Goal: Communication & Community: Answer question/provide support

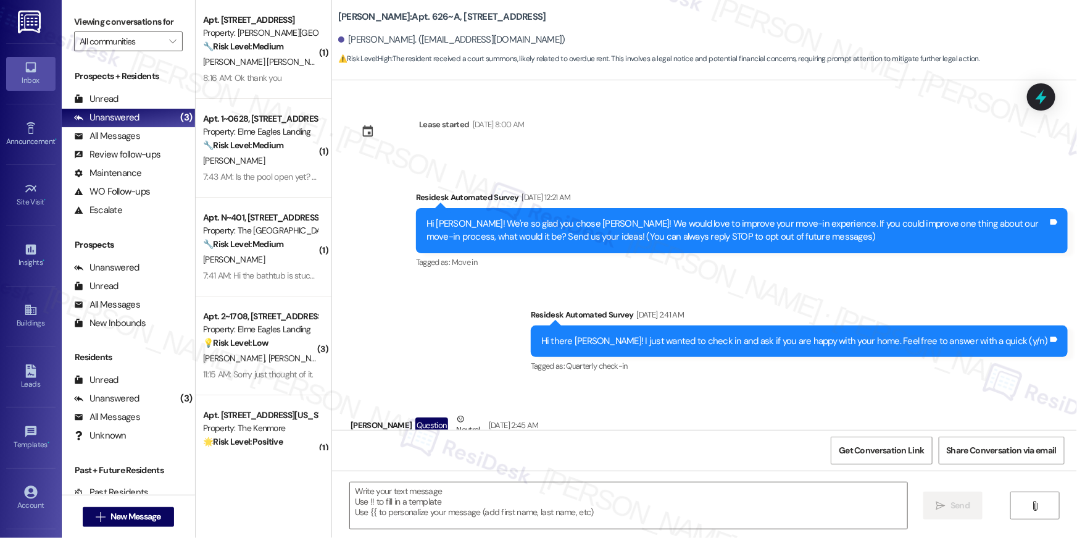
scroll to position [8717, 0]
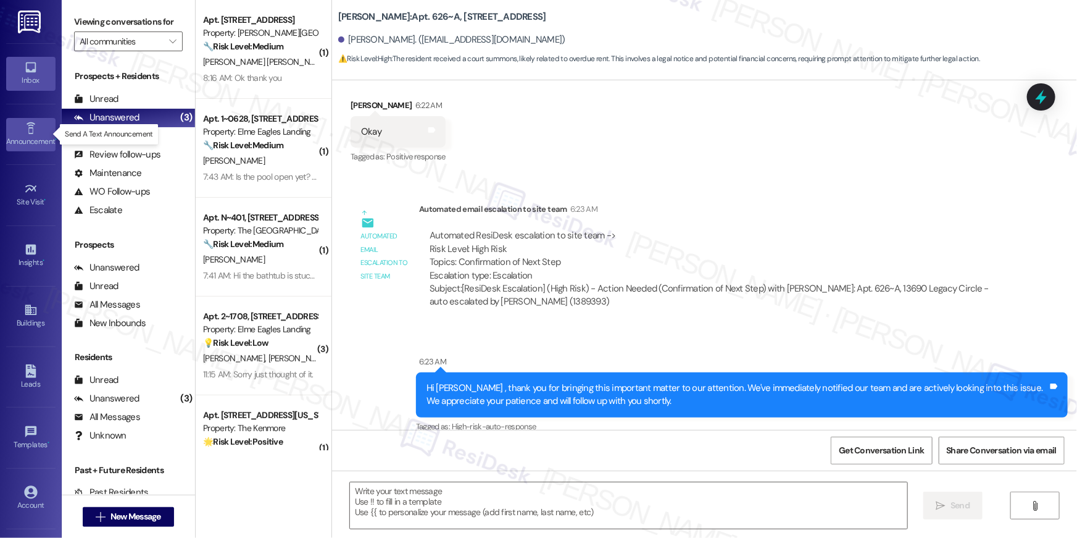
click at [33, 138] on div "Announcement •" at bounding box center [31, 141] width 62 height 12
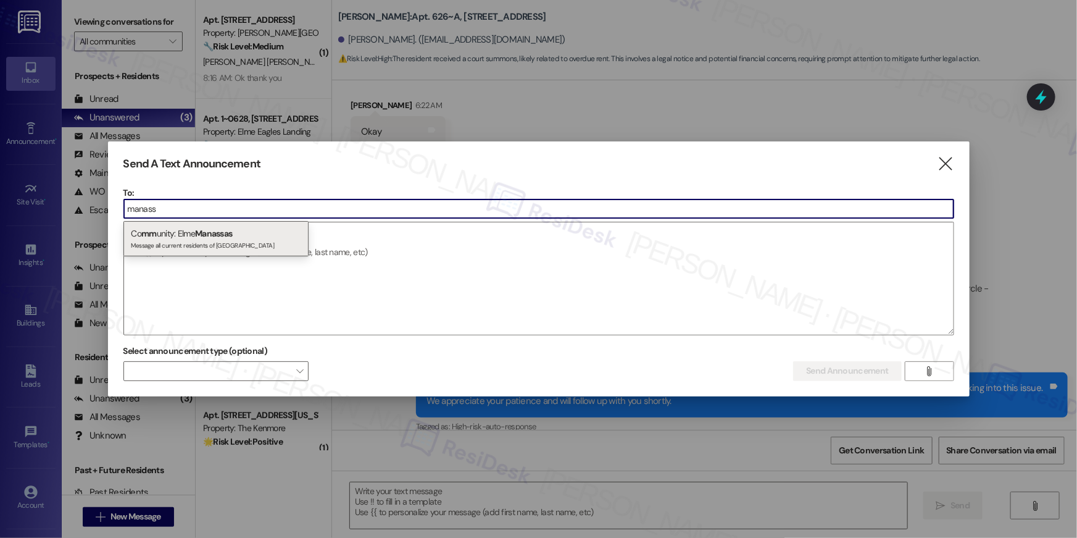
type input "manass"
click at [252, 230] on div "Co mm unity: Elme Manassas Message all current residents of Elme Manassas" at bounding box center [215, 238] width 185 height 35
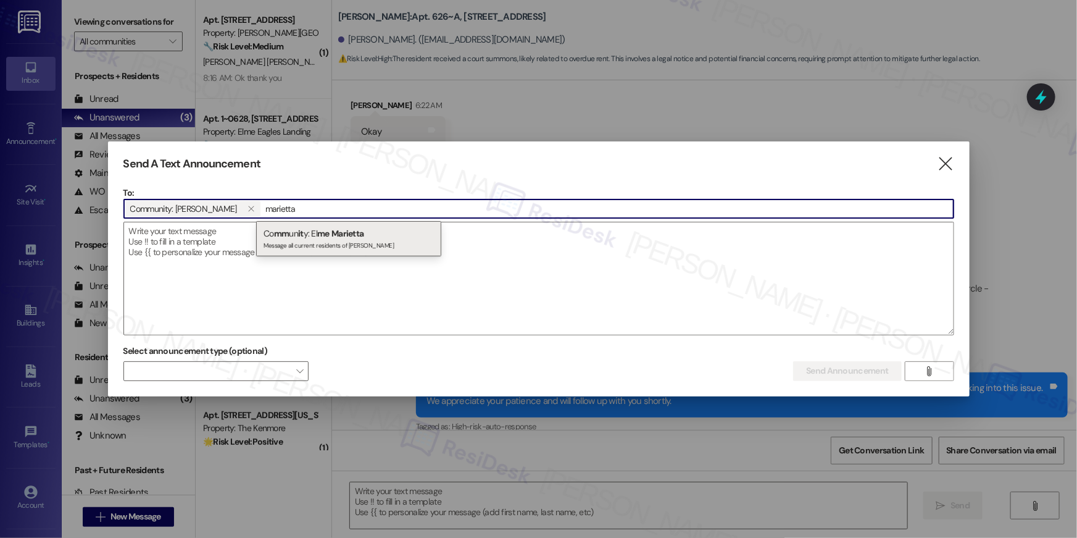
type input "marietta"
click at [304, 233] on div "Co mm un it y: El me Marietta Message all current residents of Elme Marietta" at bounding box center [348, 238] width 185 height 35
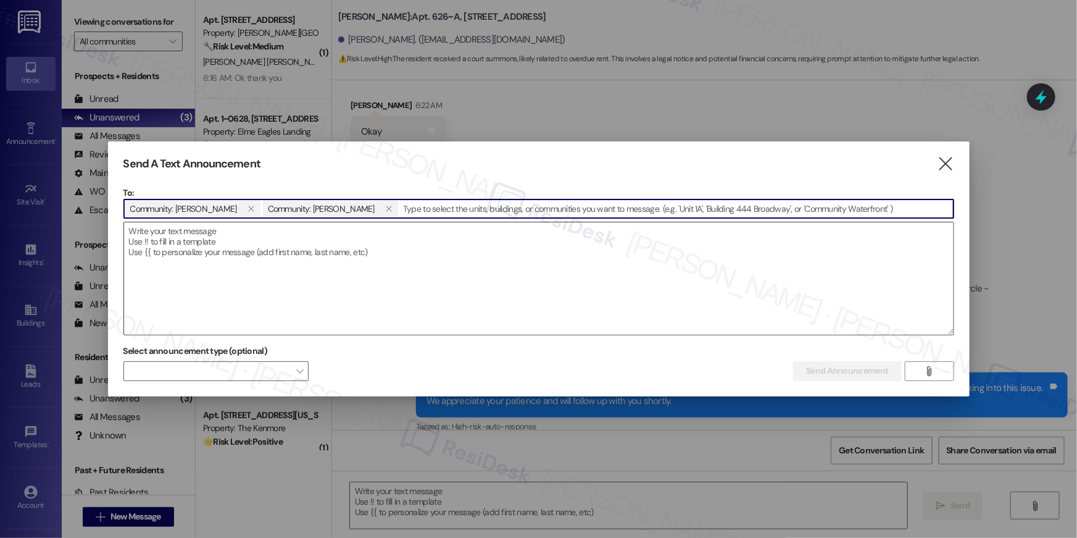
click at [296, 251] on textarea at bounding box center [539, 278] width 830 height 112
click at [285, 232] on textarea at bounding box center [539, 278] width 830 height 112
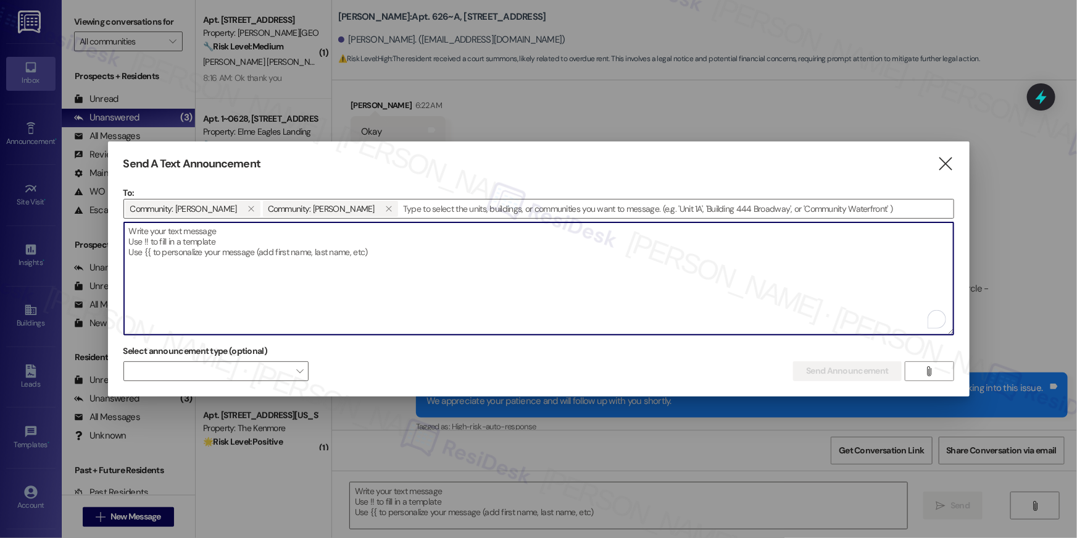
paste textarea "Hey {{first_name}} 👋 We’re always looking for ways to make {{property}} feel li…"
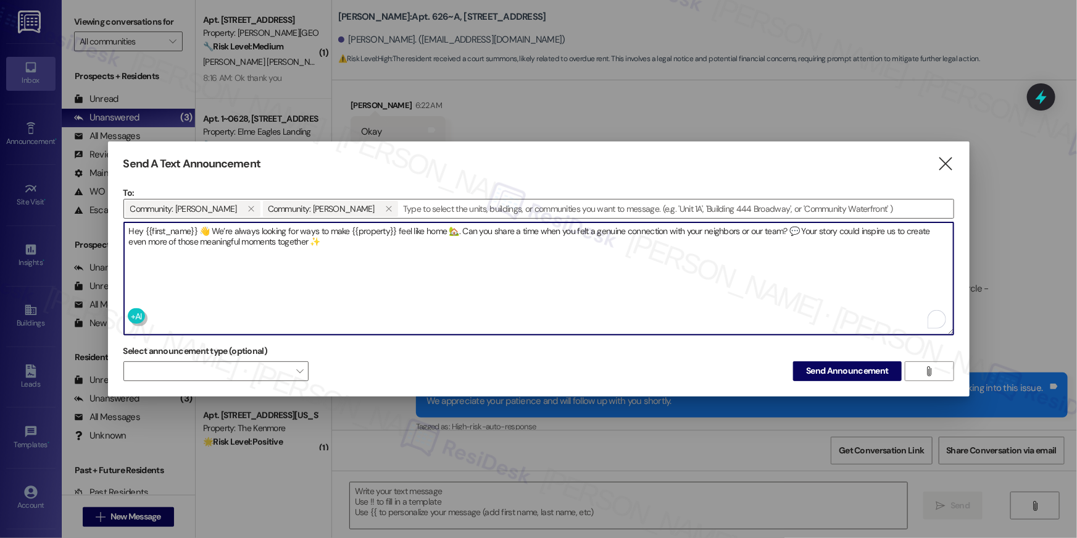
drag, startPoint x: 212, startPoint y: 231, endPoint x: 240, endPoint y: 239, distance: 29.5
click at [212, 231] on textarea "Hey {{first_name}} 👋 We’re always looking for ways to make {{property}} feel li…" at bounding box center [539, 278] width 830 height 112
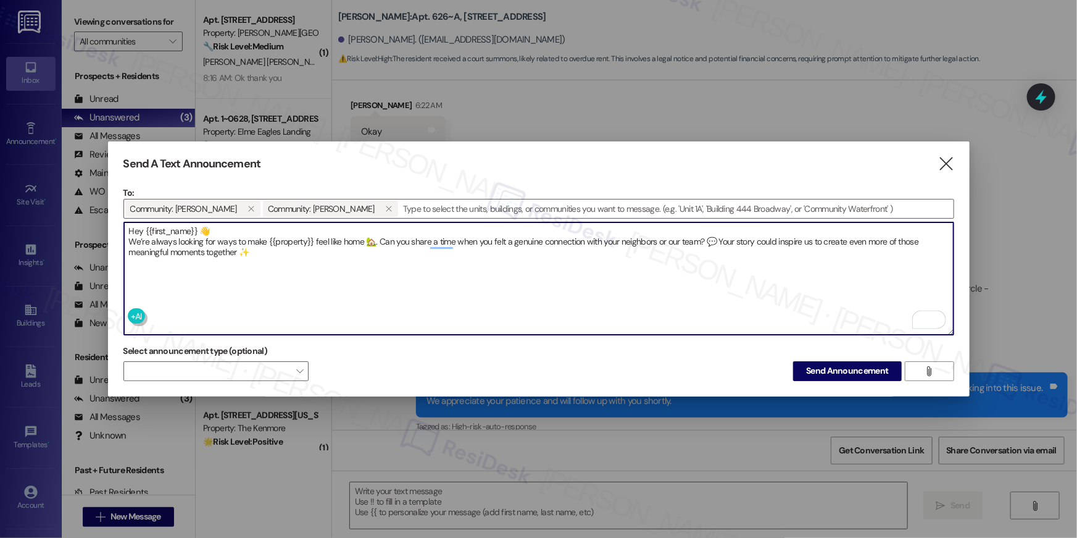
click at [378, 239] on textarea "Hey {{first_name}} 👋 We’re always looking for ways to make {{property}} feel li…" at bounding box center [539, 278] width 830 height 112
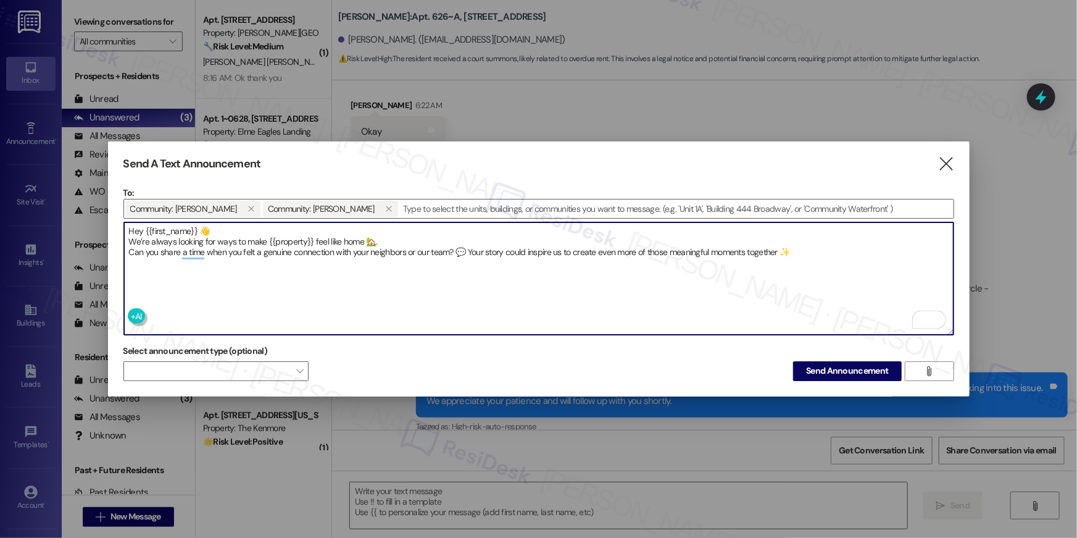
click at [471, 249] on textarea "Hey {{first_name}} 👋 We’re always looking for ways to make {{property}} feel li…" at bounding box center [539, 278] width 830 height 112
click at [467, 251] on textarea "Hey {{first_name}} 👋 We’re always looking for ways to make {{property}} feel li…" at bounding box center [539, 278] width 830 height 112
type textarea "Hey {{first_name}} 👋 We’re always looking for ways to make {{property}} feel li…"
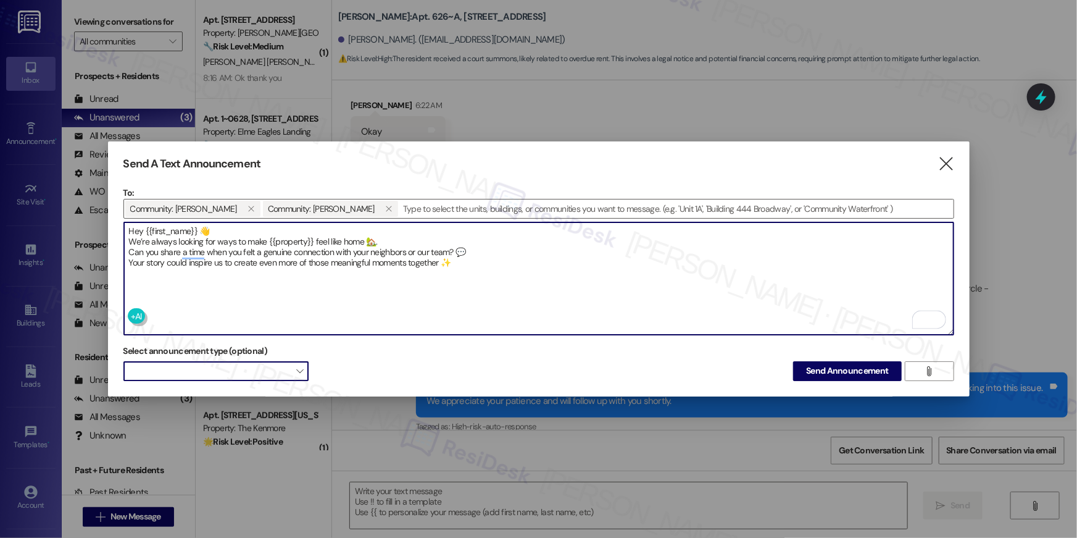
click at [267, 361] on span at bounding box center [215, 371] width 185 height 20
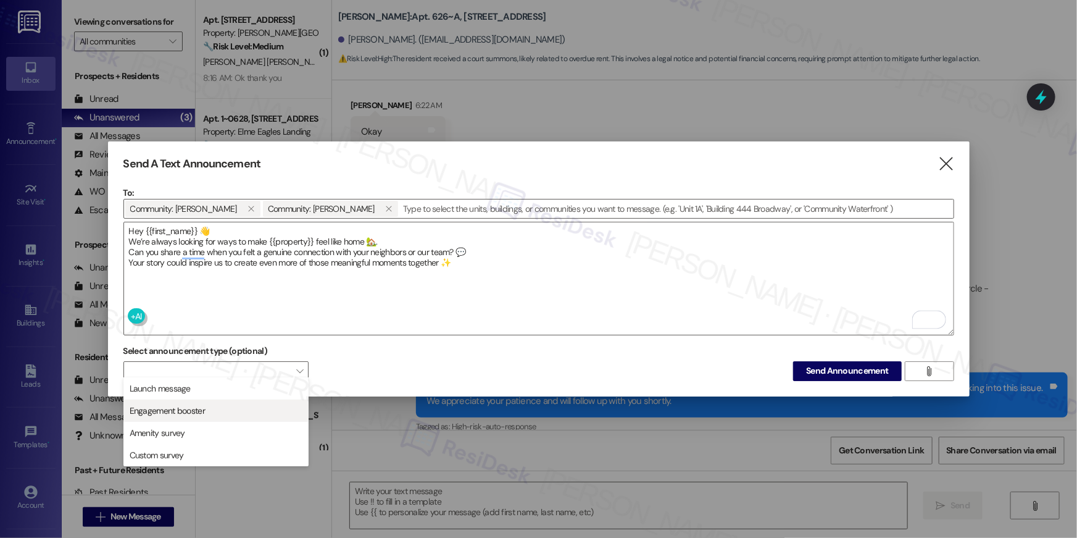
click at [189, 410] on span "Engagement booster" at bounding box center [167, 410] width 75 height 12
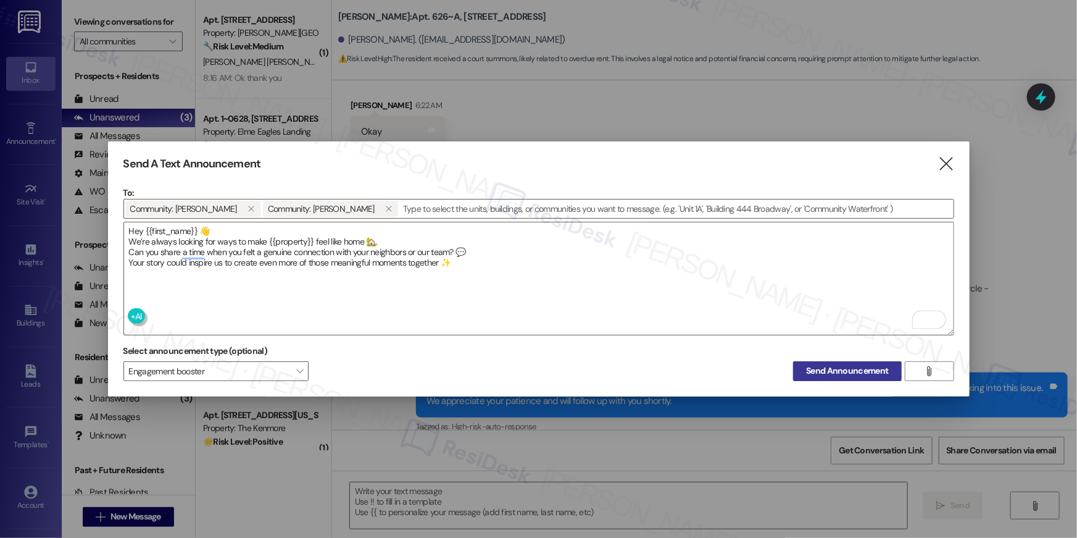
click at [819, 369] on span "Send Announcement" at bounding box center [847, 370] width 82 height 13
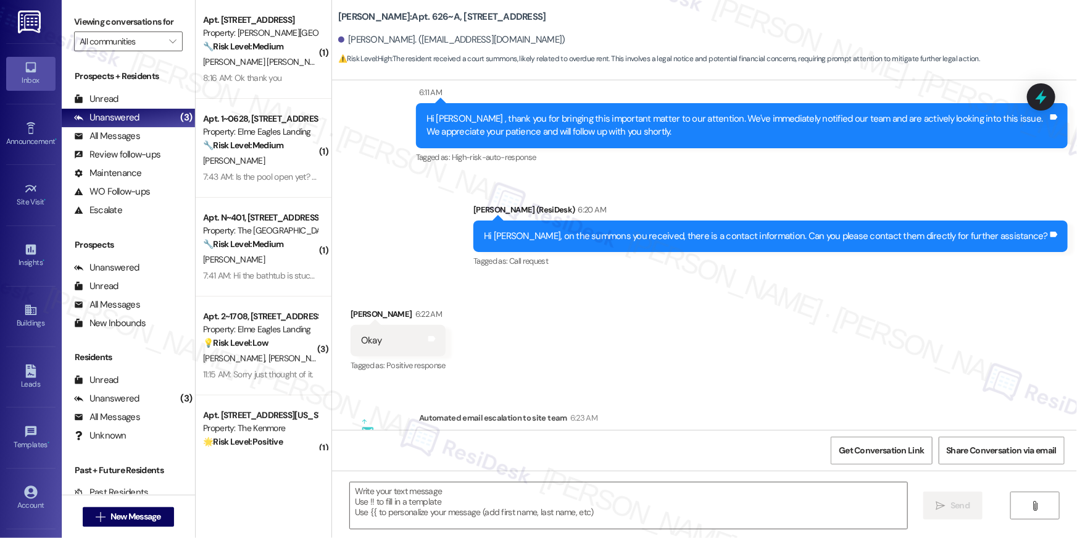
scroll to position [8475, 0]
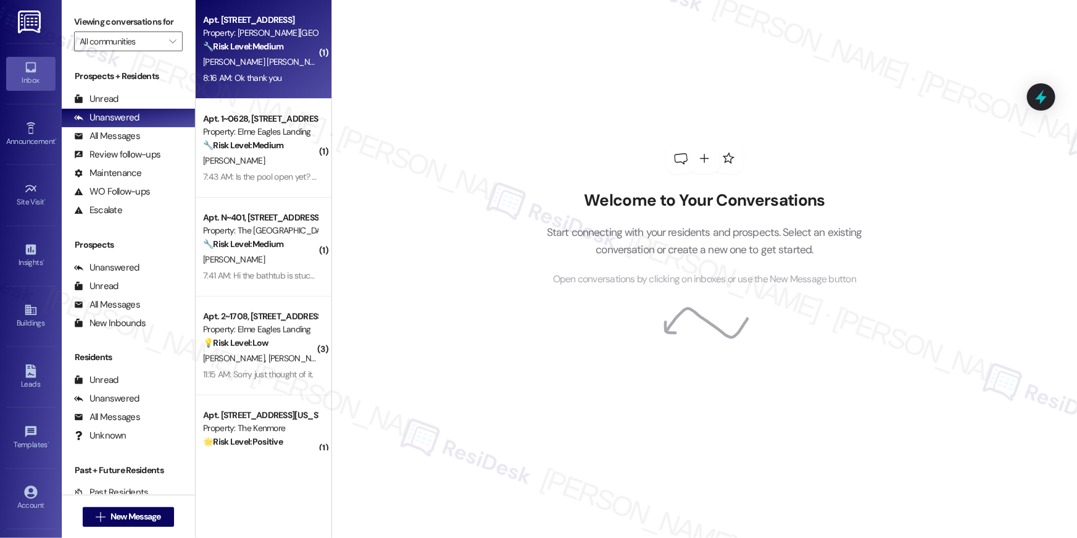
click at [285, 62] on div "[PERSON_NAME] [PERSON_NAME]" at bounding box center [260, 61] width 117 height 15
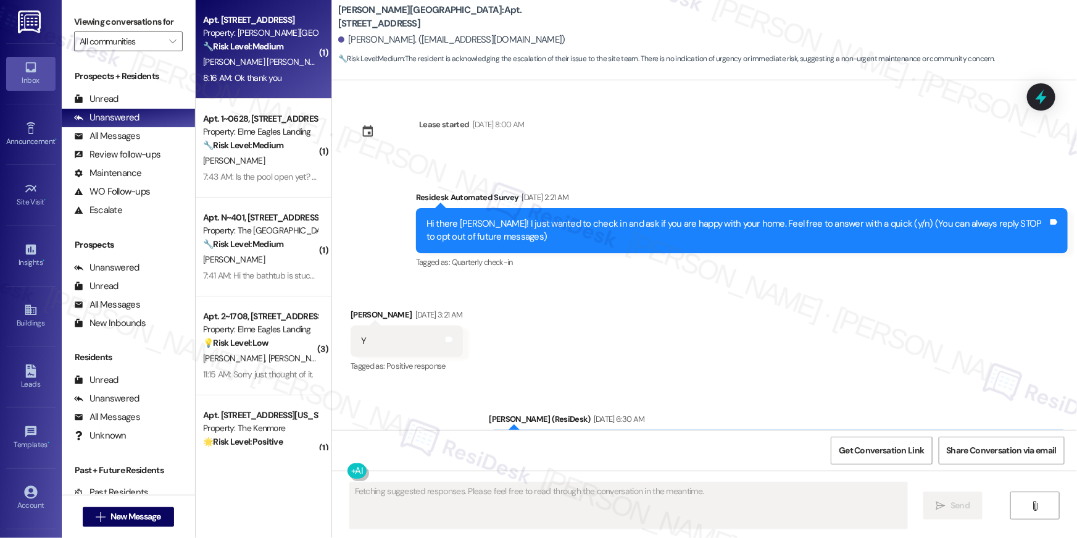
scroll to position [17031, 0]
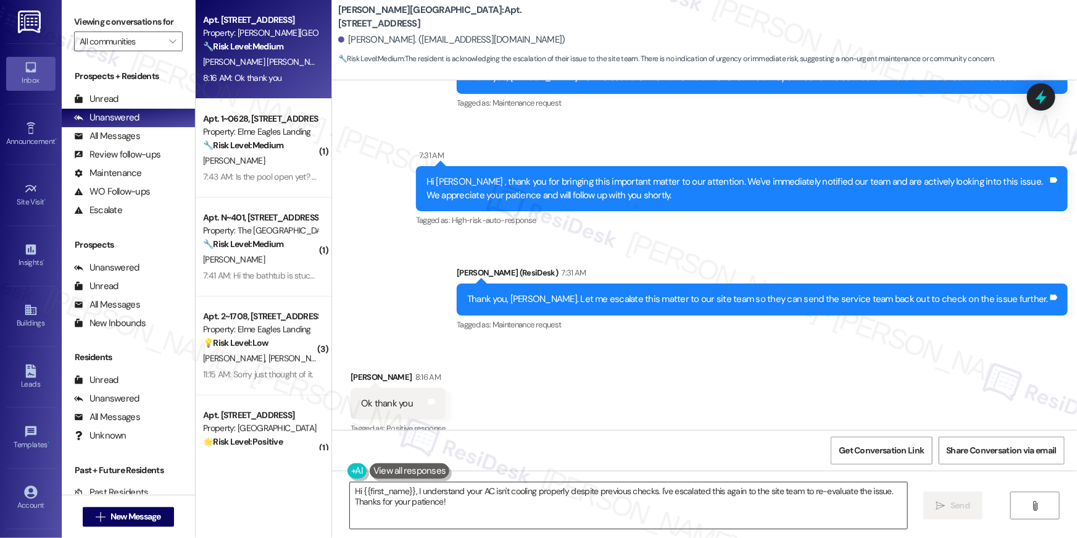
click at [681, 494] on textarea "Hi {{first_name}}, I understand your AC isn't cooling properly despite previous…" at bounding box center [628, 505] width 557 height 46
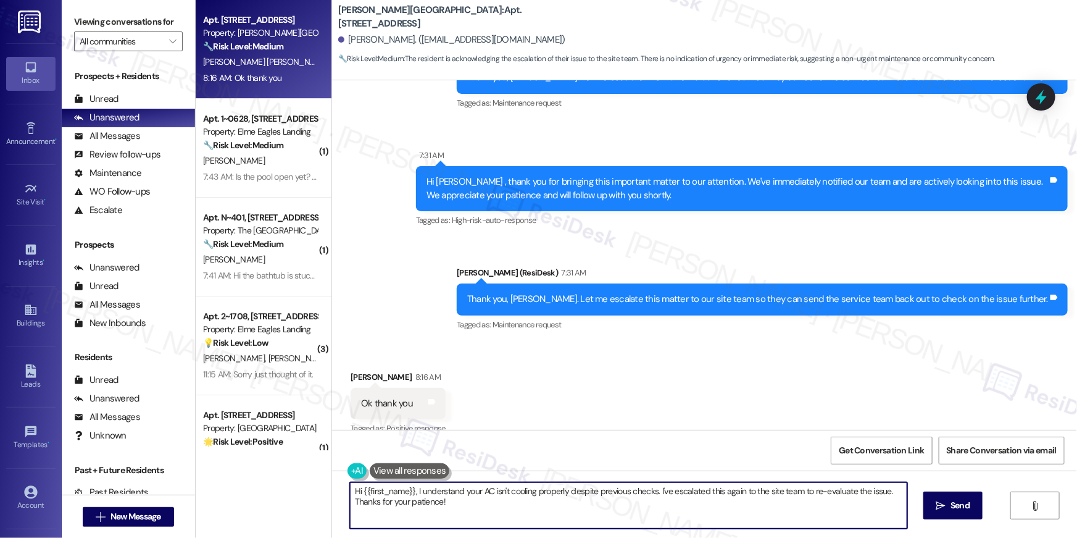
click at [682, 495] on textarea "Hi {{first_name}}, I understand your AC isn't cooling properly despite previous…" at bounding box center [628, 505] width 557 height 46
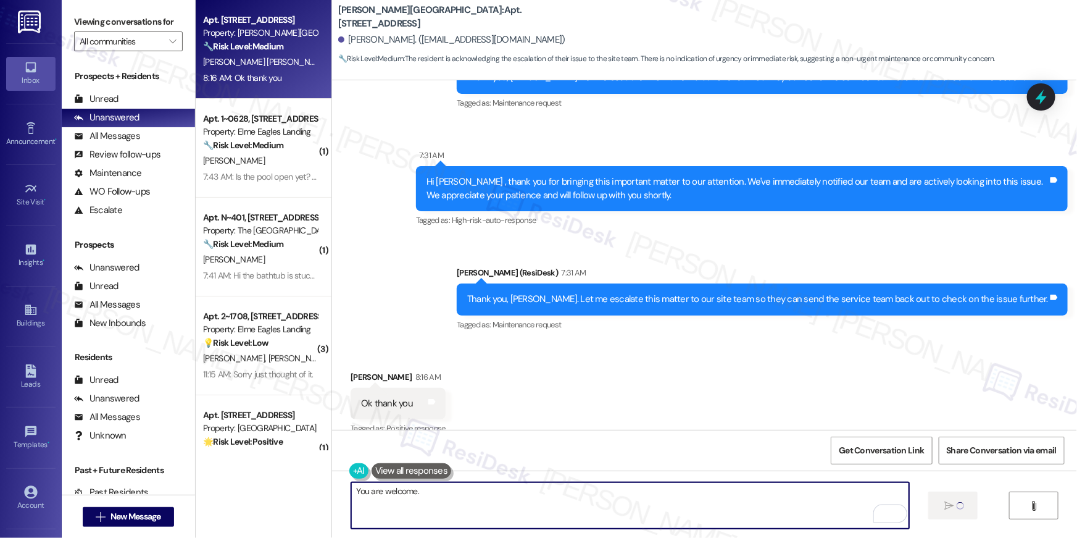
type textarea "You are welcome."
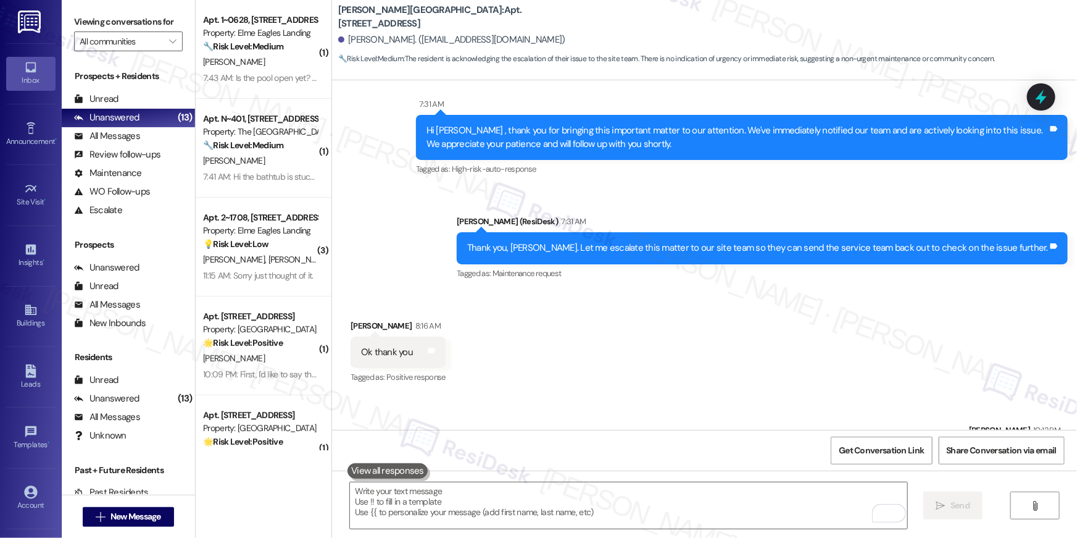
scroll to position [17117, 0]
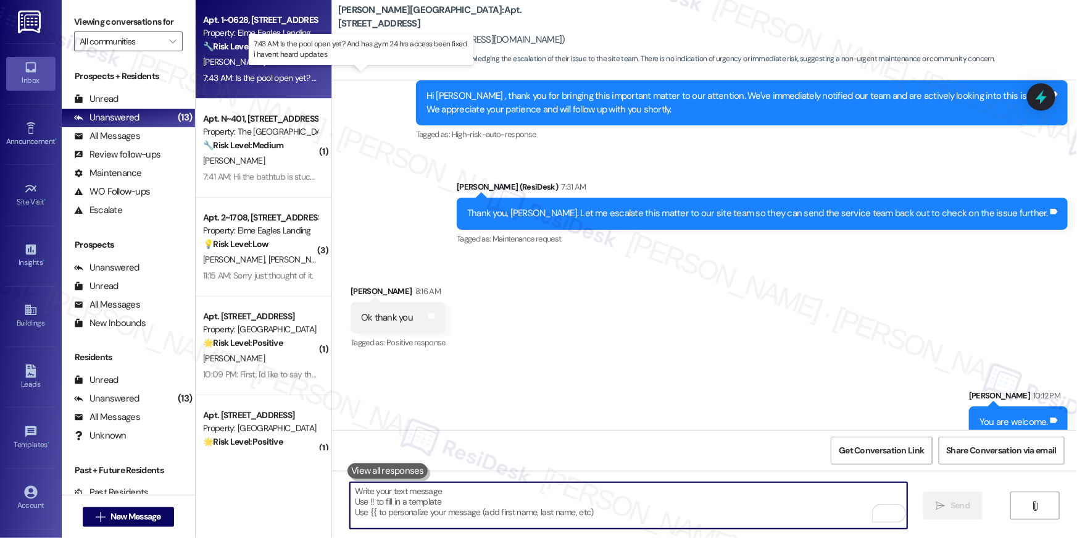
click at [246, 72] on div "7:43 AM: Is the pool open yet? And has gym 24 hrs access been fixed i havent he…" at bounding box center [370, 77] width 335 height 11
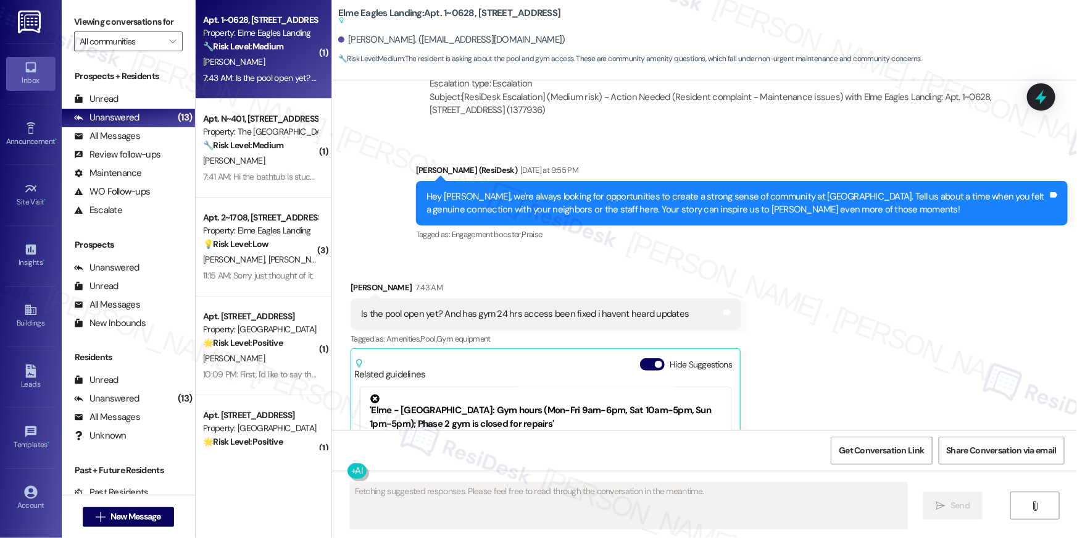
scroll to position [3663, 0]
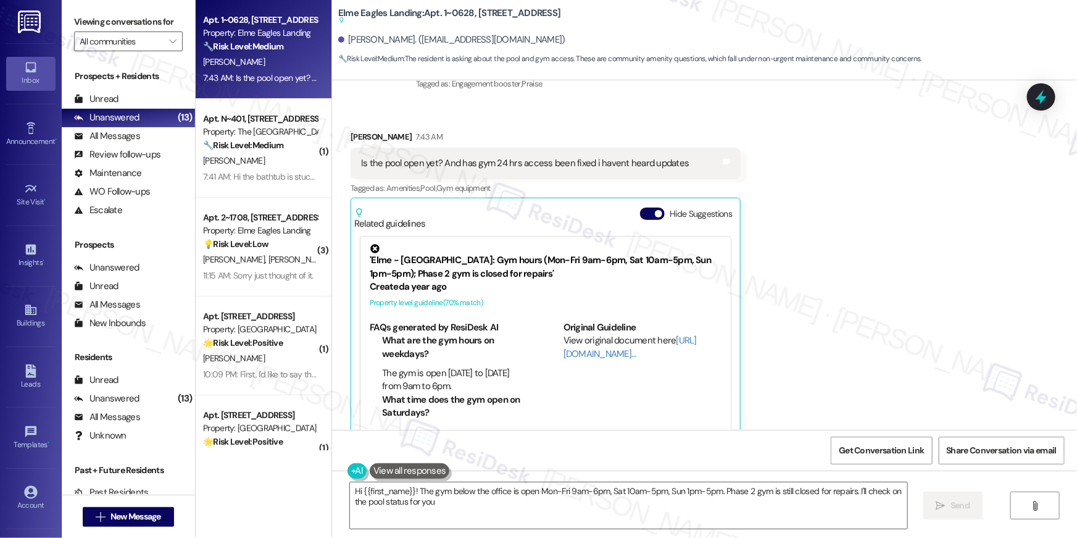
type textarea "Hi {{first_name}}! The gym below the office is open Mon-Fri 9am-6pm, Sat 10am-5…"
click at [30, 132] on icon at bounding box center [30, 128] width 9 height 12
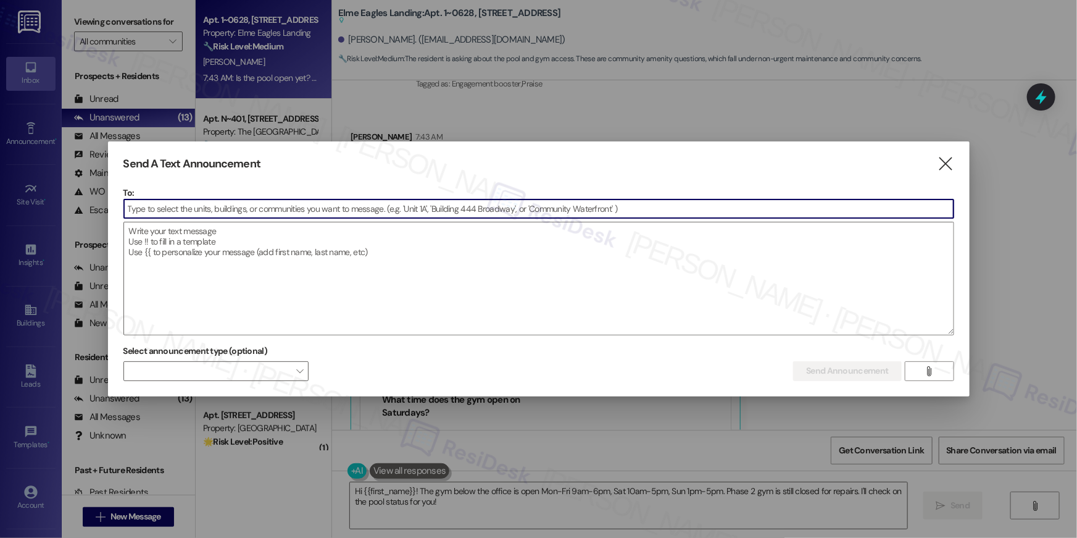
click at [781, 210] on input at bounding box center [539, 208] width 830 height 19
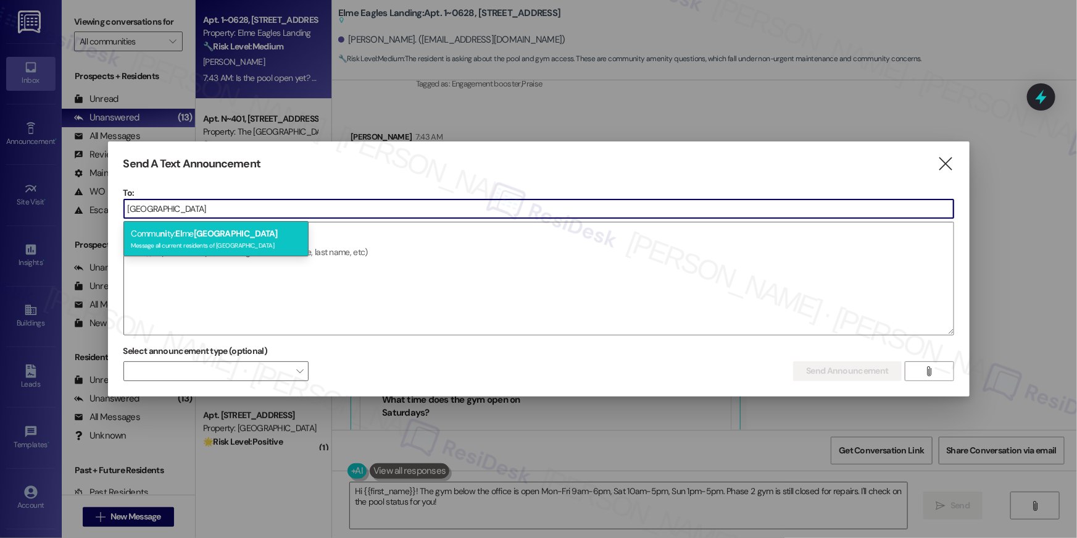
type input "alexandria"
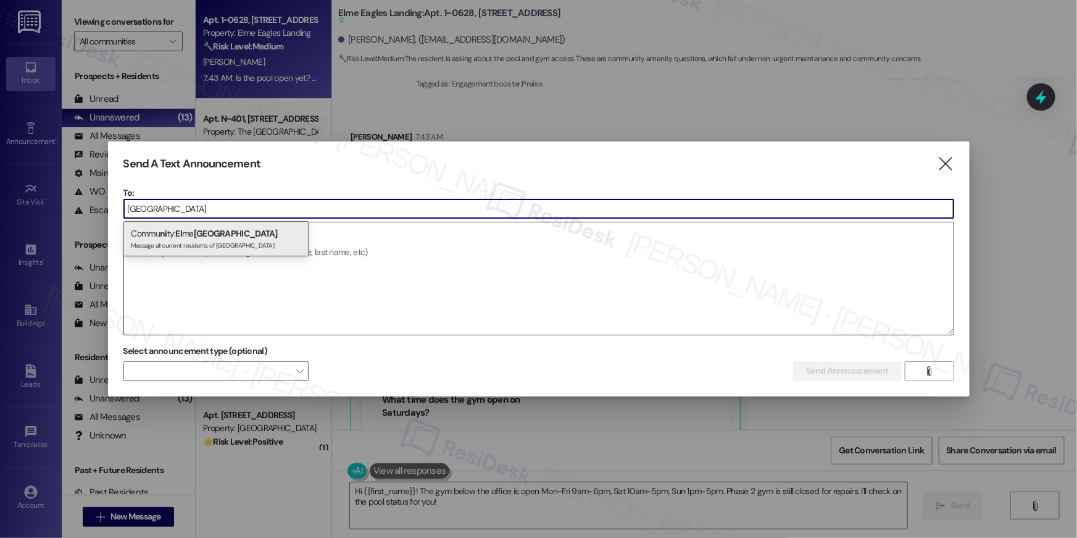
click at [193, 235] on div "Commu ni ty: El me Alexandria Message all current residents of Elme Alexandria" at bounding box center [215, 238] width 185 height 35
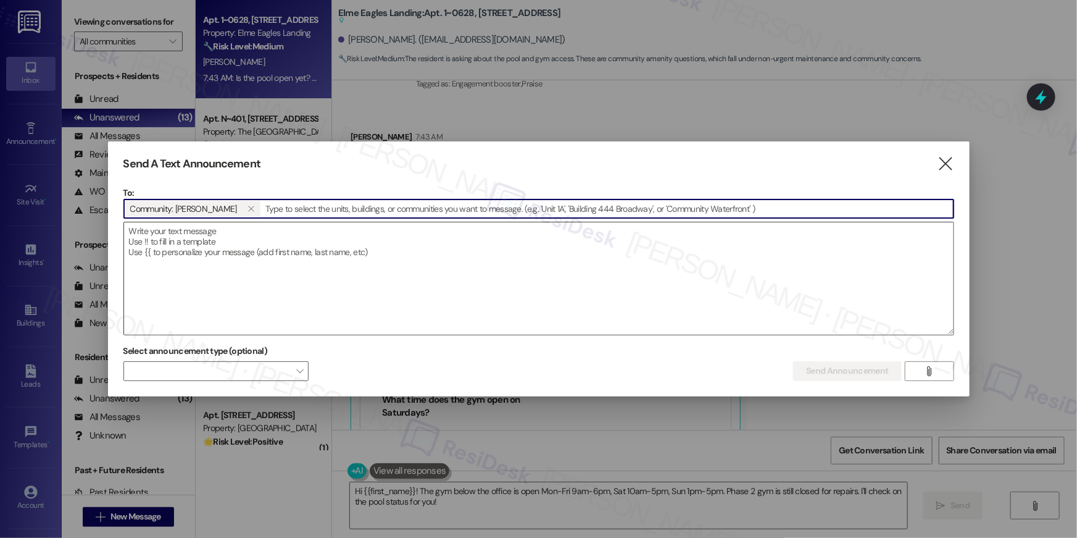
click at [359, 275] on textarea at bounding box center [539, 278] width 830 height 112
click at [350, 248] on textarea at bounding box center [539, 278] width 830 height 112
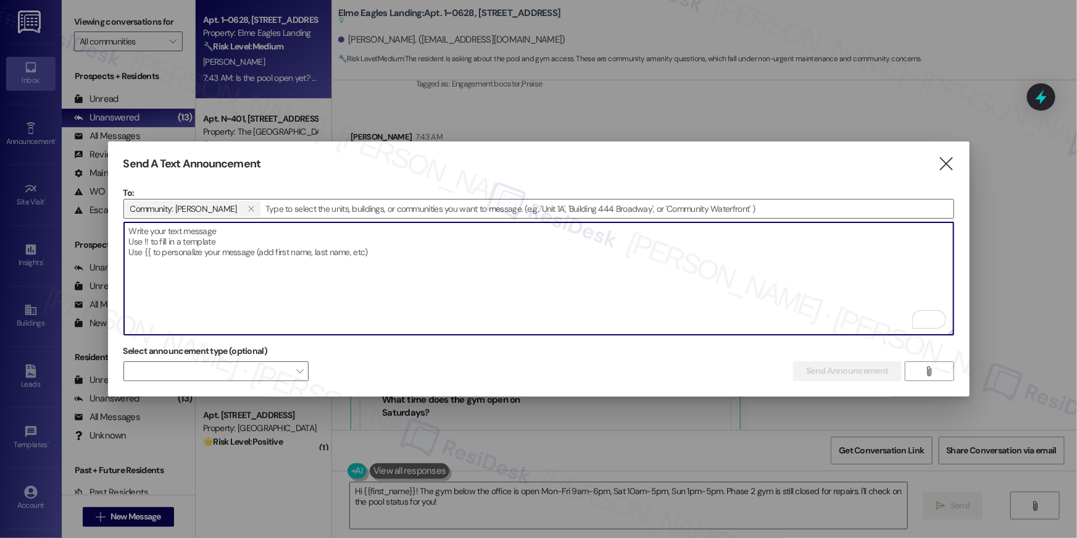
click at [653, 251] on textarea "To enrich screen reader interactions, please activate Accessibility in Grammarl…" at bounding box center [539, 278] width 830 height 112
paste textarea "Hi {{first_name}}! 🔔 Please be advised that alarm testing will take place throu…"
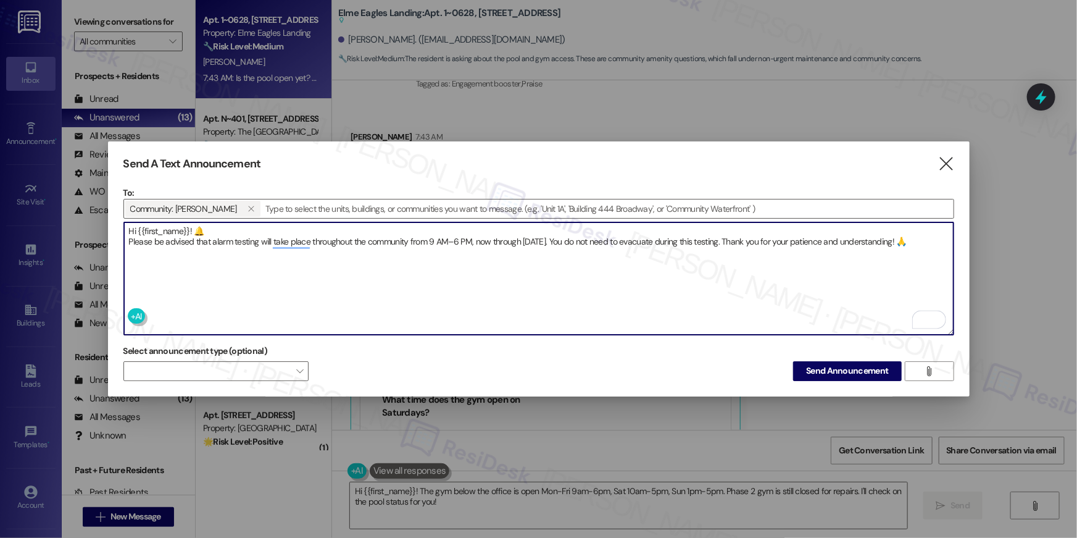
click at [228, 227] on textarea "Hi {{first_name}}! 🔔 Please be advised that alarm testing will take place throu…" at bounding box center [539, 278] width 830 height 112
click at [569, 238] on textarea "Hi {{first_name}}! Please be advised that alarm testing will take place through…" at bounding box center [539, 278] width 830 height 112
click at [302, 249] on textarea "Hi {{first_name}}! Please be advised that alarm testing will take place through…" at bounding box center [539, 278] width 830 height 112
click at [325, 259] on textarea "Hi {{first_name}}! Please be advised that alarm testing will take place through…" at bounding box center [539, 278] width 830 height 112
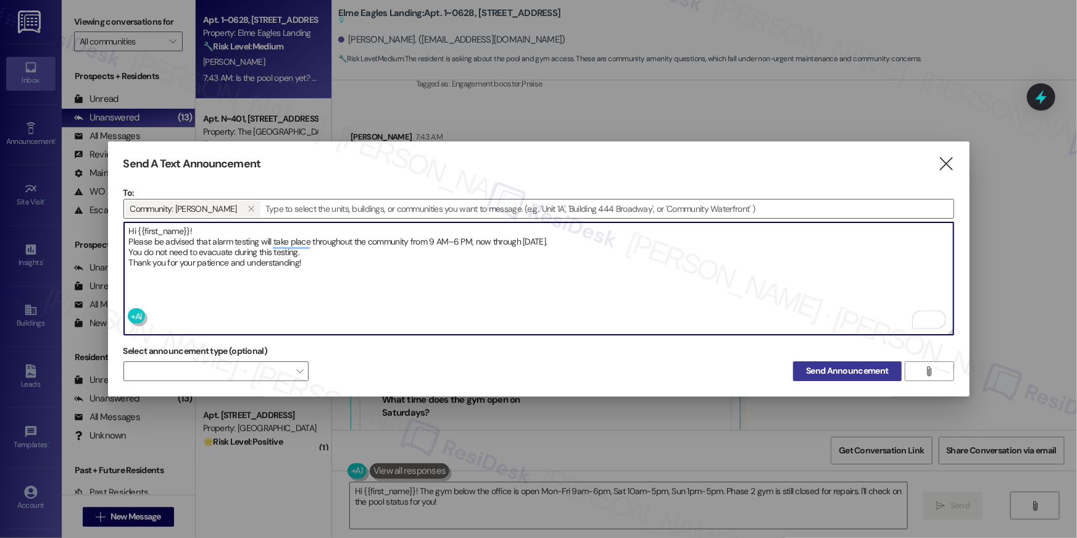
type textarea "Hi {{first_name}}! Please be advised that alarm testing will take place through…"
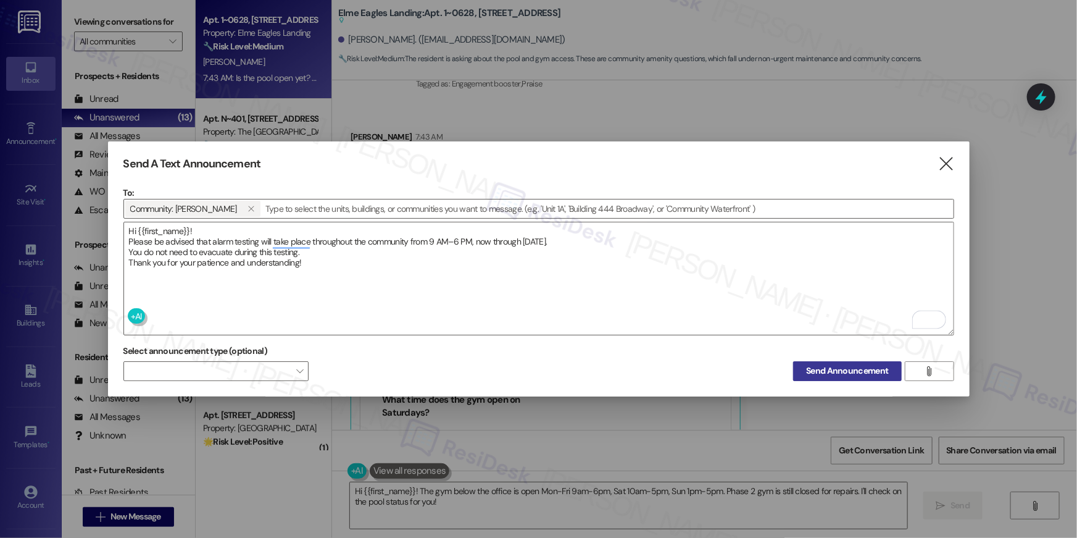
click at [829, 365] on span "Send Announcement" at bounding box center [847, 370] width 82 height 13
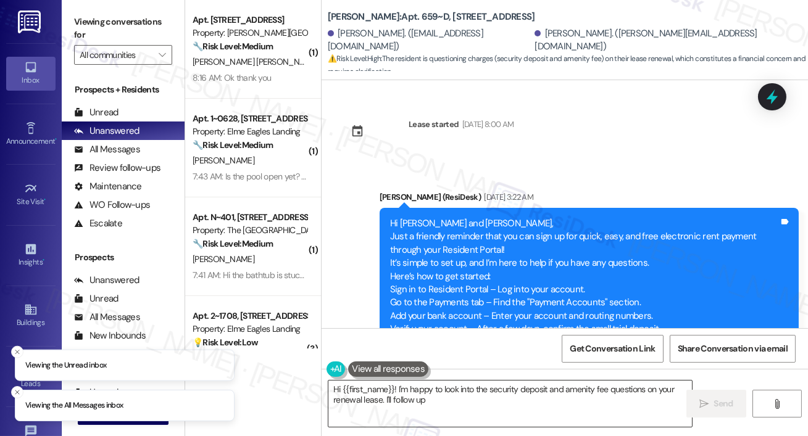
scroll to position [4098, 0]
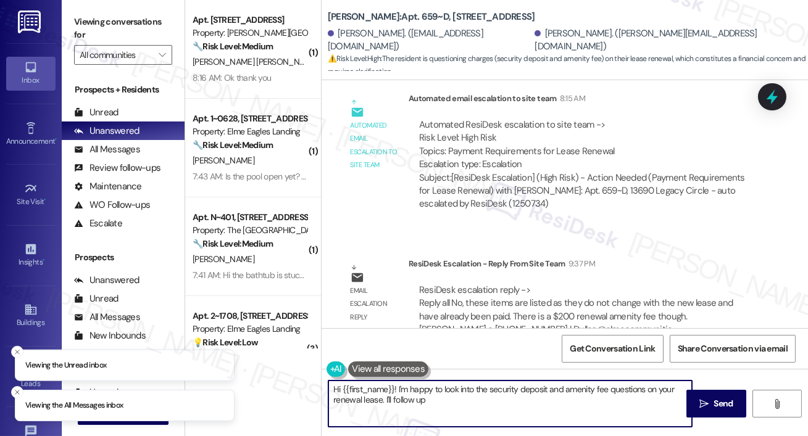
drag, startPoint x: 402, startPoint y: 390, endPoint x: 422, endPoint y: 420, distance: 36.1
click at [422, 420] on textarea "Hi {{first_name}}! I'm happy to look into the security deposit and amenity fee …" at bounding box center [510, 404] width 364 height 46
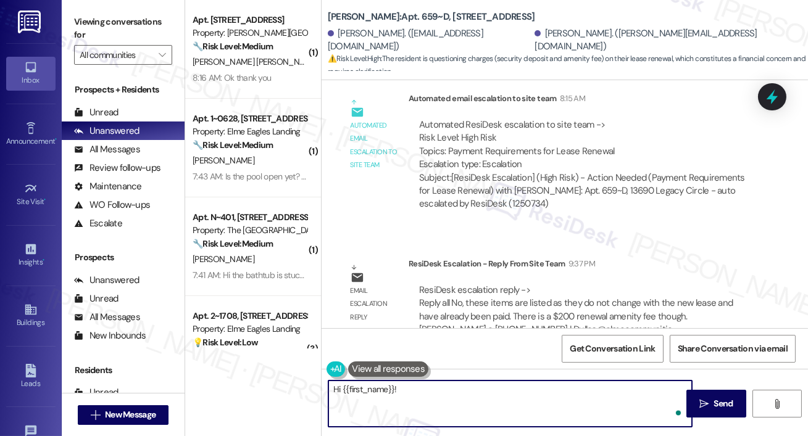
paste textarea "I just got an update from the site team! They said those items are listed becau…"
type textarea "Hi {{first_name}}! I just got an update from the site team! They said those ite…"
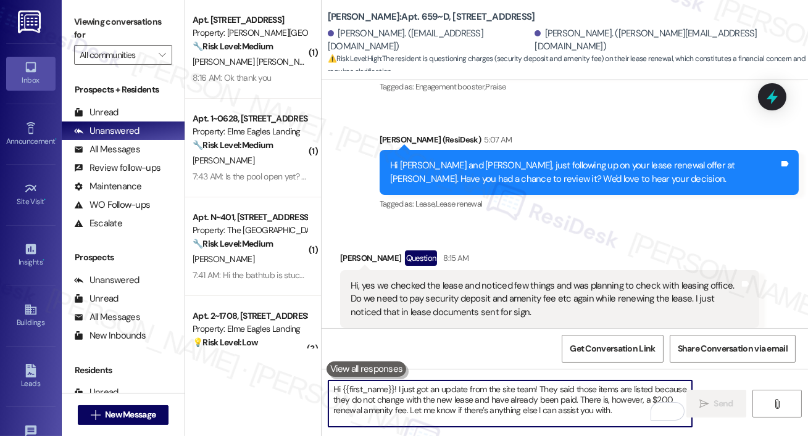
scroll to position [4210, 0]
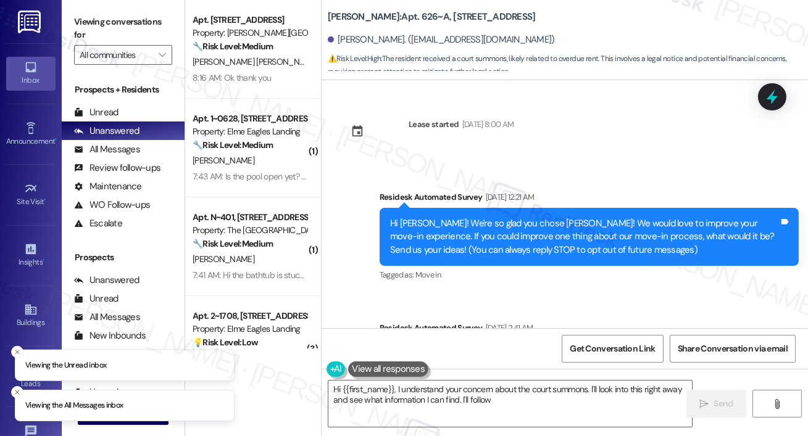
scroll to position [8952, 0]
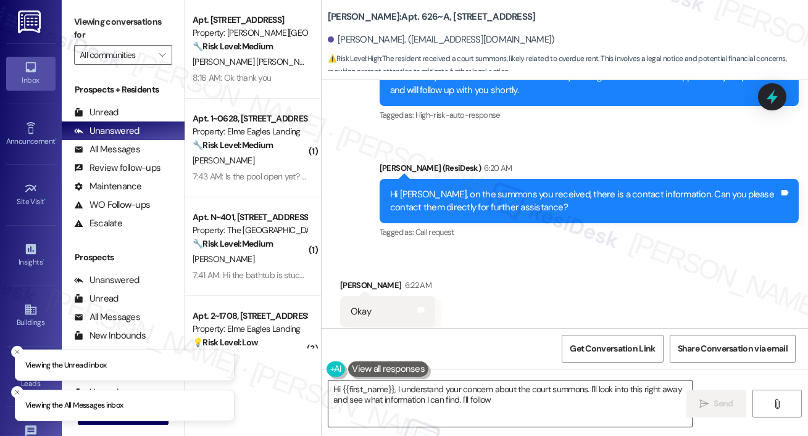
click at [414, 401] on textarea "Hi {{first_name}}, I understand your concern about the court summons. I'll look…" at bounding box center [510, 404] width 364 height 46
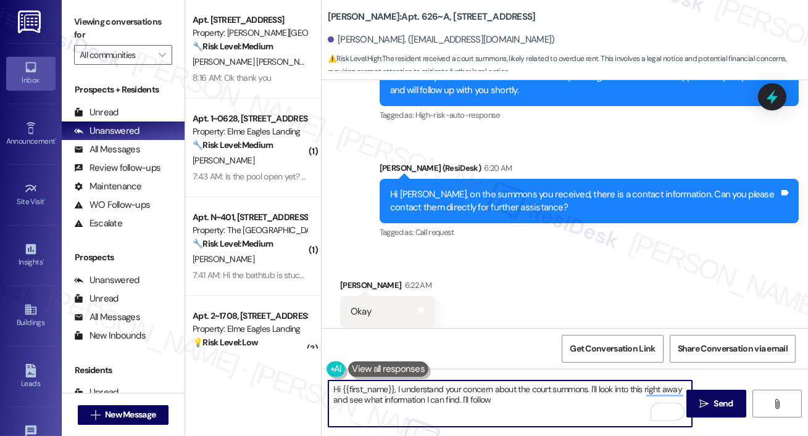
drag, startPoint x: 411, startPoint y: 397, endPoint x: 401, endPoint y: 396, distance: 9.3
click at [401, 397] on textarea "Hi {{first_name}}, I understand your concern about the court summons. I'll look…" at bounding box center [510, 404] width 364 height 46
drag, startPoint x: 398, startPoint y: 386, endPoint x: 417, endPoint y: 412, distance: 31.7
click at [418, 412] on textarea "Hi {{first_name}}, I understand your concern about the court summons. I'll look…" at bounding box center [510, 404] width 364 height 46
paste textarea "I just got an update from the site team! They said if there is a balance after …"
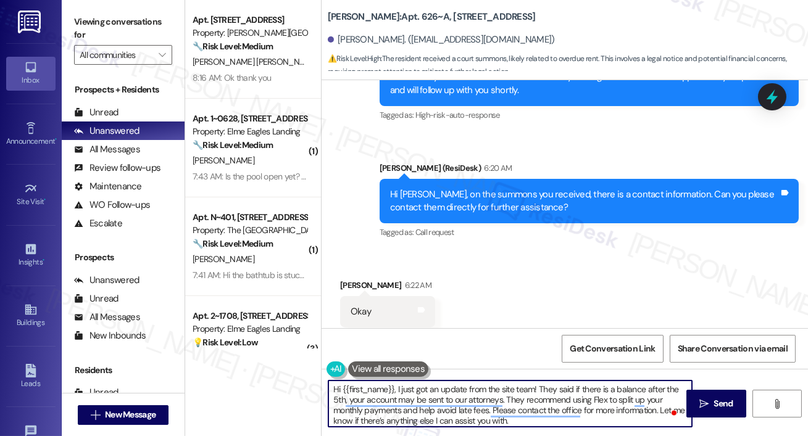
click at [613, 423] on textarea "Hi {{first_name}}, I just got an update from the site team! They said if there …" at bounding box center [510, 404] width 364 height 46
click at [611, 419] on textarea "Hi {{first_name}}, I just got an update from the site team! They said if there …" at bounding box center [510, 404] width 364 height 46
type textarea "Hi {{first_name}}, I just got an update from the site team! They said if there …"
click at [695, 414] on button " Send" at bounding box center [716, 404] width 60 height 28
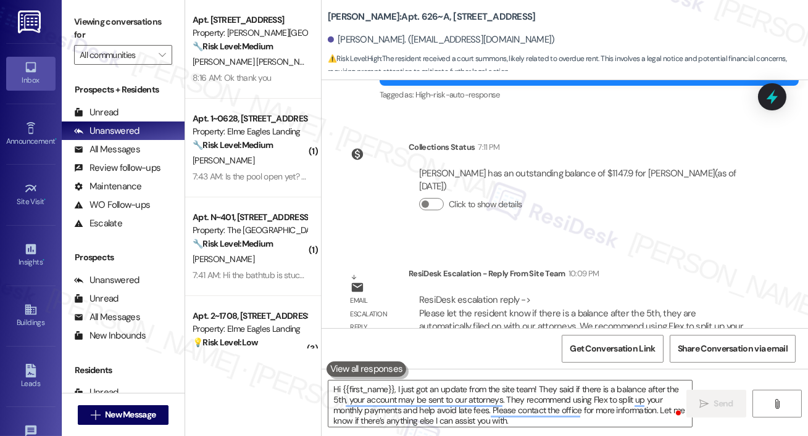
scroll to position [9501, 0]
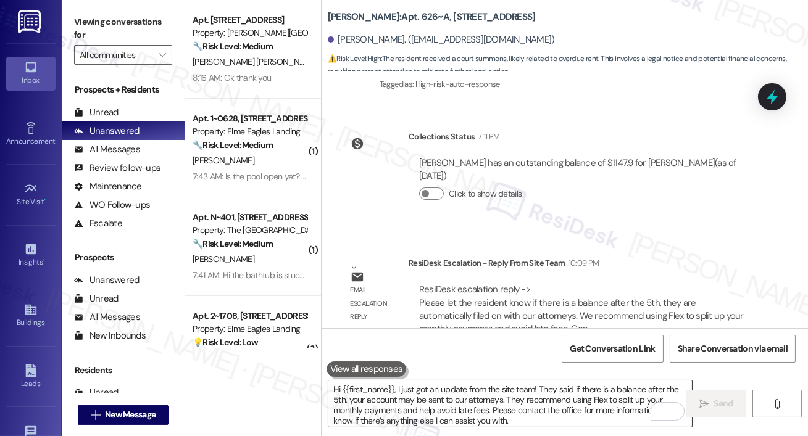
click at [576, 390] on textarea "Hi {{first_name}}, I just got an update from the site team! They said if there …" at bounding box center [510, 404] width 364 height 46
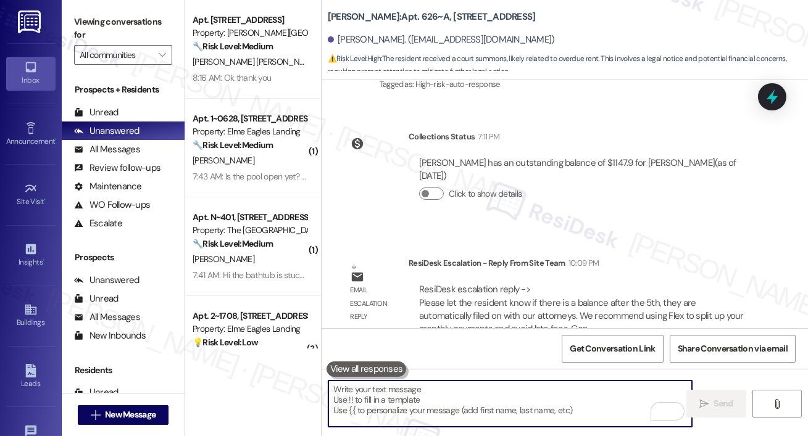
paste textarea "I just got an update from the site team! They said if there is a balance after …"
type textarea "I just got an update from the site team! They said if there is a balance after …"
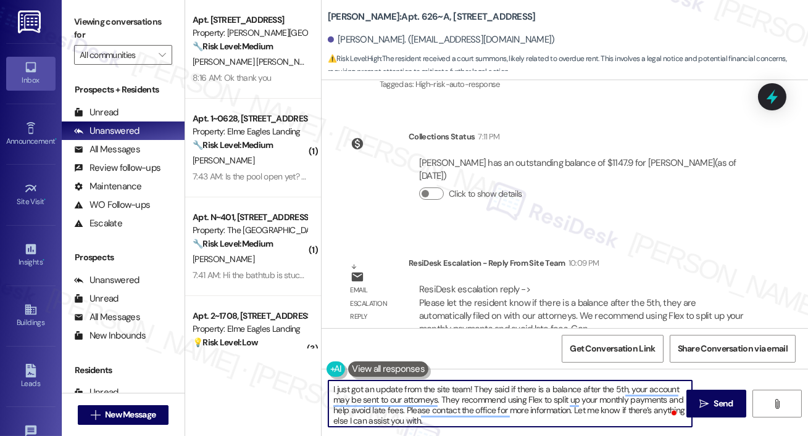
click at [560, 399] on textarea "I just got an update from the site team! They said if there is a balance after …" at bounding box center [510, 404] width 364 height 46
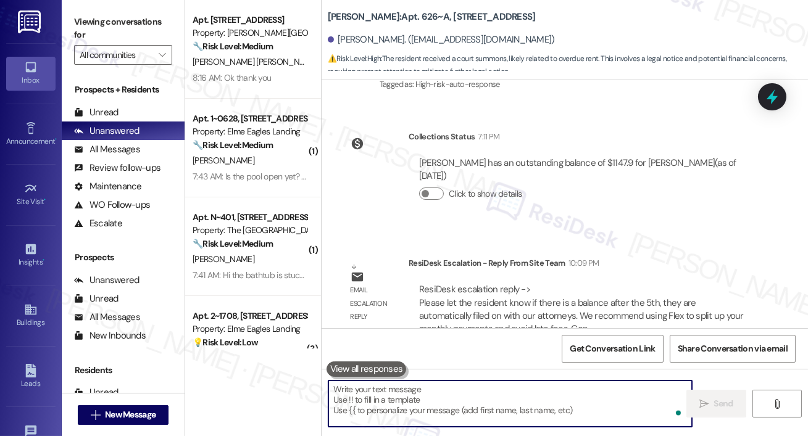
click at [560, 399] on textarea "To enrich screen reader interactions, please activate Accessibility in Grammarl…" at bounding box center [510, 404] width 364 height 46
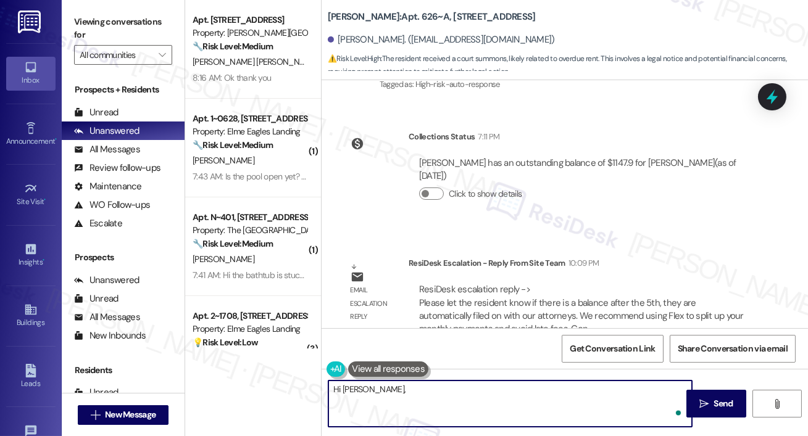
paste textarea "I just got an update from the site team! They said if there is a balance after …"
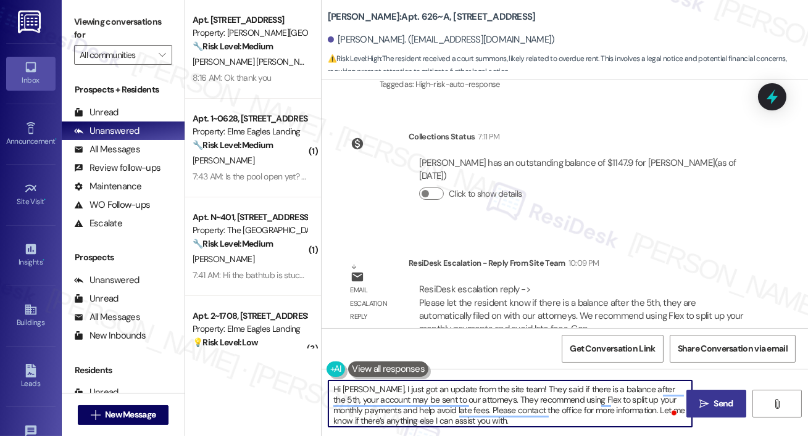
type textarea "Hi Angella, I just got an update from the site team! They said if there is a ba…"
click at [710, 400] on span " Send" at bounding box center [716, 404] width 39 height 13
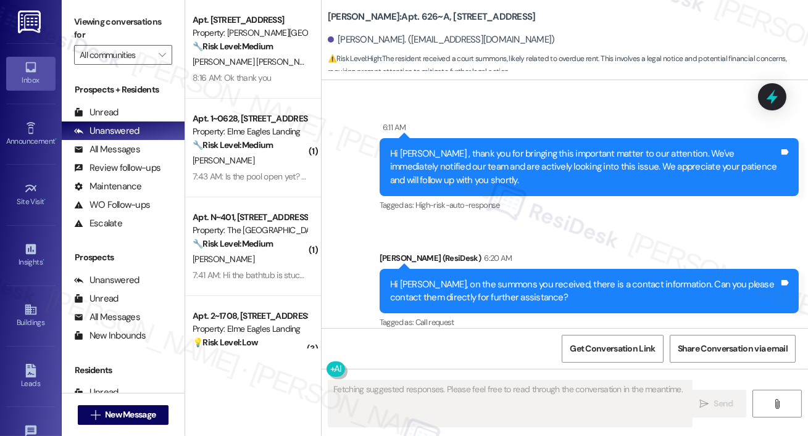
scroll to position [8952, 0]
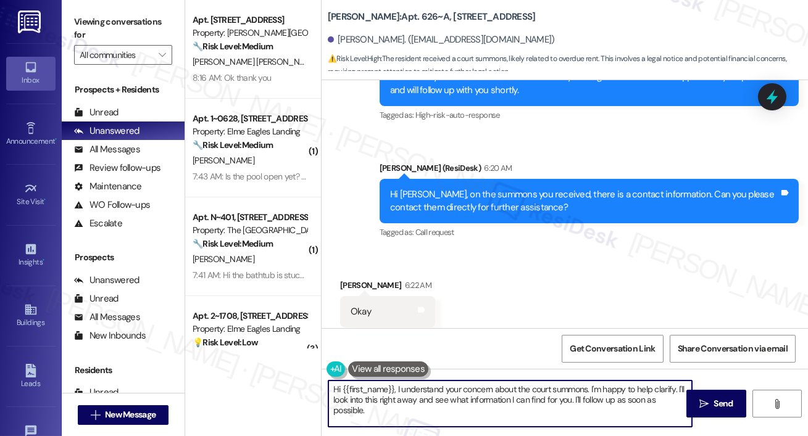
click at [414, 421] on textarea "Hi {{first_name}}, I understand your concern about the court summons. I'm happy…" at bounding box center [510, 404] width 364 height 46
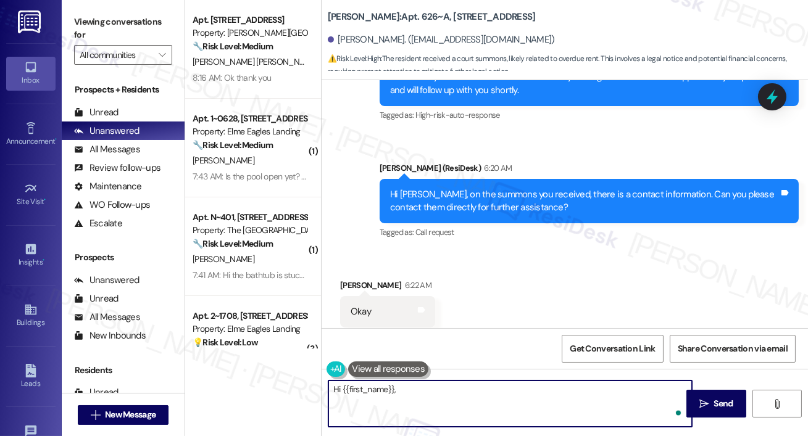
paste textarea "I just got an update from the site team! They said if there is a balance after …"
type textarea "Hi {{first_name}}, I just got an update from the site team! They said if there …"
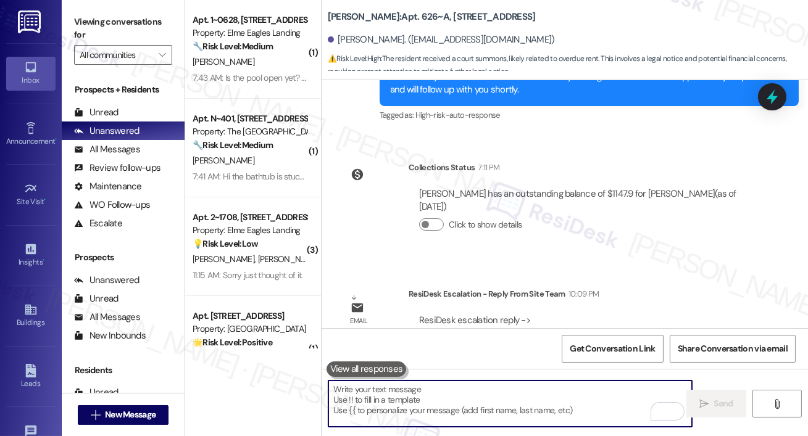
scroll to position [9501, 0]
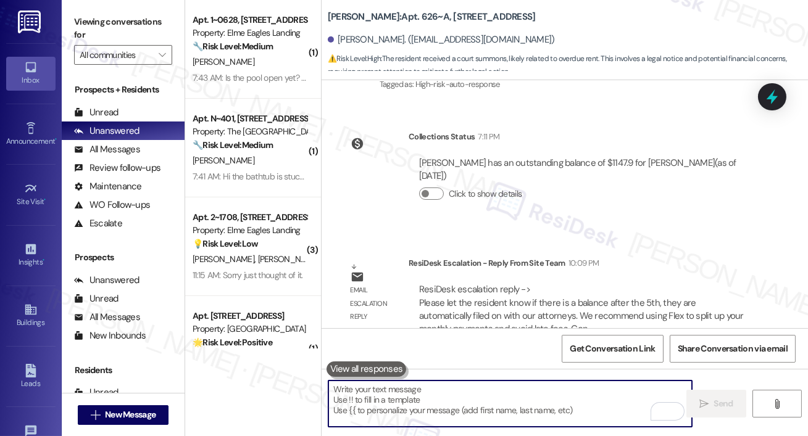
click at [475, 392] on textarea "To enrich screen reader interactions, please activate Accessibility in Grammarl…" at bounding box center [510, 404] width 364 height 46
paste textarea "I just got an update from the site team! They said if there is a balance after …"
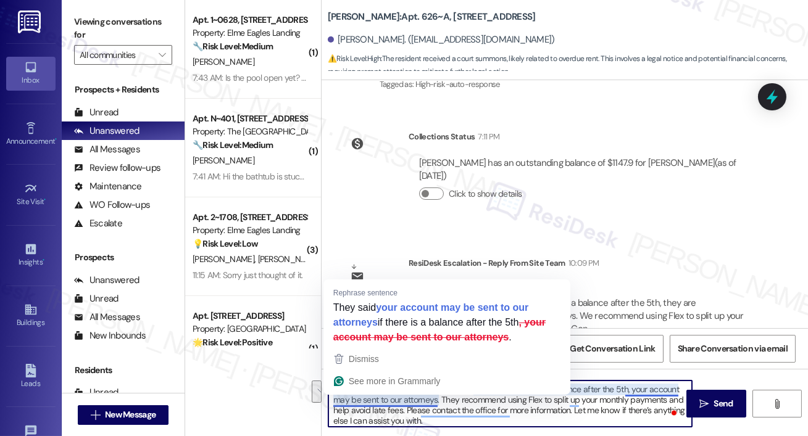
drag, startPoint x: 630, startPoint y: 390, endPoint x: 438, endPoint y: 397, distance: 192.1
click at [438, 397] on textarea "I just got an update from the site team! They said if there is a balance after …" at bounding box center [510, 404] width 364 height 46
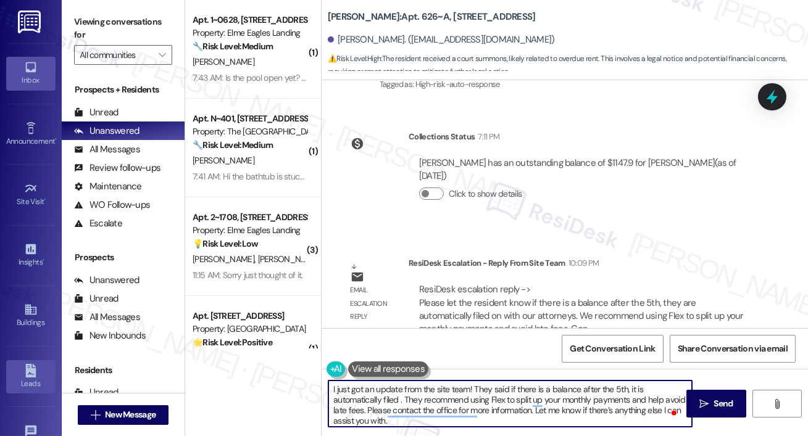
type textarea "I just got an update from the site team! They said if there is a balance after …"
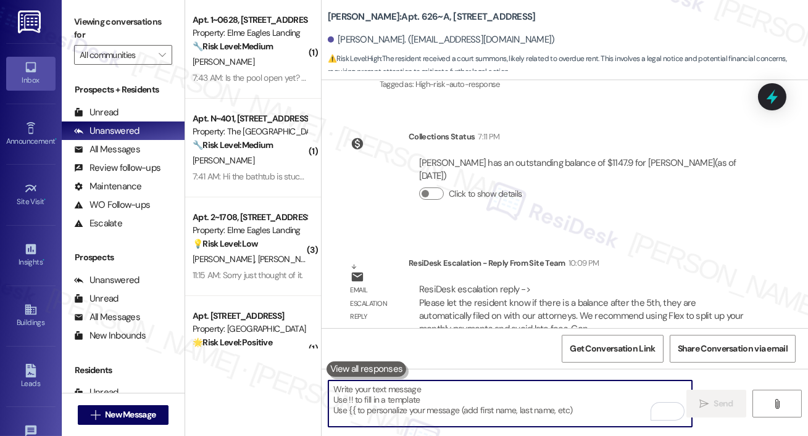
click at [471, 391] on textarea "To enrich screen reader interactions, please activate Accessibility in Grammarl…" at bounding box center [510, 404] width 364 height 46
click at [473, 389] on textarea "To enrich screen reader interactions, please activate Accessibility in Grammarl…" at bounding box center [510, 404] width 364 height 46
paste textarea "I just got an update from the site team! They said if there is a balance after …"
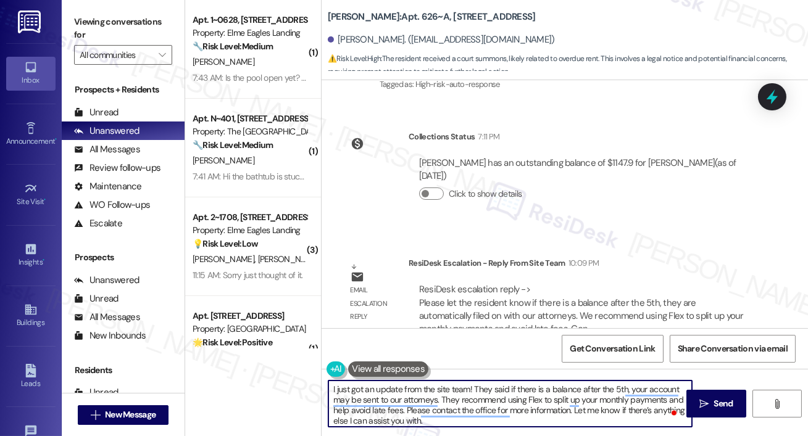
click at [335, 386] on textarea "I just got an update from the site team! They said if there is a balance after …" at bounding box center [510, 404] width 364 height 46
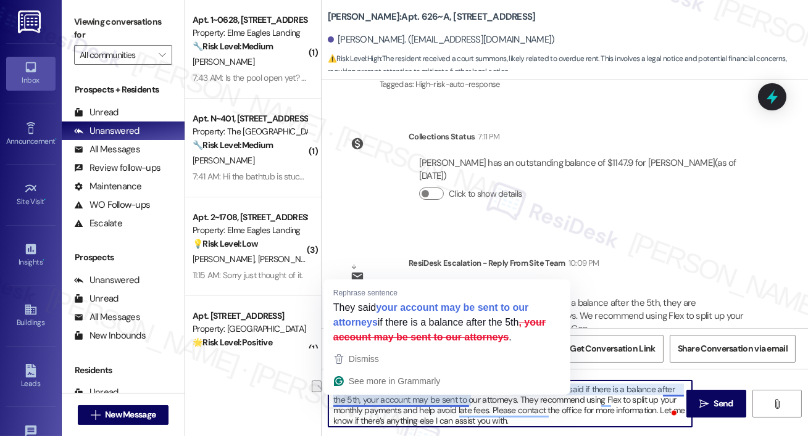
drag, startPoint x: 469, startPoint y: 403, endPoint x: 391, endPoint y: 401, distance: 77.2
click at [391, 401] on textarea "Hi [PERSON_NAME], I just got an update from the site team! They said if there i…" at bounding box center [510, 404] width 364 height 46
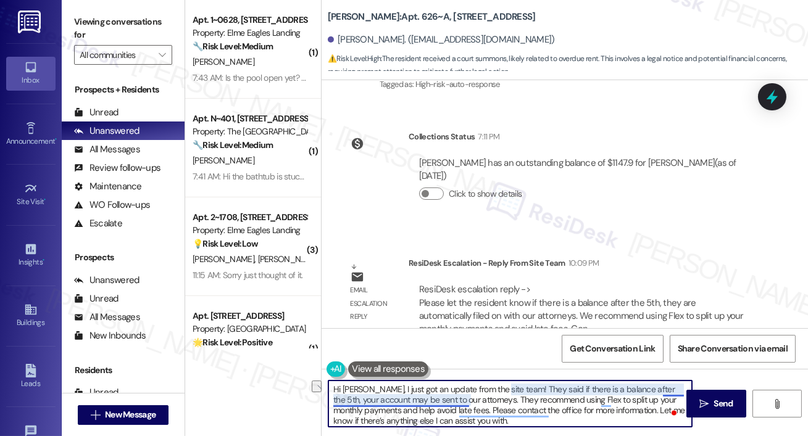
click at [441, 406] on textarea "Hi [PERSON_NAME], I just got an update from the site team! They said if there i…" at bounding box center [510, 404] width 364 height 46
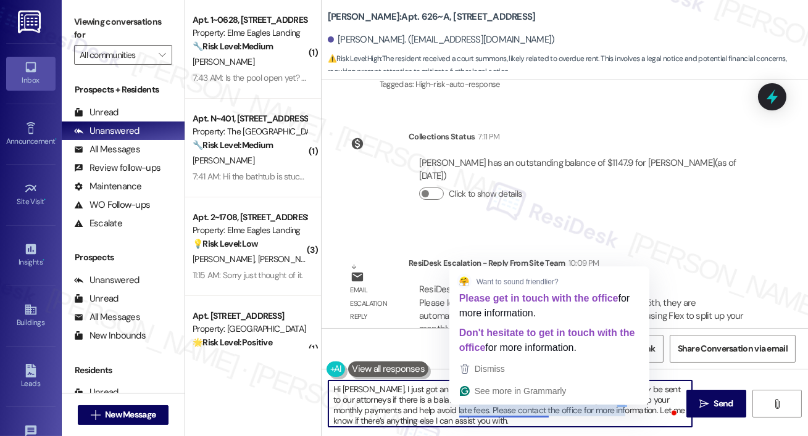
click at [406, 399] on textarea "Hi [PERSON_NAME], I just got an update from the site team! They said your accou…" at bounding box center [510, 404] width 364 height 46
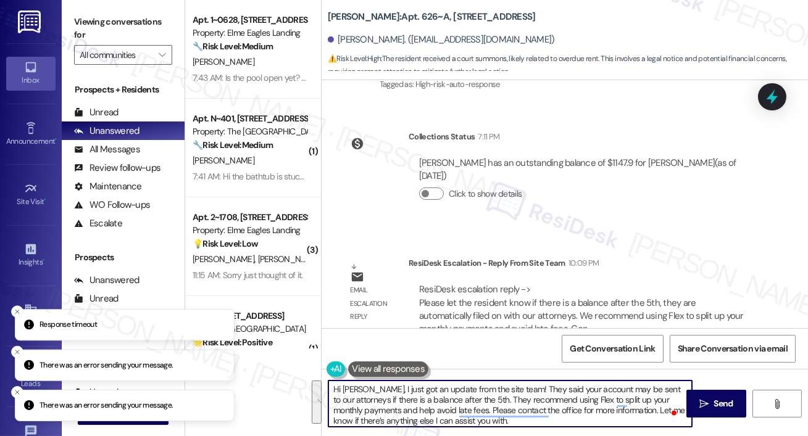
paste textarea "collections team"
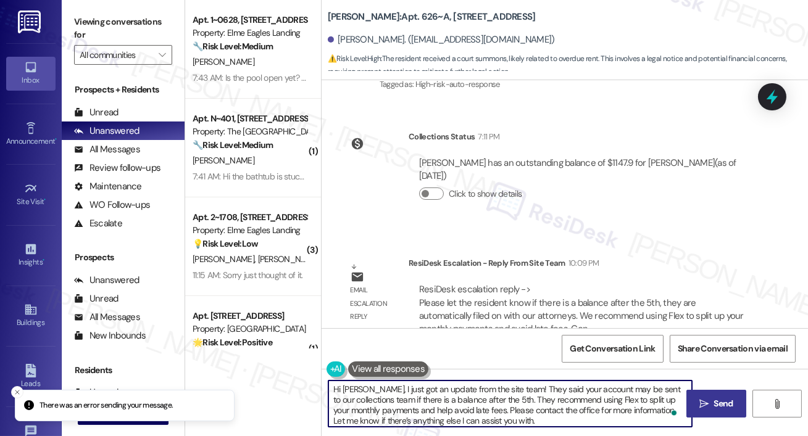
type textarea "Hi [PERSON_NAME], I just got an update from the site team! They said your accou…"
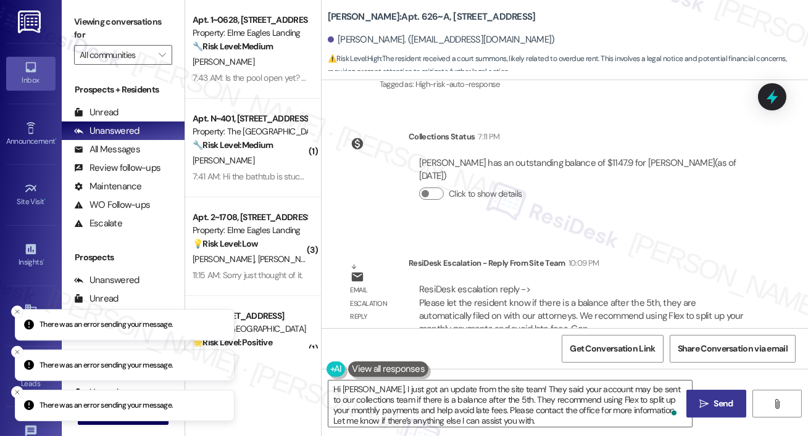
click at [705, 407] on icon "" at bounding box center [703, 404] width 9 height 10
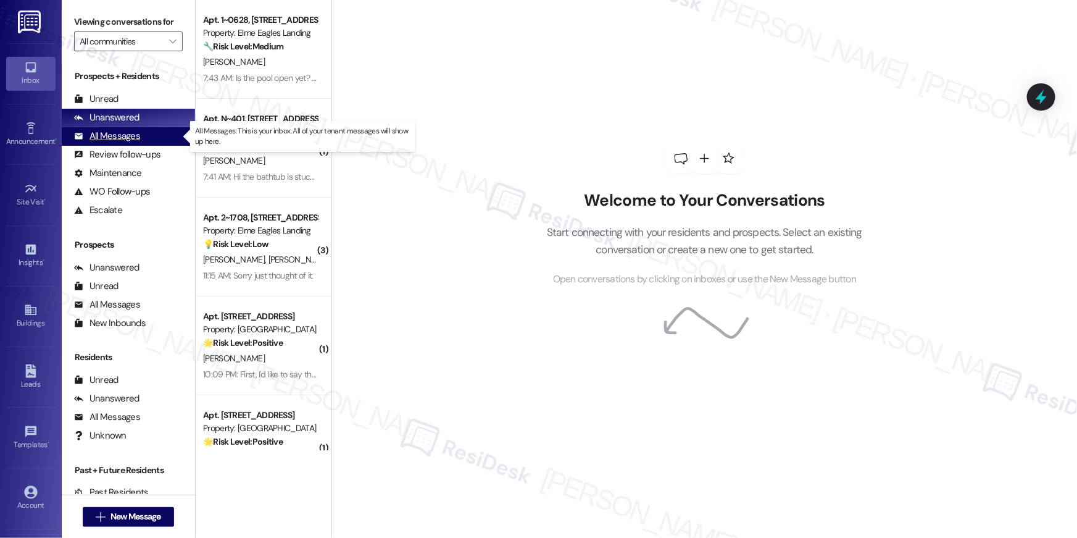
click at [103, 136] on div "All Messages" at bounding box center [107, 136] width 66 height 13
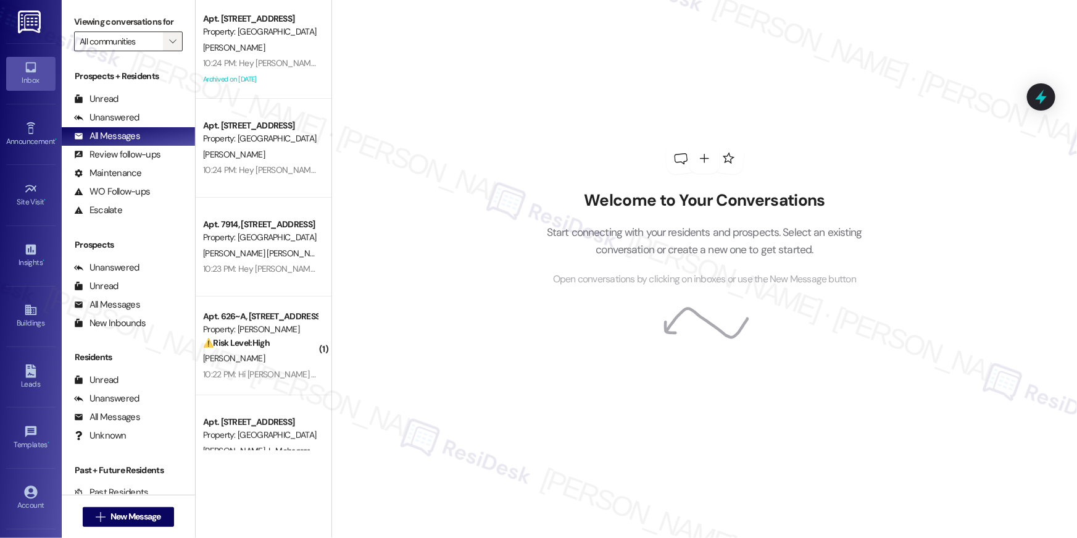
click at [169, 39] on icon "" at bounding box center [172, 41] width 7 height 10
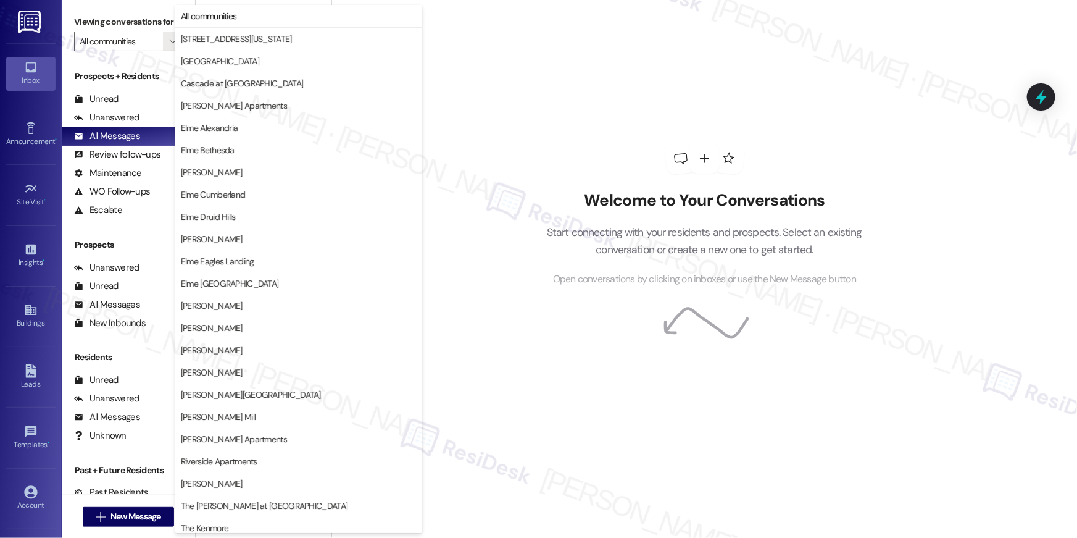
drag, startPoint x: 640, startPoint y: 123, endPoint x: 605, endPoint y: 117, distance: 35.1
click at [637, 121] on div "Welcome to Your Conversations Start connecting with your residents and prospect…" at bounding box center [705, 215] width 370 height 430
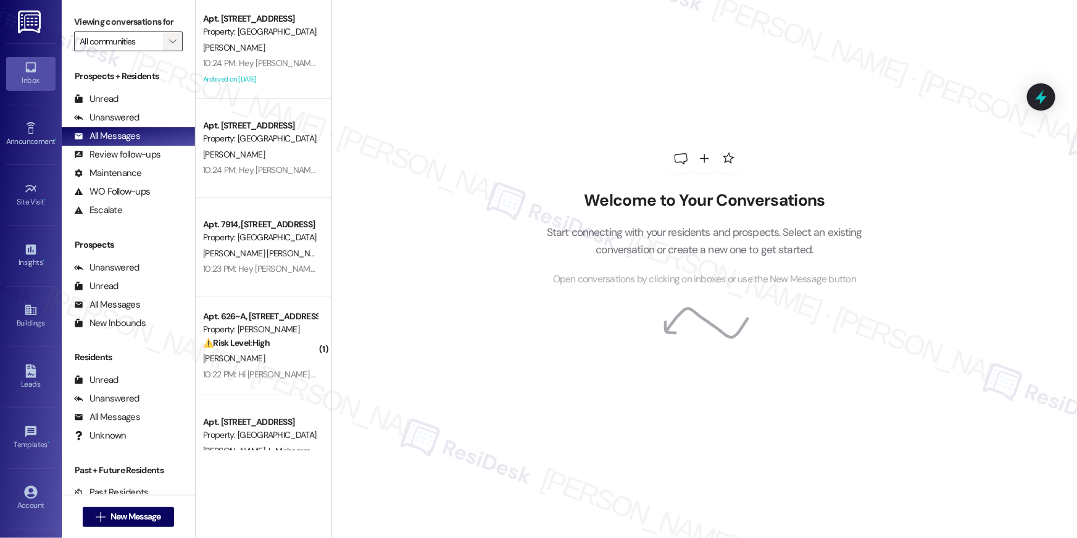
click at [174, 45] on button "" at bounding box center [173, 41] width 20 height 20
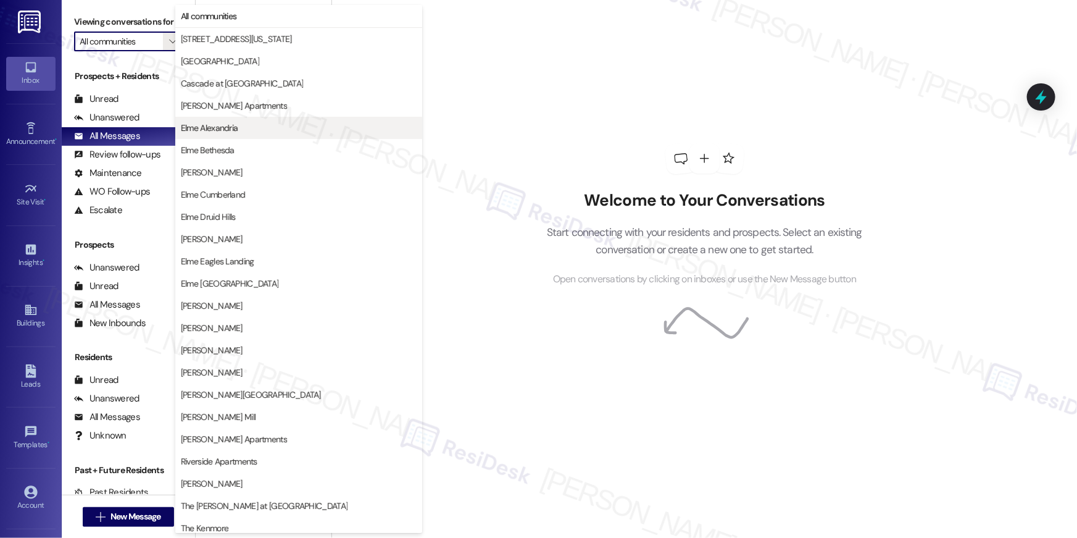
click at [225, 133] on span "Elme Alexandria" at bounding box center [209, 128] width 57 height 12
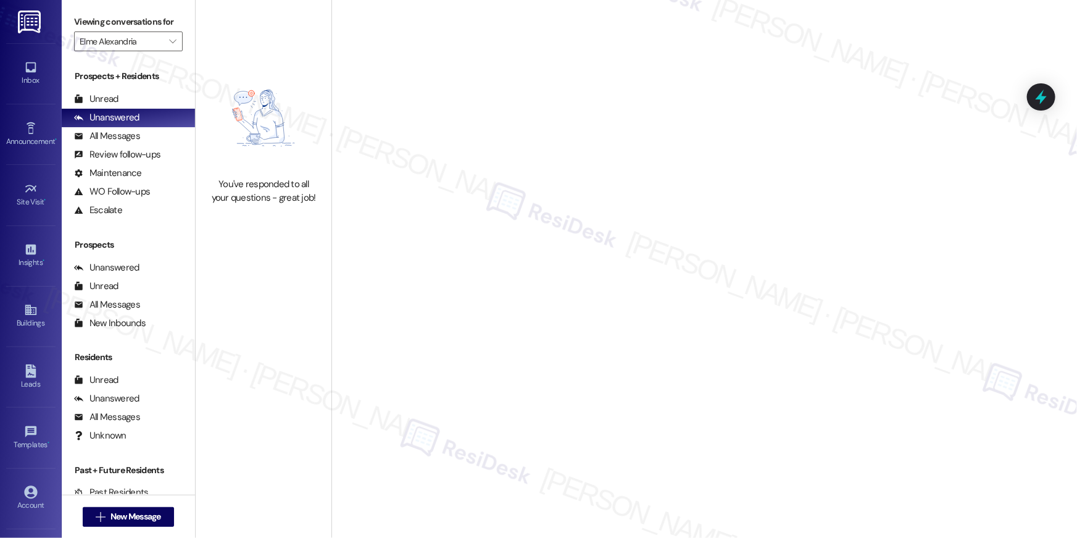
type input "Elme Alexandria"
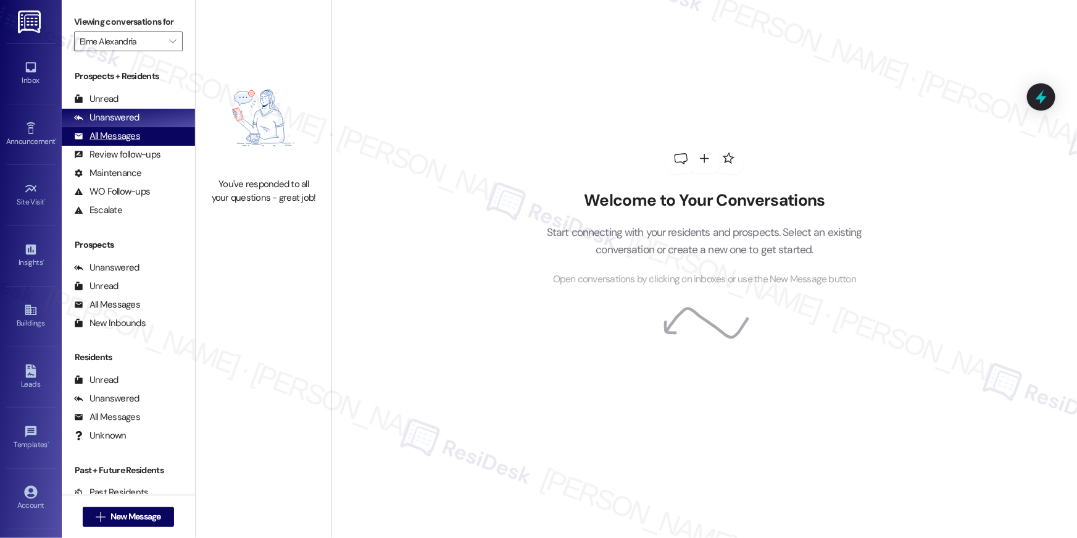
click at [135, 143] on div "All Messages (undefined)" at bounding box center [128, 136] width 133 height 19
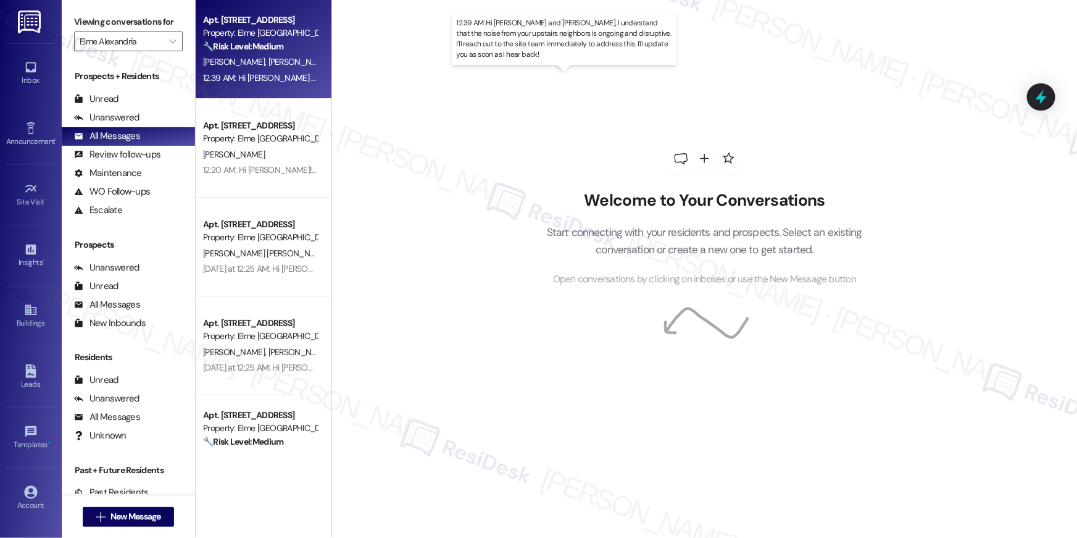
click at [246, 78] on div "12:39 AM: Hi [PERSON_NAME] and [PERSON_NAME], I understand that the noise from …" at bounding box center [614, 77] width 822 height 11
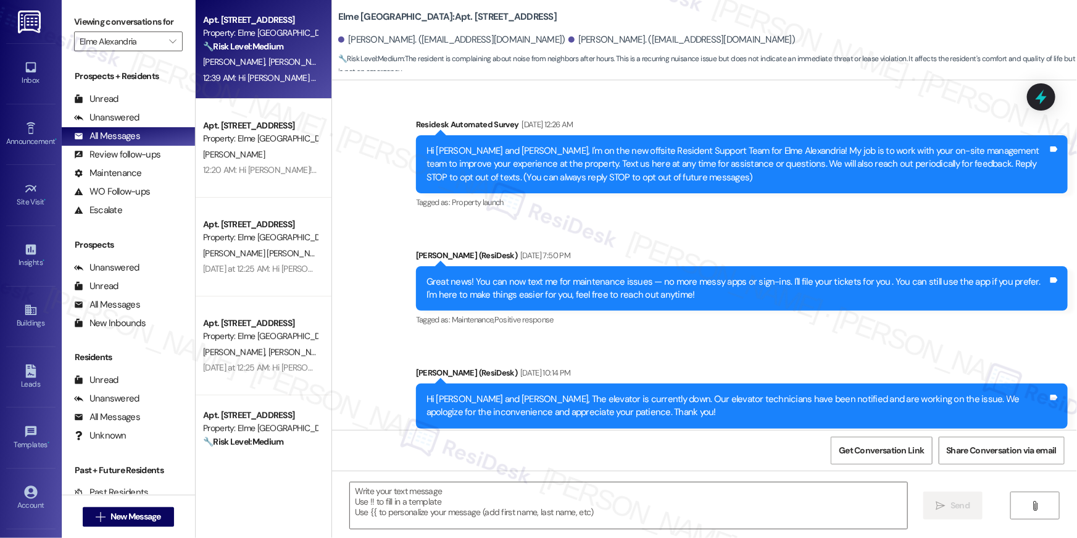
type textarea "Fetching suggested responses. Please feel free to read through the conversation…"
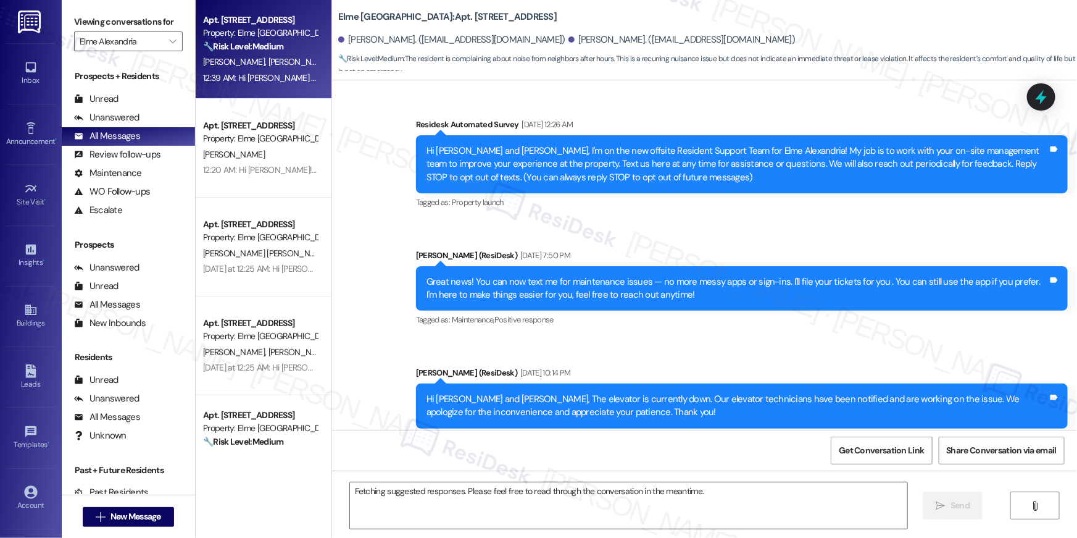
scroll to position [21749, 0]
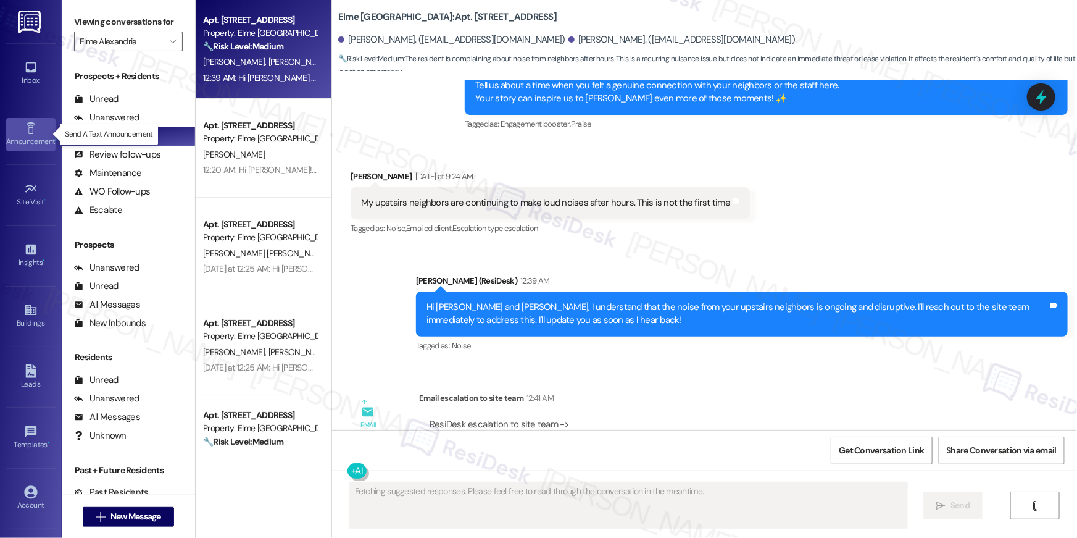
click at [25, 126] on icon at bounding box center [31, 129] width 14 height 14
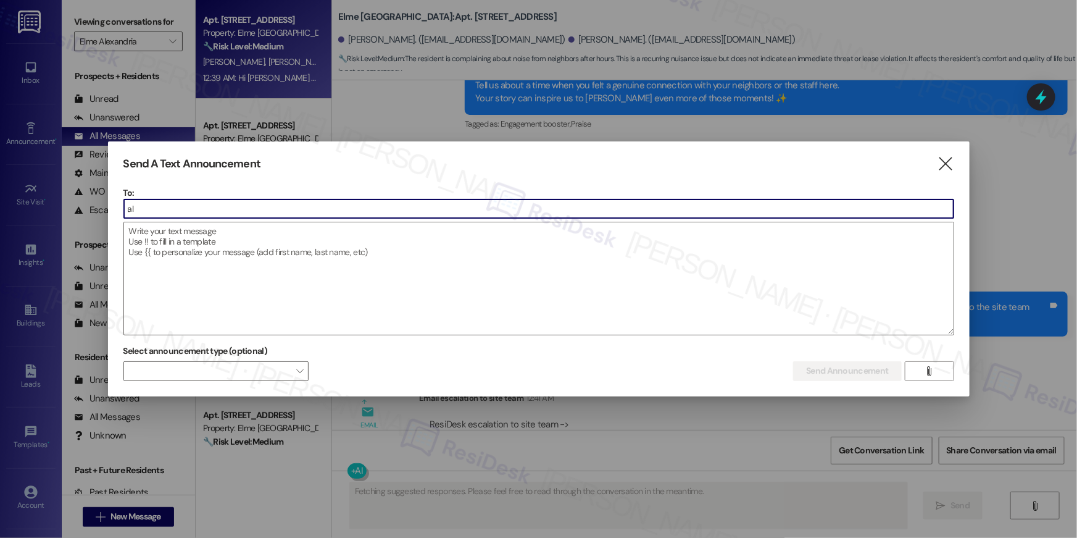
type input "ale"
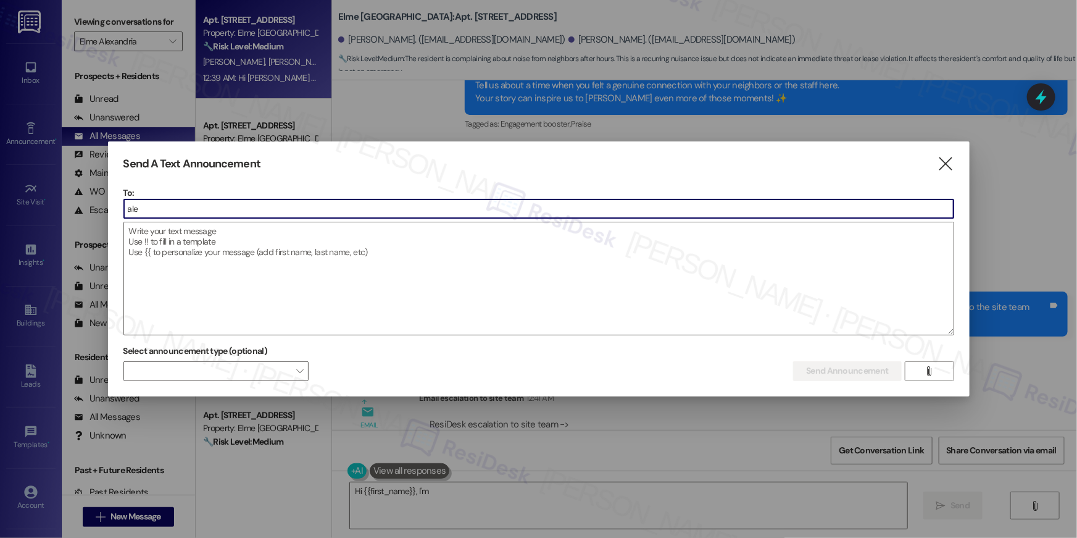
type textarea "Hi {{first_name}}, I'm so"
type input "[PERSON_NAME]"
type textarea "Hi {{first_name}}, I'm so sorry to hear the"
type input "alexa"
type textarea "Hi {{first_name}}, I'm so sorry to hear the noise issue is"
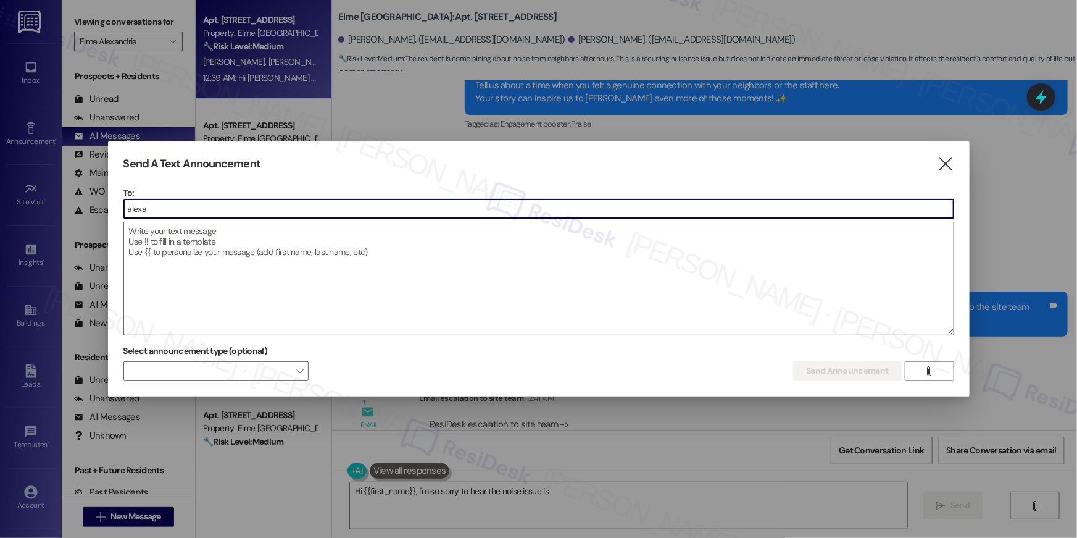
type input "alexan"
type textarea "Hi {{first_name}}, I'm so sorry to hear the noise issue is ongoing. I've"
type input "alexand"
type textarea "Hi {{first_name}}, I'm so sorry to hear the noise issue is ongoing. I've contac…"
type input "alexandr"
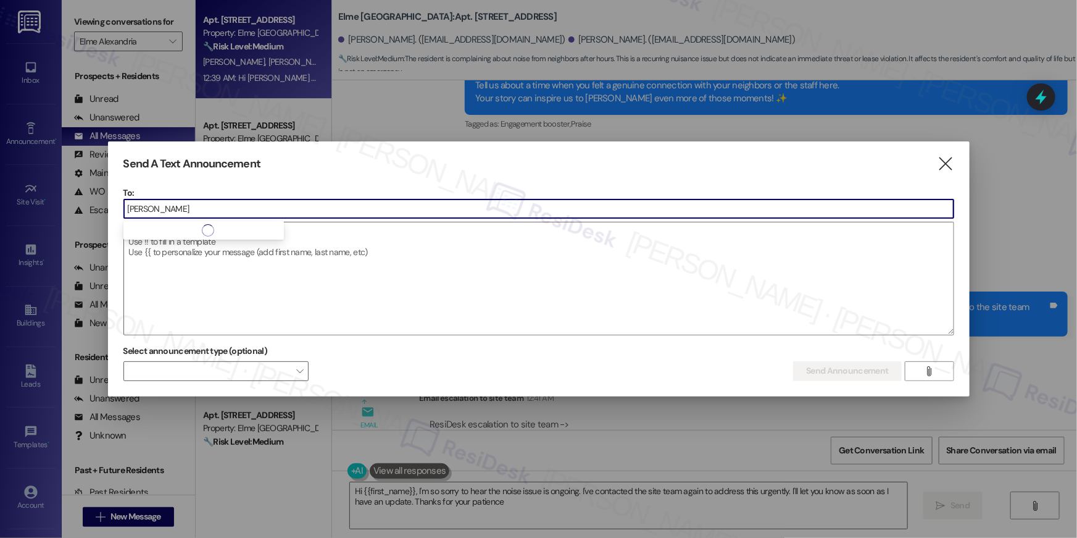
type textarea "Hi {{first_name}}, I'm so sorry to hear the noise issue is ongoing. I've contac…"
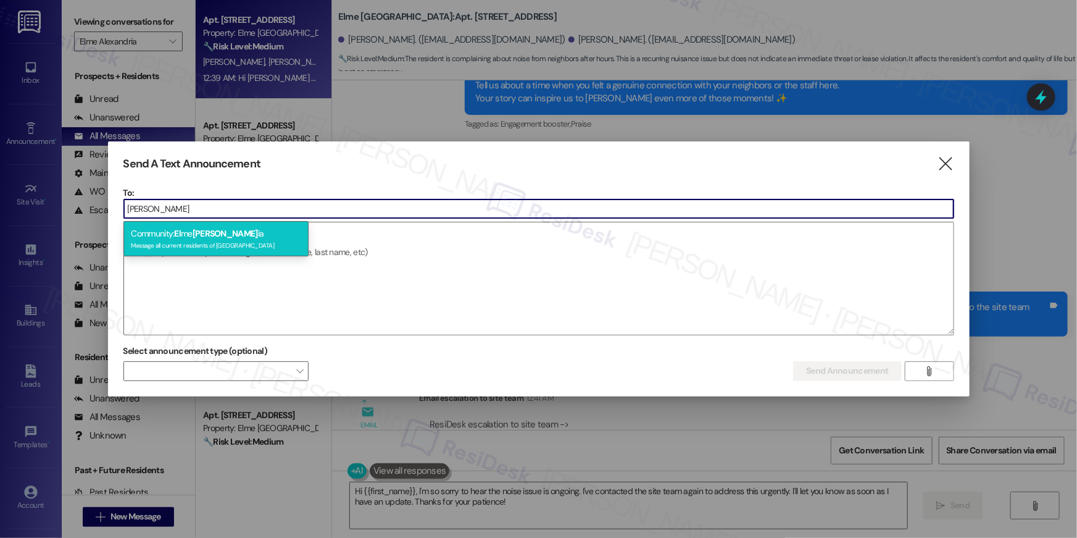
type input "alexandr"
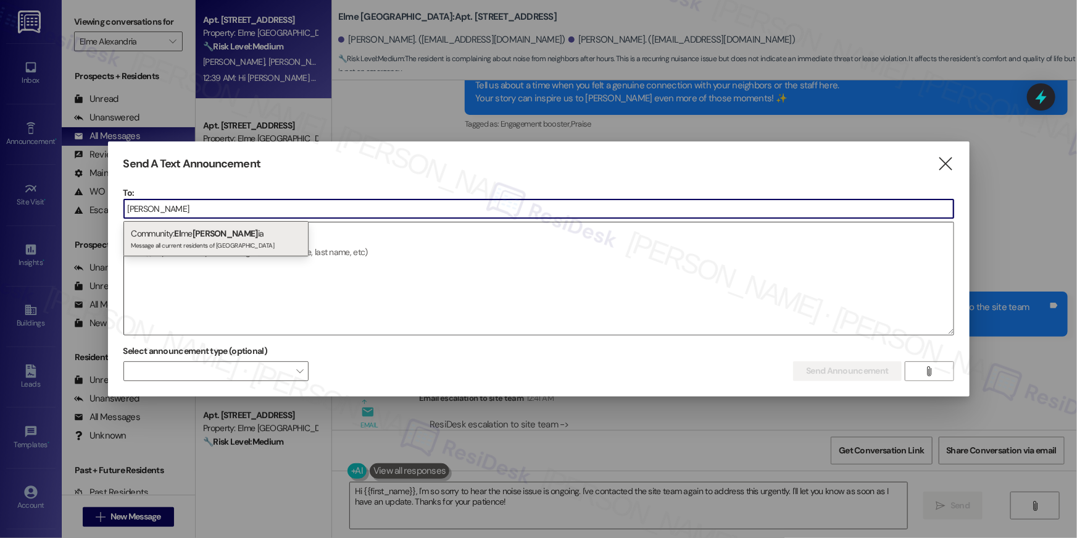
click at [215, 230] on span "Alexandr" at bounding box center [225, 233] width 65 height 11
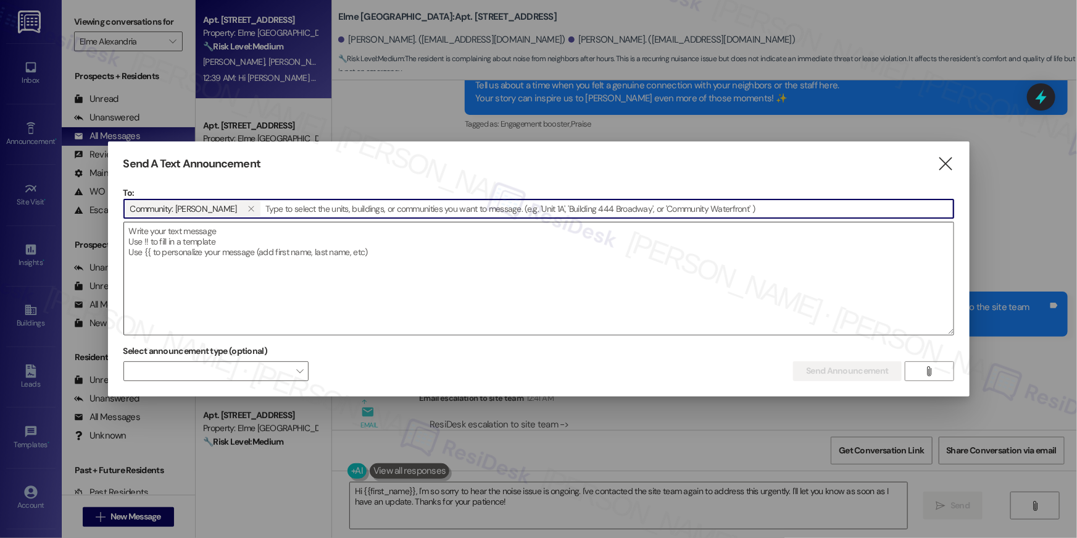
click at [268, 262] on textarea at bounding box center [539, 278] width 830 height 112
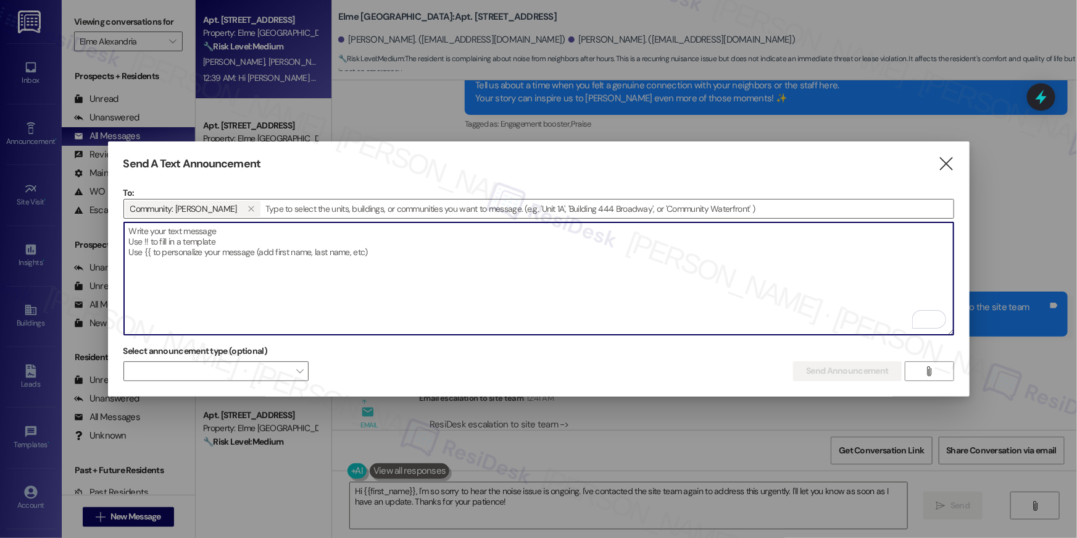
click at [714, 271] on textarea "To enrich screen reader interactions, please activate Accessibility in Grammarl…" at bounding box center [539, 278] width 830 height 112
paste textarea "Hi {{first_name}}! 🔔 Please be advised that alarm testing will take place throu…"
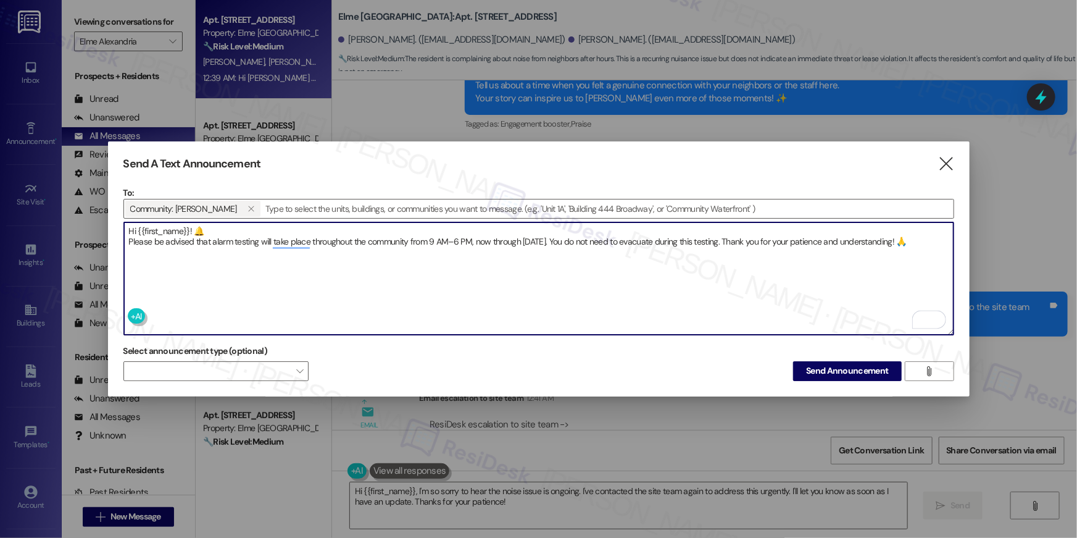
click at [207, 223] on textarea "Hi {{first_name}}! 🔔 Please be advised that alarm testing will take place throu…" at bounding box center [539, 278] width 830 height 112
click at [478, 326] on textarea "Hi {{first_name}}! Please be advised that alarm testing will take place through…" at bounding box center [539, 278] width 830 height 112
click at [491, 298] on textarea "Hi {{first_name}}! Please be advised that alarm testing will take place through…" at bounding box center [539, 278] width 830 height 112
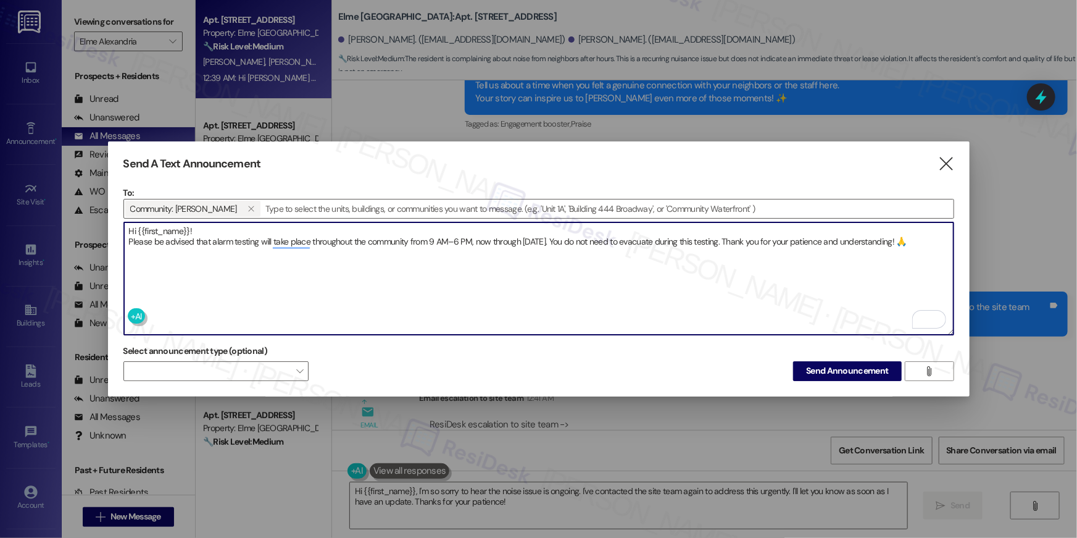
drag, startPoint x: 237, startPoint y: 222, endPoint x: 231, endPoint y: 286, distance: 63.8
click at [231, 286] on textarea "Hi {{first_name}}! Please be advised that alarm testing will take place through…" at bounding box center [539, 278] width 830 height 112
click at [218, 243] on textarea "Hi {{first_name}}! Please be advised that alarm testing will take place through…" at bounding box center [539, 278] width 830 height 112
click at [190, 228] on textarea "Hi {{first_name}}! Please be advised that alarm testing will take place through…" at bounding box center [539, 278] width 830 height 112
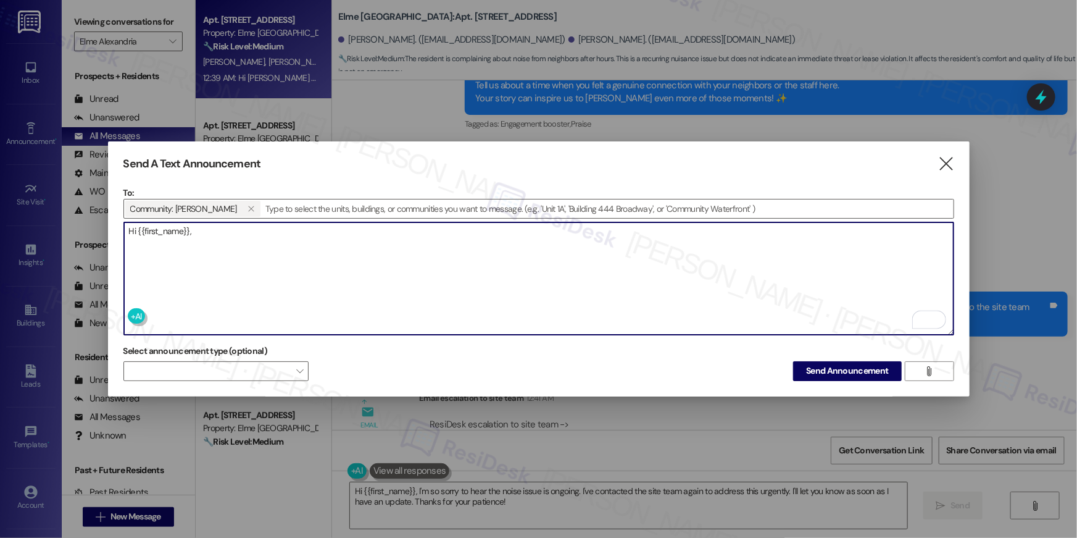
paste textarea "Please be advised that alarm testing will take place throughout the community f…"
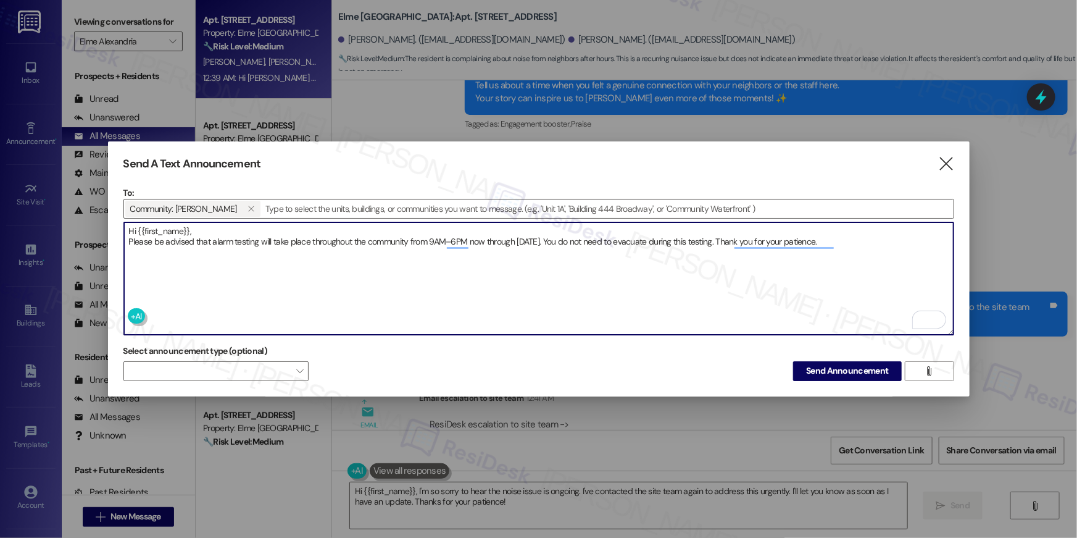
click at [136, 230] on textarea "Hi {{first_name}}, Please be advised that alarm testing will take place through…" at bounding box center [539, 278] width 830 height 112
click at [223, 228] on textarea "Hi, {{first_name}}, Please be advised that alarm testing will take place throug…" at bounding box center [539, 278] width 830 height 112
click at [564, 239] on textarea "Hi, {{first_name}}. Please be advised that alarm testing will take place throug…" at bounding box center [539, 278] width 830 height 112
click at [301, 252] on textarea "Hi, {{first_name}}. Please be advised that alarm testing will take place throug…" at bounding box center [539, 278] width 830 height 112
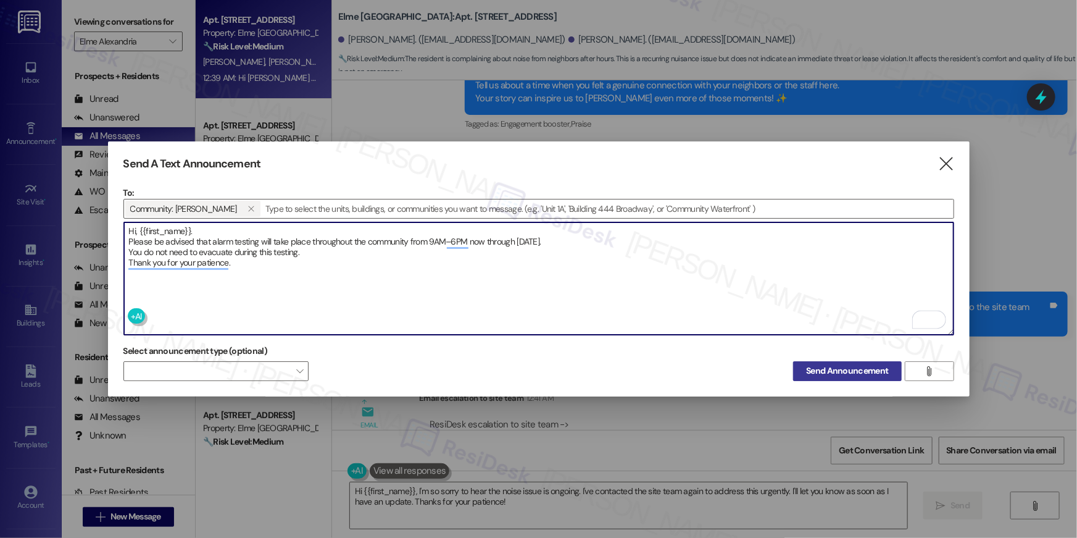
type textarea "Hi, {{first_name}}. Please be advised that alarm testing will take place throug…"
click at [821, 372] on span "Send Announcement" at bounding box center [847, 370] width 82 height 13
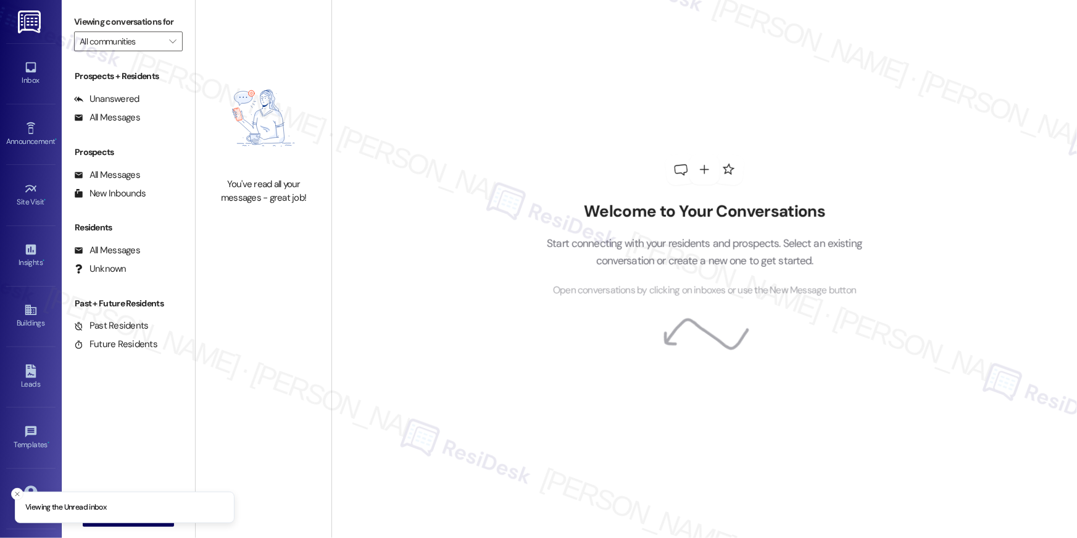
type input "Elme Alexandria"
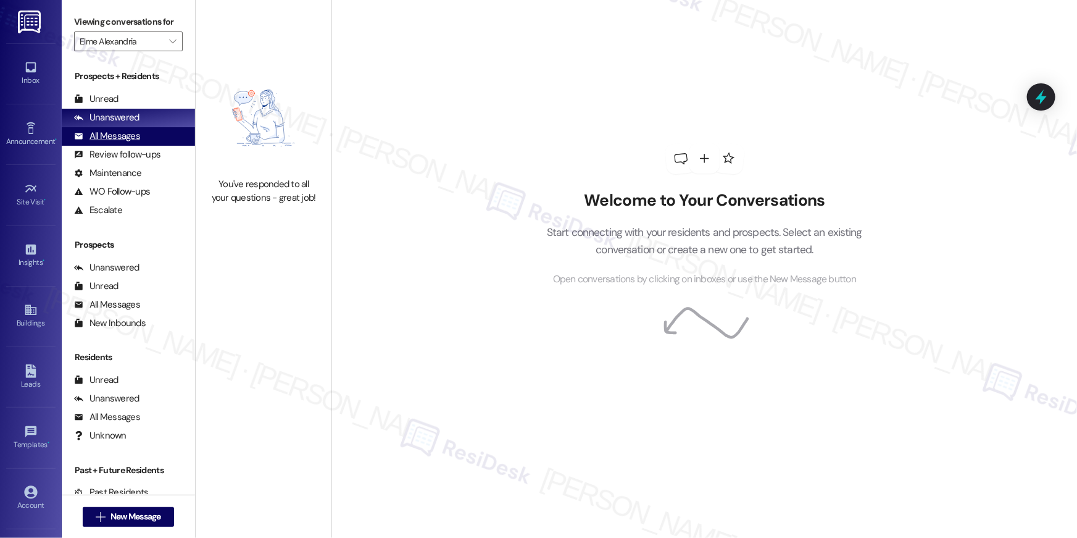
click at [143, 136] on div "All Messages (undefined)" at bounding box center [128, 136] width 133 height 19
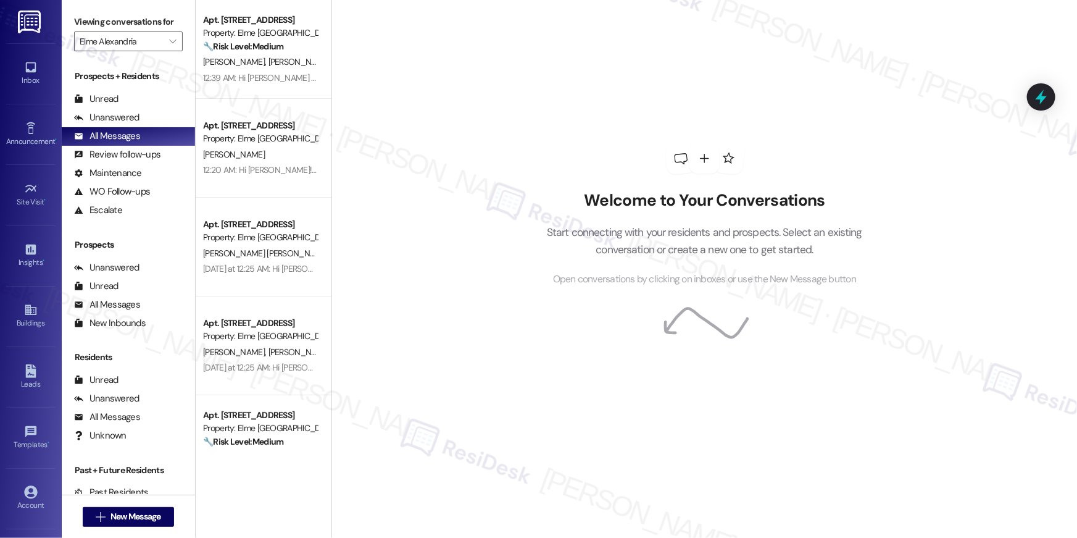
click at [237, 52] on div "🔧 Risk Level: Medium The resident is complaining about noise from neighbors aft…" at bounding box center [260, 46] width 114 height 13
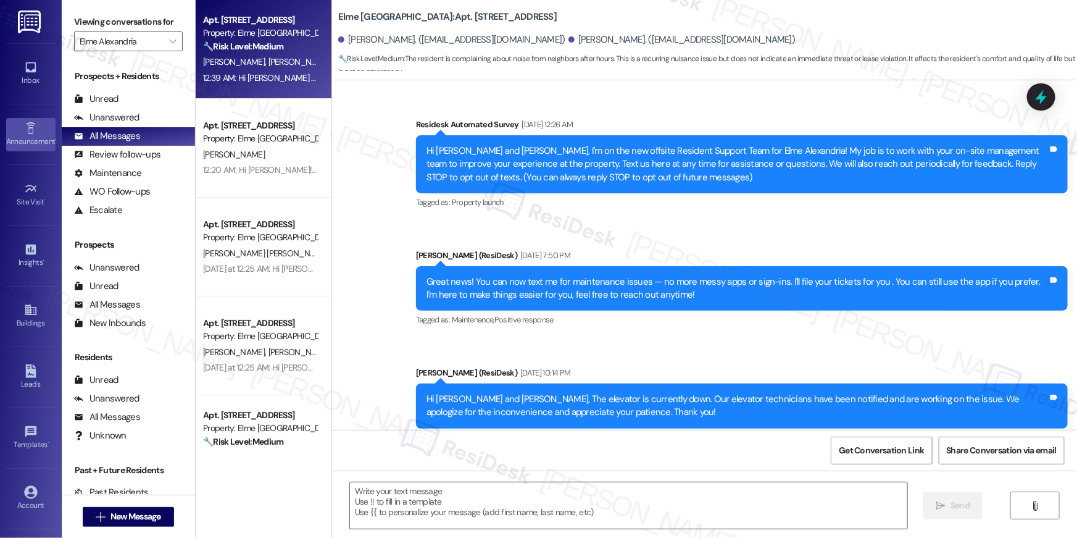
click at [33, 130] on icon at bounding box center [31, 129] width 14 height 14
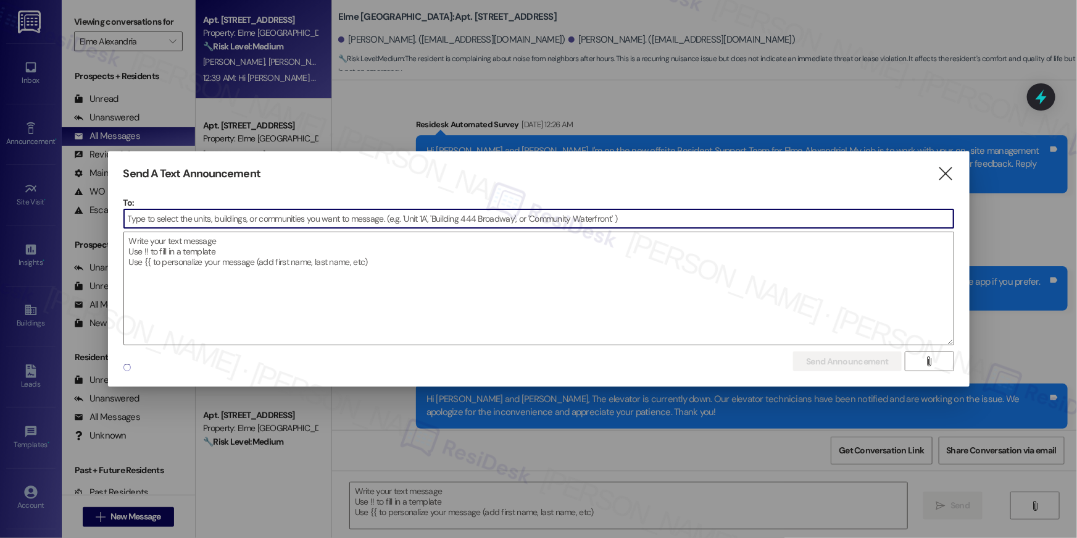
scroll to position [21749, 0]
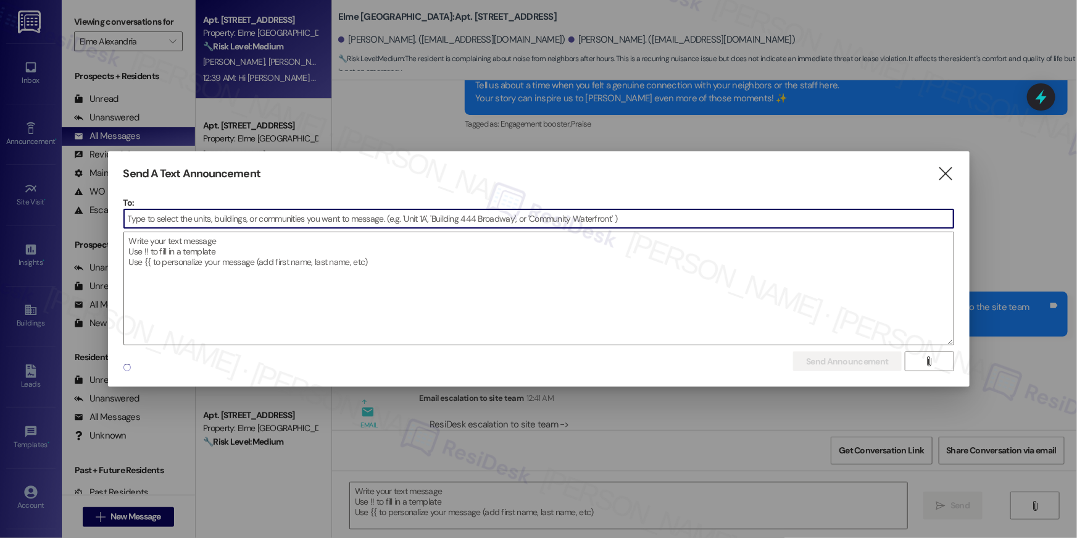
type textarea "Fetching suggested responses. Please feel free to read through the conversation…"
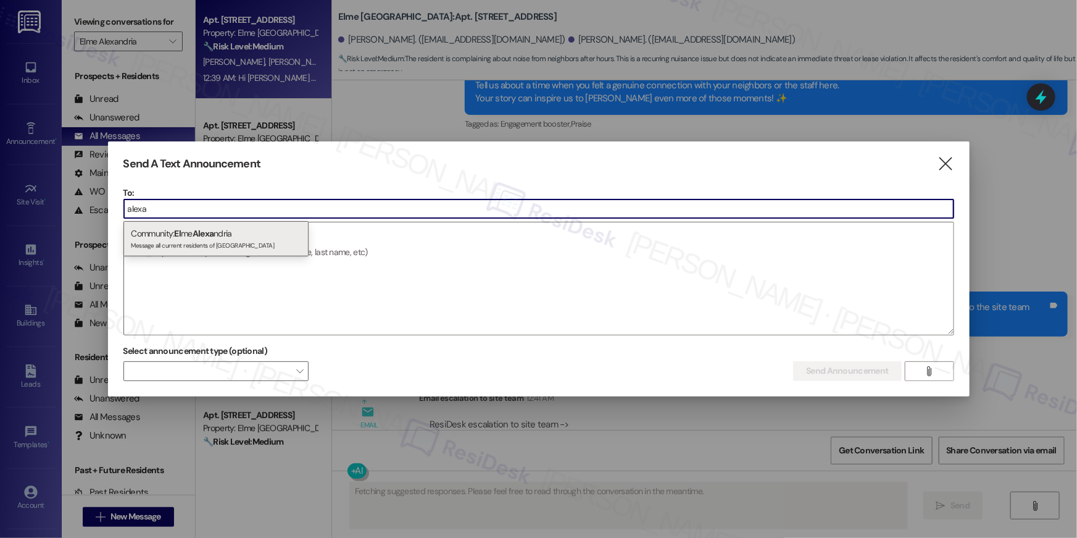
type input "alexa"
click at [207, 232] on span "Alexa" at bounding box center [204, 233] width 22 height 11
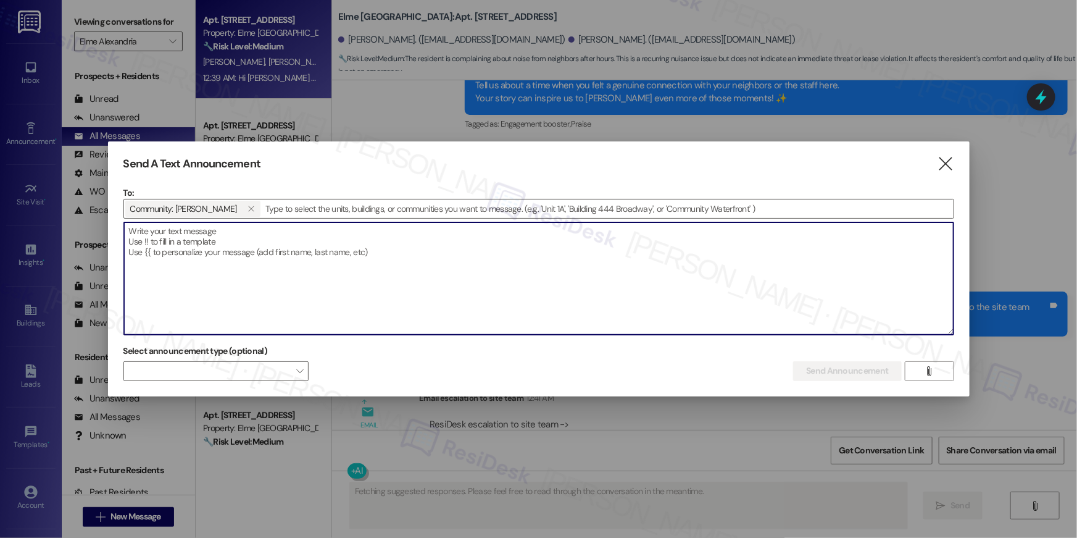
click at [231, 244] on textarea at bounding box center [539, 278] width 830 height 112
paste textarea "Hi, {{first_name}}. Please be advised that alarm testing will take place throug…"
type textarea "Hi, {{first_name}}. Please be advised that alarm testing will take place throug…"
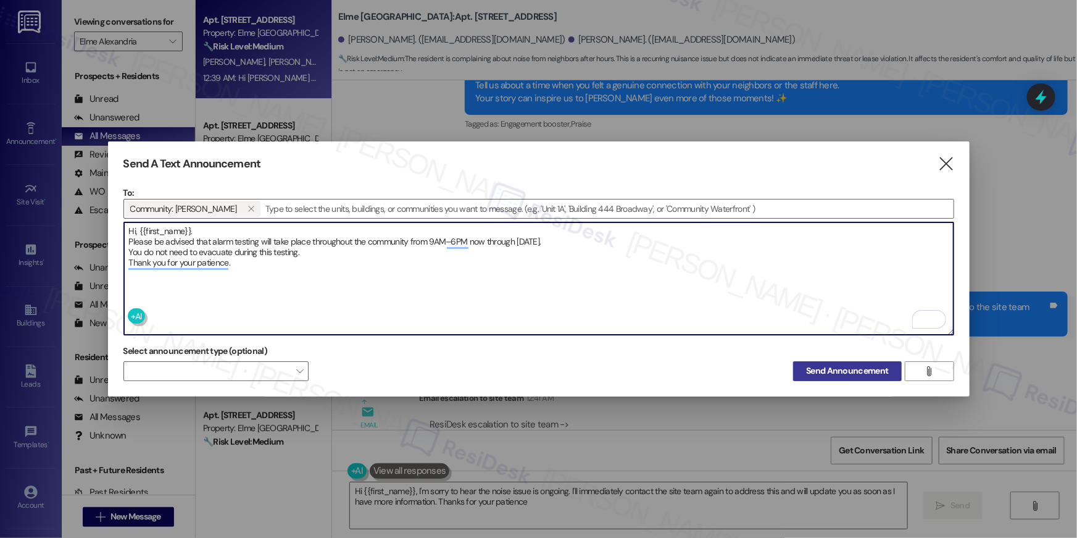
type textarea "Hi {{first_name}}, I'm sorry to hear the noise issue is ongoing. I'll immediate…"
type textarea "Hi, {{first_name}}. Please be advised that alarm testing will take place throug…"
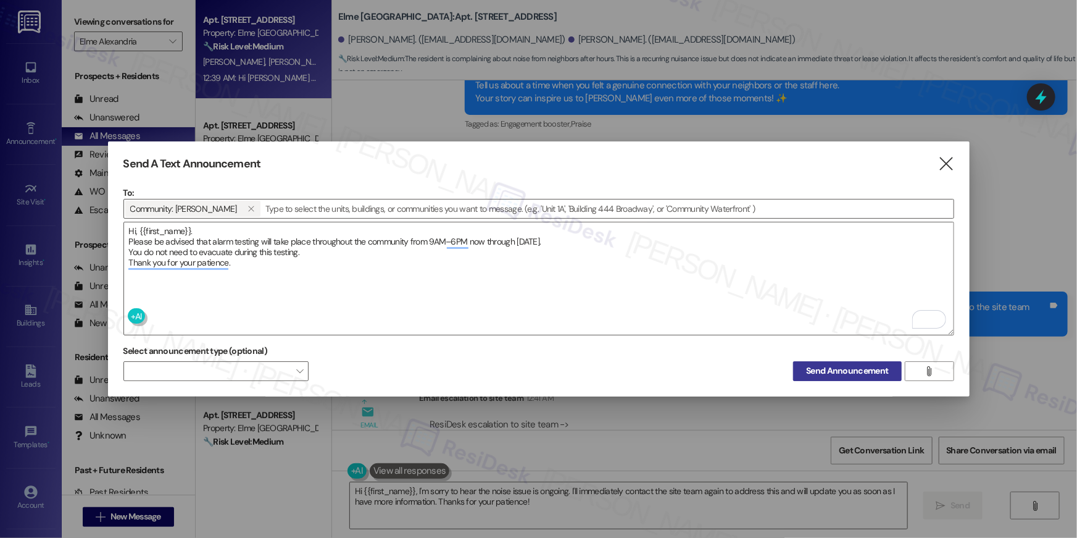
click at [817, 372] on span "Send Announcement" at bounding box center [847, 370] width 82 height 13
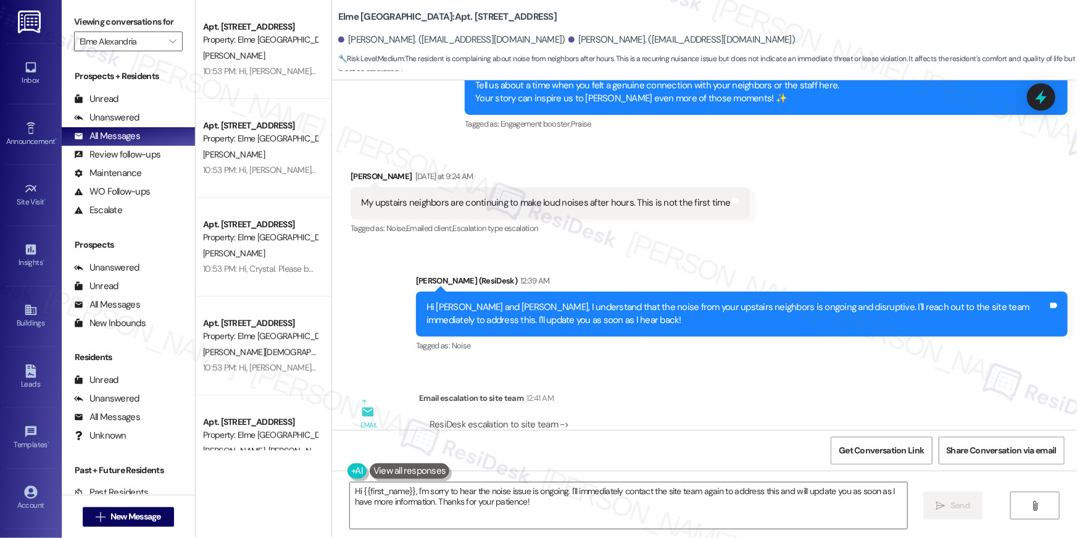
scroll to position [21493, 0]
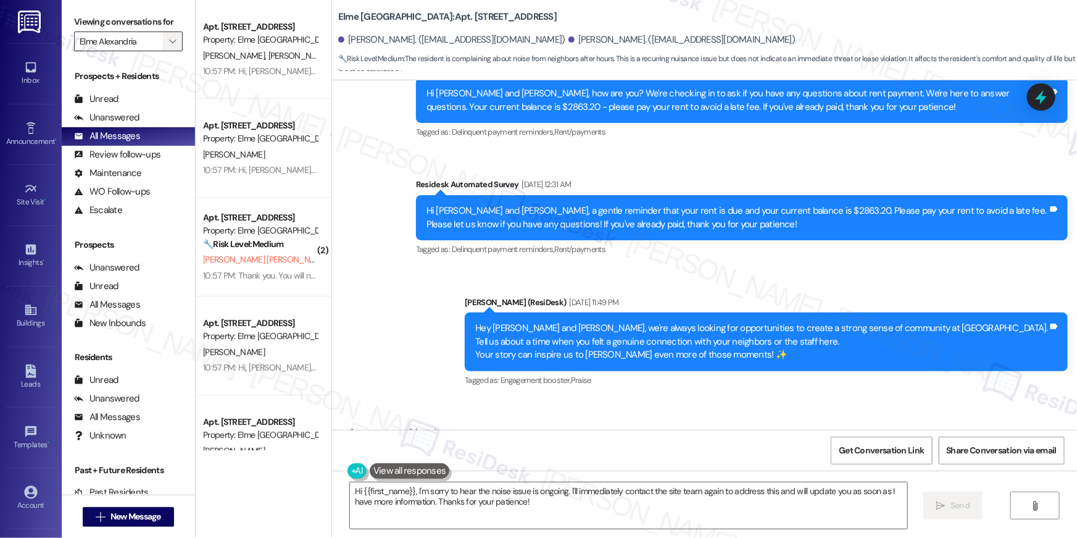
click at [170, 48] on span "" at bounding box center [173, 41] width 12 height 20
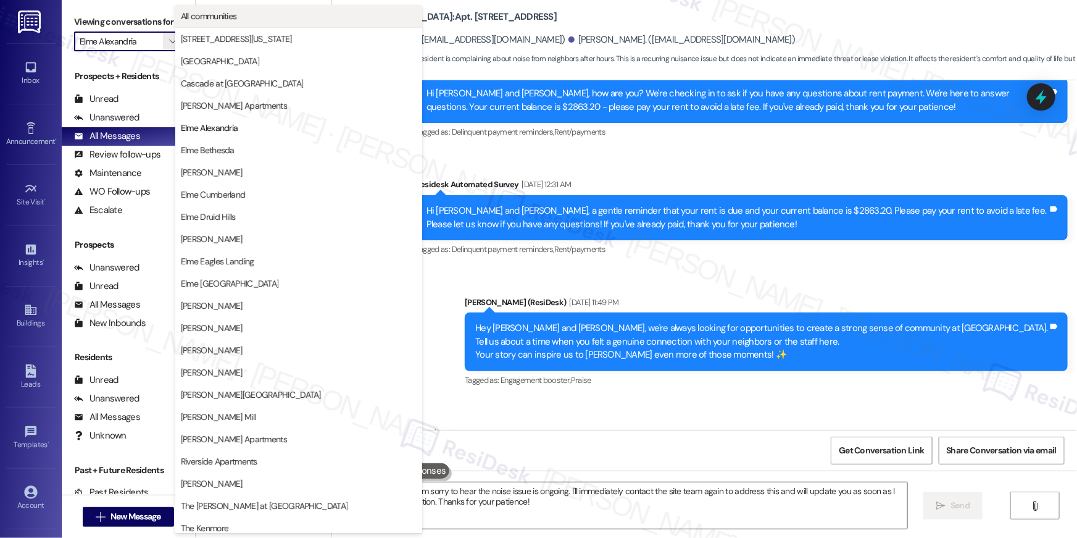
click at [282, 23] on button "All communities" at bounding box center [298, 16] width 247 height 22
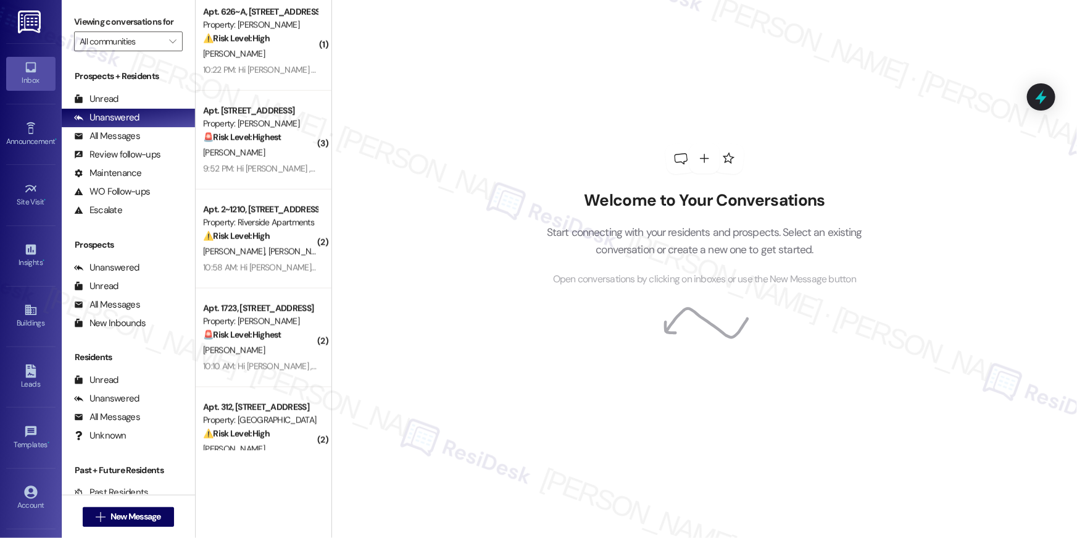
scroll to position [735, 0]
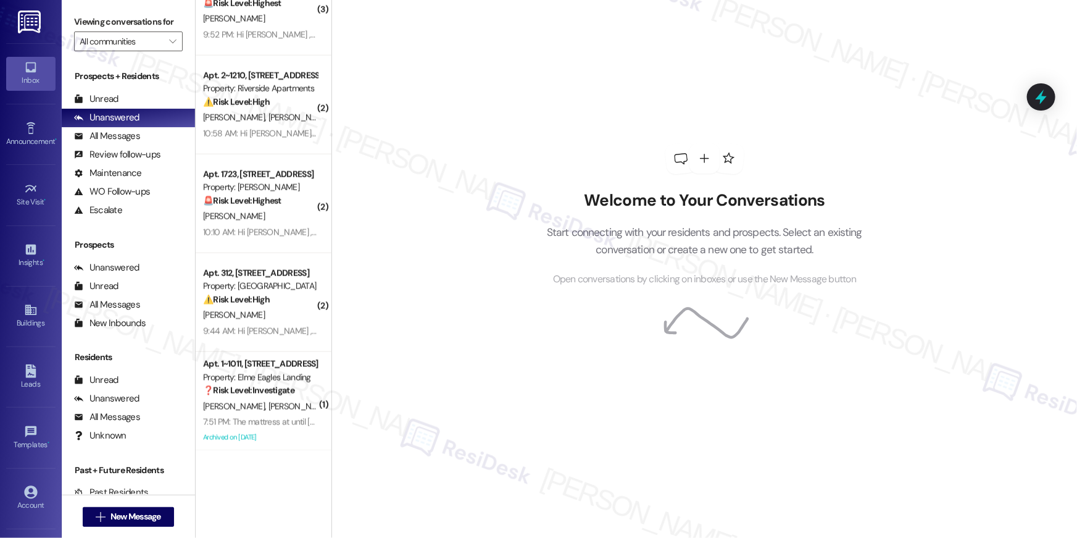
drag, startPoint x: 236, startPoint y: 65, endPoint x: 250, endPoint y: 409, distance: 344.1
click at [269, 409] on span "[PERSON_NAME]" at bounding box center [300, 406] width 62 height 11
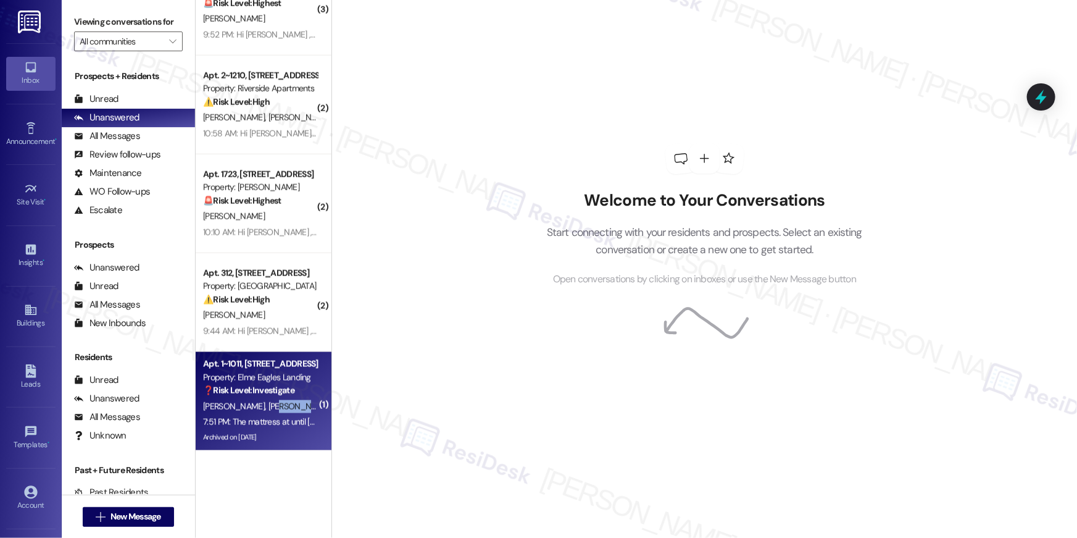
drag, startPoint x: 250, startPoint y: 409, endPoint x: 271, endPoint y: 408, distance: 21.0
click at [269, 409] on span "[PERSON_NAME]" at bounding box center [300, 406] width 62 height 11
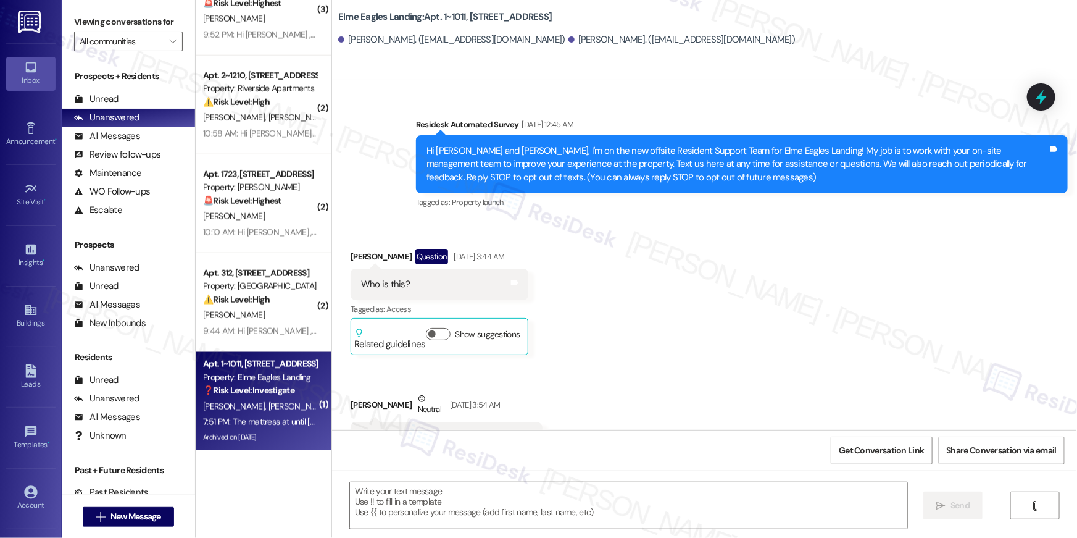
scroll to position [28150, 0]
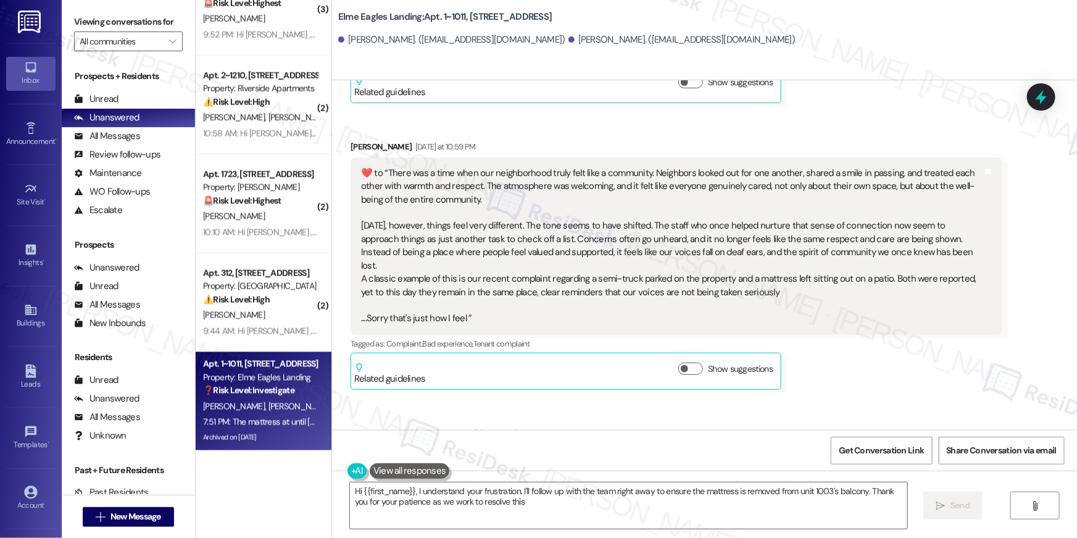
type textarea "Hi {{first_name}}, I understand your frustration. I'll follow up with the team …"
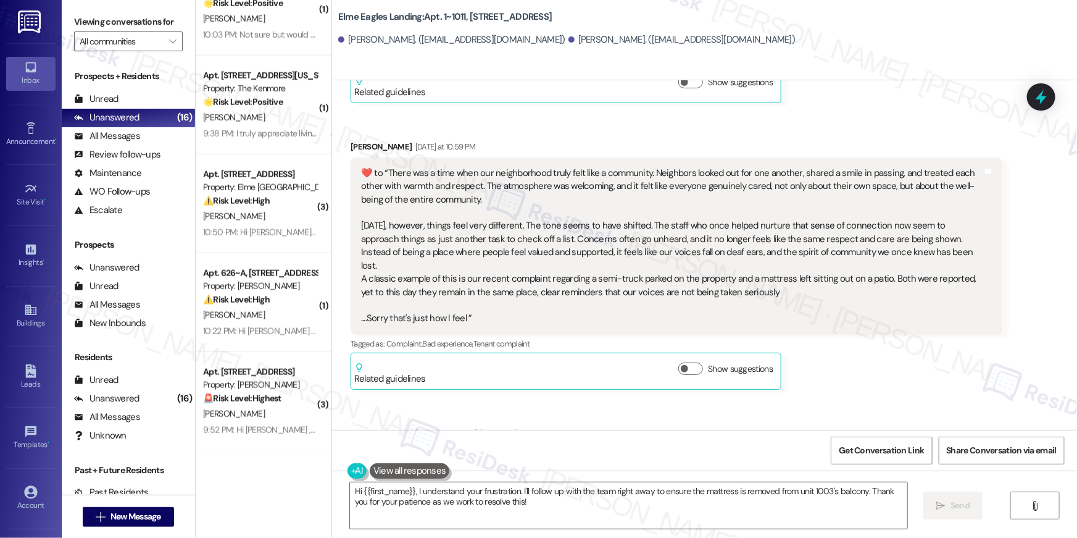
click at [538, 501] on textarea "Hi {{first_name}}, I understand your frustration. I'll follow up with the team …" at bounding box center [628, 505] width 557 height 46
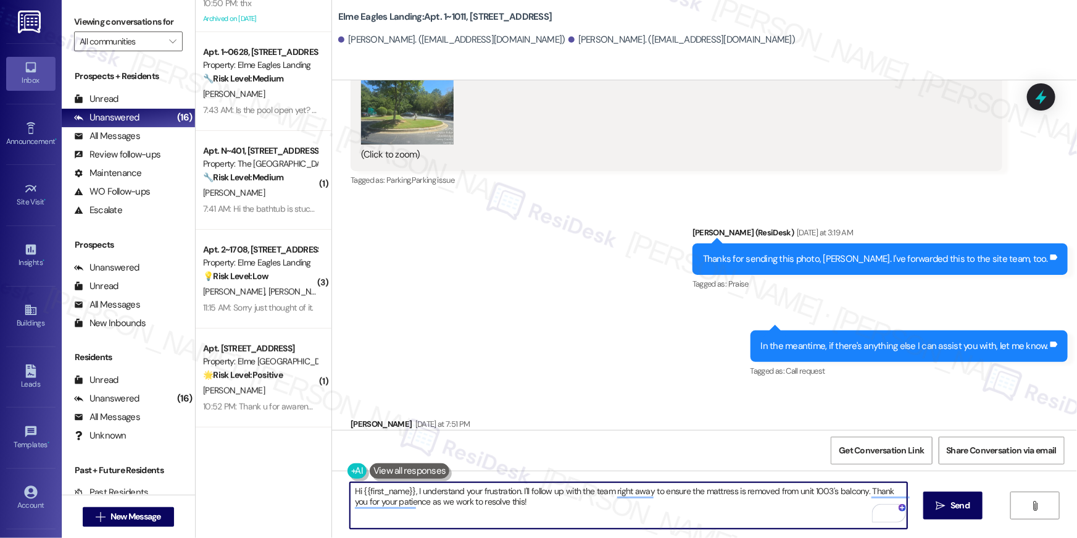
scroll to position [0, 0]
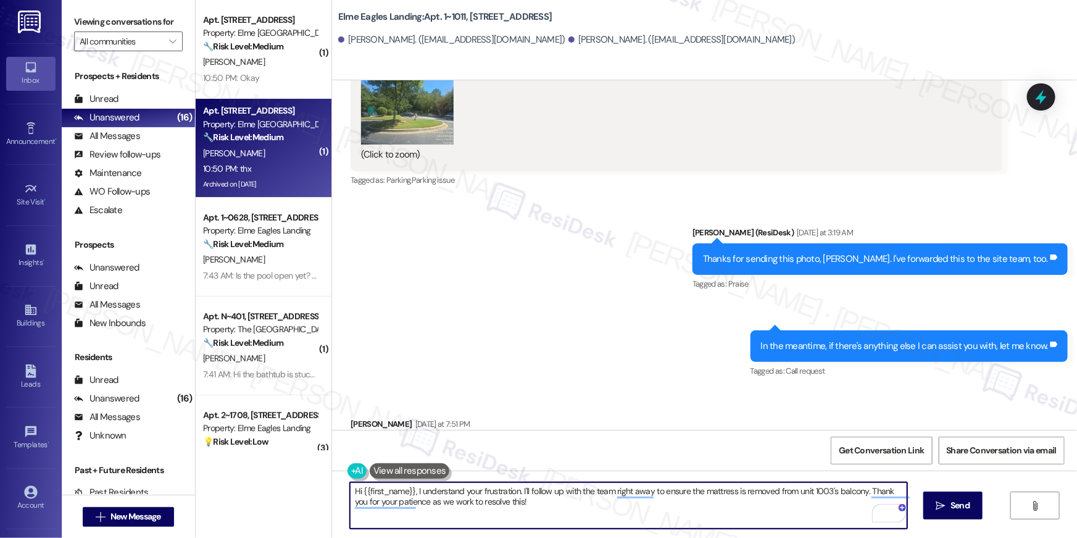
click at [257, 144] on div "🔧 Risk Level: Medium The resident is simply acknowledging receipt of a notifica…" at bounding box center [260, 137] width 114 height 13
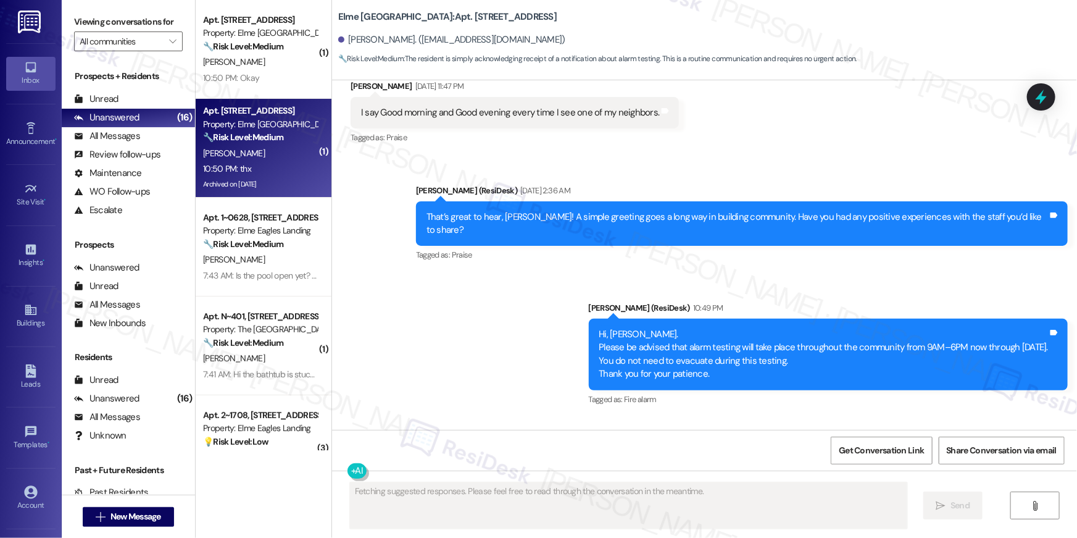
scroll to position [26701, 0]
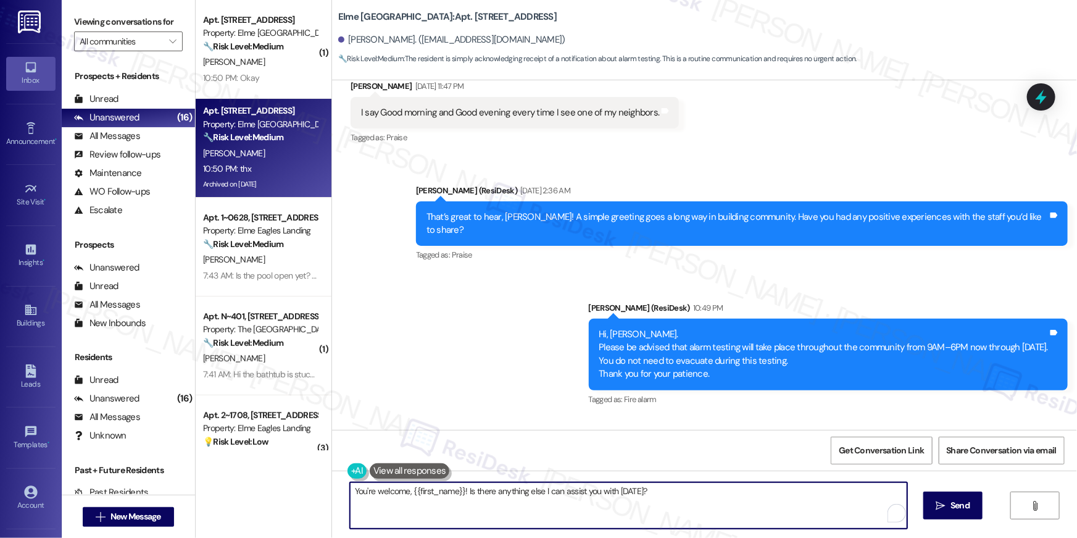
click at [595, 509] on textarea "You're welcome, {{first_name}}! Is there anything else I can assist you with to…" at bounding box center [628, 505] width 557 height 46
type textarea "You're welcome!"
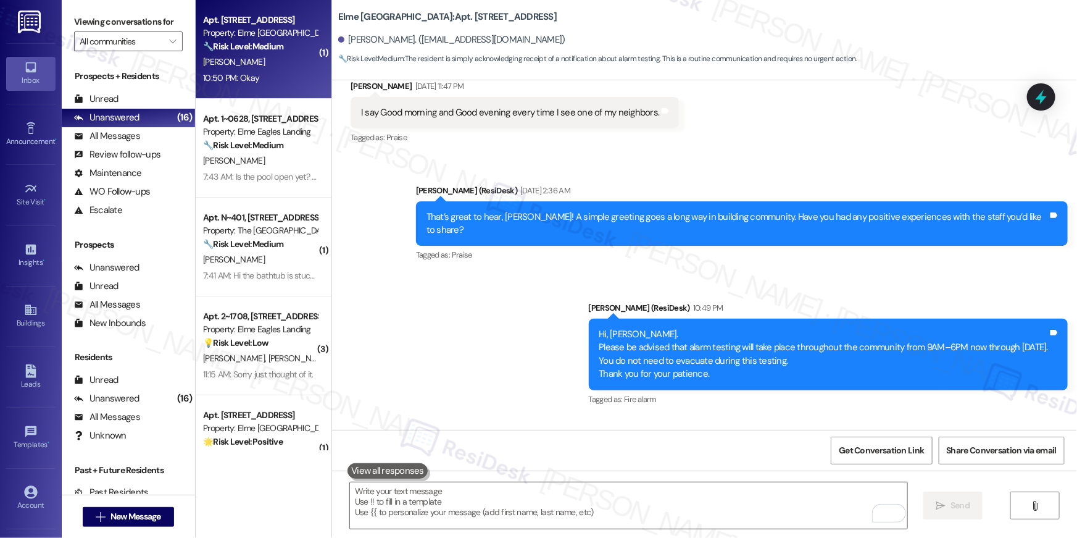
click at [237, 66] on div "M. Townsel" at bounding box center [260, 61] width 117 height 15
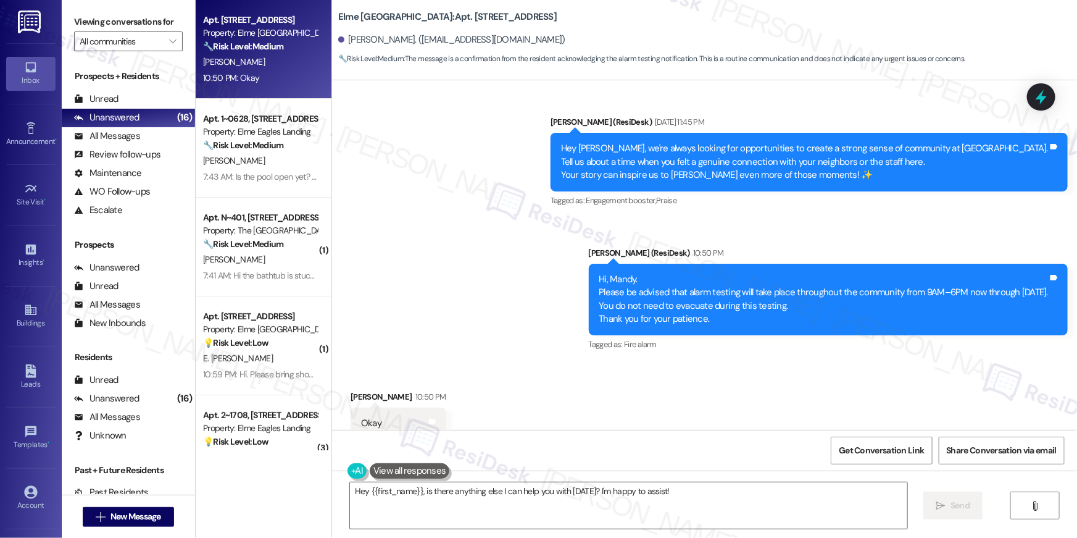
scroll to position [22725, 0]
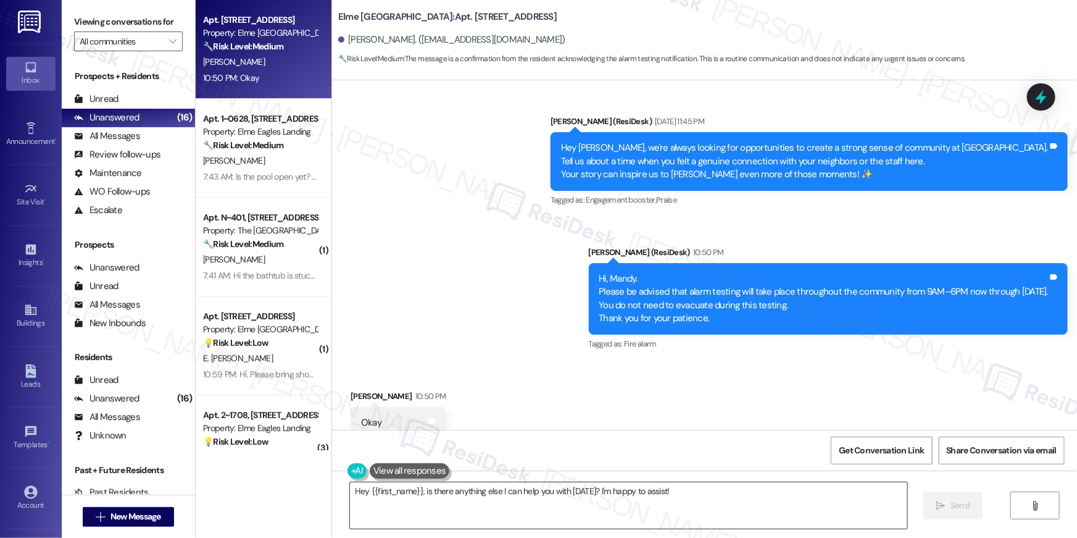
click at [705, 501] on textarea "Hey {{first_name}}, is there anything else I can help you with today? I'm happy…" at bounding box center [628, 505] width 557 height 46
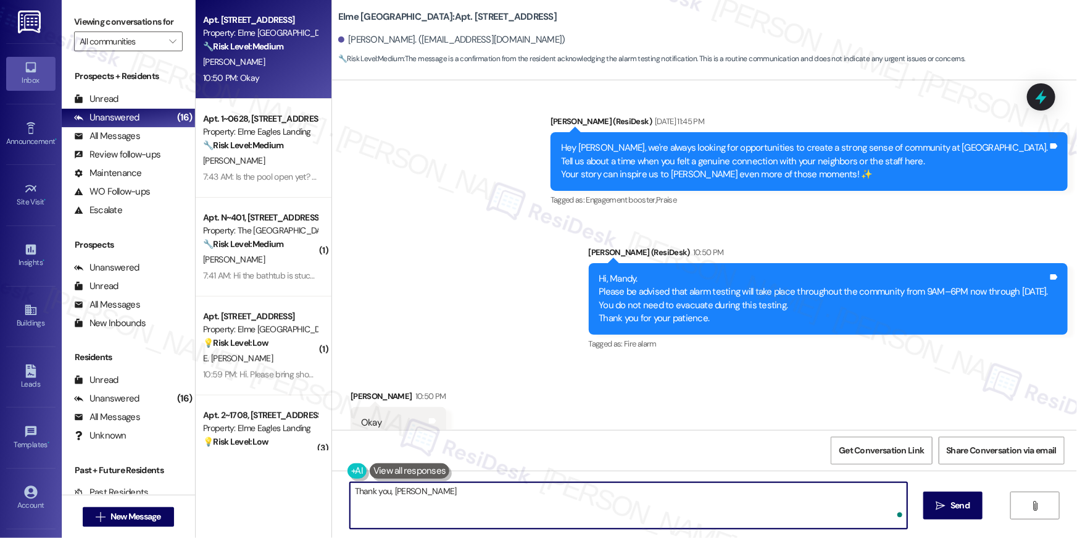
type textarea "Thank you, Mandy!"
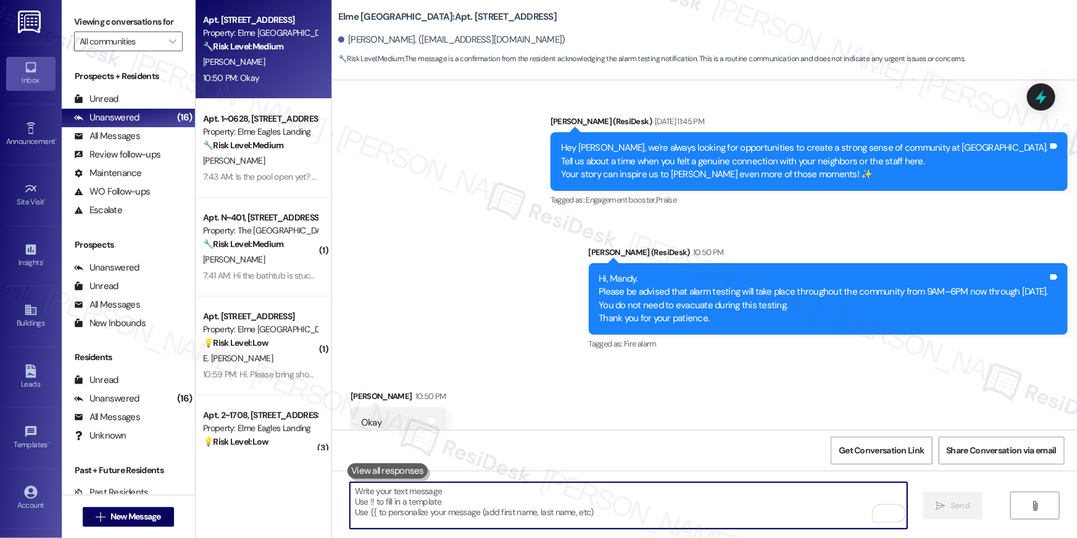
scroll to position [22724, 0]
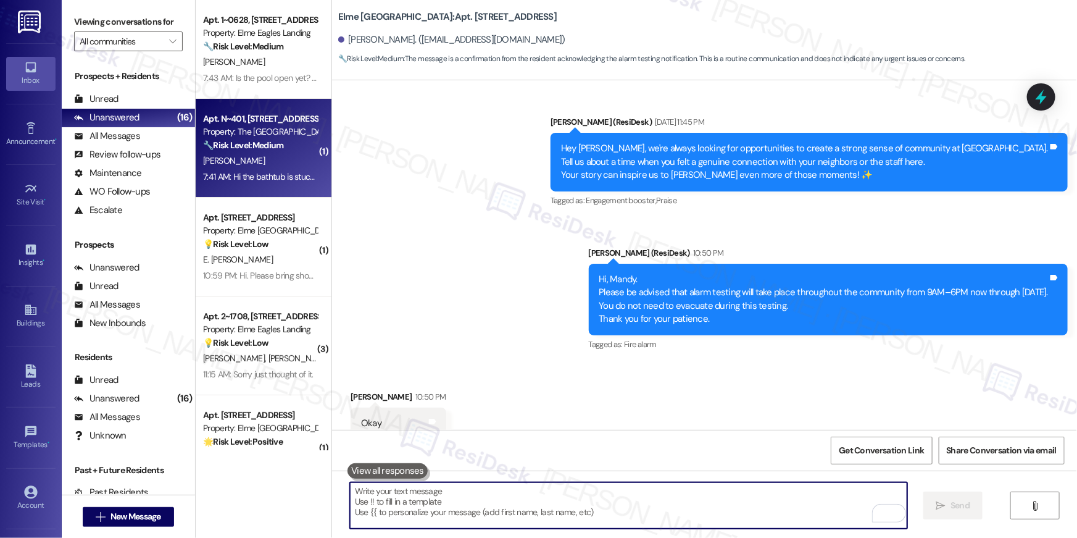
click at [289, 160] on div "[PERSON_NAME]" at bounding box center [260, 160] width 117 height 15
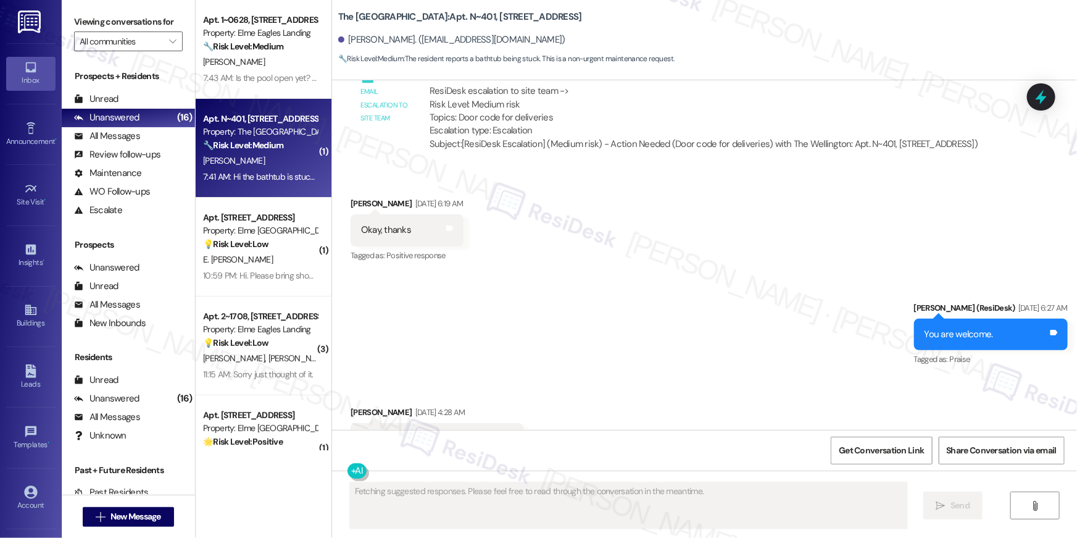
scroll to position [5012, 0]
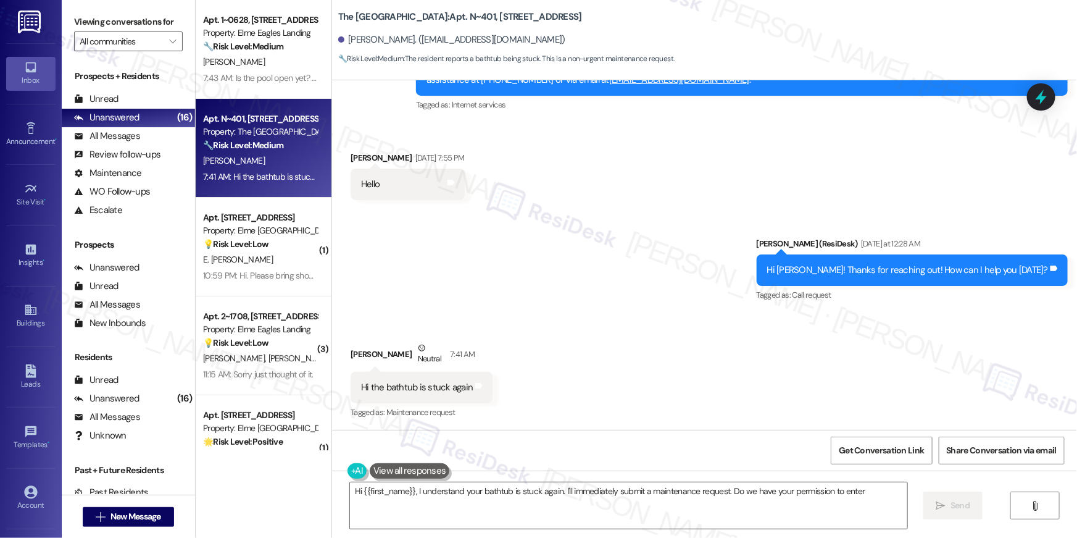
type textarea "Hi {{first_name}}, I understand your bathtub is stuck again. I'll immediately s…"
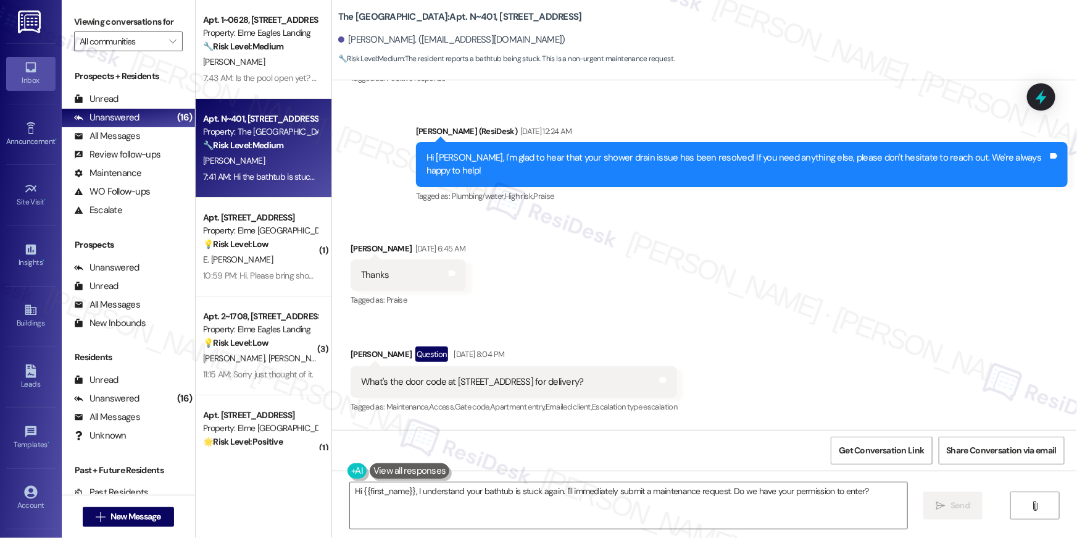
scroll to position [3914, 0]
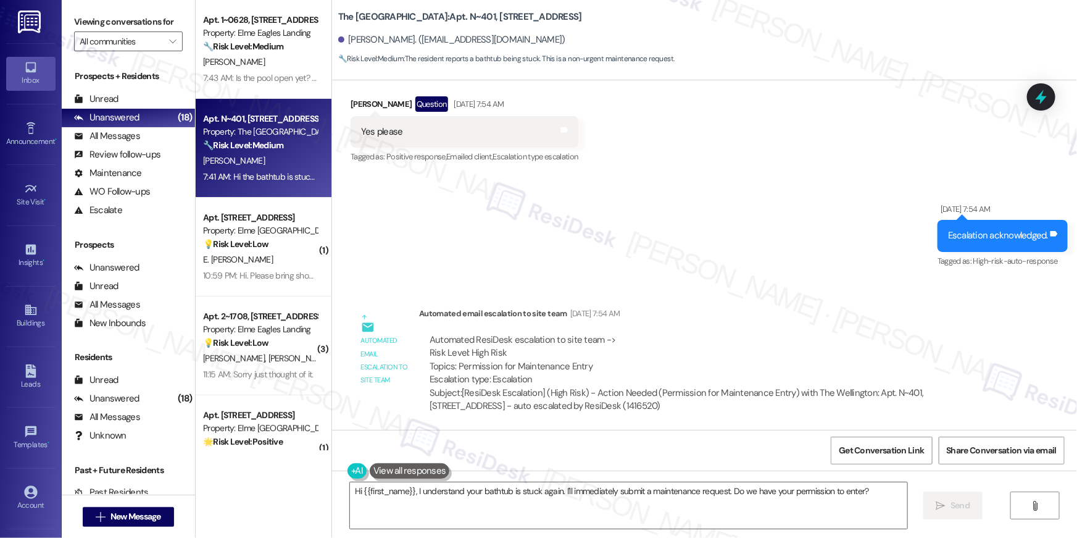
scroll to position [3802, 0]
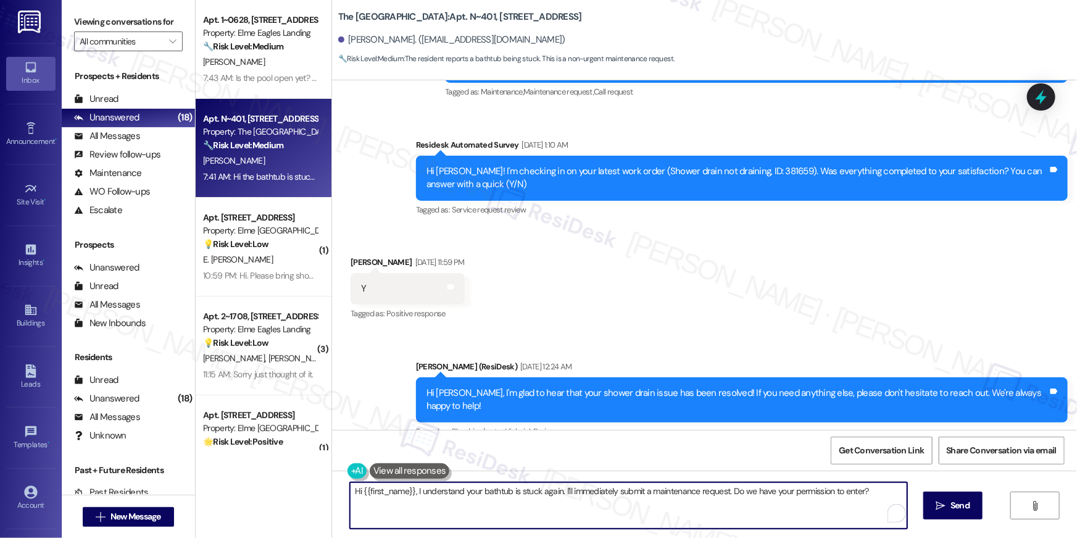
drag, startPoint x: 532, startPoint y: 501, endPoint x: 515, endPoint y: 493, distance: 18.8
click at [532, 501] on textarea "Hi {{first_name}}, I understand your bathtub is stuck again. I'll immediately s…" at bounding box center [628, 505] width 557 height 46
drag, startPoint x: 515, startPoint y: 493, endPoint x: 542, endPoint y: 474, distance: 33.2
click at [531, 505] on textarea "Hi {{first_name}}, I understand your bathtub is stuck again. I'll immediately s…" at bounding box center [628, 505] width 557 height 46
type textarea "Hi {{first_name}}, I understand your bathtub is having issues again - did you m…"
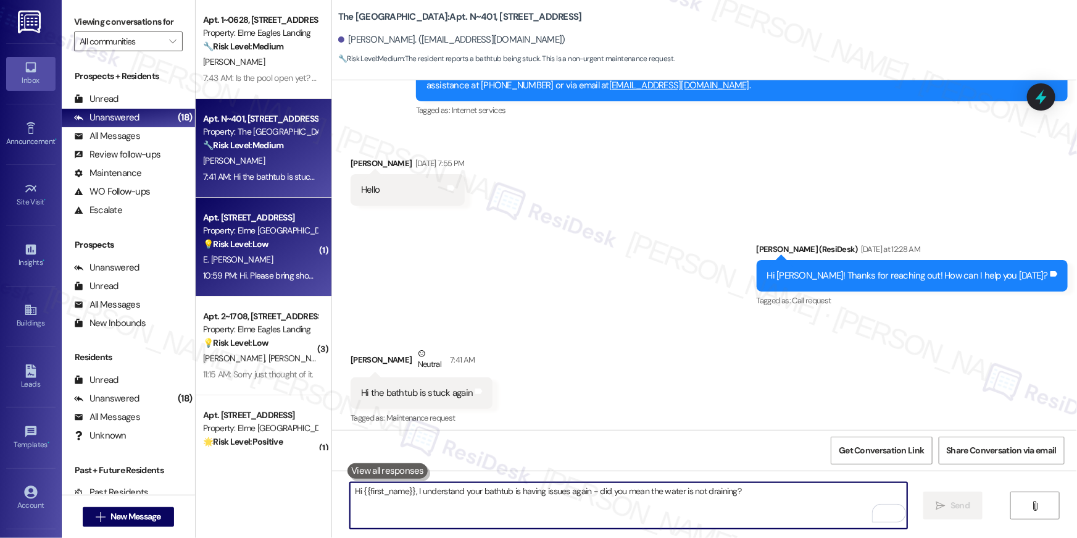
scroll to position [5012, 0]
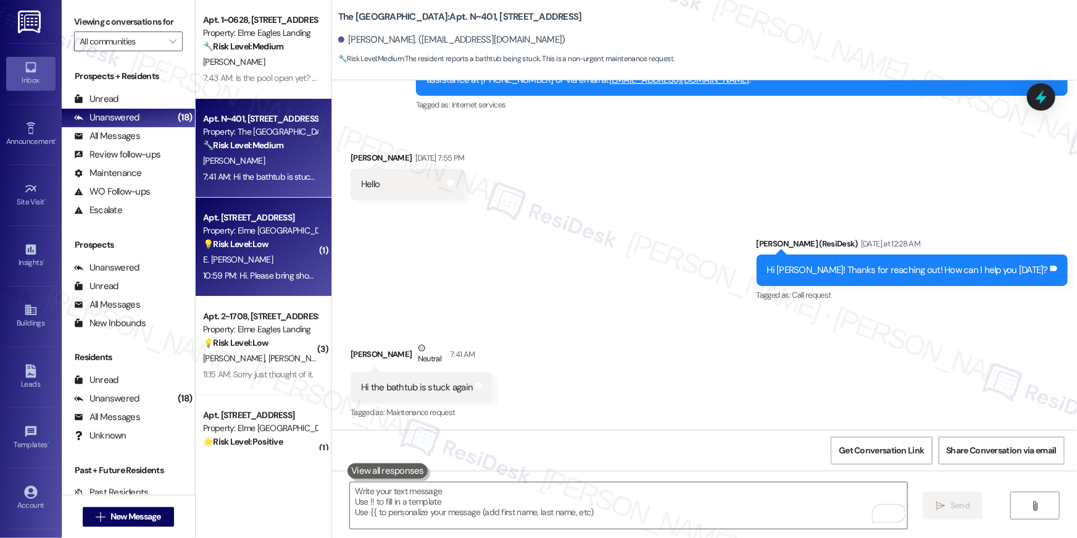
click at [271, 261] on div "E. Hasanzade" at bounding box center [260, 259] width 117 height 15
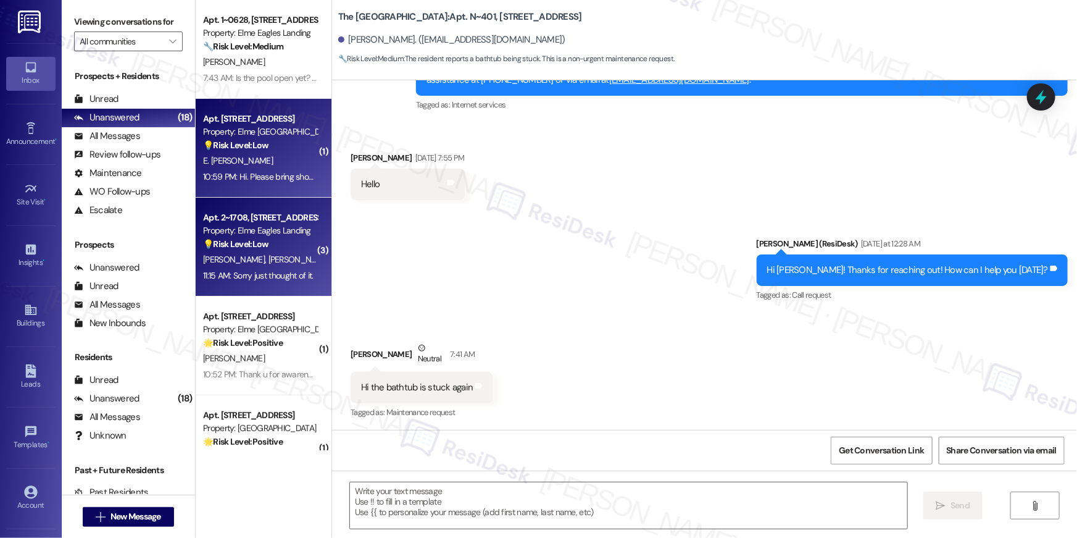
type textarea "Fetching suggested responses. Please feel free to read through the conversation…"
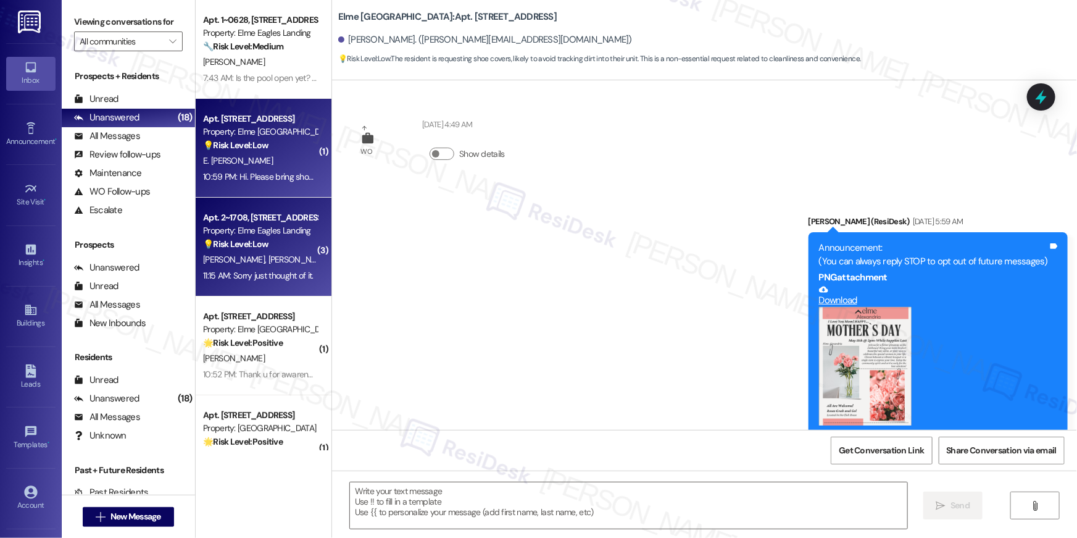
scroll to position [3457, 0]
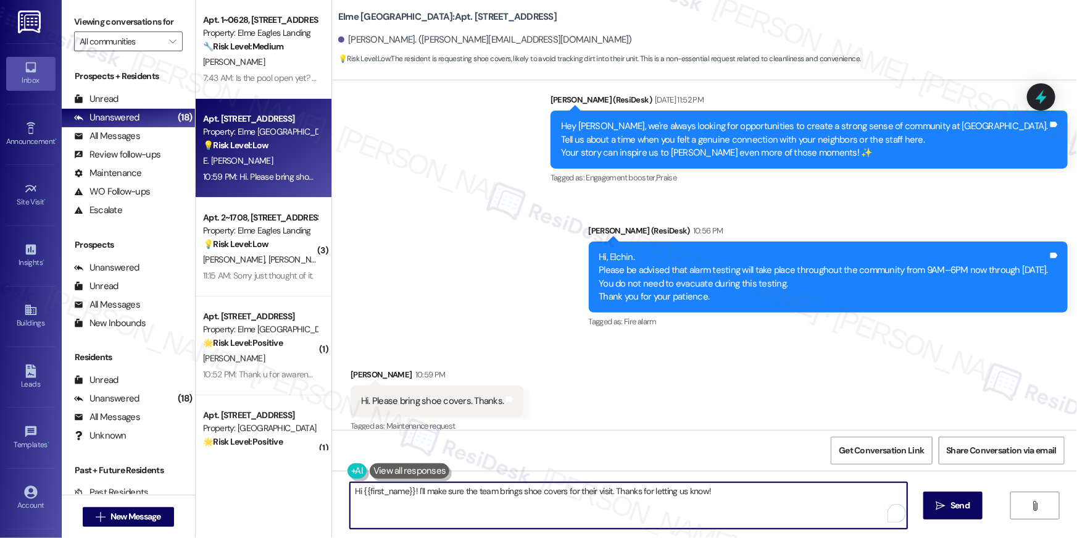
click at [492, 486] on textarea "Hi {{first_name}}! I'll make sure the team brings shoe covers for their visit. …" at bounding box center [628, 505] width 557 height 46
drag, startPoint x: 425, startPoint y: 493, endPoint x: 514, endPoint y: 506, distance: 89.2
click at [514, 506] on textarea "Hi {{first_name}}! I'll make sure the team brings shoe covers for their visit. …" at bounding box center [628, 505] width 557 height 46
type textarea "Hi {{first_name}}! We will not be accessing inside your unit for the testing. T…"
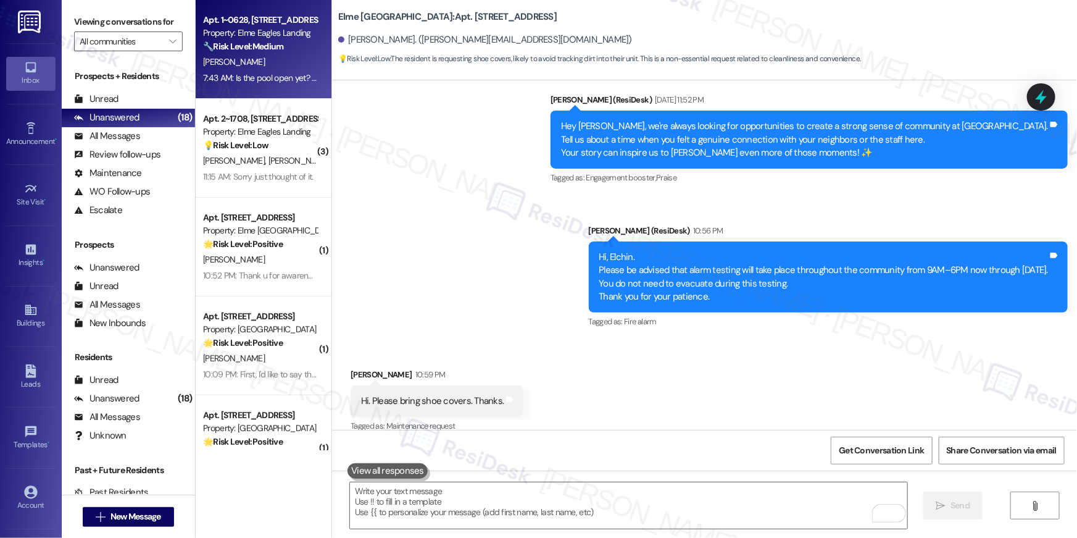
click at [268, 60] on div "D. Cleavland" at bounding box center [260, 61] width 117 height 15
type textarea "Fetching suggested responses. Please feel free to read through the conversation…"
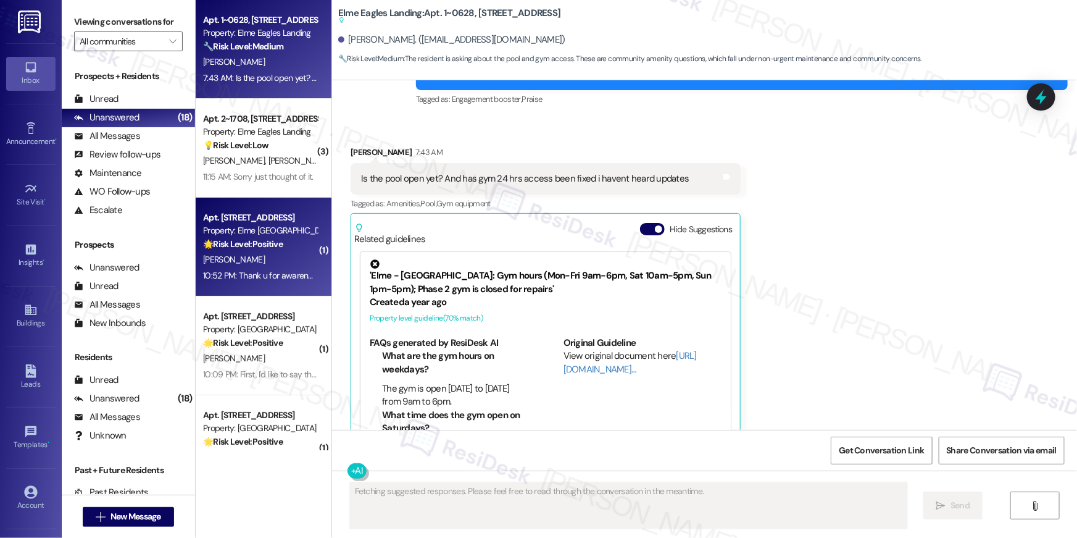
scroll to position [3663, 0]
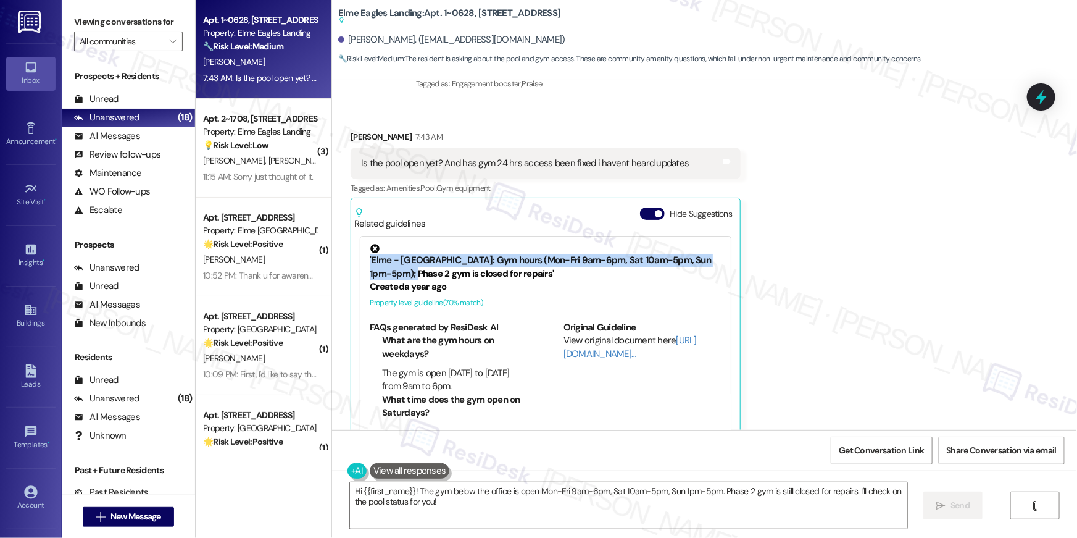
drag, startPoint x: 480, startPoint y: 231, endPoint x: 405, endPoint y: 249, distance: 77.4
click at [448, 510] on textarea "Hi {{first_name}}! The gym below the office is open Mon-Fri 9am-6pm, Sat 10am-5…" at bounding box center [628, 505] width 557 height 46
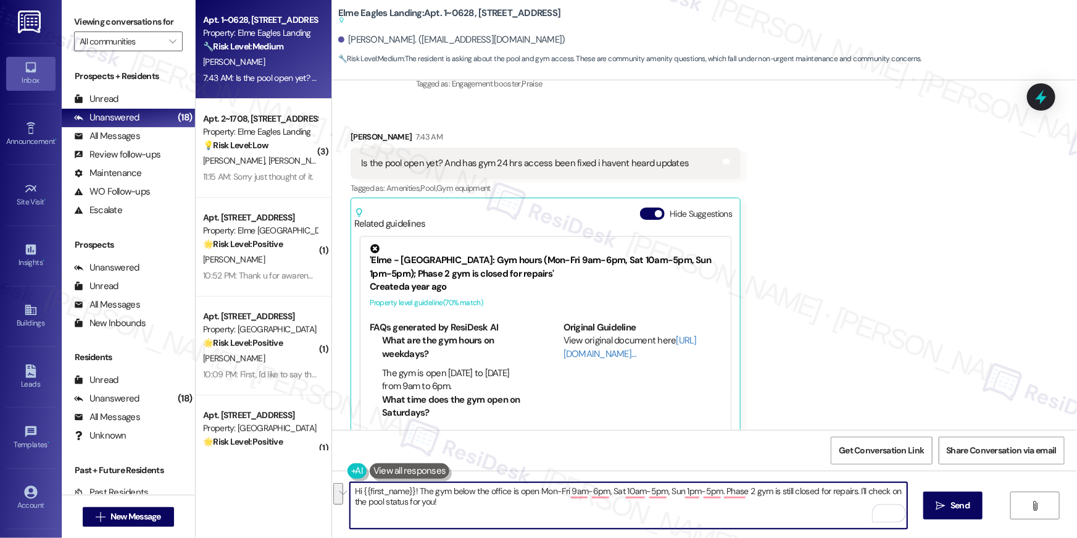
drag, startPoint x: 450, startPoint y: 510, endPoint x: 413, endPoint y: 493, distance: 40.9
click at [413, 493] on textarea "Hi {{first_name}}! The gym below the office is open Mon-Fri 9am-6pm, Sat 10am-5…" at bounding box center [628, 505] width 557 height 46
click at [464, 506] on textarea "Hi {{first_name}}! The gym below the office is open Mon-Fri 9am-6pm, Sat 10am-5…" at bounding box center [628, 505] width 557 height 46
drag, startPoint x: 718, startPoint y: 490, endPoint x: 724, endPoint y: 506, distance: 17.6
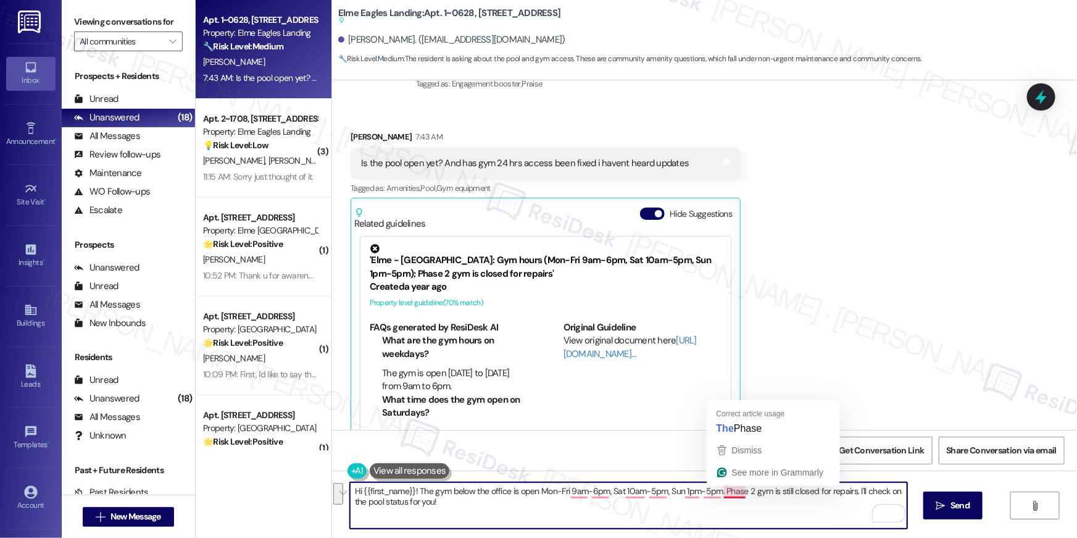
click at [724, 506] on textarea "Hi {{first_name}}! The gym below the office is open Mon-Fri 9am-6pm, Sat 10am-5…" at bounding box center [628, 505] width 557 height 46
type textarea "Hi {{first_name}}! The gym below the office is open Mon-Fri 9am-6pm, Sat 10am-5…"
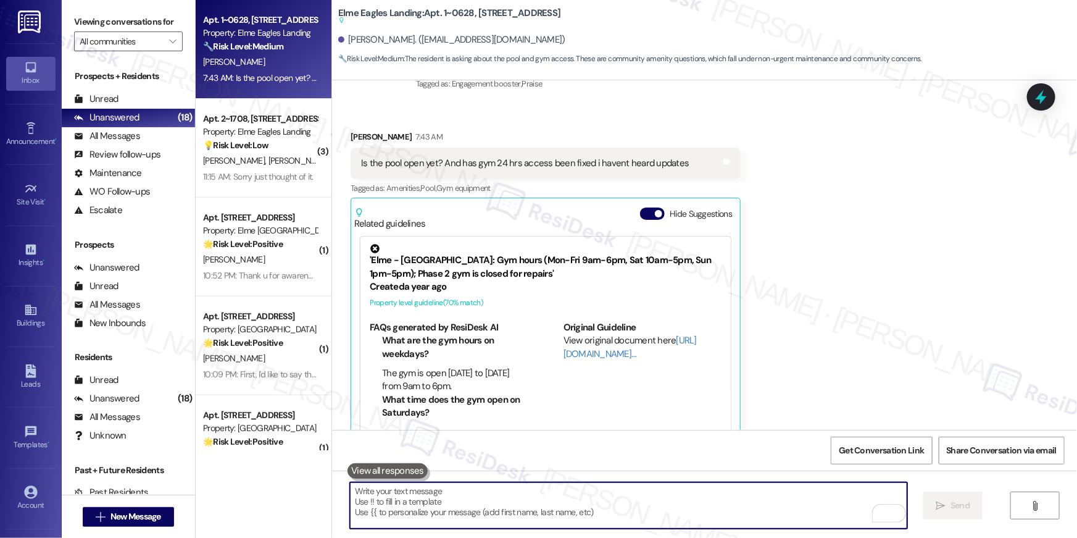
click at [735, 493] on textarea "To enrich screen reader interactions, please activate Accessibility in Grammarl…" at bounding box center [628, 505] width 557 height 46
paste textarea "Hi {{first_name}}! The gym below the office is open Mon–Fri 9AM–6PM, Sat 10AM–5…"
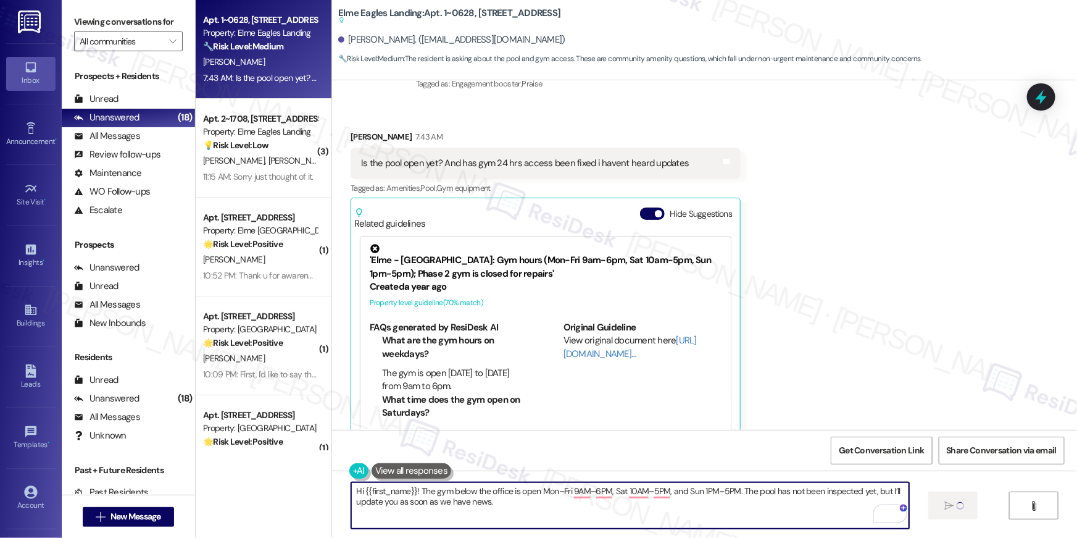
type textarea "Hi {{first_name}}! The gym below the office is open Mon–Fri 9AM–6PM, Sat 10AM–5…"
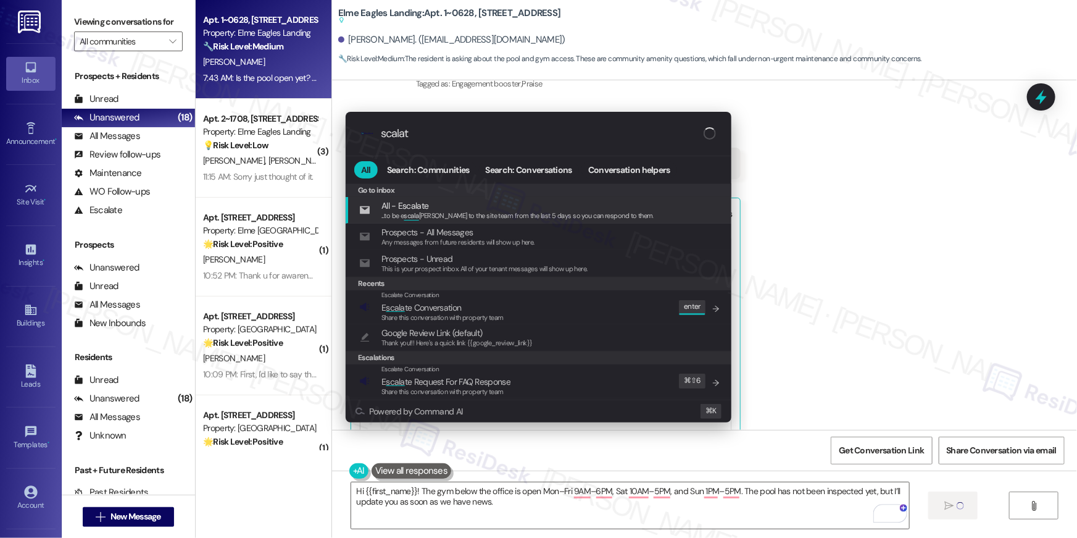
type input "scalate"
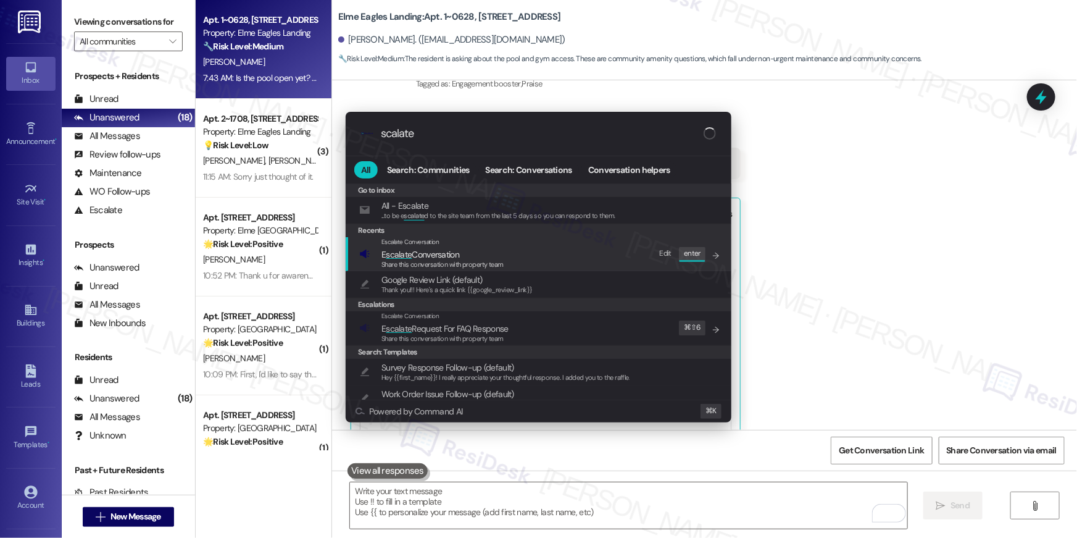
type input "scalate"
click at [444, 256] on span "E scalate Conversation" at bounding box center [421, 254] width 78 height 11
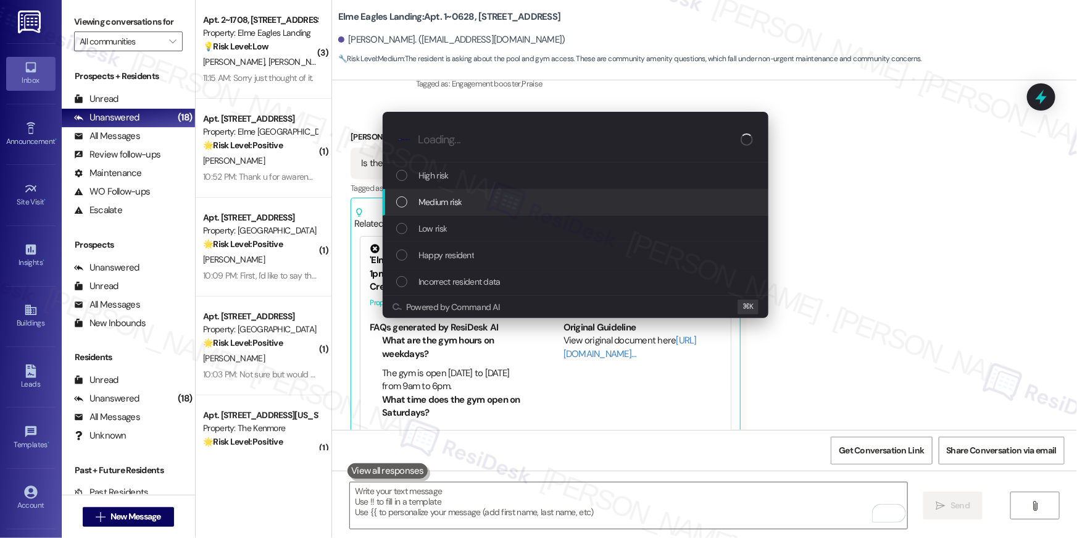
click at [434, 198] on span "Medium risk" at bounding box center [440, 202] width 43 height 14
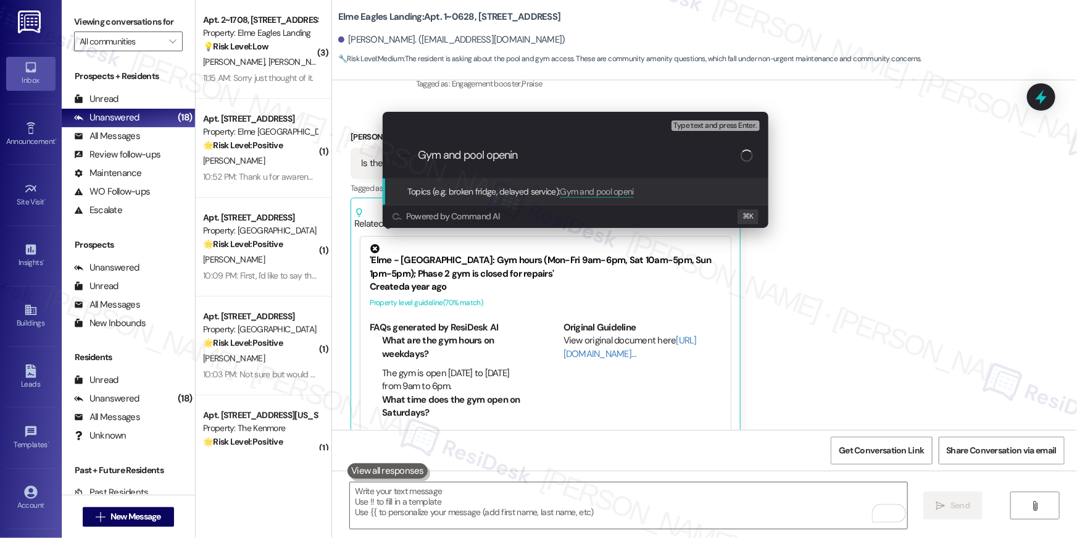
type input "Gym and pool opening"
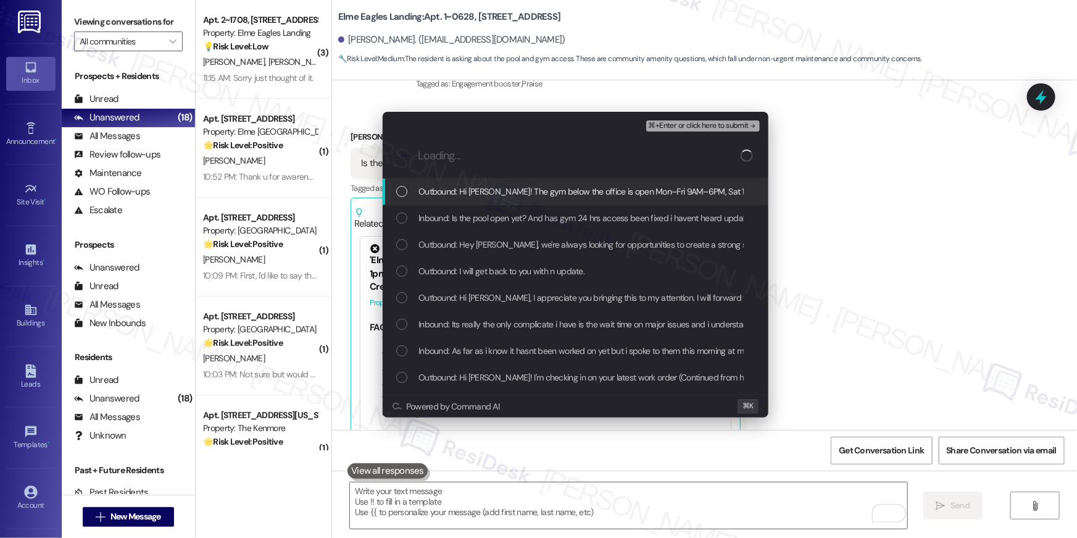
click at [453, 201] on div "Outbound: Hi Dean! The gym below the office is open Mon–Fri 9AM–6PM, Sat 10AM–5…" at bounding box center [576, 191] width 386 height 27
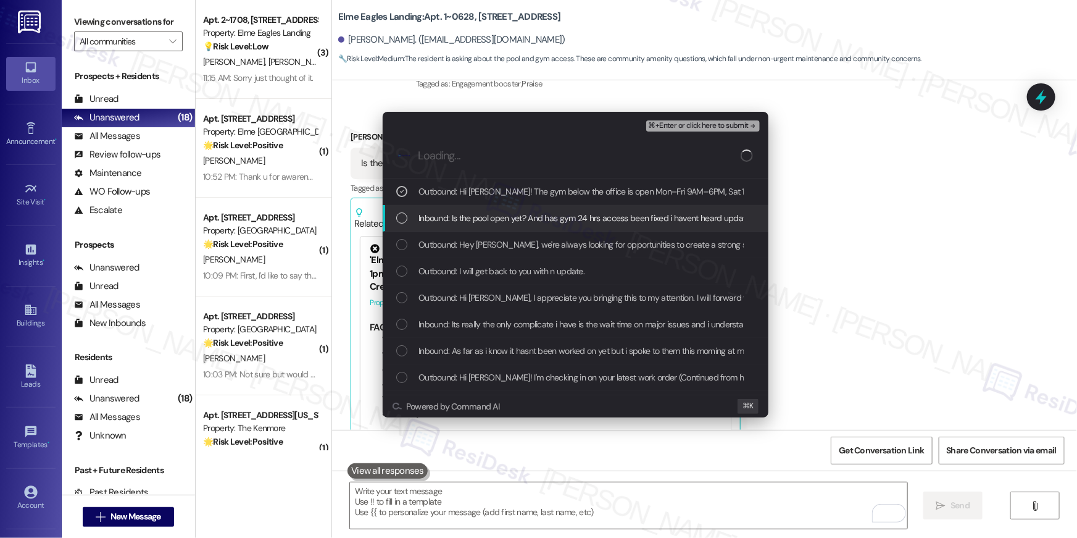
click at [457, 211] on span "Inbound: Is the pool open yet? And has gym 24 hrs access been fixed i havent he…" at bounding box center [587, 218] width 336 height 14
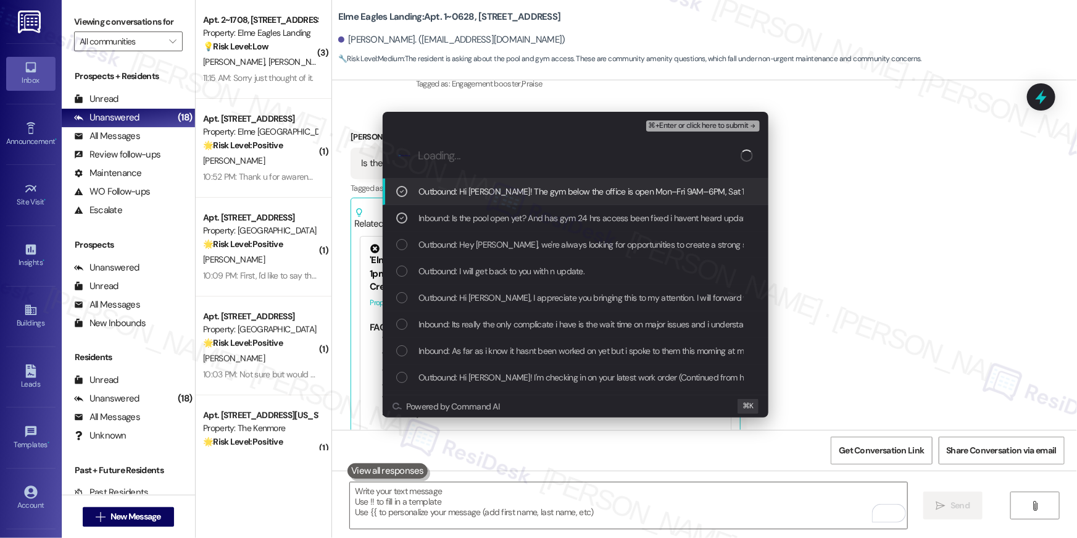
click at [676, 128] on span "⌘+Enter or click here to submit" at bounding box center [699, 126] width 100 height 9
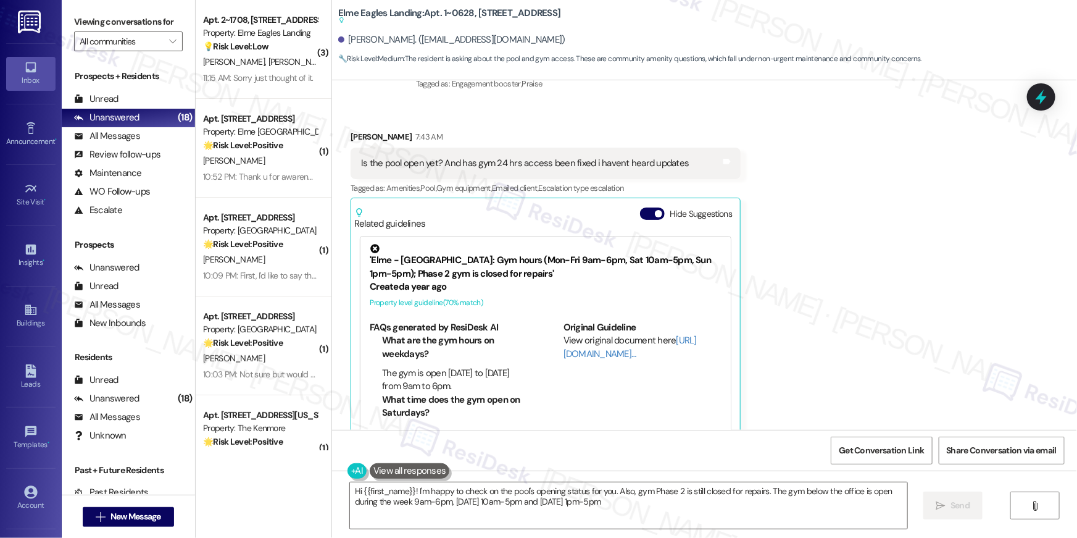
type textarea "Hi {{first_name}}! I'm happy to check on the pool's opening status for you. Als…"
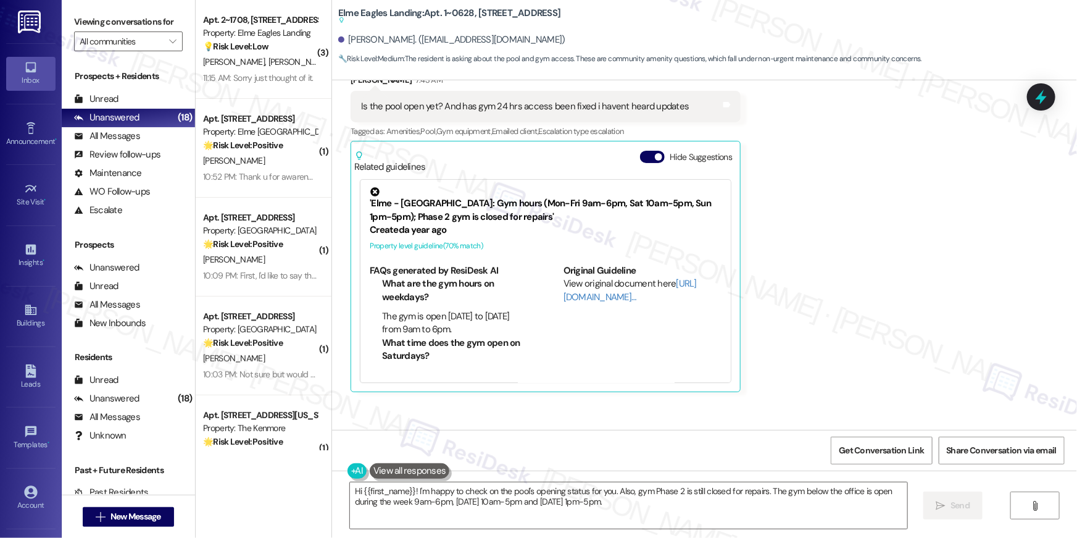
scroll to position [3781, 0]
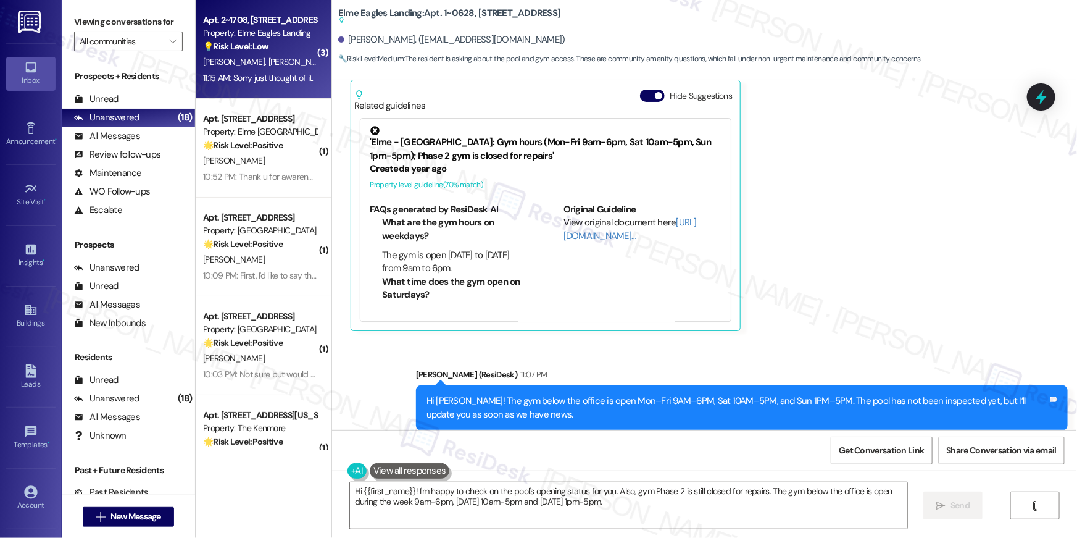
click at [269, 58] on span "C. Smith" at bounding box center [300, 61] width 62 height 11
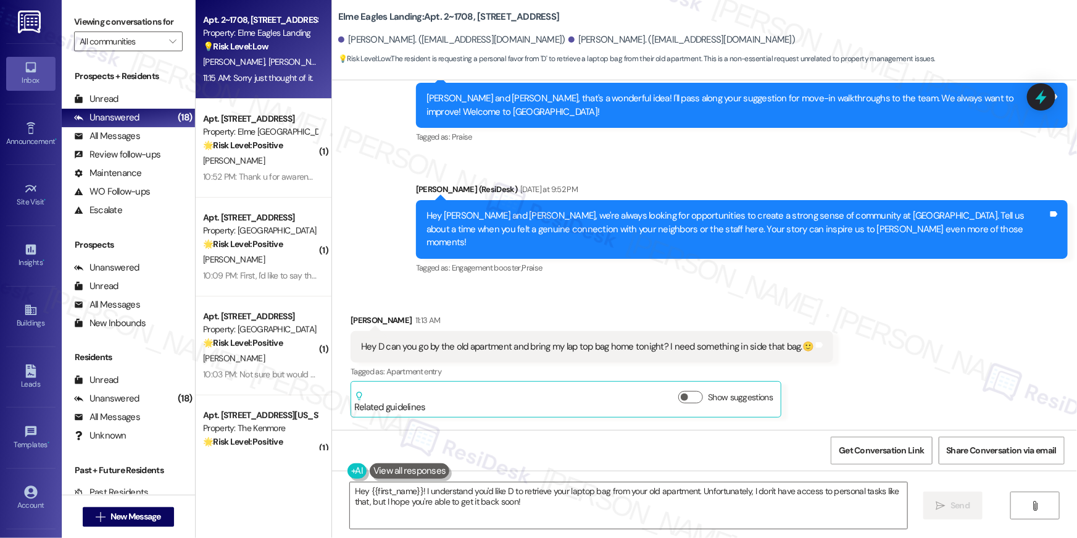
scroll to position [383, 0]
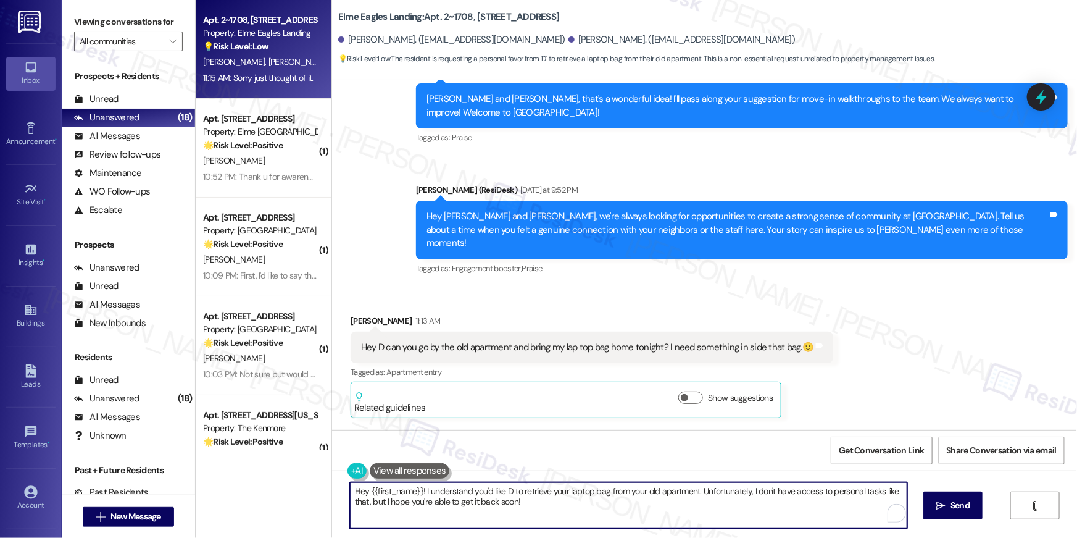
click at [523, 515] on textarea "Hey {{first_name}}! I understand you'd like D to retrieve your laptop bag from …" at bounding box center [628, 505] width 557 height 46
drag, startPoint x: 526, startPoint y: 515, endPoint x: 295, endPoint y: 483, distance: 233.2
click at [295, 483] on div "Apt. 2~1708, 860 Rock Quarry Road Property: Elme Eagles Landing 💡 Risk Level: L…" at bounding box center [637, 269] width 882 height 538
type textarea "Seems like the previous message was sent to me by mistake :) If there's anythin…"
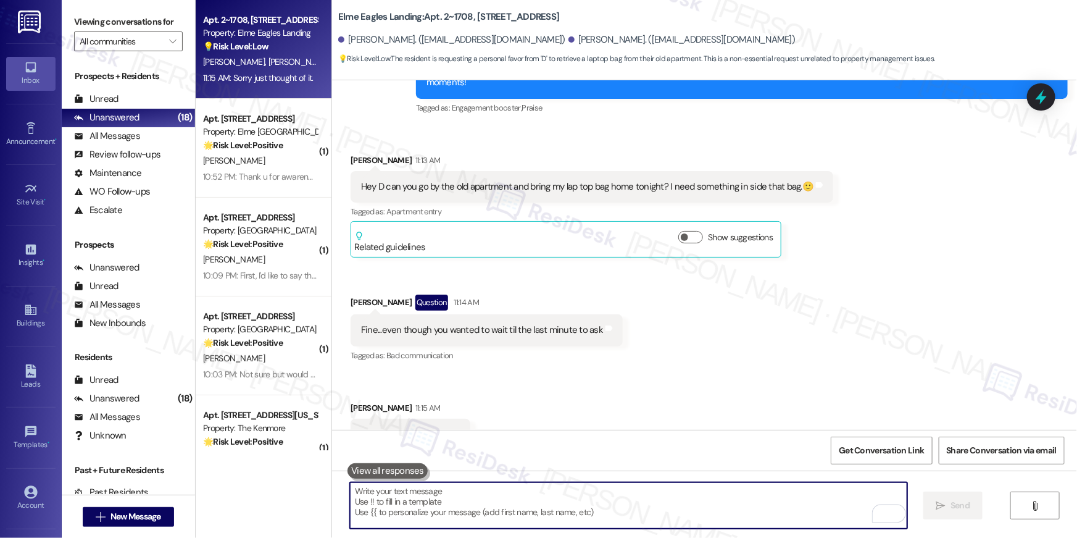
scroll to position [559, 0]
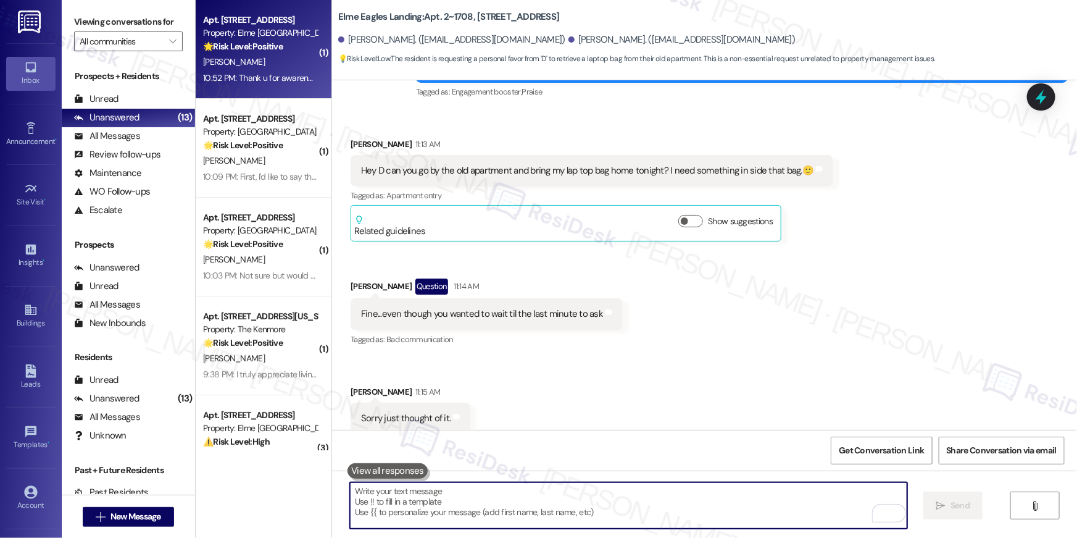
click at [236, 44] on strong "🌟 Risk Level: Positive" at bounding box center [243, 46] width 80 height 11
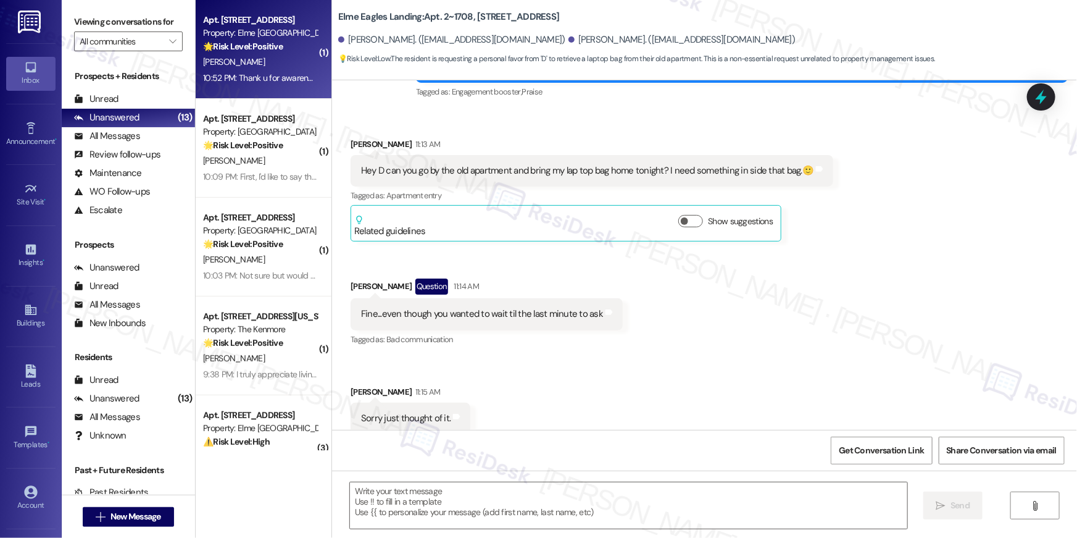
type textarea "Fetching suggested responses. Please feel free to read through the conversation…"
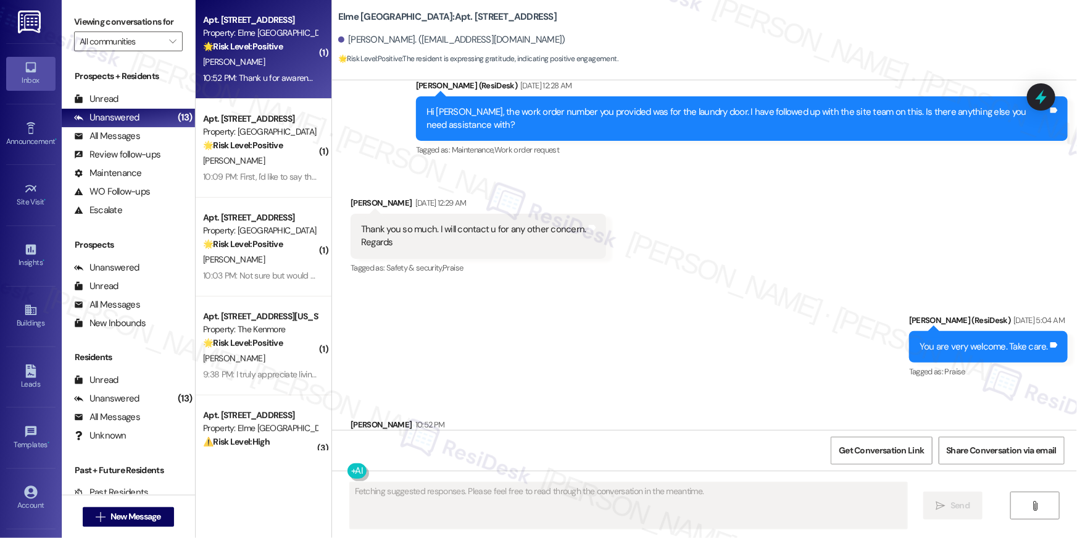
scroll to position [3531, 0]
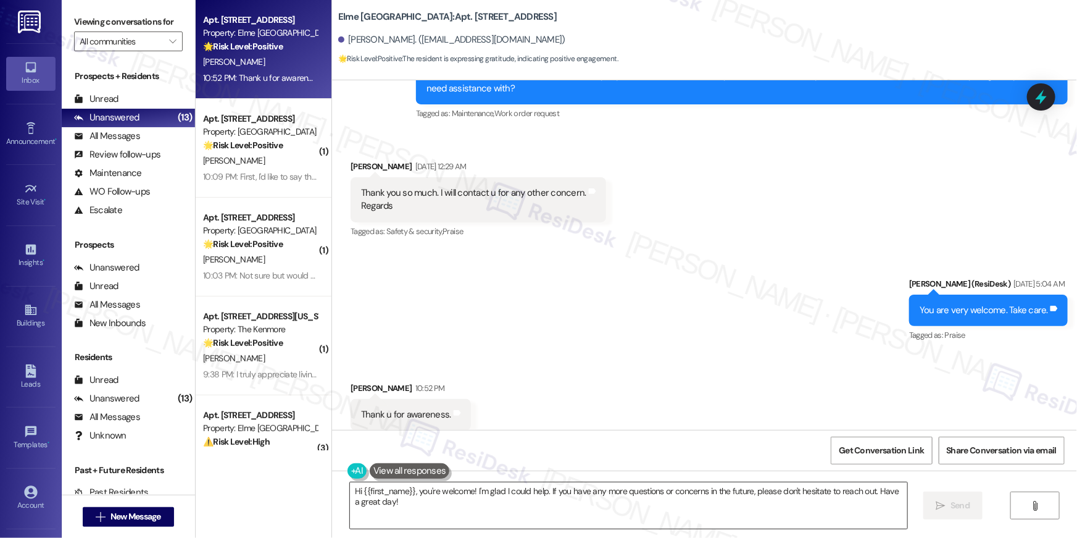
click at [620, 503] on textarea "Hi {{first_name}}, you're welcome! I'm glad I could help. If you have any more …" at bounding box center [628, 505] width 557 height 46
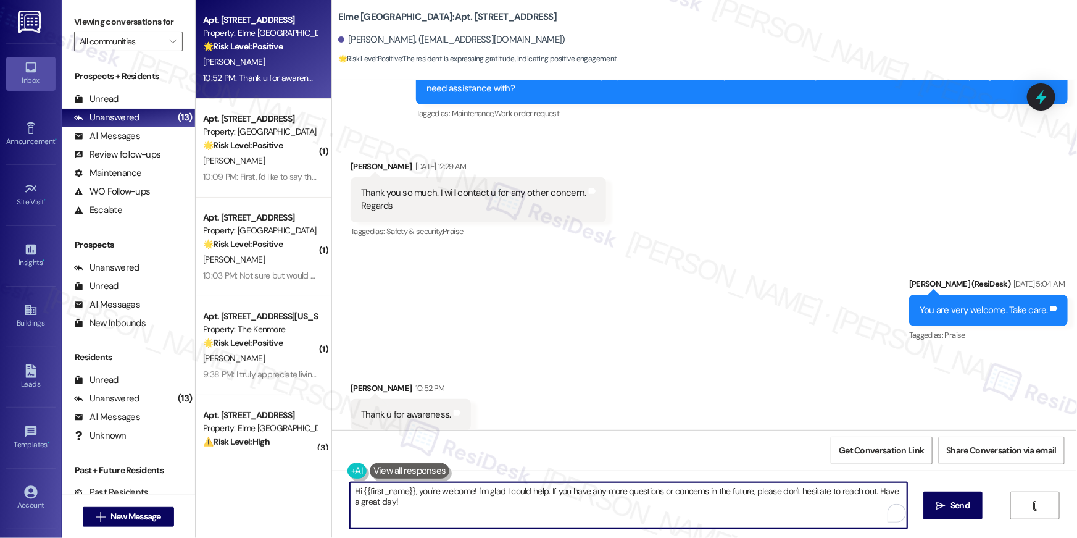
click at [620, 503] on textarea "Hi {{first_name}}, you're welcome! I'm glad I could help. If you have any more …" at bounding box center [628, 505] width 557 height 46
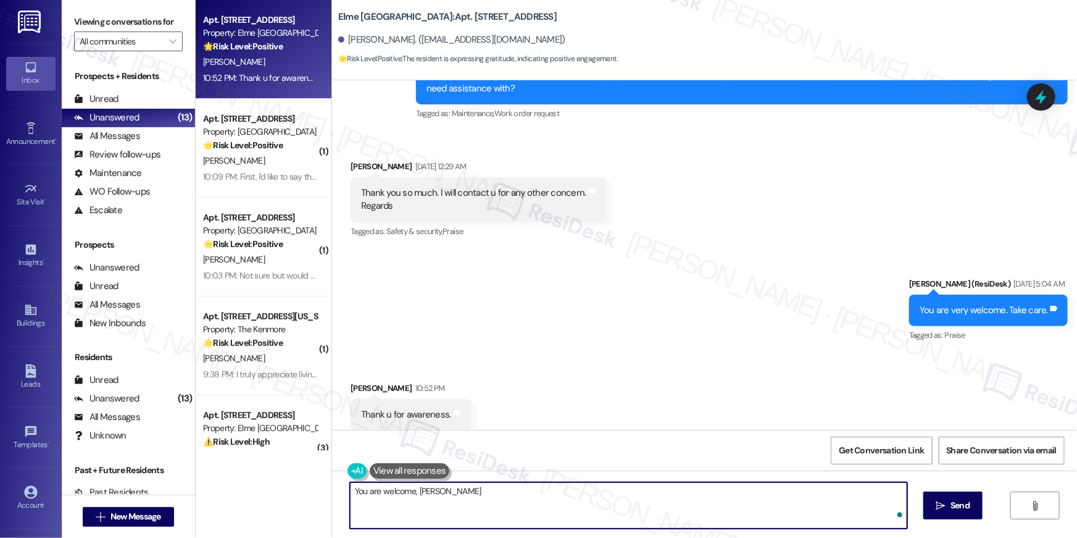
type textarea "You are welcome, Farzana!"
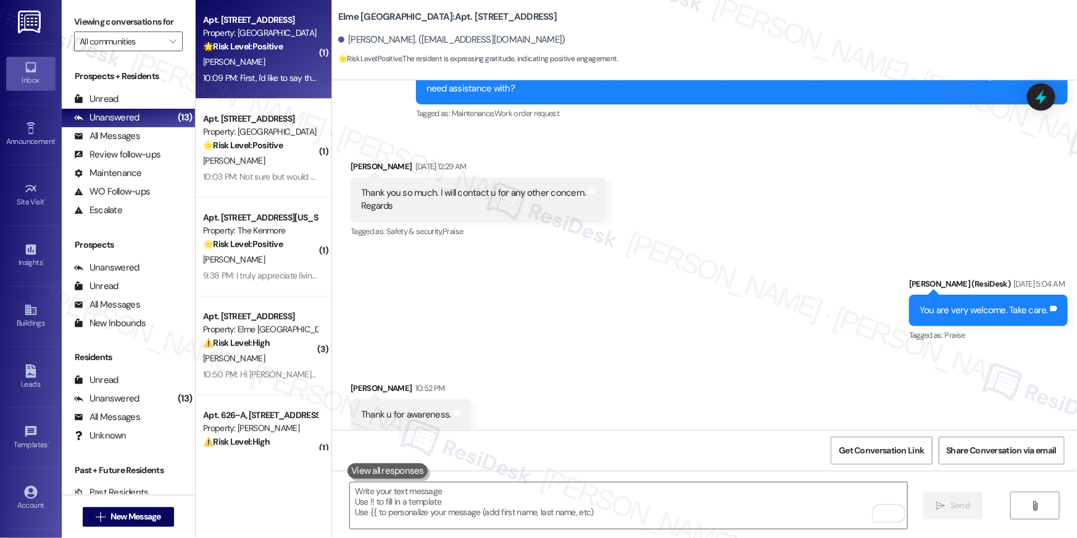
click at [241, 60] on div "B. Graham" at bounding box center [260, 61] width 117 height 15
type textarea "Fetching suggested responses. Please feel free to read through the conversation…"
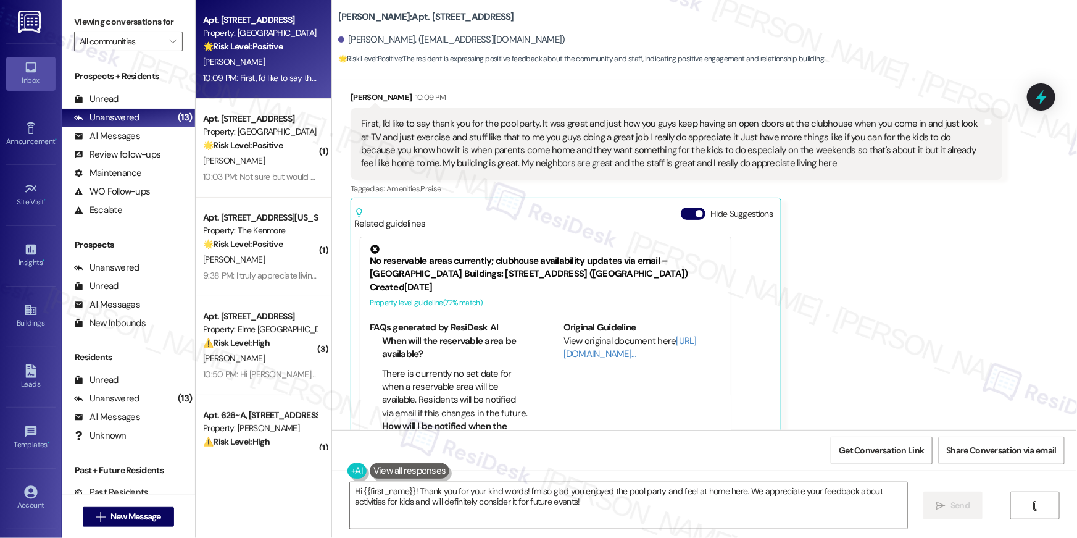
scroll to position [2596, 0]
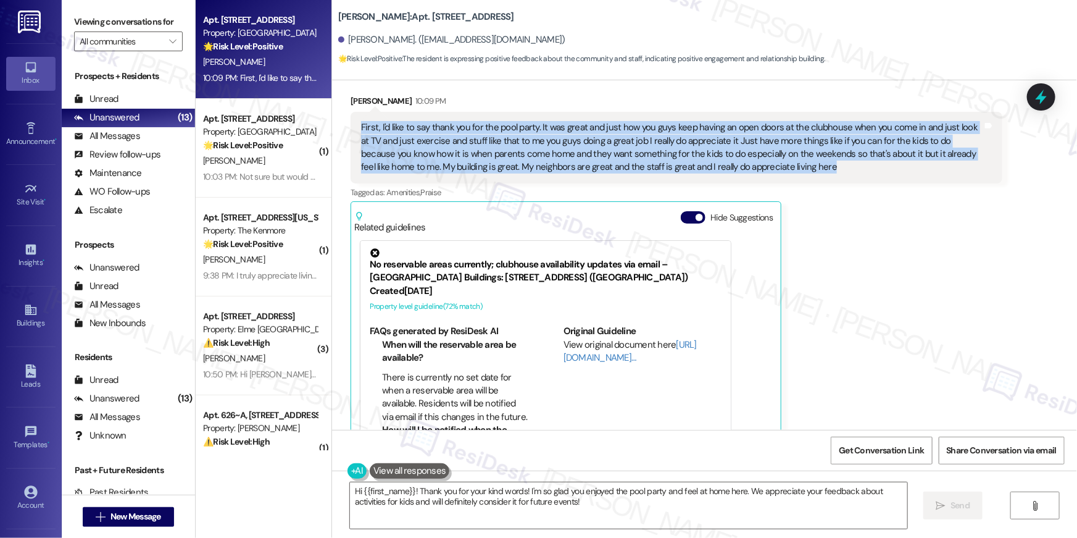
drag, startPoint x: 351, startPoint y: 124, endPoint x: 795, endPoint y: 165, distance: 445.7
click at [795, 165] on div "First, I'd like to say thank you for the pool party. It was great and just how …" at bounding box center [672, 147] width 624 height 53
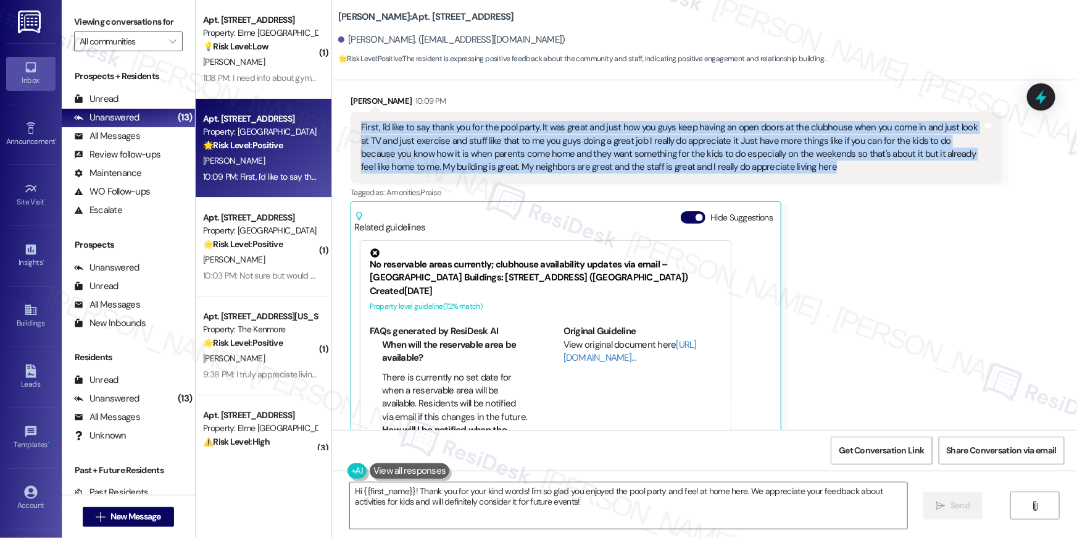
copy div "First, I'd like to say thank you for the pool party. It was great and just how …"
click at [600, 519] on textarea "Hi {{first_name}}! Thank you for your kind words! I'm so glad you enjoyed the p…" at bounding box center [628, 505] width 557 height 46
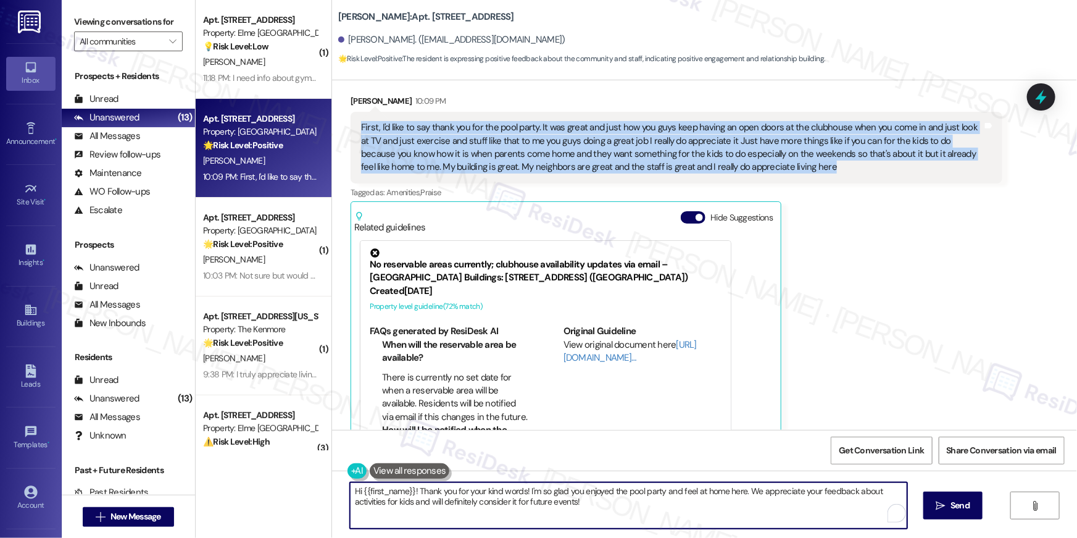
click at [597, 506] on textarea "Hi {{first_name}}! Thank you for your kind words! I'm so glad you enjoyed the p…" at bounding box center [628, 505] width 557 height 46
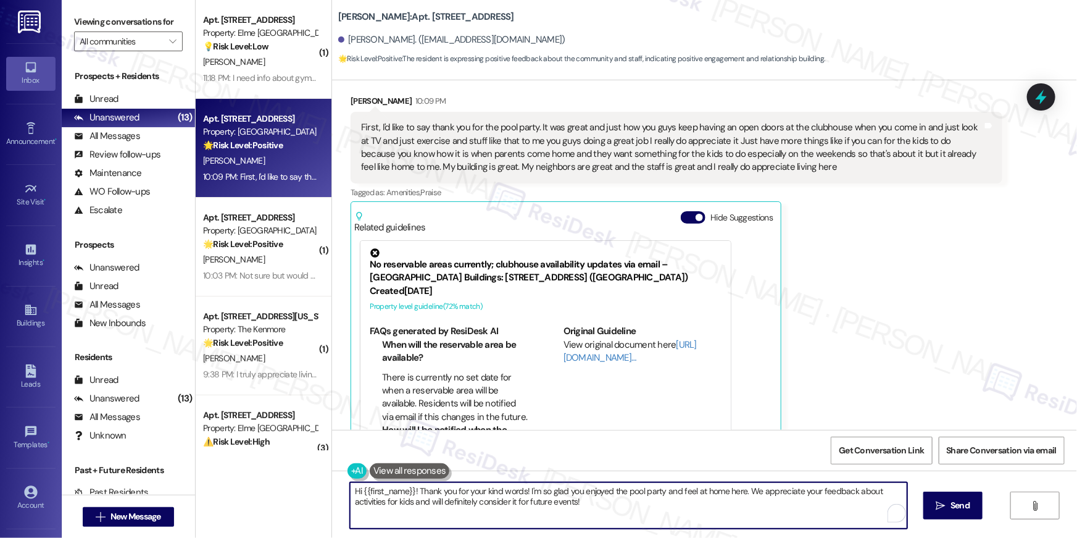
click at [412, 493] on textarea "Hi {{first_name}}! Thank you for your kind words! I'm so glad you enjoyed the p…" at bounding box center [628, 505] width 557 height 46
paste textarea "so much for the kind words! We’re glad you enjoyed the pool party and that the …"
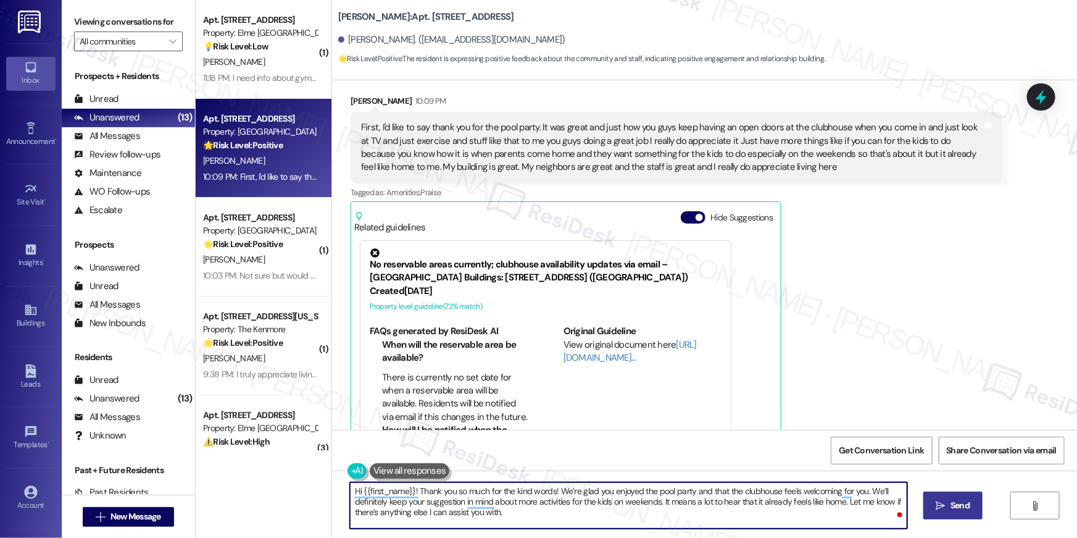
type textarea "Hi {{first_name}}! Thank you so much for the kind words! We’re glad you enjoyed…"
click at [944, 508] on icon "" at bounding box center [940, 506] width 9 height 10
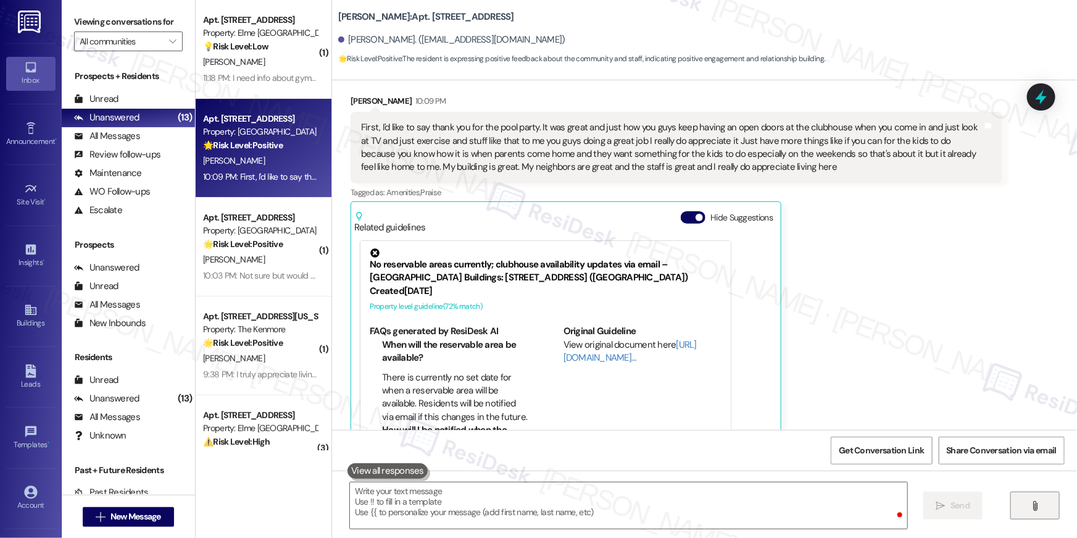
scroll to position [2629, 0]
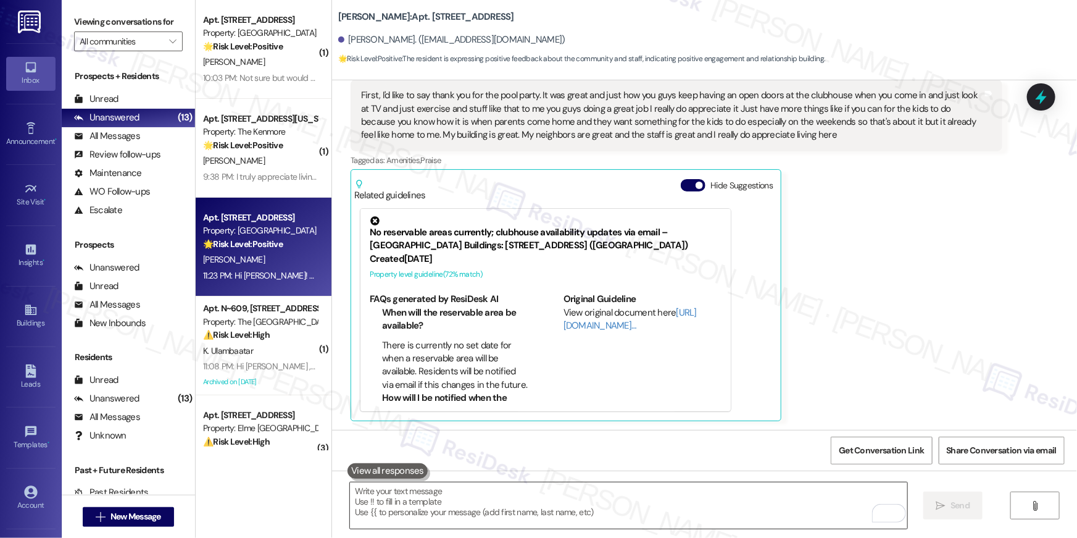
click at [669, 505] on textarea "To enrich screen reader interactions, please activate Accessibility in Grammarl…" at bounding box center [628, 505] width 557 height 46
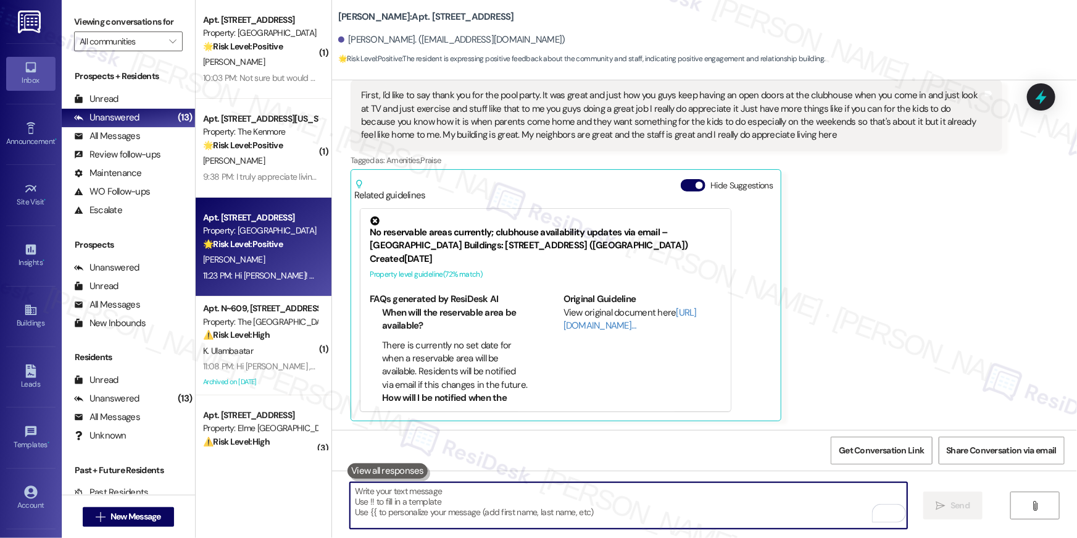
paste textarea "I hope you don’t mind me asking a quick favor—would you be willing to leave us …"
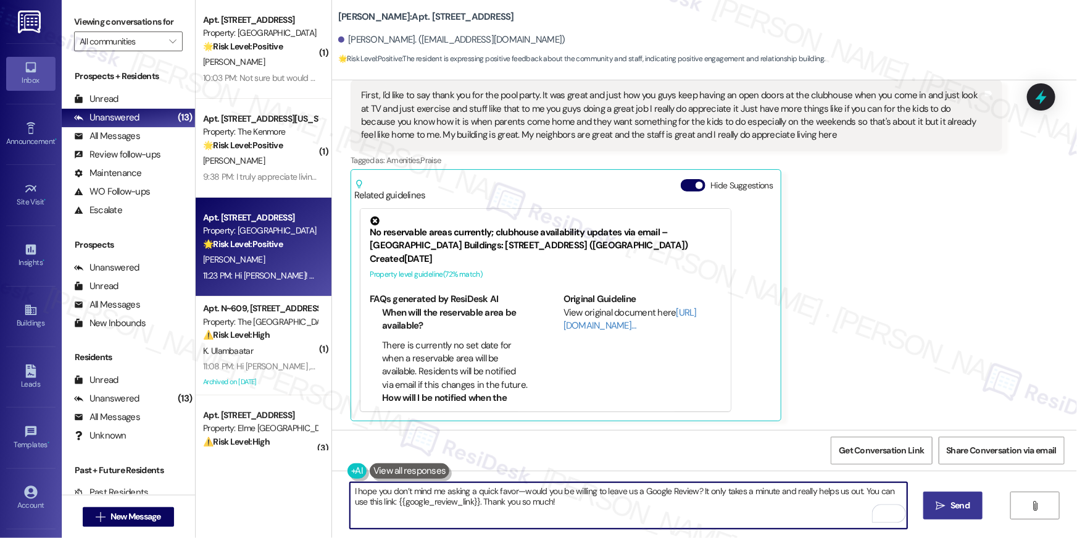
type textarea "I hope you don’t mind me asking a quick favor—would you be willing to leave us …"
click at [951, 503] on span "Send" at bounding box center [960, 505] width 19 height 13
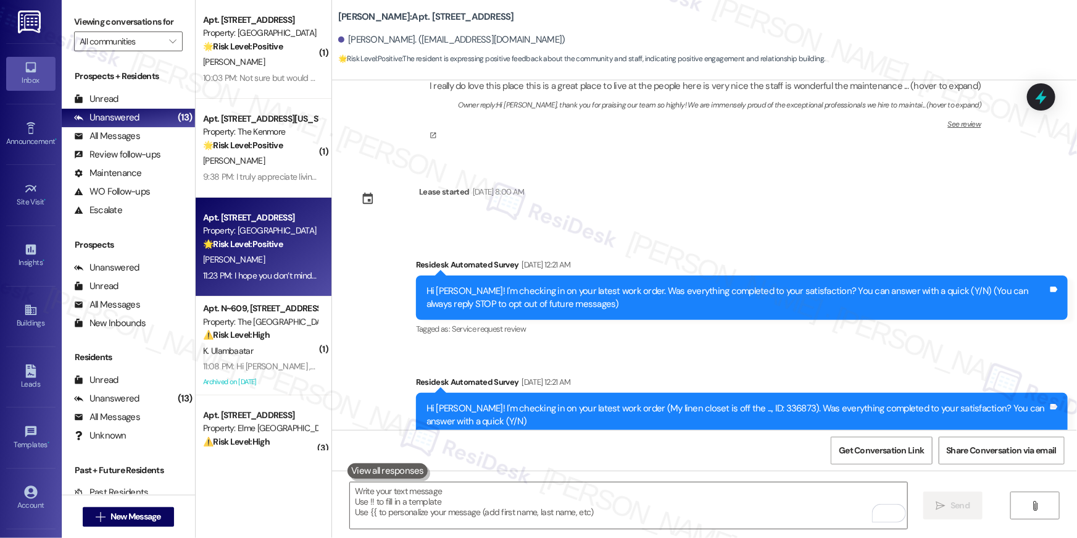
scroll to position [0, 0]
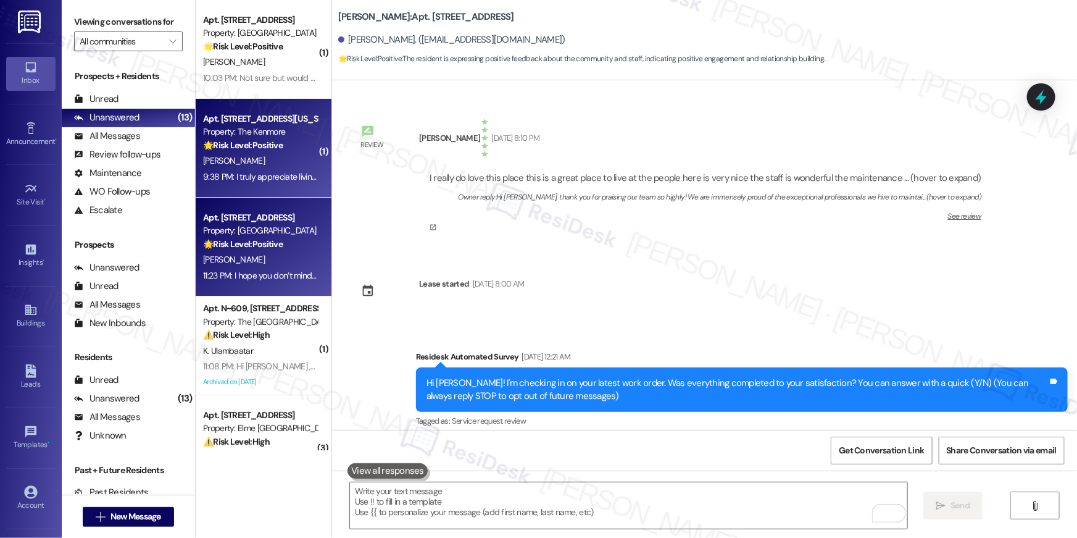
click at [262, 169] on div "9:38 PM: I truly appreciate living here at Kenmore apartment which I get along …" at bounding box center [260, 176] width 117 height 15
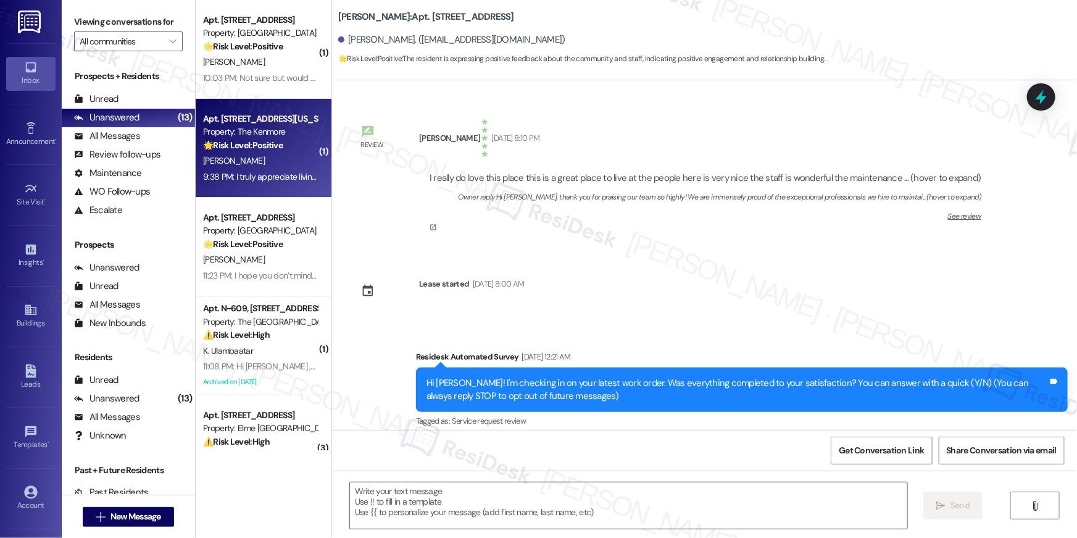
type textarea "Fetching suggested responses. Please feel free to read through the conversation…"
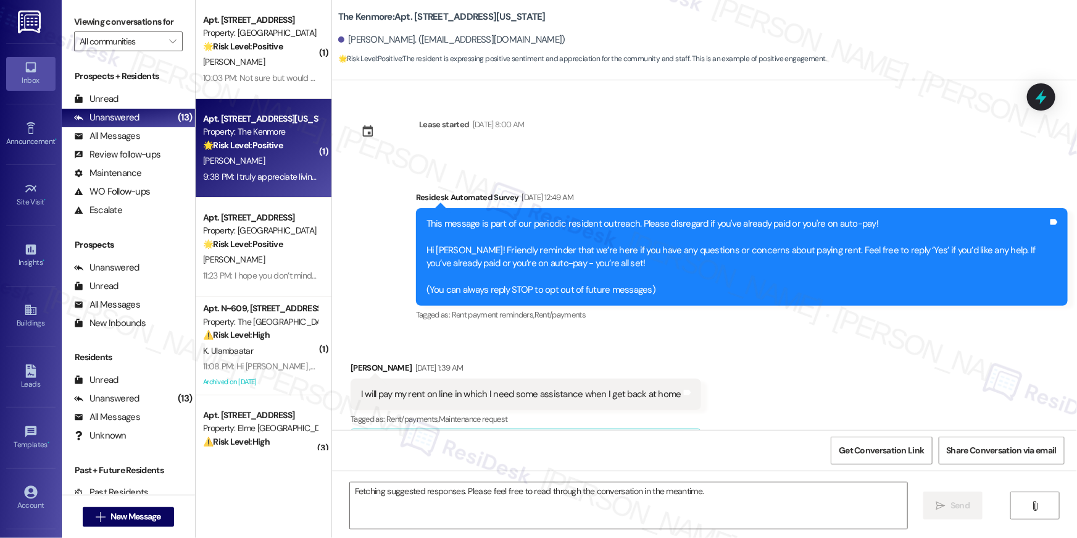
scroll to position [10329, 0]
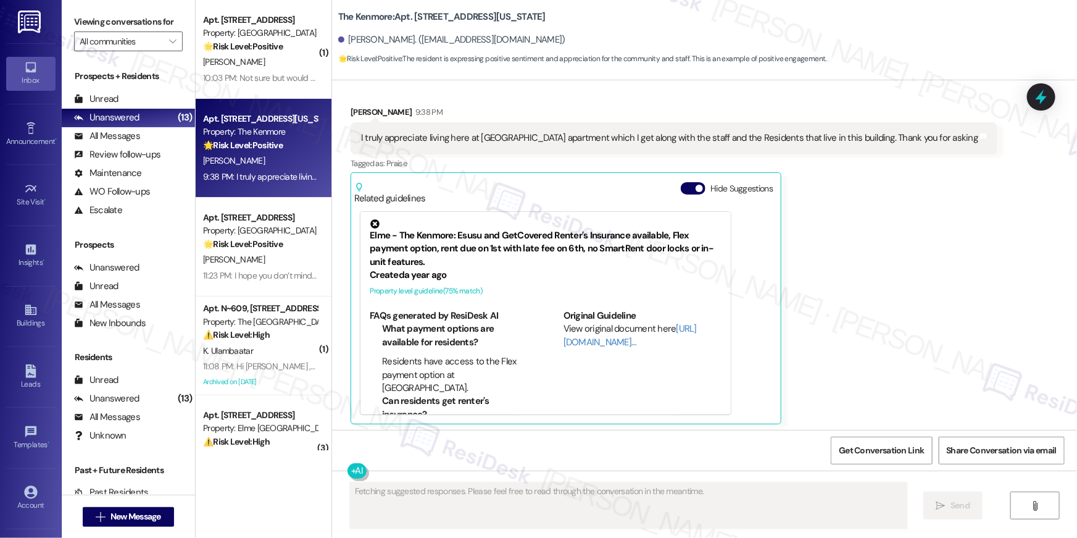
click at [497, 125] on div "I truly appreciate living here at Kenmore apartment which I get along with the …" at bounding box center [674, 137] width 647 height 31
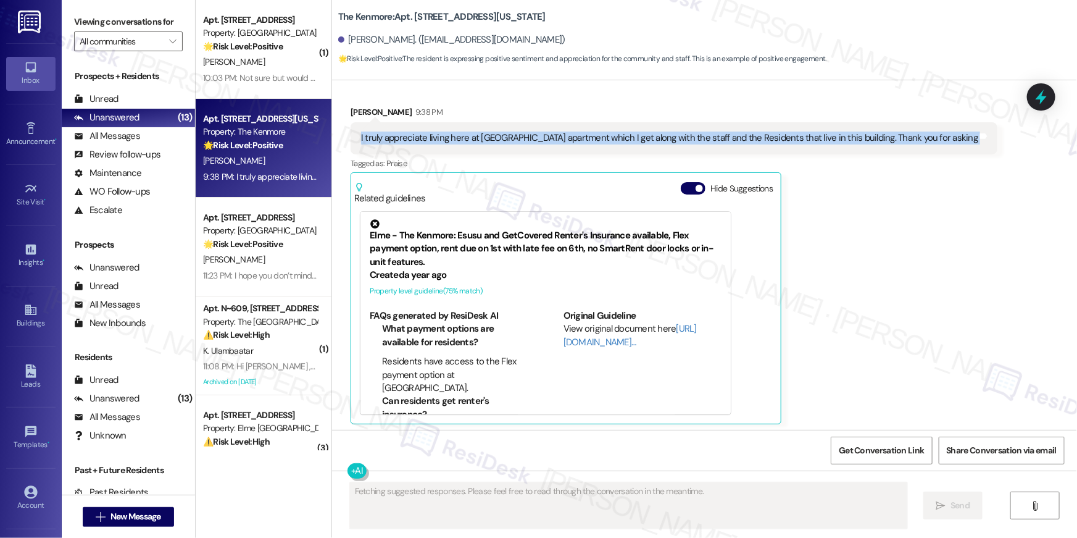
click at [497, 125] on div "I truly appreciate living here at Kenmore apartment which I get along with the …" at bounding box center [674, 137] width 647 height 31
copy div "I truly appreciate living here at Kenmore apartment which I get along with the …"
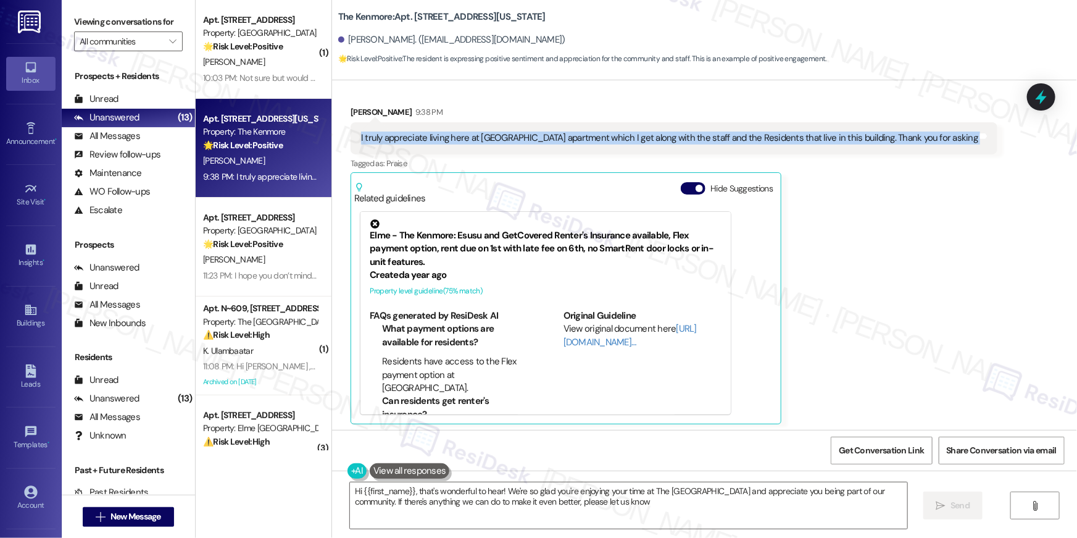
type textarea "Hi {{first_name}}, that's wonderful to hear! We're so glad you're enjoying your…"
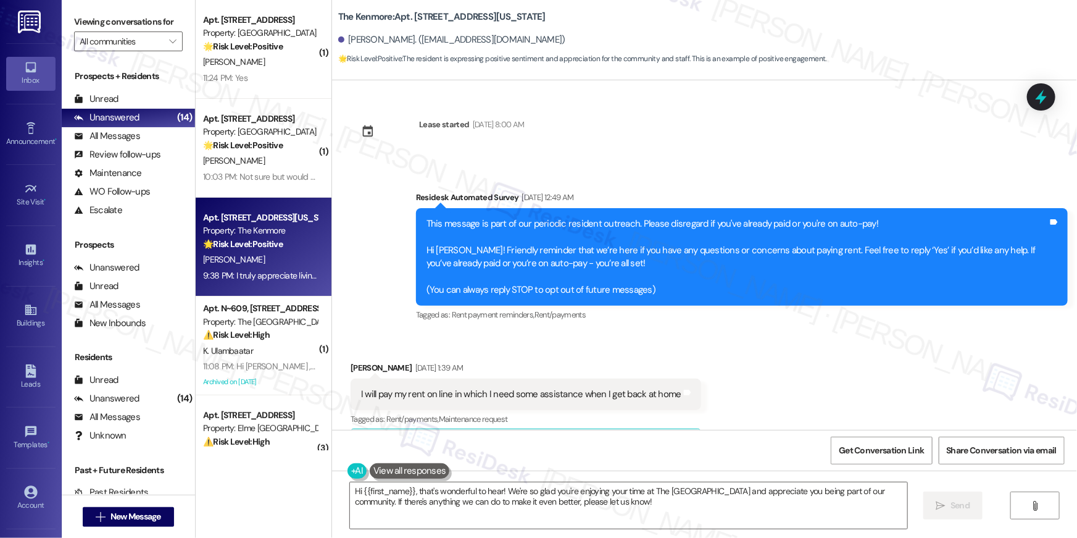
scroll to position [10329, 0]
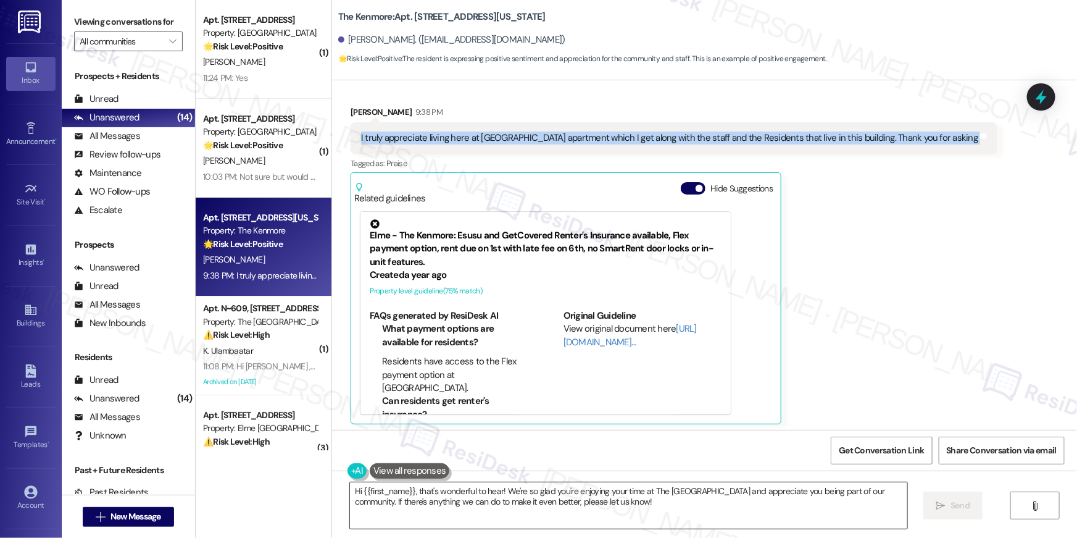
click at [600, 496] on textarea "Hi {{first_name}}, that's wonderful to hear! We're so glad you're enjoying your…" at bounding box center [628, 505] width 557 height 46
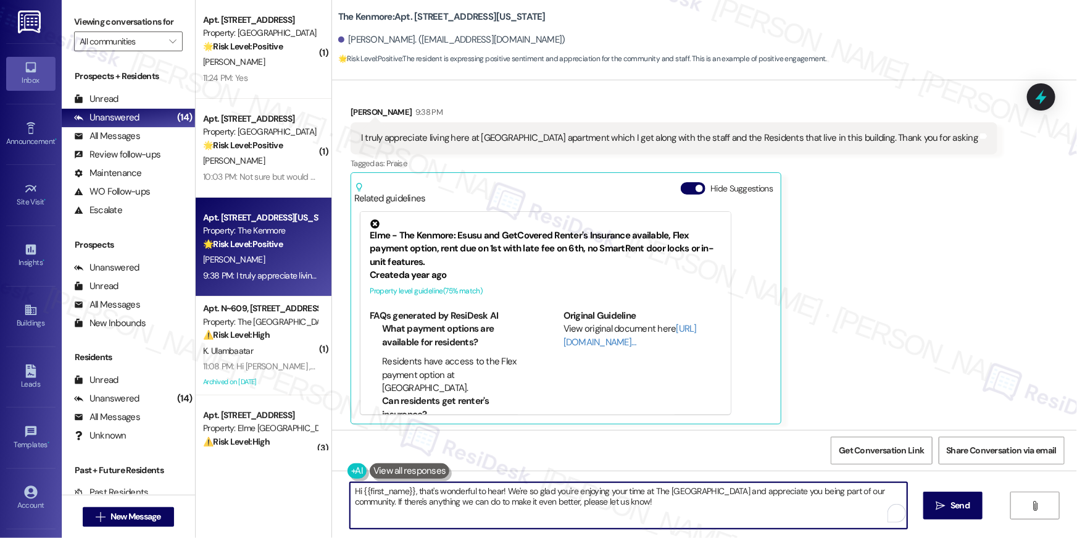
drag, startPoint x: 440, startPoint y: 493, endPoint x: 414, endPoint y: 494, distance: 26.0
click at [430, 494] on textarea "Hi {{first_name}}, that's wonderful to hear! We're so glad you're enjoying your…" at bounding box center [628, 505] width 557 height 46
click at [483, 497] on textarea "Hi {{first_name}}, that's wonderful to hear! We're so glad you're enjoying your…" at bounding box center [628, 505] width 557 height 46
click at [412, 490] on textarea "Hi {{first_name}}, that's wonderful to hear! We're so glad you're enjoying your…" at bounding box center [628, 505] width 557 height 46
paste textarea "Thank you for sharing this! We’re so glad to hear that you feel connected with …"
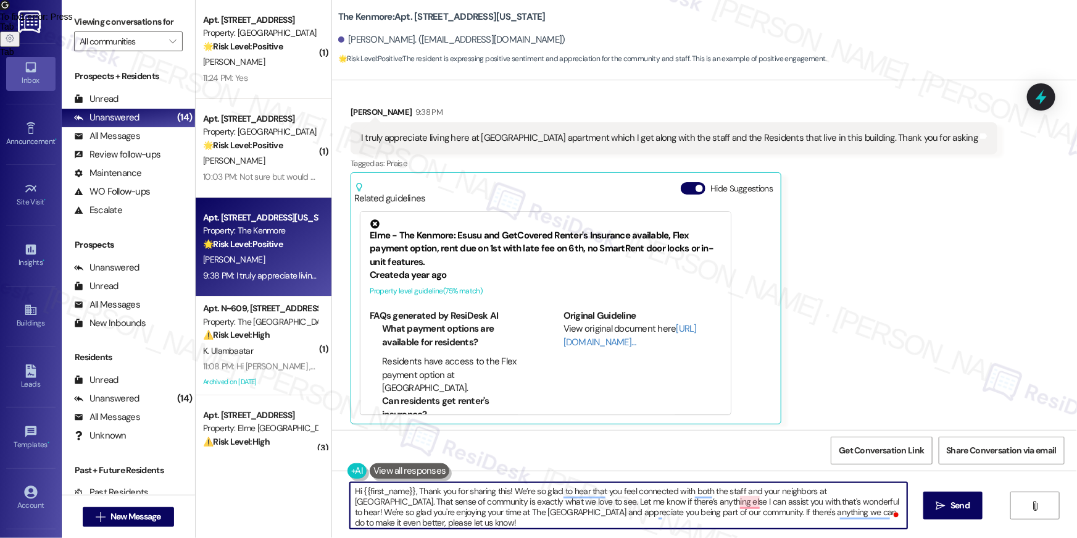
click at [648, 514] on textarea "Hi {{first_name}}, Thank you for sharing this! We’re so glad to hear that you f…" at bounding box center [628, 505] width 557 height 46
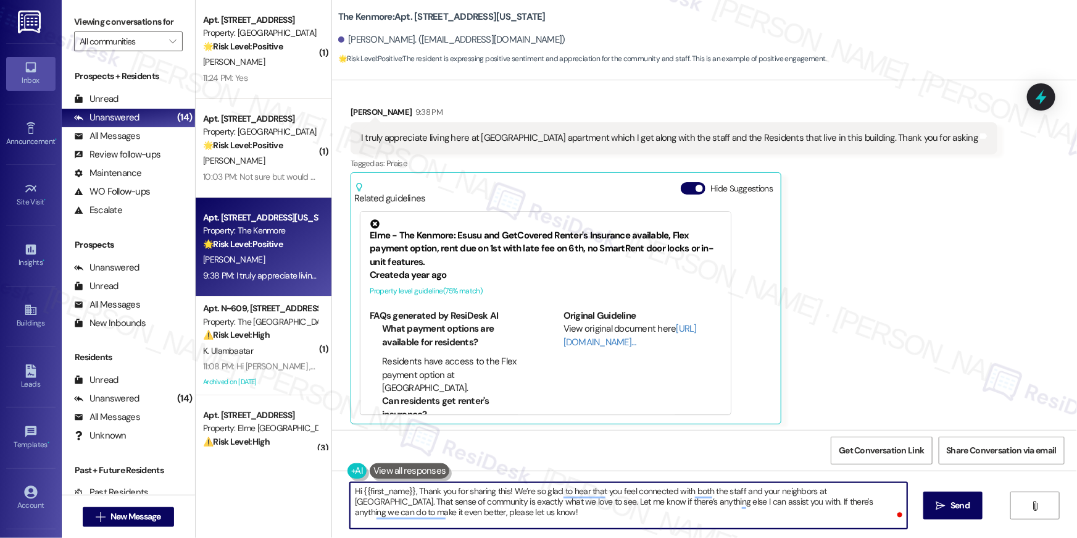
click at [870, 488] on textarea "Hi {{first_name}}, Thank you for sharing this! We’re so glad to hear that you f…" at bounding box center [628, 505] width 557 height 46
click at [590, 512] on textarea "Hi {{first_name}}, Thank you for sharing this! We’re so glad to hear that you f…" at bounding box center [628, 505] width 557 height 46
drag, startPoint x: 532, startPoint y: 504, endPoint x: 734, endPoint y: 503, distance: 202.5
click at [734, 503] on textarea "Hi {{first_name}}, Thank you for sharing this! We’re so glad to hear that you f…" at bounding box center [628, 505] width 557 height 46
type textarea "Hi {{first_name}}, Thank you for sharing this! We’re so glad to hear that you f…"
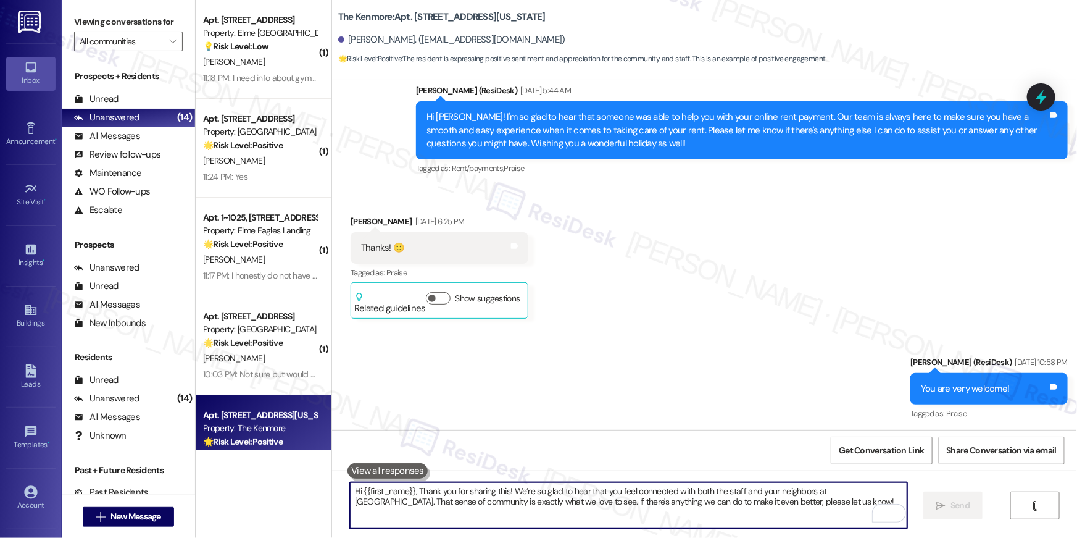
scroll to position [1746, 0]
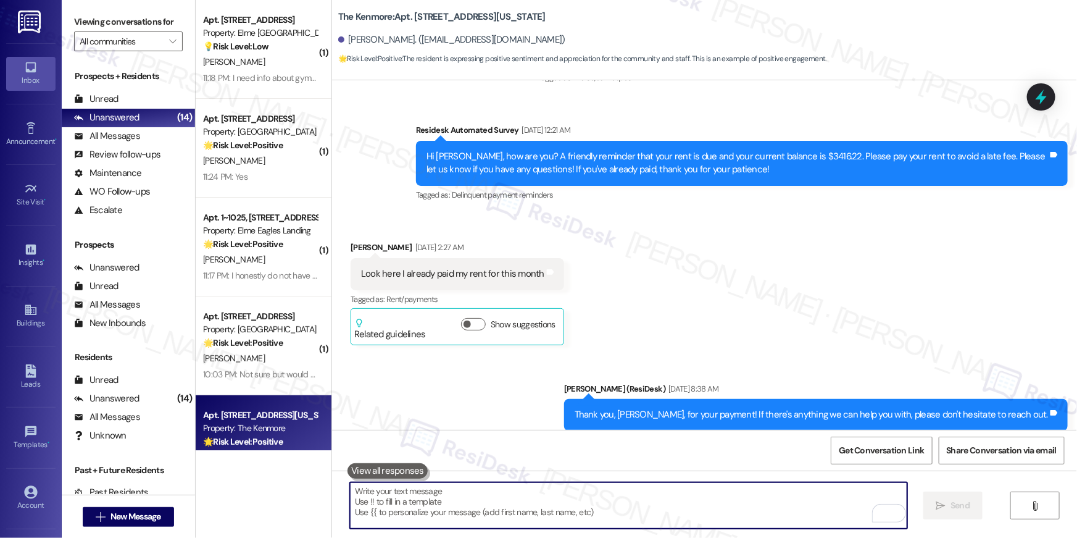
click at [696, 495] on textarea "To enrich screen reader interactions, please activate Accessibility in Grammarl…" at bounding box center [628, 505] width 557 height 46
paste textarea "I hope you don’t mind me asking a quick favor—would you be willing to leave us …"
type textarea "I hope you don’t mind me asking a quick favor—would you be willing to leave us …"
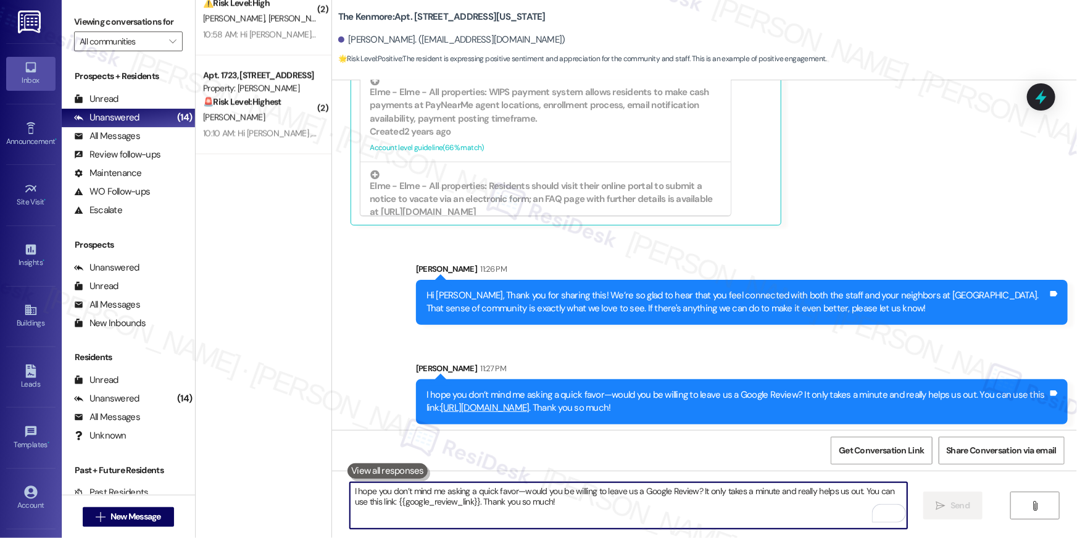
scroll to position [0, 0]
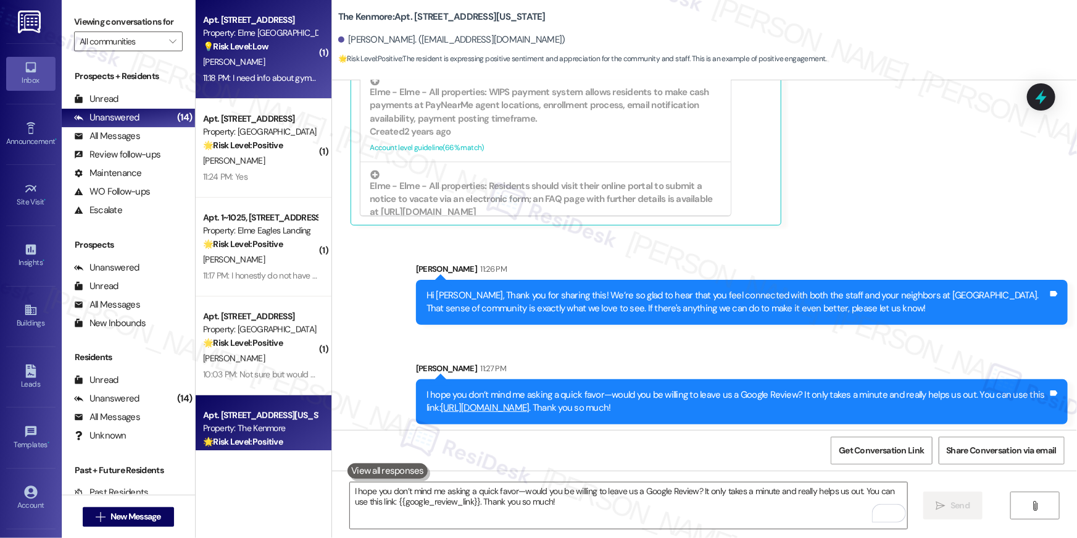
click at [248, 86] on div "Apt. [STREET_ADDRESS] Property: [GEOGRAPHIC_DATA] 💡 Risk Level: Low The residen…" at bounding box center [264, 49] width 136 height 99
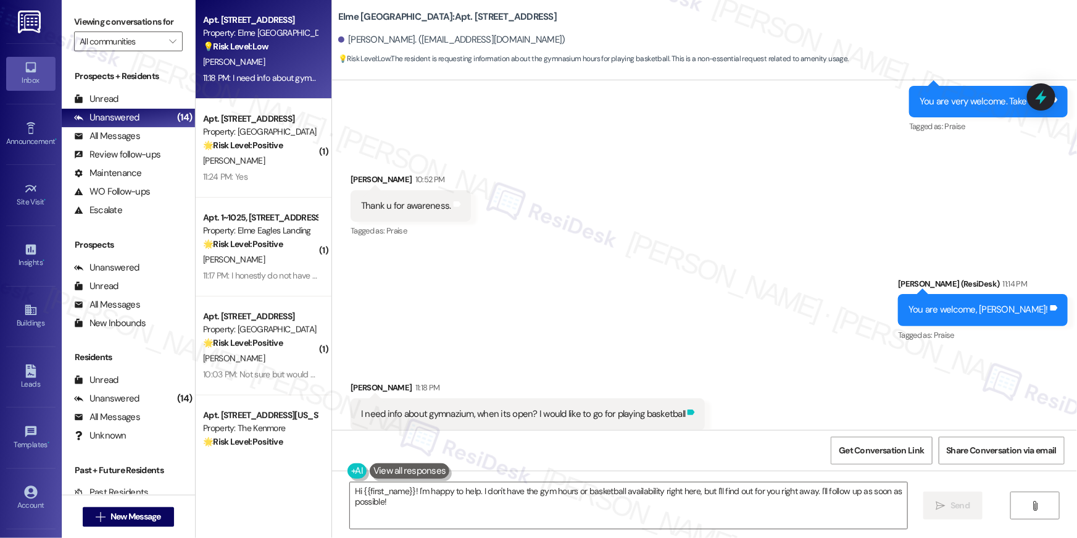
scroll to position [3740, 0]
click at [671, 515] on textarea "Hi {{first_name}}! I'm happy to help. I don't have the gym hours or basketball …" at bounding box center [628, 505] width 557 height 46
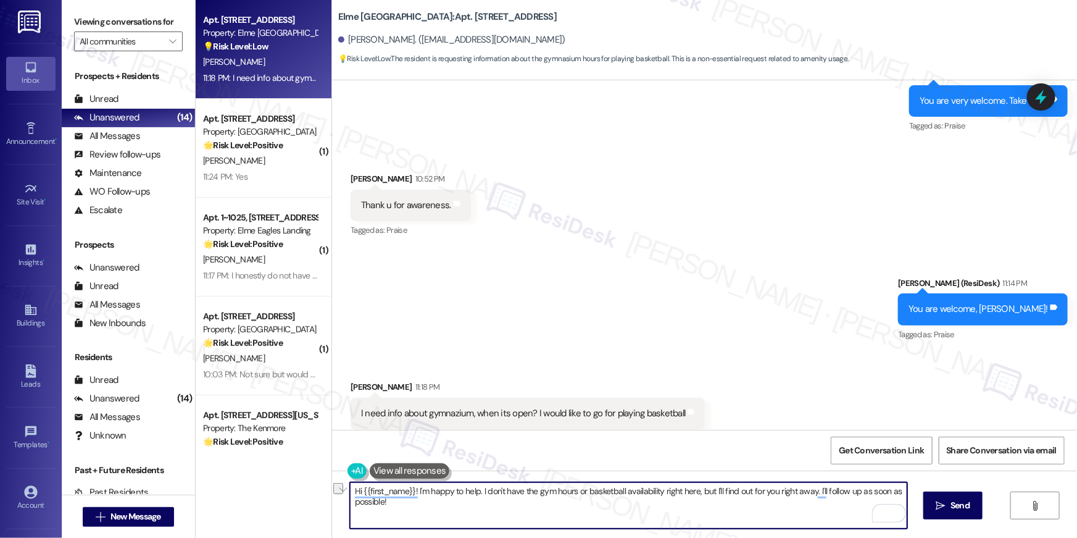
drag, startPoint x: 477, startPoint y: 492, endPoint x: 708, endPoint y: 493, distance: 231.5
click at [708, 493] on textarea "Hi {{first_name}}! I'm happy to help. I don't have the gym hours or basketball …" at bounding box center [628, 505] width 557 height 46
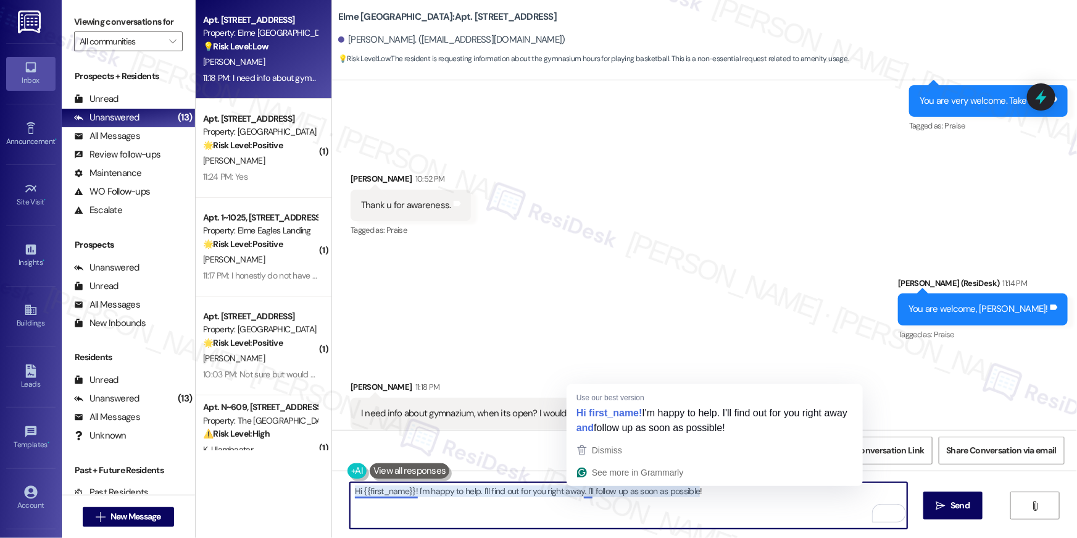
click at [577, 493] on textarea "Hi {{first_name}}! I'm happy to help. I'll find out for you right away. I'll fo…" at bounding box center [628, 505] width 557 height 46
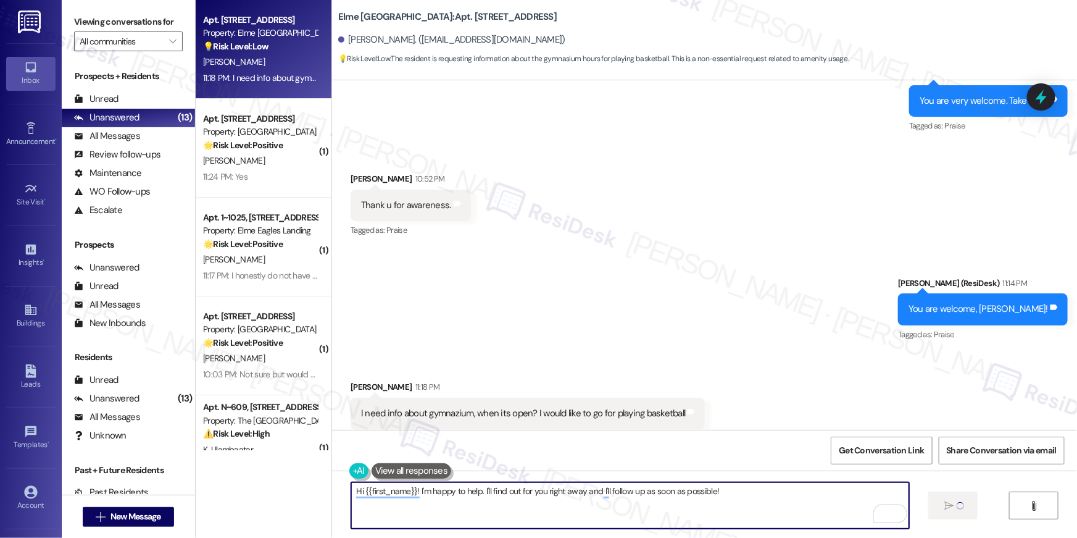
type textarea "Hi {{first_name}}! I'm happy to help. I'll find out for you right away and I'll…"
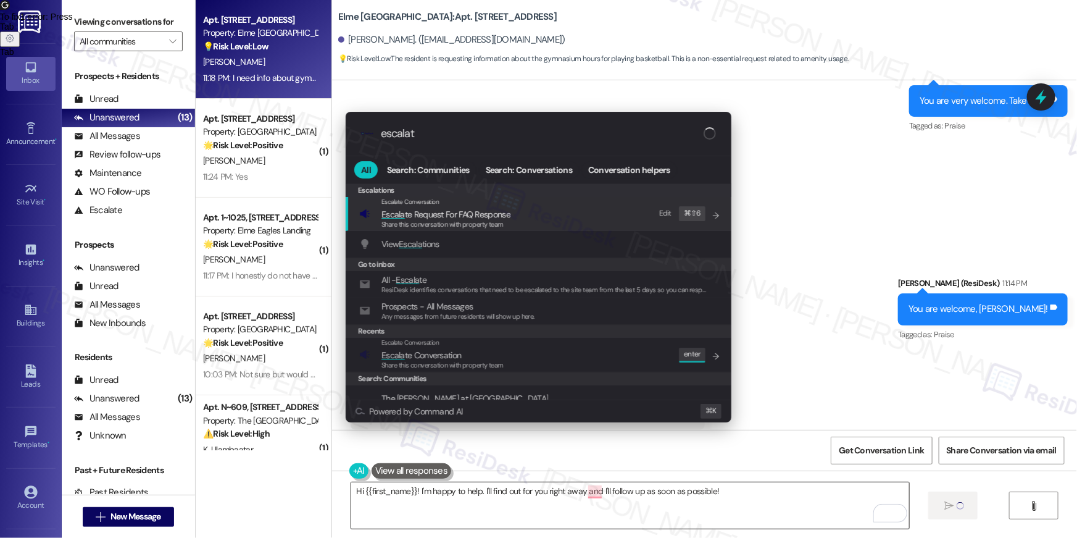
type input "escalate"
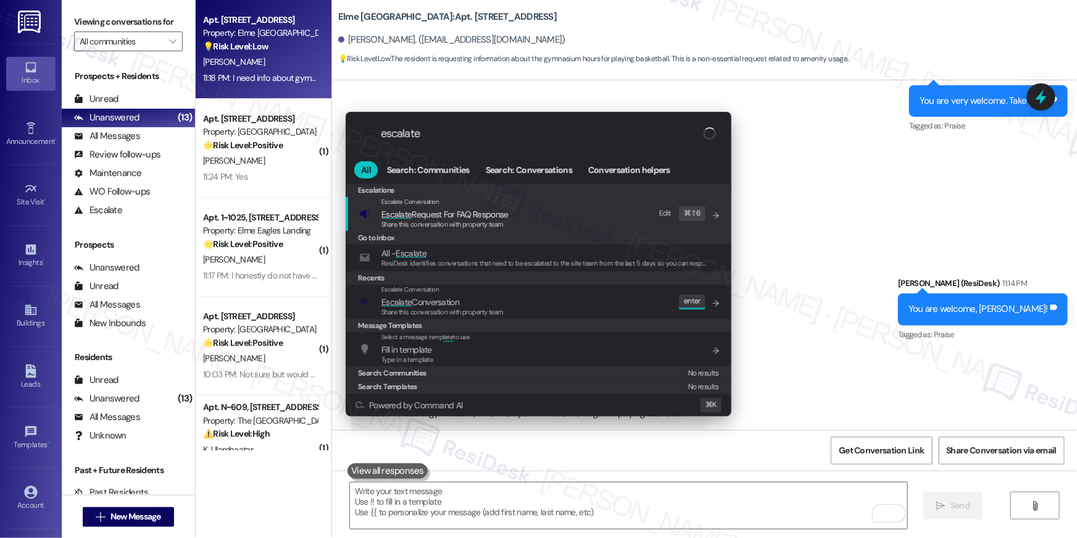
scroll to position [3740, 0]
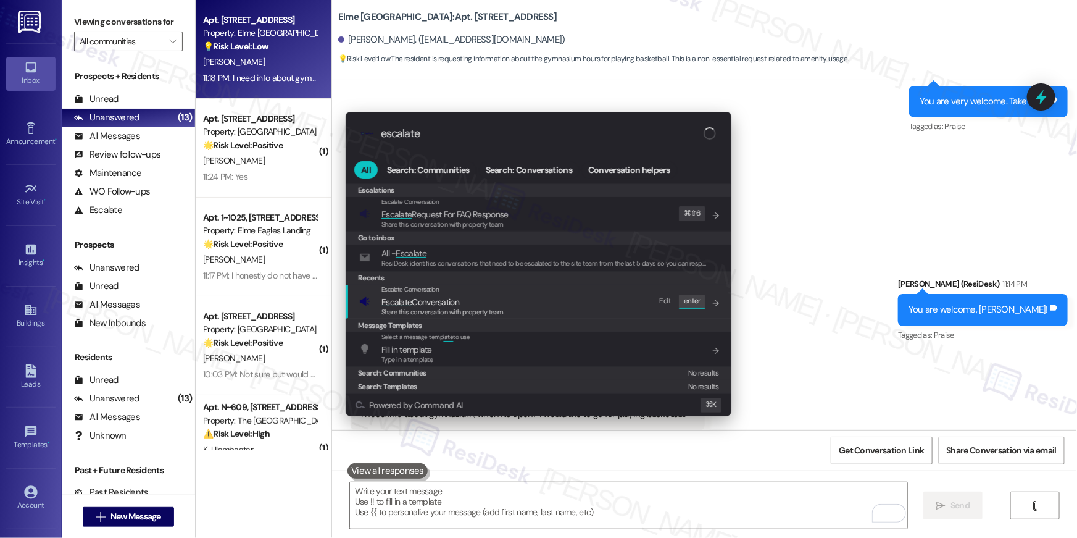
type input "escalate"
click at [525, 311] on div "Escalate Conversation Escalate Conversation Share this conversation with proper…" at bounding box center [539, 301] width 361 height 33
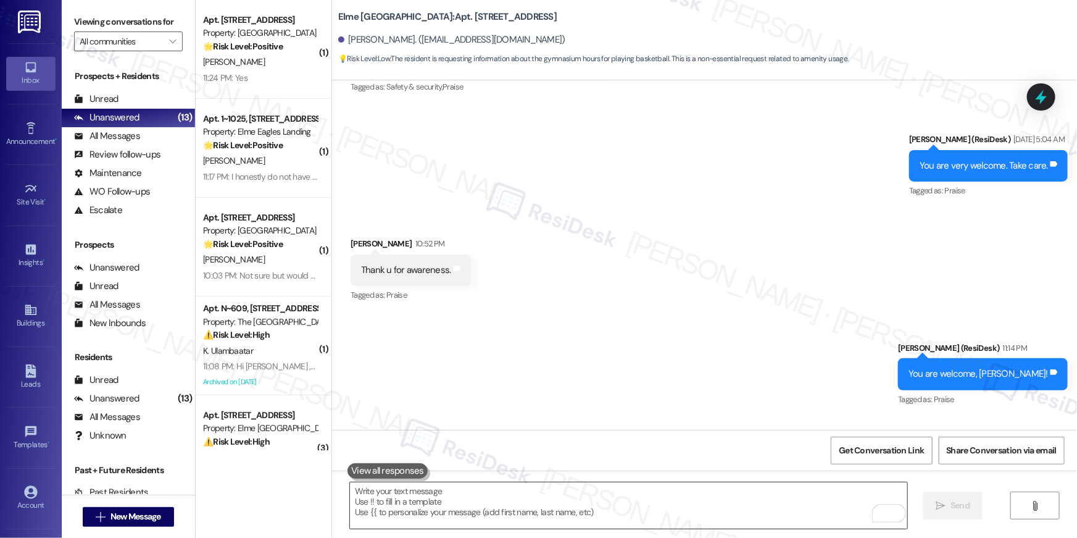
scroll to position [3826, 0]
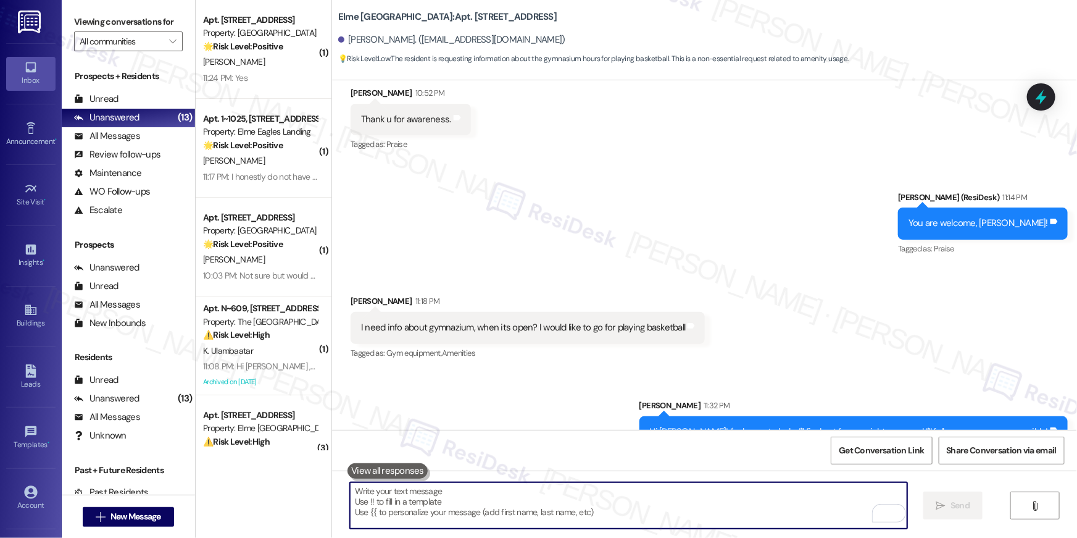
click at [618, 496] on textarea "To enrich screen reader interactions, please activate Accessibility in Grammarl…" at bounding box center [628, 505] width 557 height 46
drag, startPoint x: 622, startPoint y: 498, endPoint x: 621, endPoint y: 490, distance: 8.0
click at [622, 497] on textarea "To enrich screen reader interactions, please activate Accessibility in Grammarl…" at bounding box center [628, 505] width 557 height 46
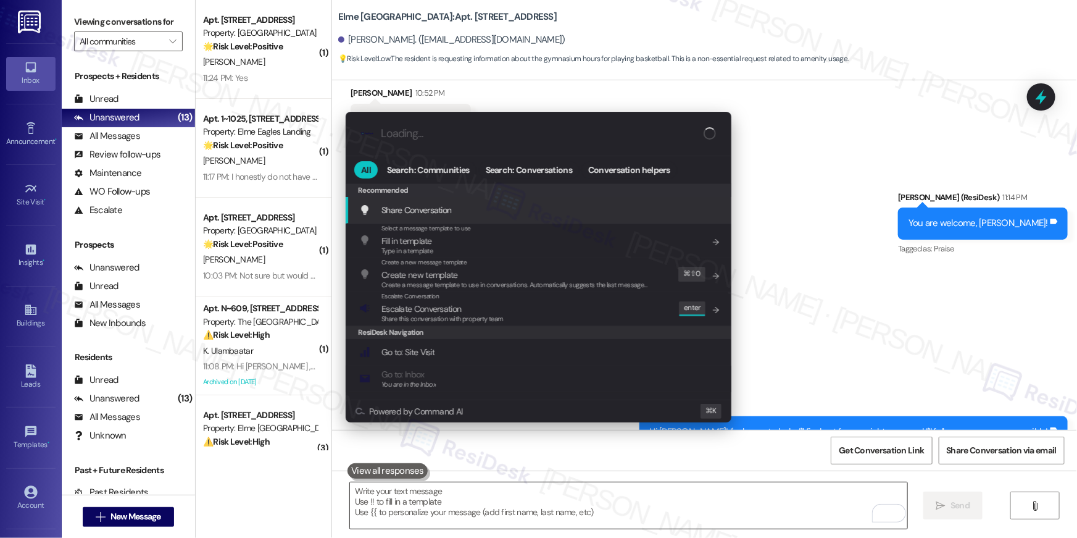
type input "e"
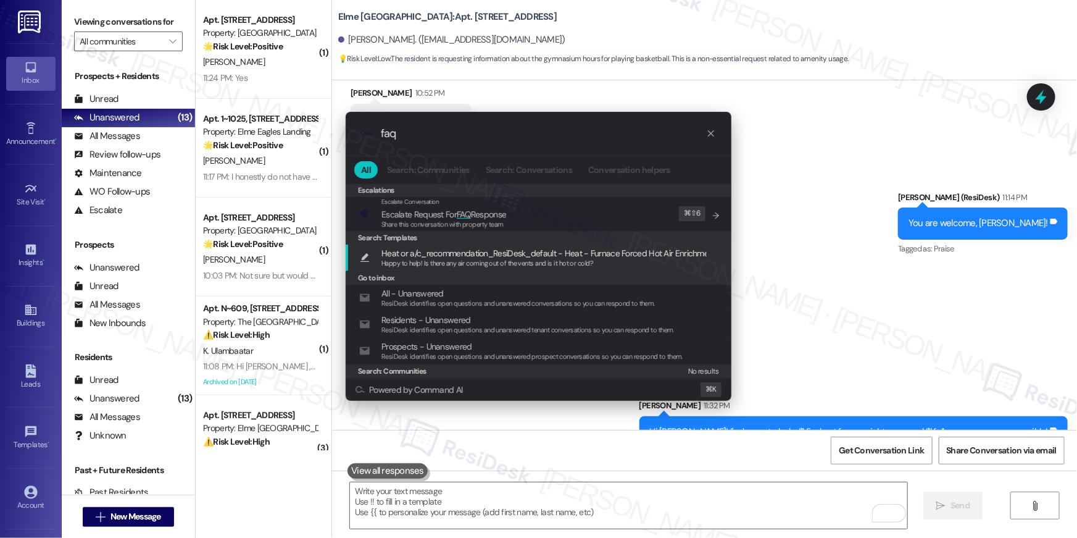
type input "faq"
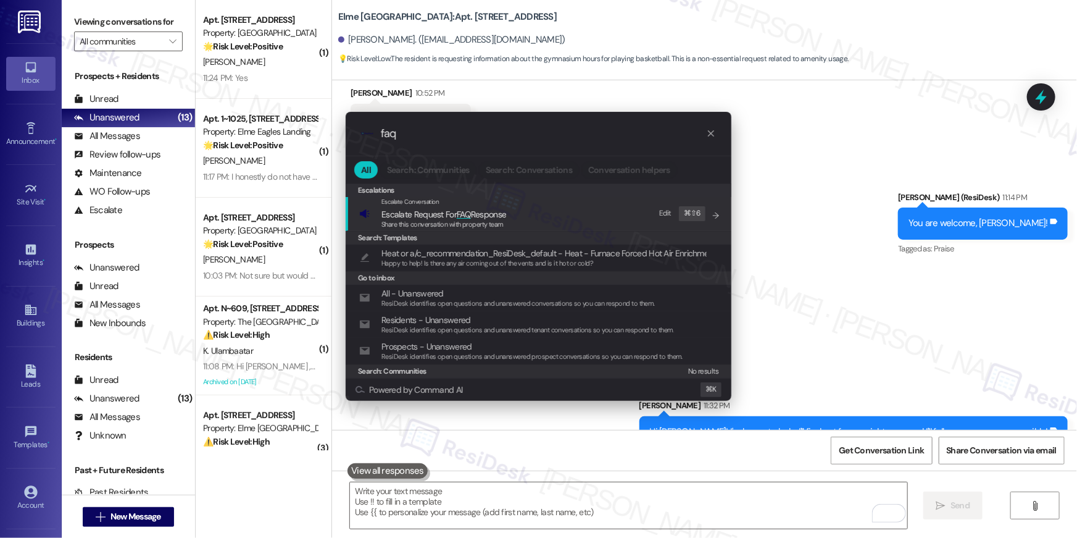
click at [456, 214] on span "Escalate Request For FAQ Response" at bounding box center [444, 214] width 125 height 11
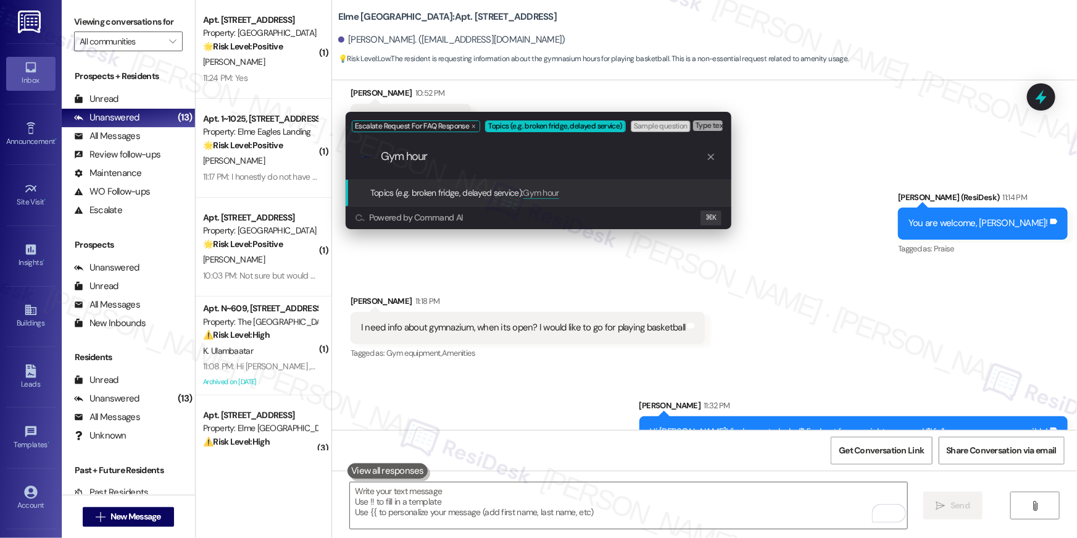
type input "Gym hours"
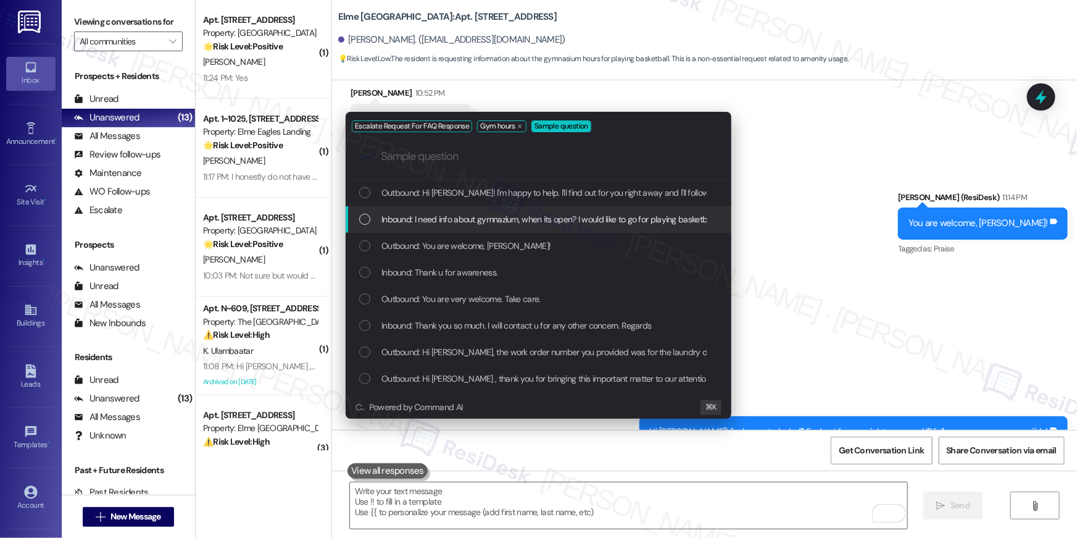
click at [411, 212] on span "Inbound: I need info about gymnazium, when its open? I would like to go for pla…" at bounding box center [548, 219] width 333 height 14
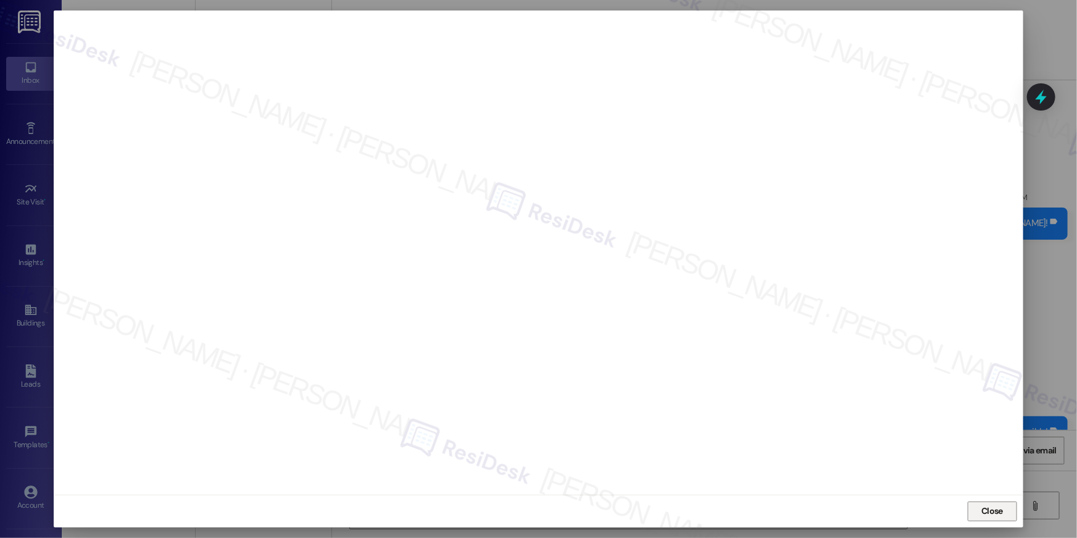
click at [1009, 514] on button "Close" at bounding box center [992, 511] width 49 height 20
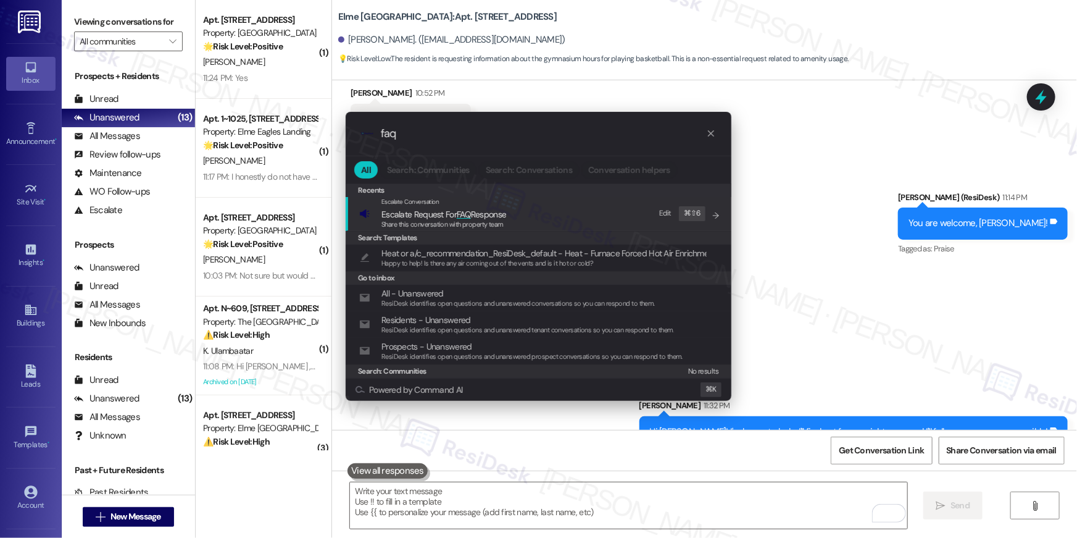
type input "faq"
click at [483, 220] on span "Share this conversation with property team" at bounding box center [443, 224] width 122 height 9
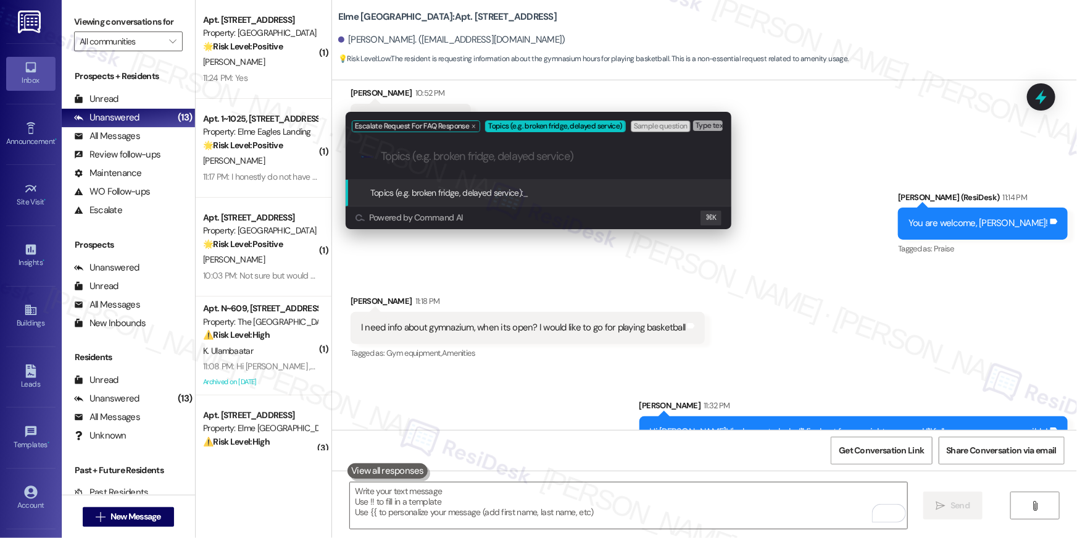
paste input "Gym hours"
type input "Gym hours"
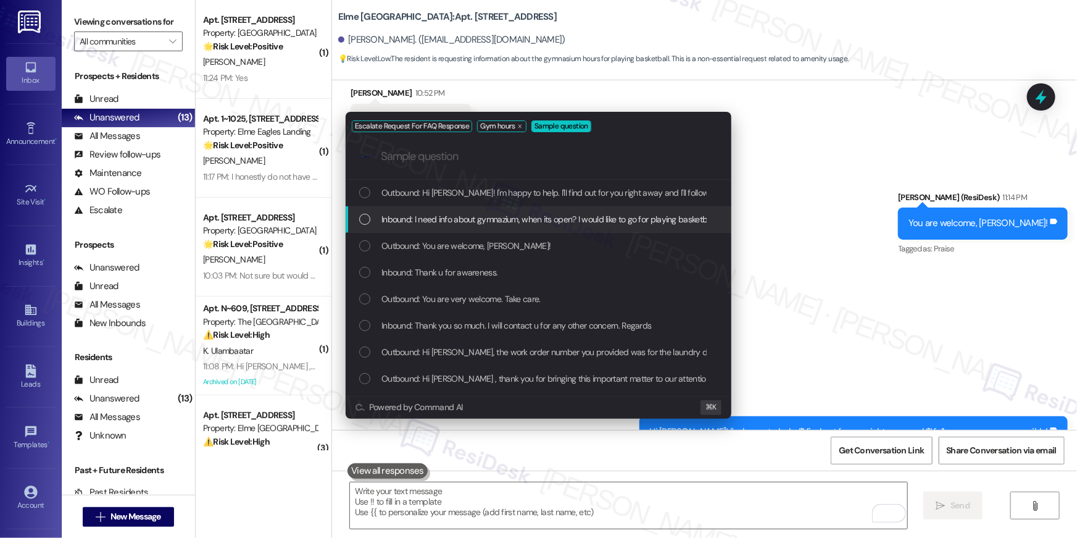
click at [485, 227] on div "Inbound: I need info about gymnazium, when its open? I would like to go for pla…" at bounding box center [539, 219] width 386 height 27
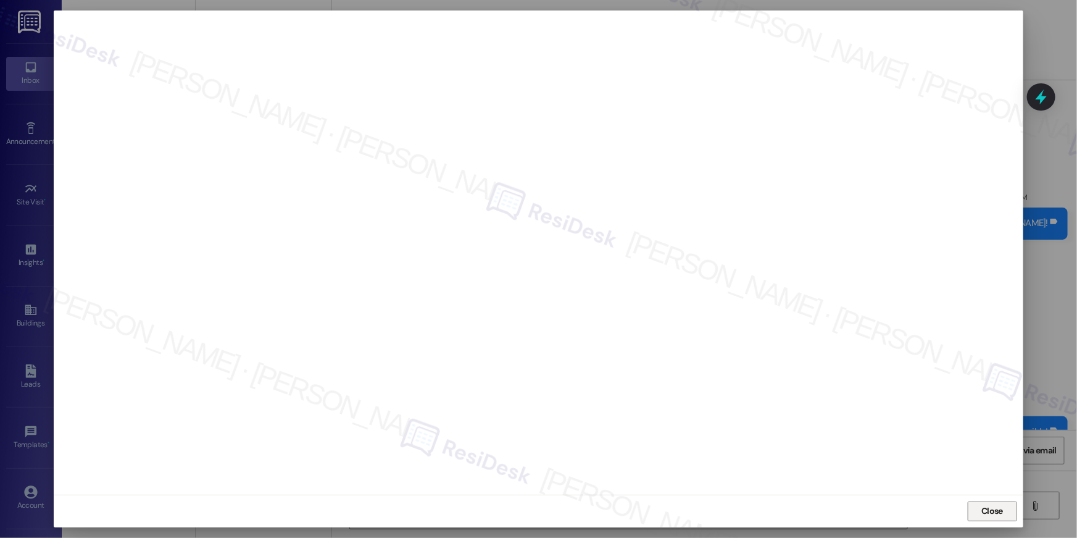
click at [973, 516] on button "Close" at bounding box center [992, 511] width 49 height 20
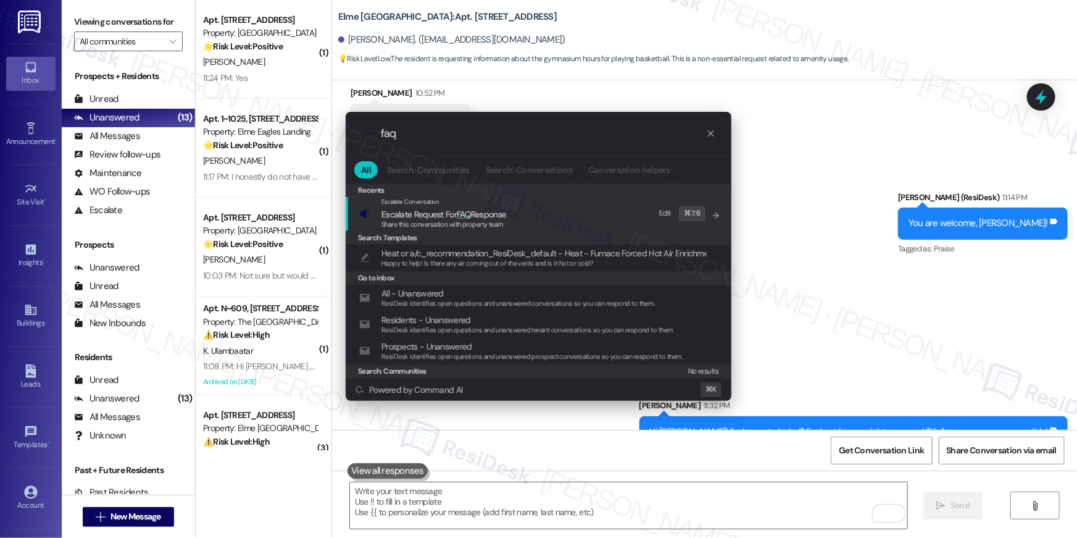
type input "faq"
click at [521, 215] on div "Escalate Conversation Escalate Request For FAQ Response Share this conversation…" at bounding box center [539, 213] width 361 height 33
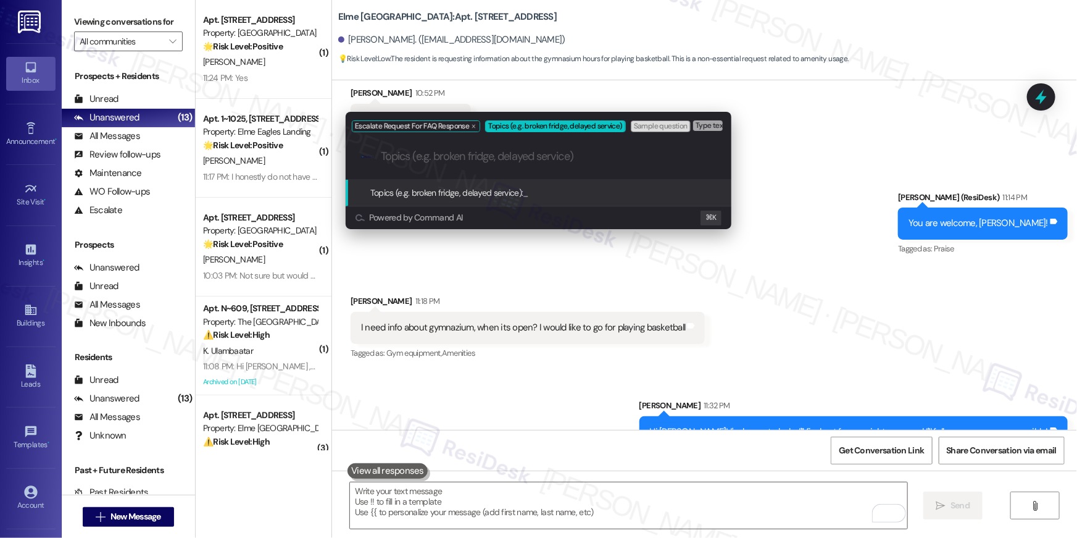
paste input "Gym hours"
type input "Gym hours"
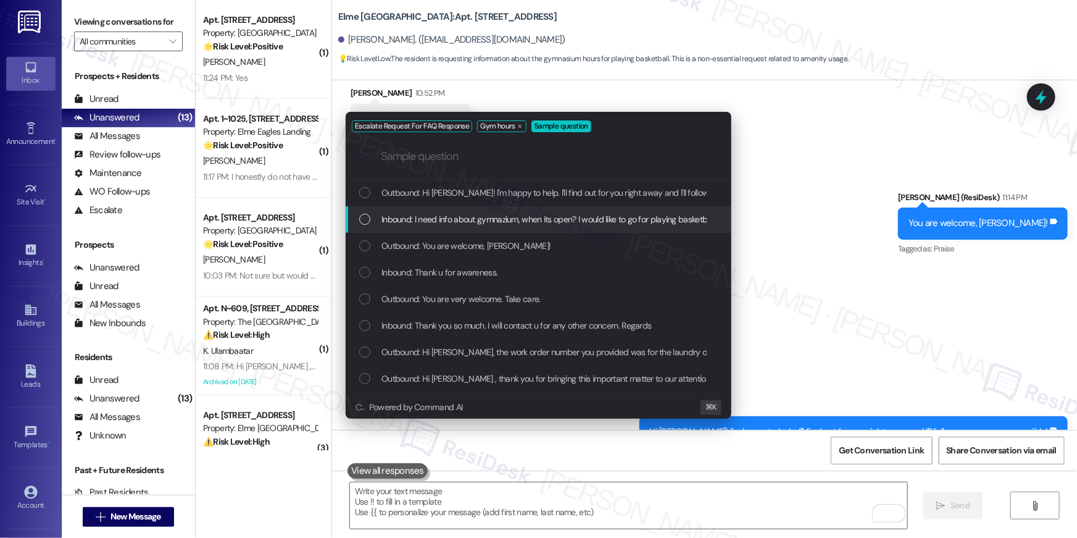
click at [513, 216] on span "Inbound: I need info about gymnazium, when its open? I would like to go for pla…" at bounding box center [548, 219] width 333 height 14
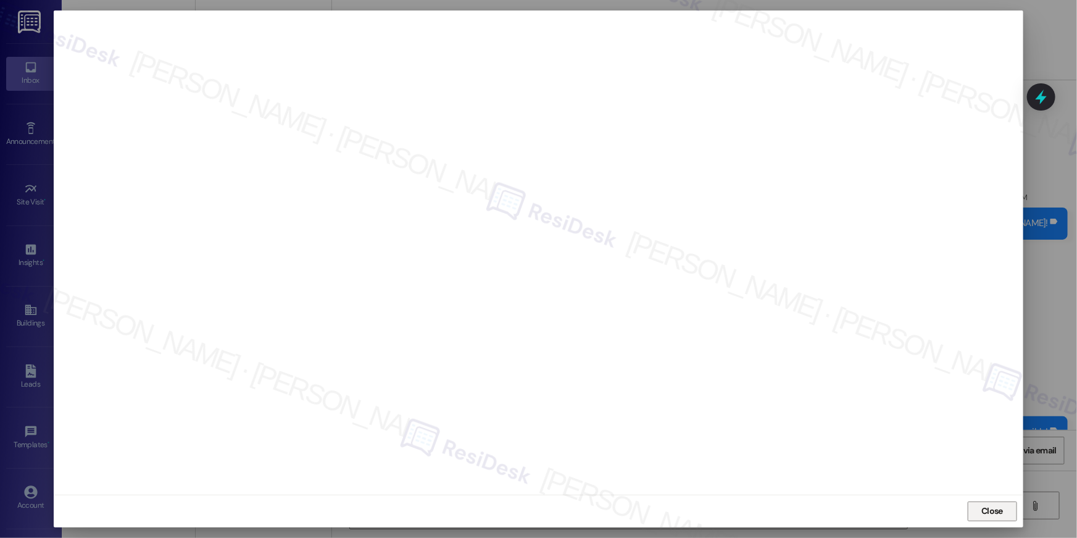
click at [1002, 501] on button "Close" at bounding box center [992, 511] width 49 height 20
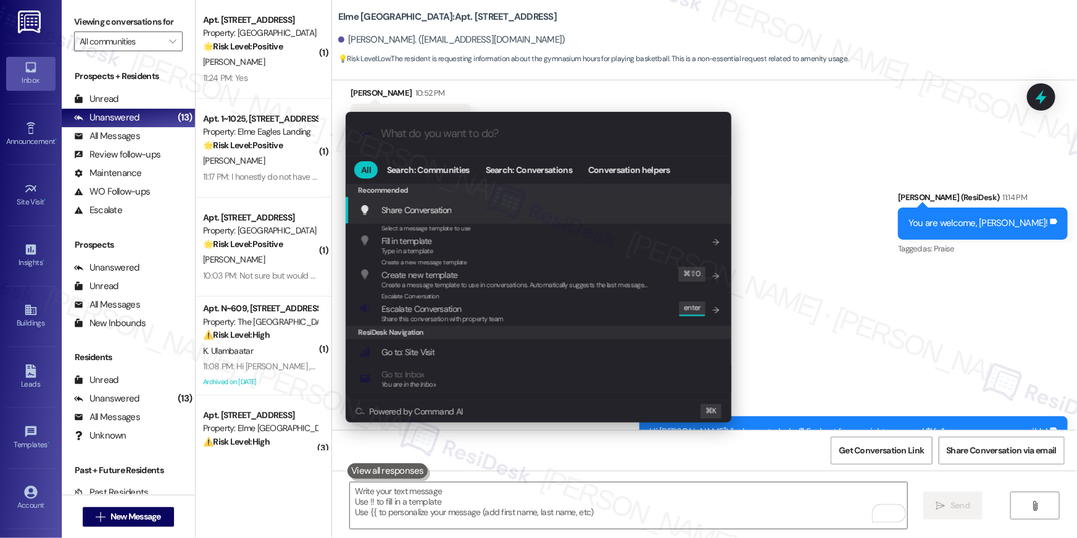
type input "e"
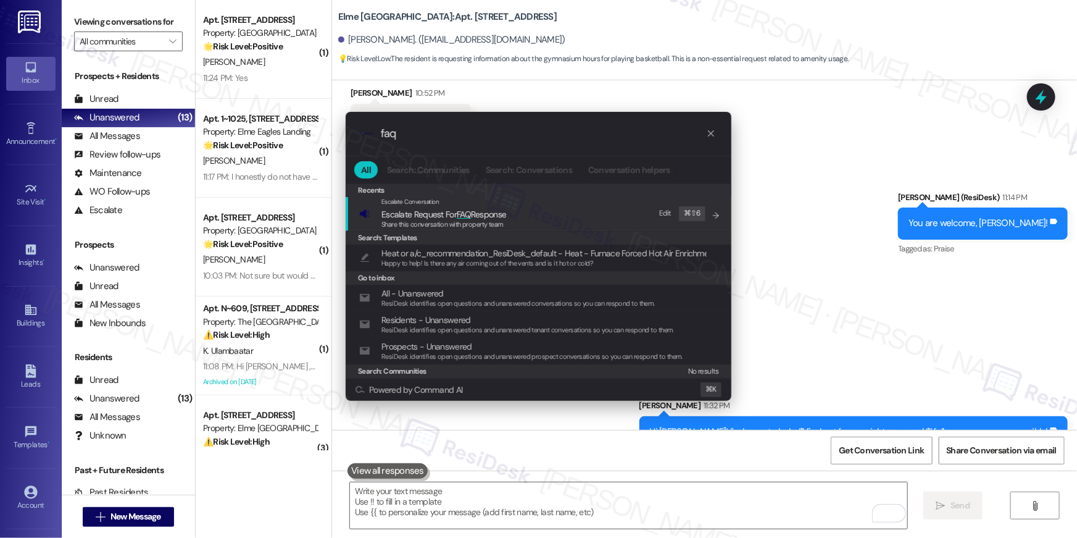
type input "faq"
click at [443, 209] on span "Escalate Request For FAQ Response" at bounding box center [444, 214] width 125 height 11
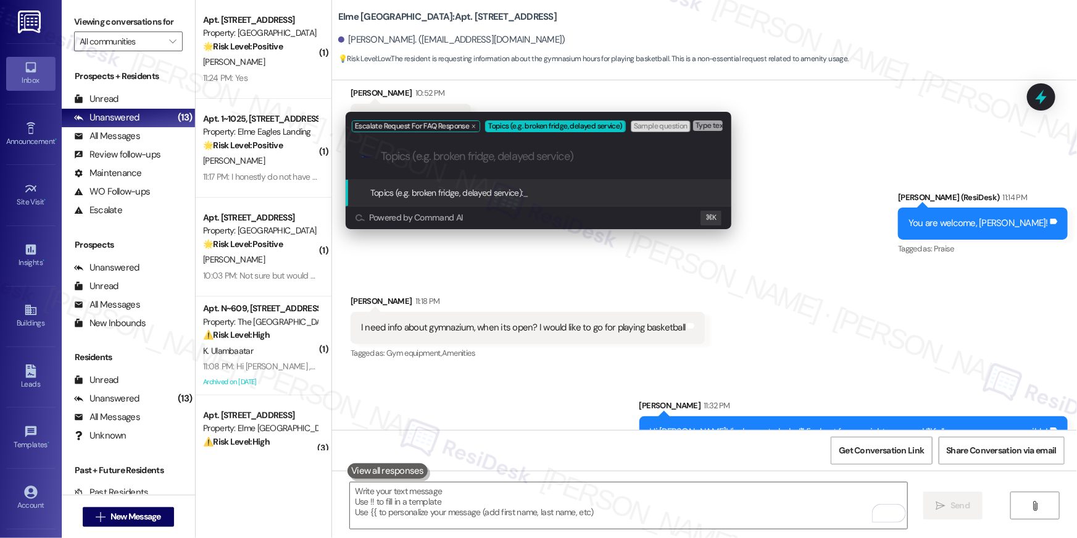
paste input "Gym hours"
type input "Gym hours"
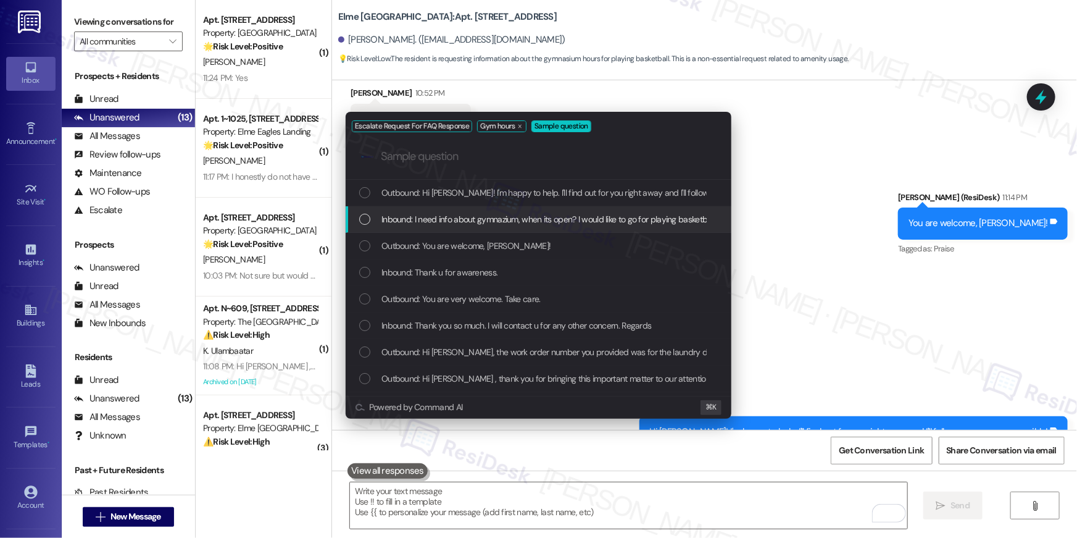
click at [459, 224] on span "Inbound: I need info about gymnazium, when its open? I would like to go for pla…" at bounding box center [548, 219] width 333 height 14
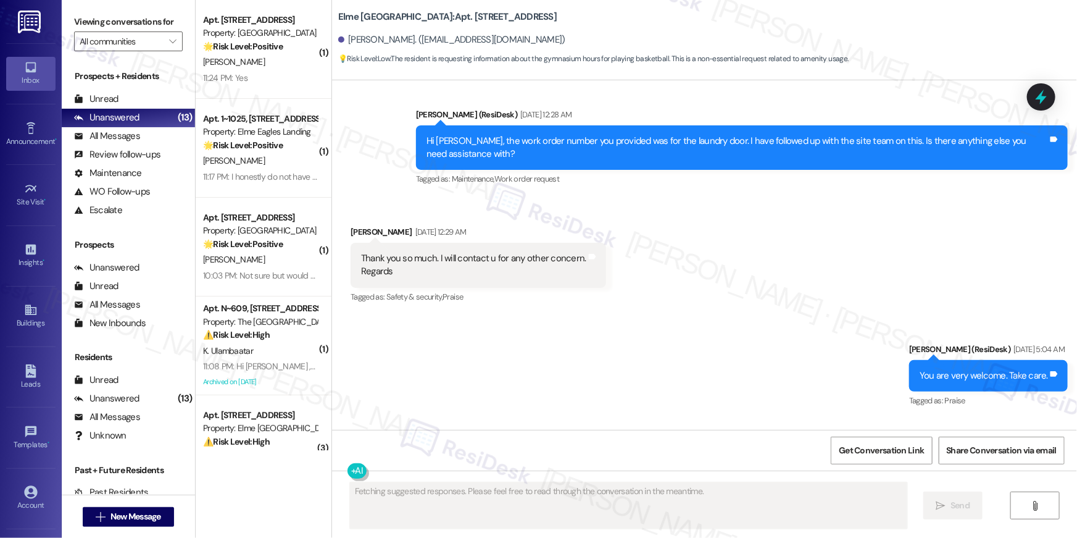
scroll to position [3740, 0]
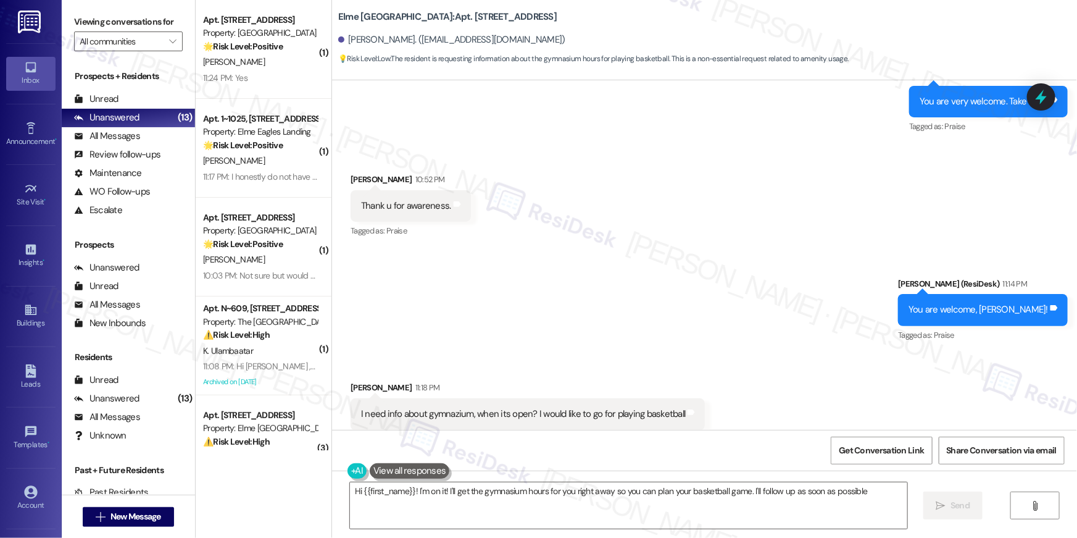
type textarea "Hi {{first_name}}! I'm on it! I'll get the gymnasium hours for you right away s…"
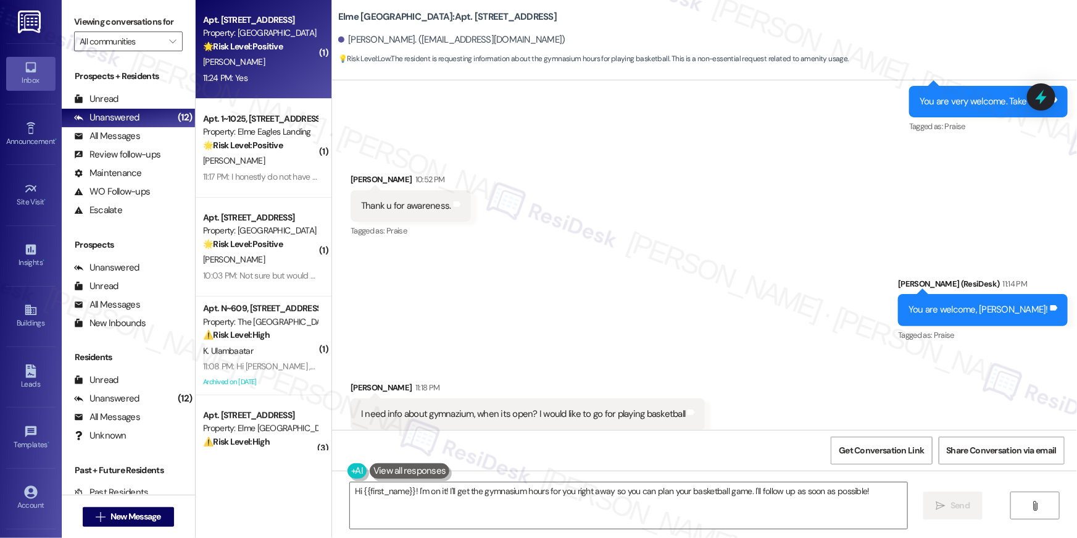
click at [248, 64] on div "[PERSON_NAME]" at bounding box center [260, 61] width 117 height 15
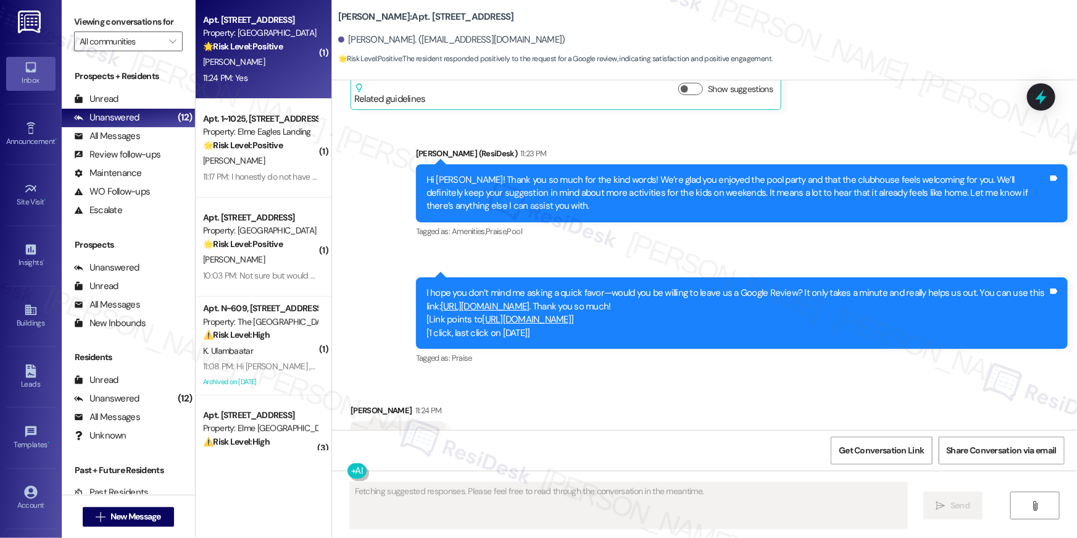
scroll to position [2775, 0]
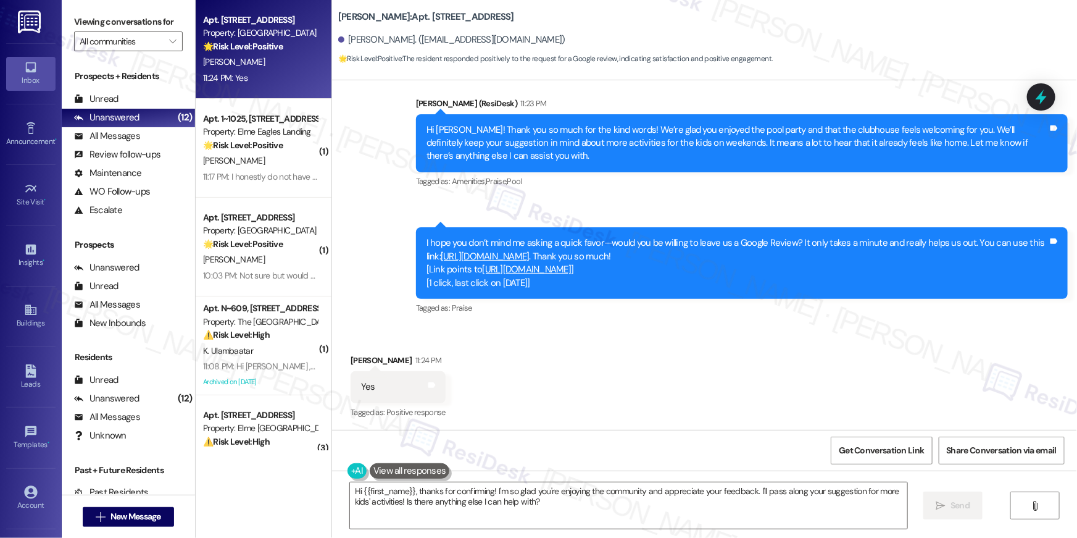
click at [530, 253] on link "https://www.theresidesk.com/links/review-oT02DMjd1" at bounding box center [485, 256] width 89 height 12
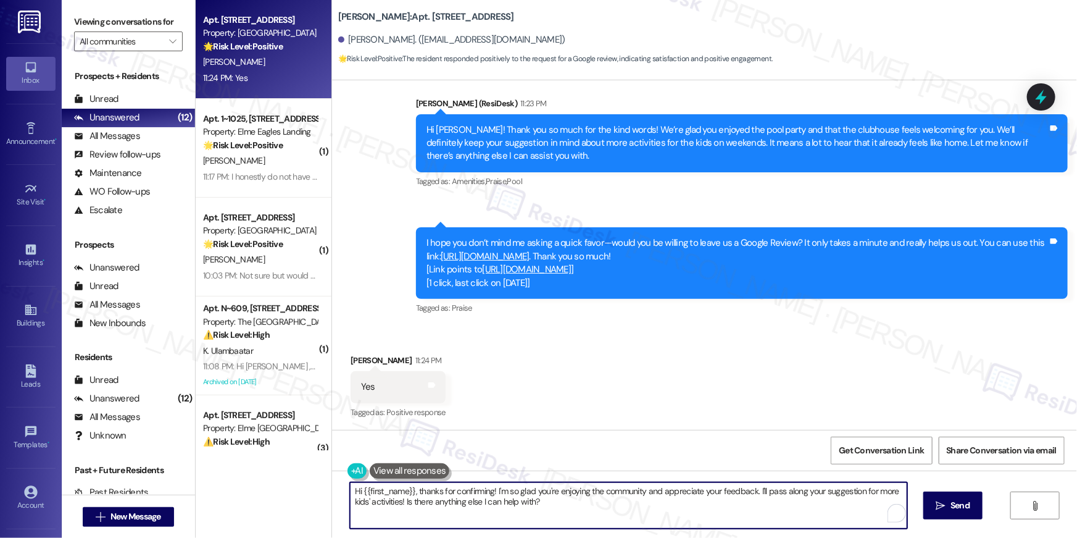
click at [547, 501] on textarea "Hi {{first_name}}, thanks for confirming! I'm so glad you're enjoying the commu…" at bounding box center [628, 505] width 557 height 46
drag, startPoint x: 568, startPoint y: 505, endPoint x: 289, endPoint y: 478, distance: 280.4
click at [289, 478] on div "Apt. 9121, 10519 Lariat Lane Property: Elme Manassas 🌟 Risk Level: Positive The…" at bounding box center [637, 269] width 882 height 538
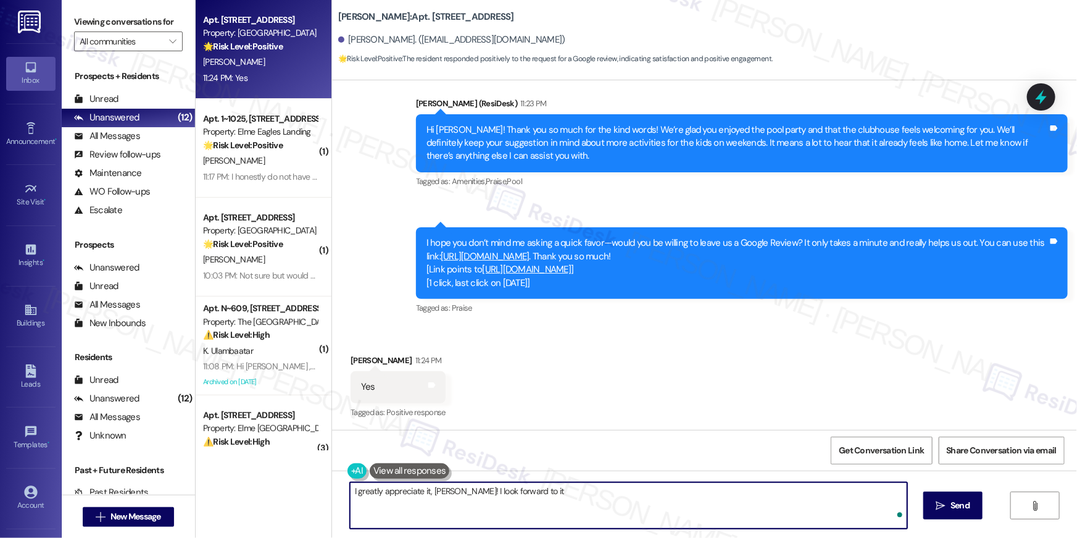
type textarea "I greatly appreciate it, Belinda! I look forward to it!"
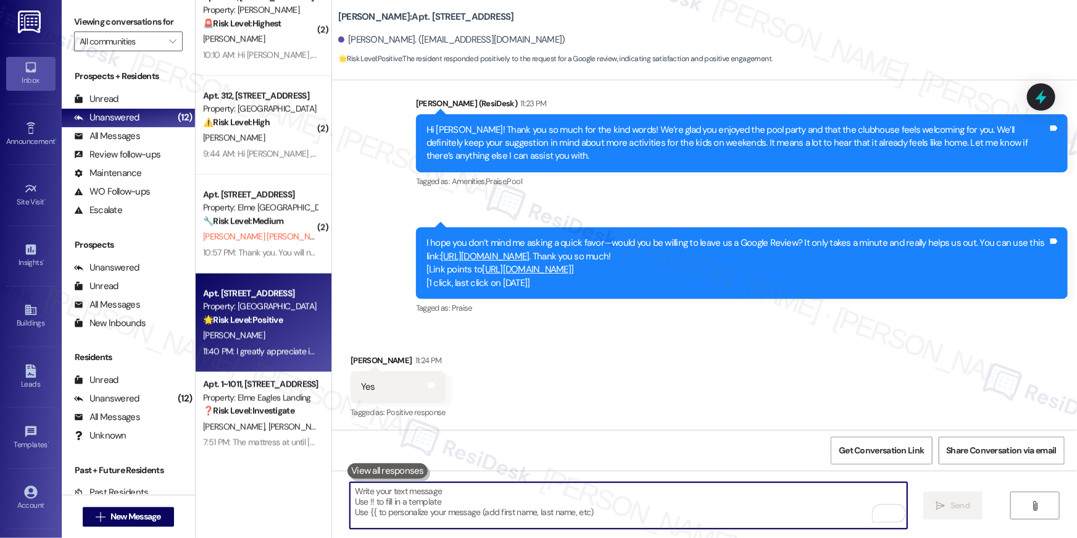
scroll to position [735, 0]
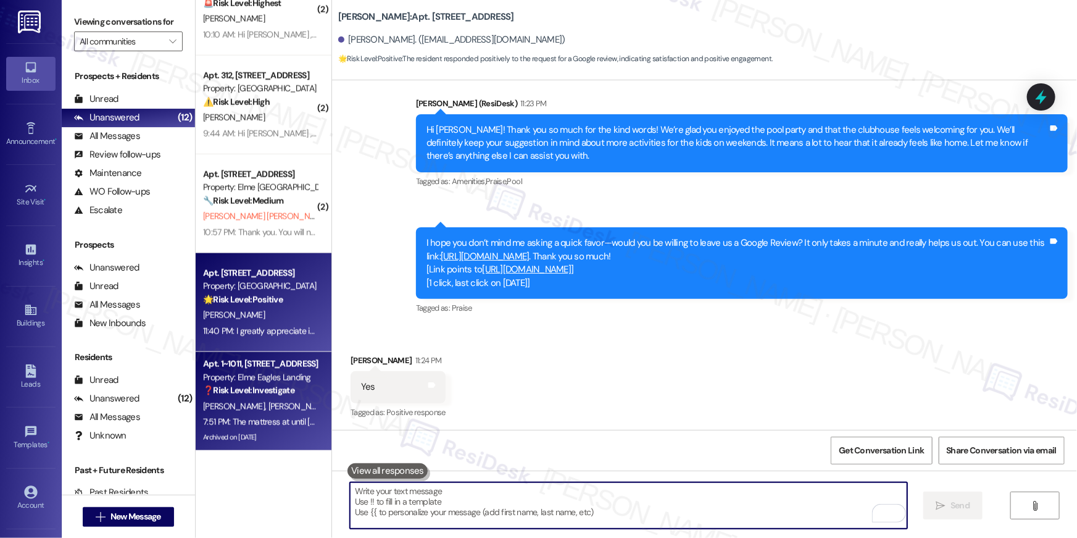
click at [272, 394] on strong "❓ Risk Level: Investigate" at bounding box center [248, 390] width 91 height 11
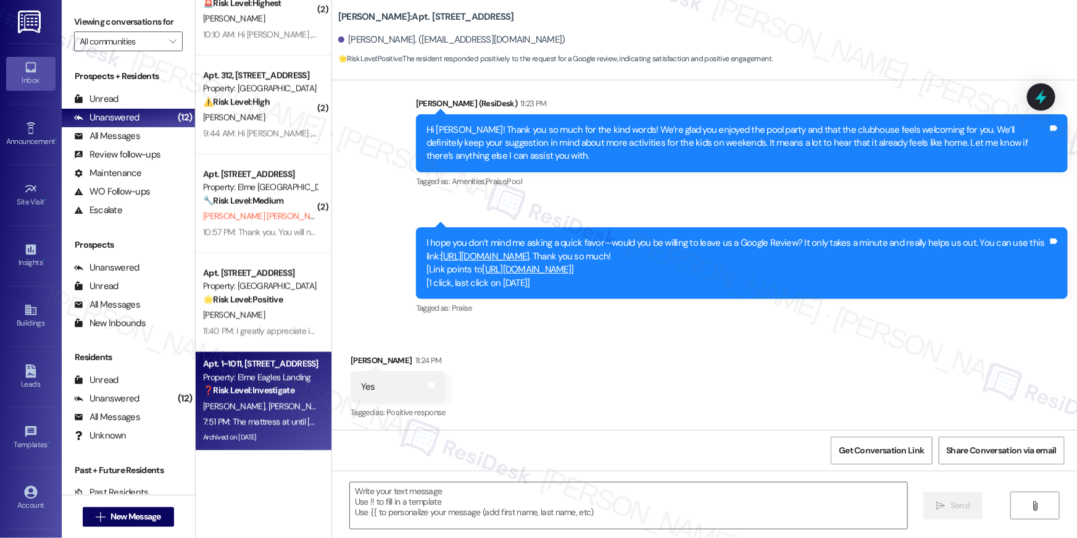
type textarea "Fetching suggested responses. Please feel free to read through the conversation…"
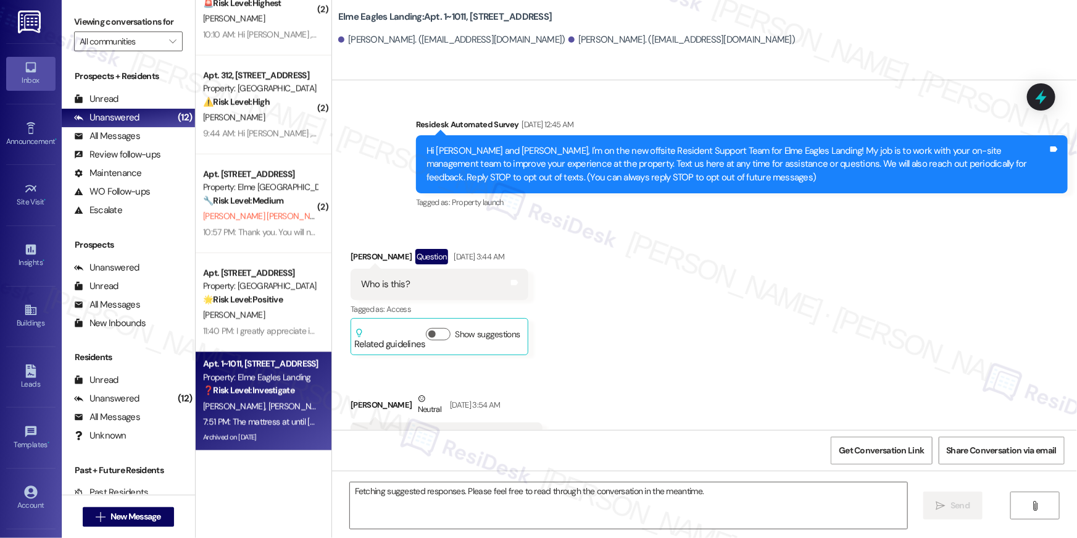
scroll to position [28150, 0]
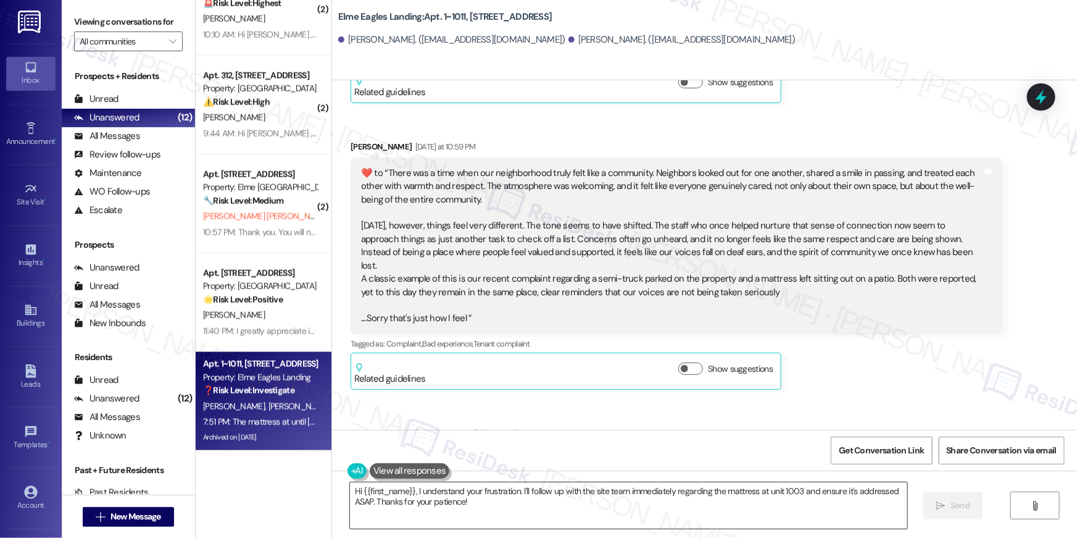
click at [529, 507] on textarea "Hi {{first_name}}, I understand your frustration. I'll follow up with the site …" at bounding box center [628, 505] width 557 height 46
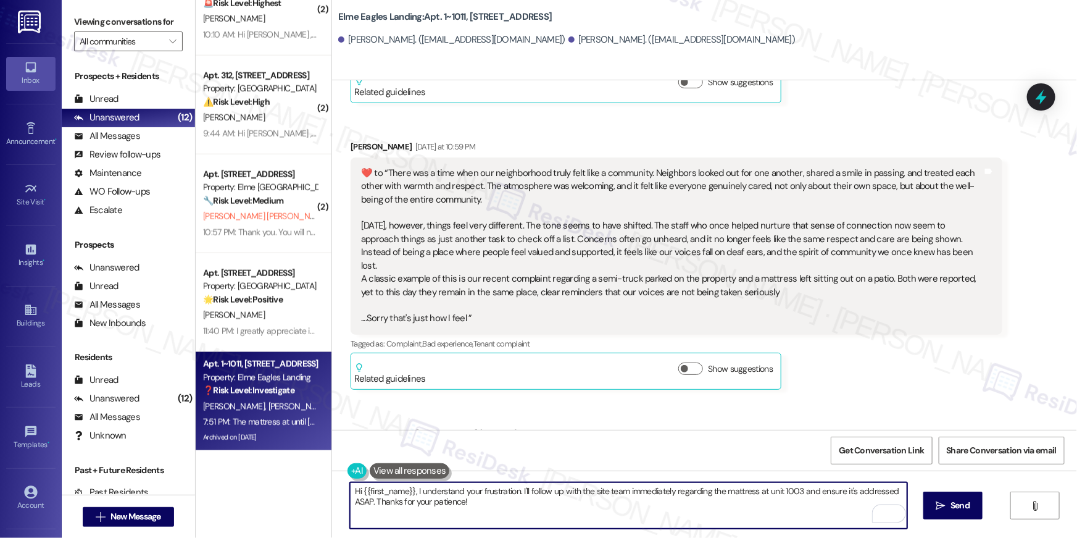
drag, startPoint x: 520, startPoint y: 506, endPoint x: 319, endPoint y: 485, distance: 203.0
click at [319, 485] on div "( 3 ) Apt. 4011, 1113 Powers Ferry Place SE Property: Elme Marietta 🚨 Risk Leve…" at bounding box center [637, 269] width 882 height 538
type textarea "Hi Keena, I'll send another follow-up message to our site team about the mattre…"
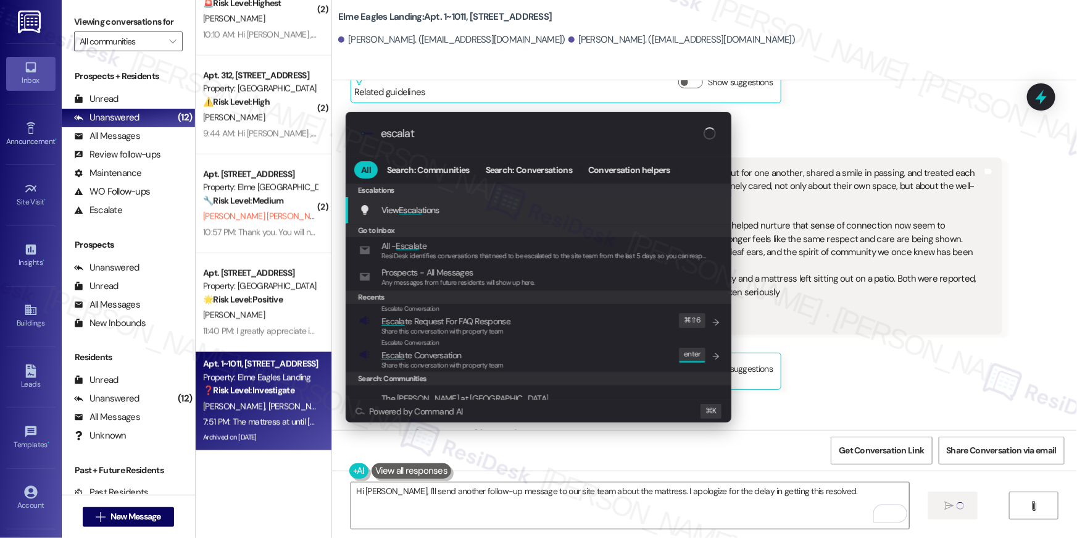
type input "escalate"
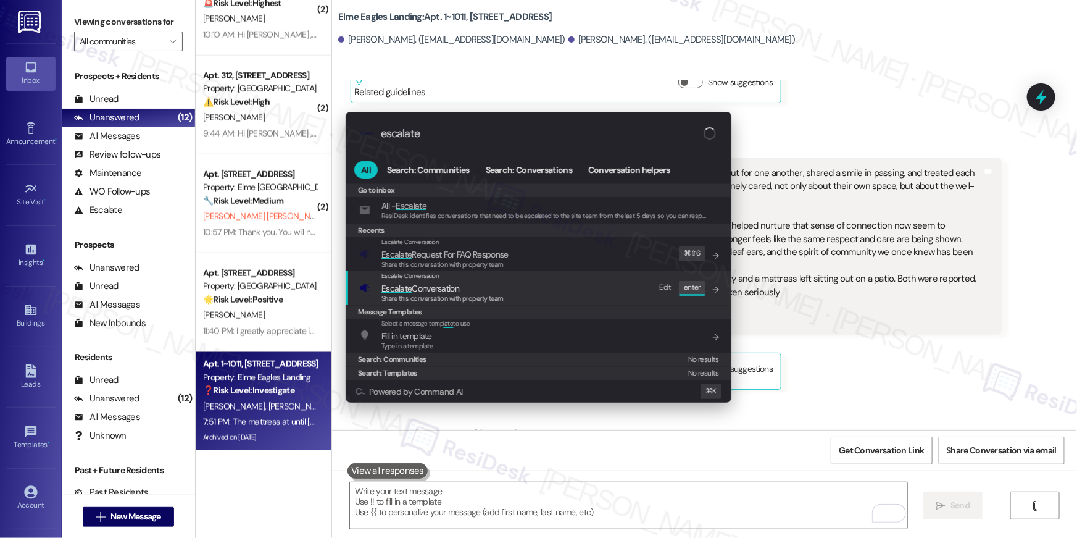
type input "escalate"
click at [480, 287] on span "Escalate Conversation" at bounding box center [443, 289] width 122 height 14
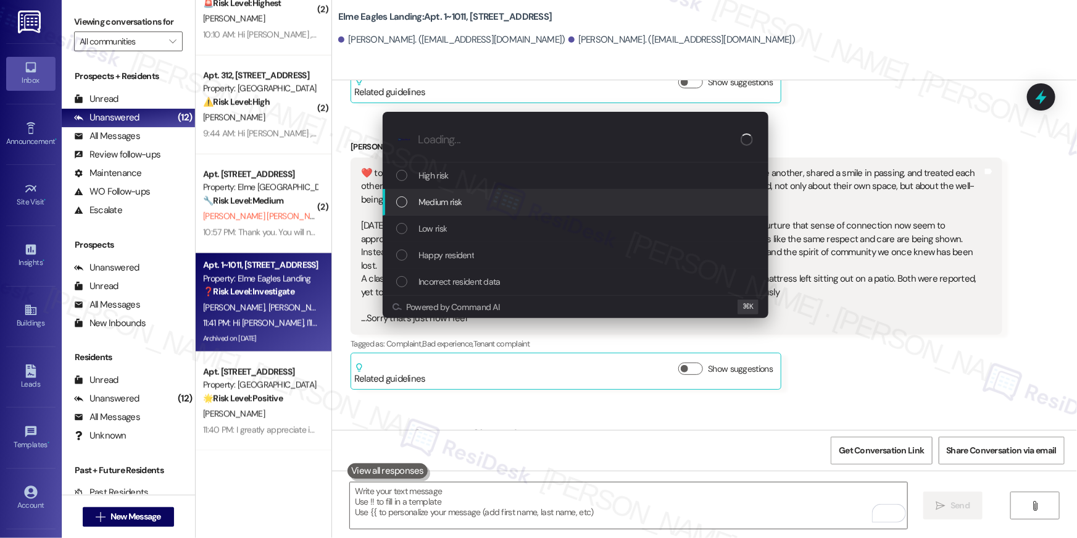
click at [477, 206] on div "Medium risk" at bounding box center [576, 202] width 361 height 14
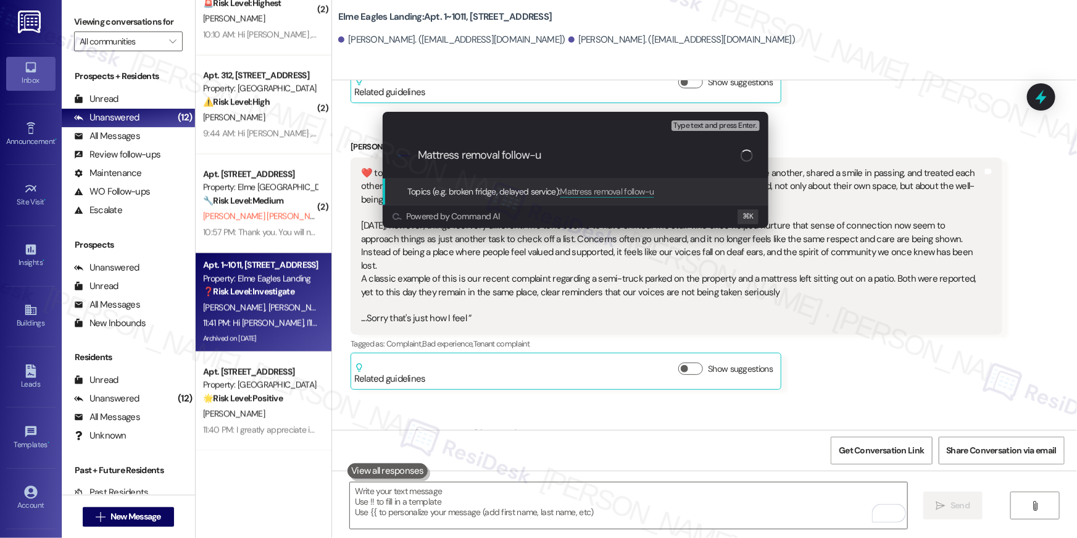
type input "Mattress removal follow-up"
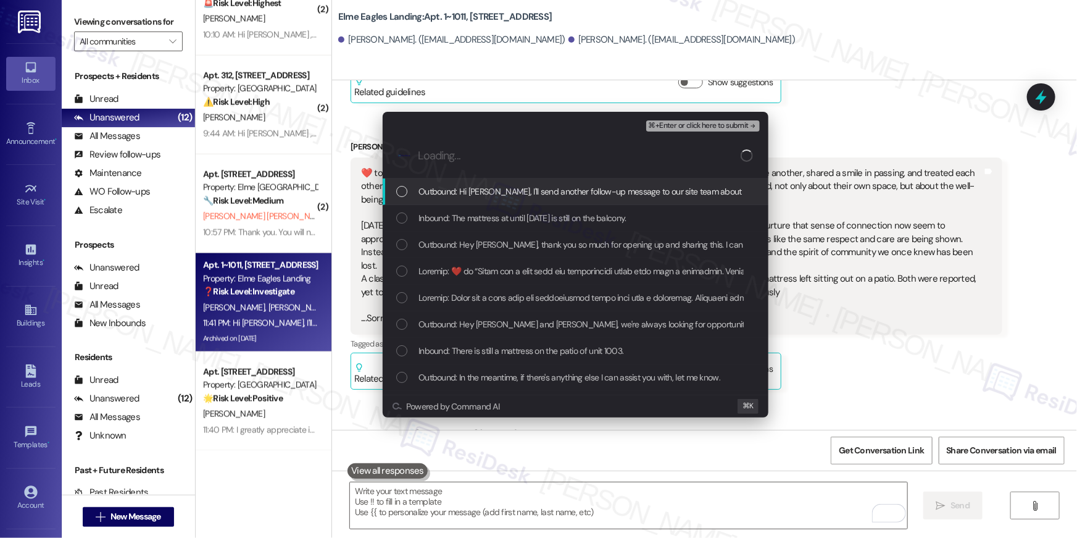
click at [497, 191] on span "Outbound: Hi Keena, I'll send another follow-up message to our site team about …" at bounding box center [690, 192] width 543 height 14
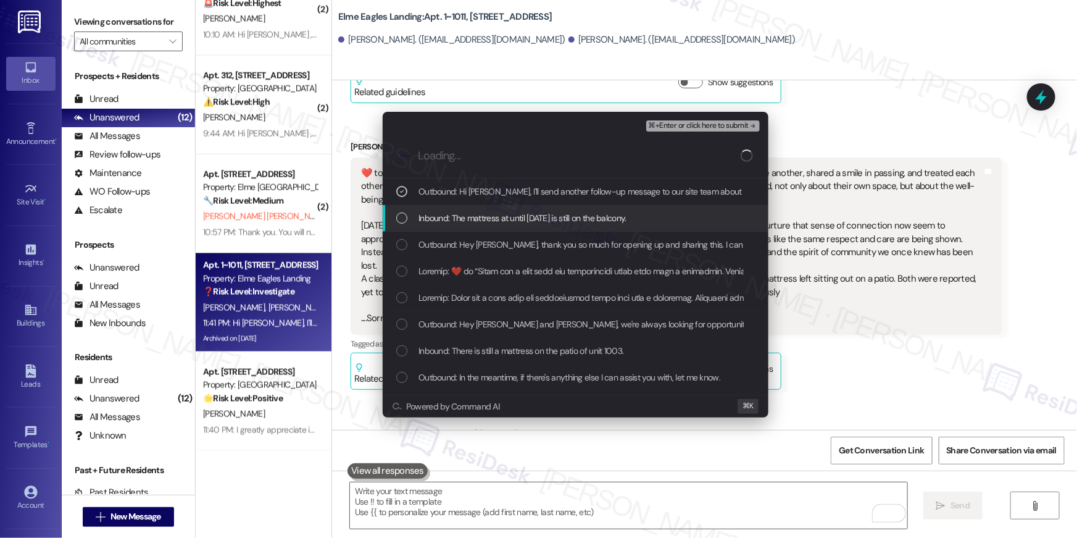
drag, startPoint x: 494, startPoint y: 217, endPoint x: 494, endPoint y: 236, distance: 19.8
click at [494, 217] on span "Inbound: The mattress at until 1003 is still on the balcony." at bounding box center [523, 218] width 208 height 14
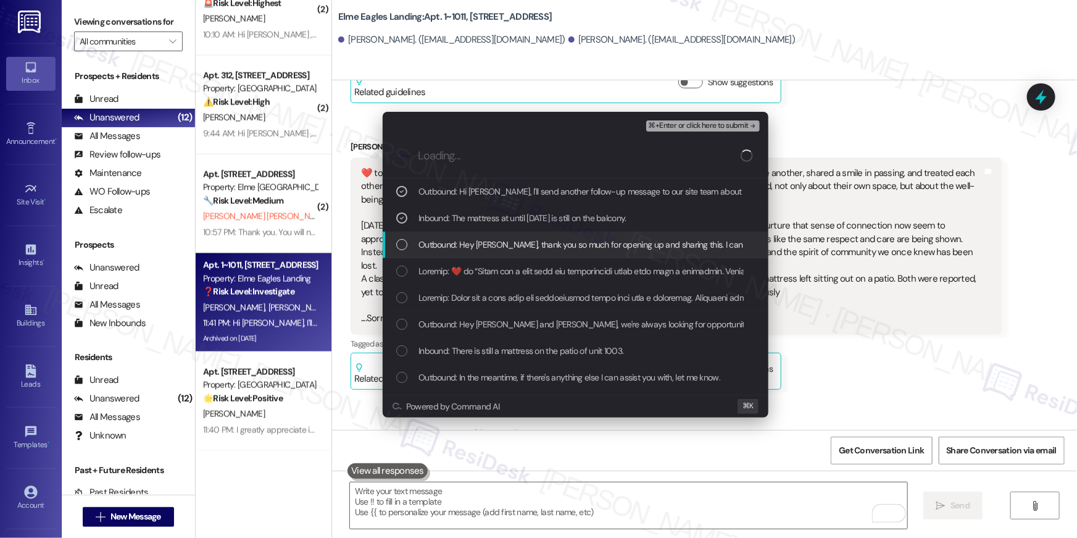
click at [494, 243] on span "Outbound: Hey Troy, thank you so much for opening up and sharing this. I can he…" at bounding box center [1017, 245] width 1197 height 14
click at [491, 249] on span "Outbound: Hey Troy, thank you so much for opening up and sharing this. I can he…" at bounding box center [1017, 245] width 1197 height 14
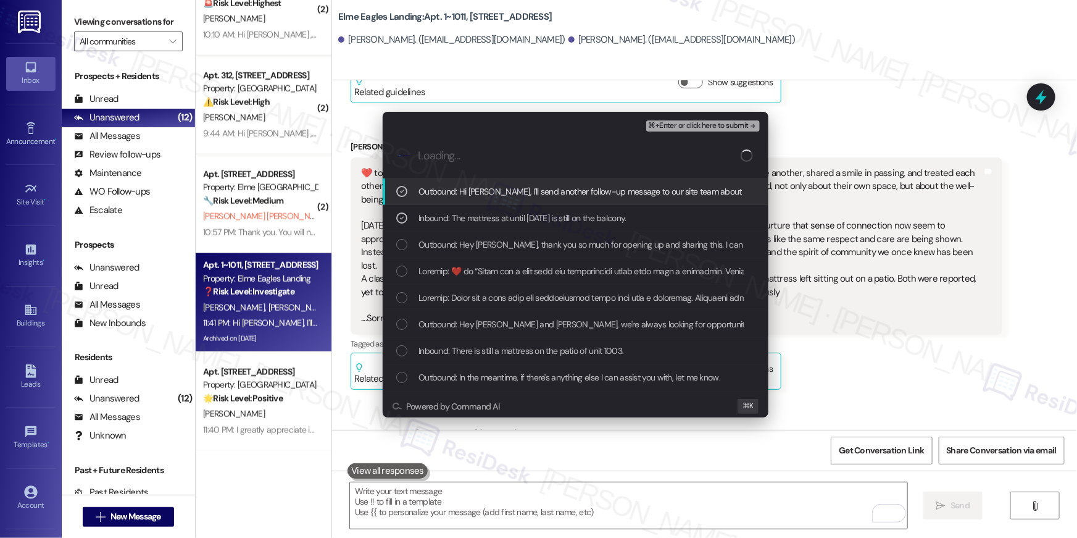
click at [734, 125] on span "⌘+Enter or click here to submit" at bounding box center [699, 126] width 100 height 9
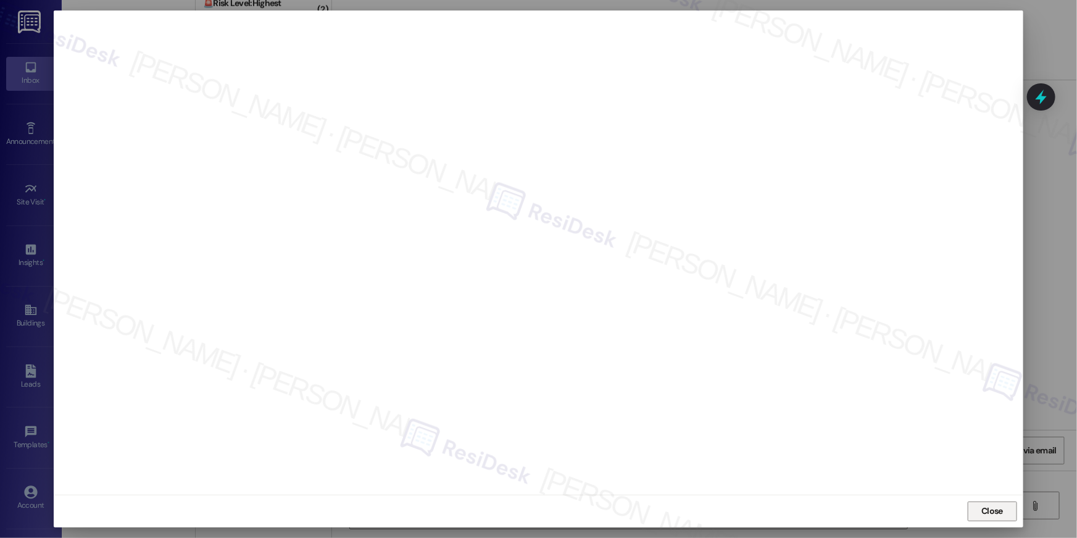
click at [988, 514] on span "Close" at bounding box center [993, 510] width 22 height 13
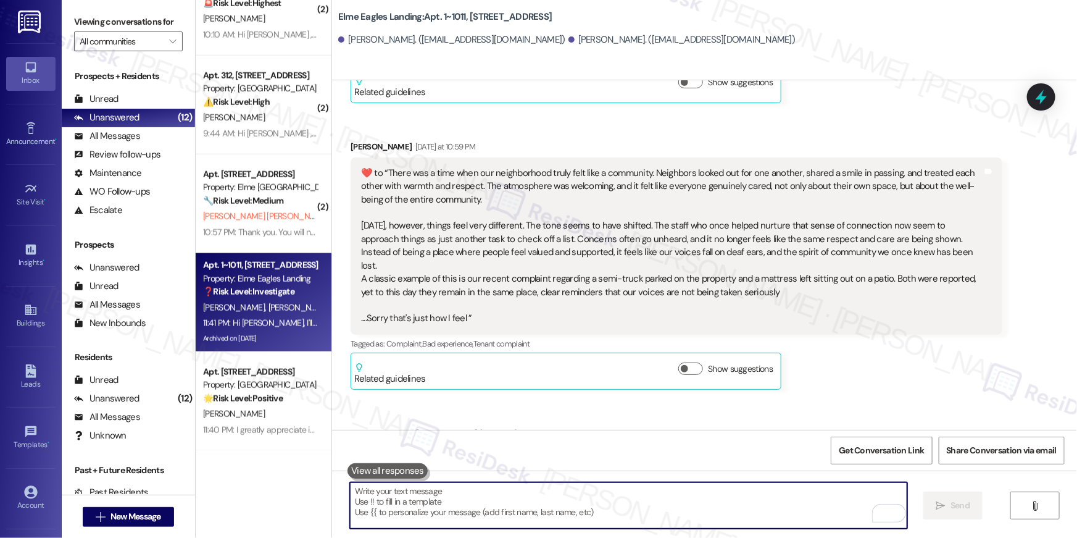
click at [800, 504] on textarea "To enrich screen reader interactions, please activate Accessibility in Grammarl…" at bounding box center [628, 505] width 557 height 46
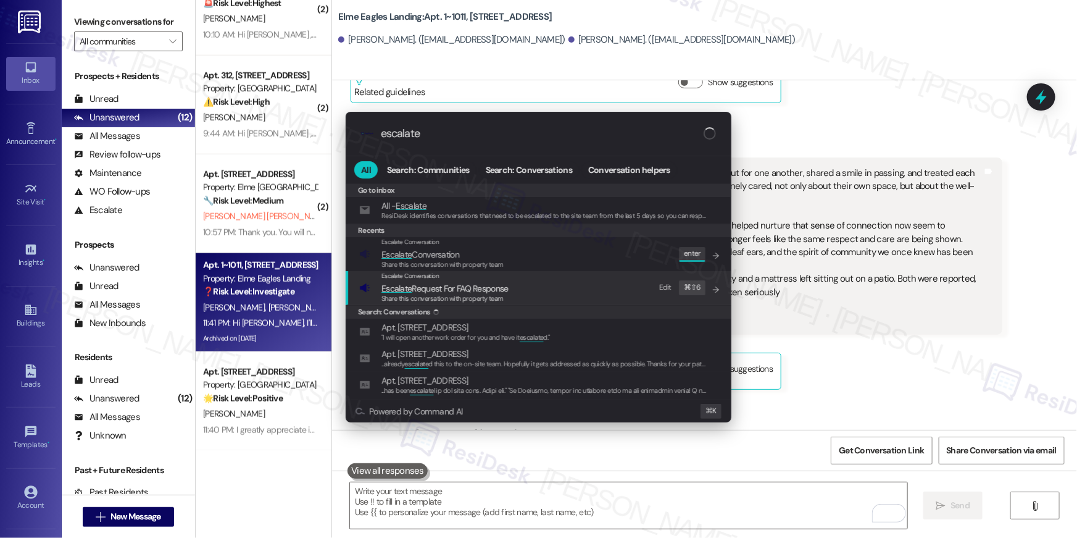
type input "escalate"
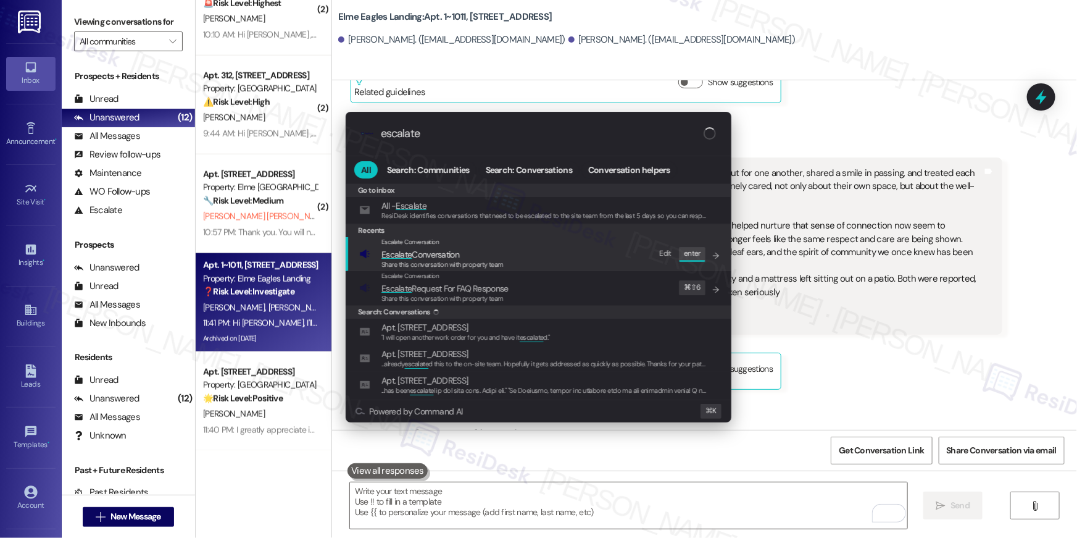
click at [524, 264] on div "Escalate Conversation Escalate Conversation Share this conversation with proper…" at bounding box center [539, 253] width 361 height 33
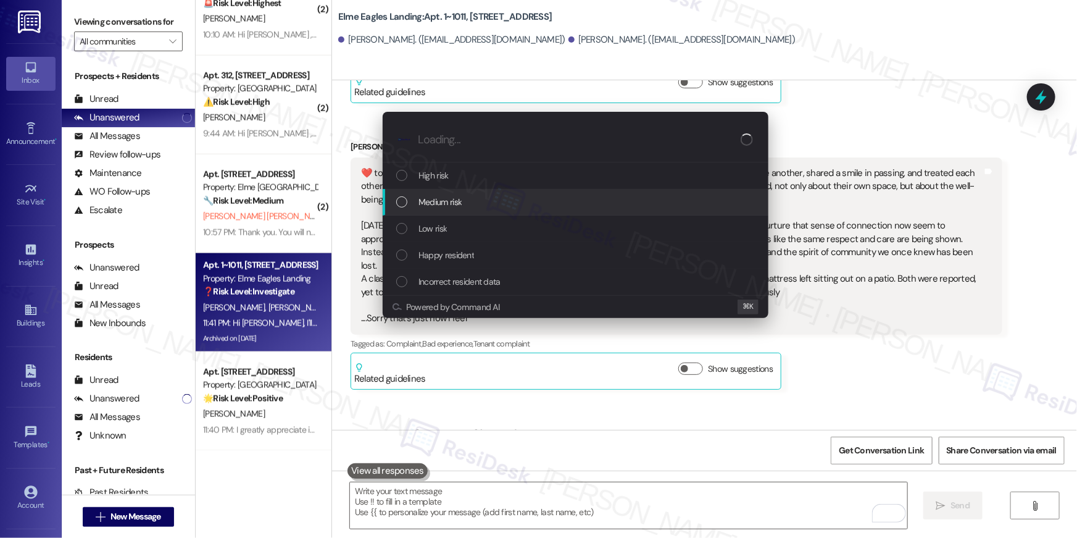
click at [464, 198] on div "Medium risk" at bounding box center [576, 202] width 361 height 14
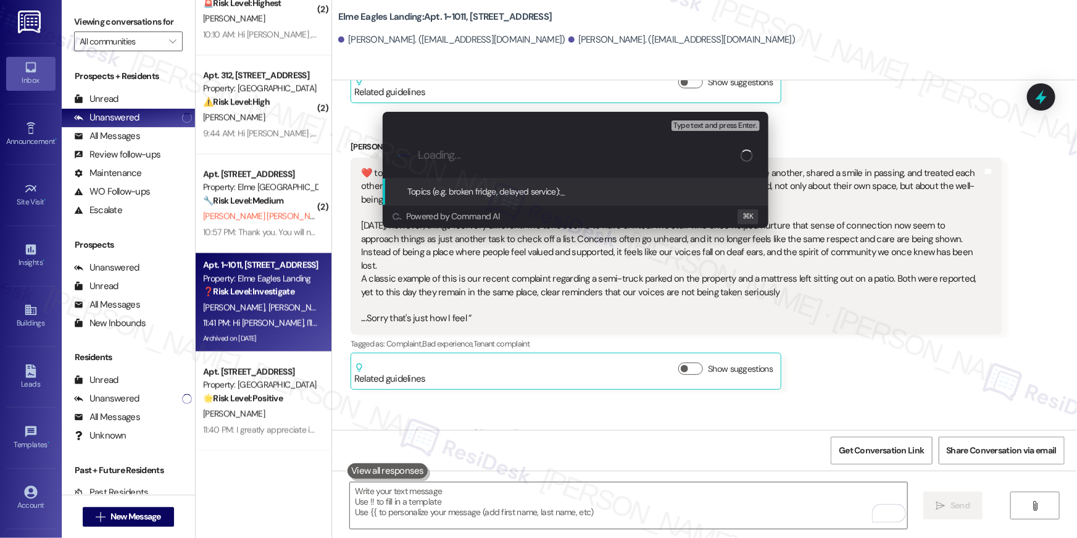
type input "v"
paste input "Mattress removal follow-up"
type input "Mattress removal follow-up"
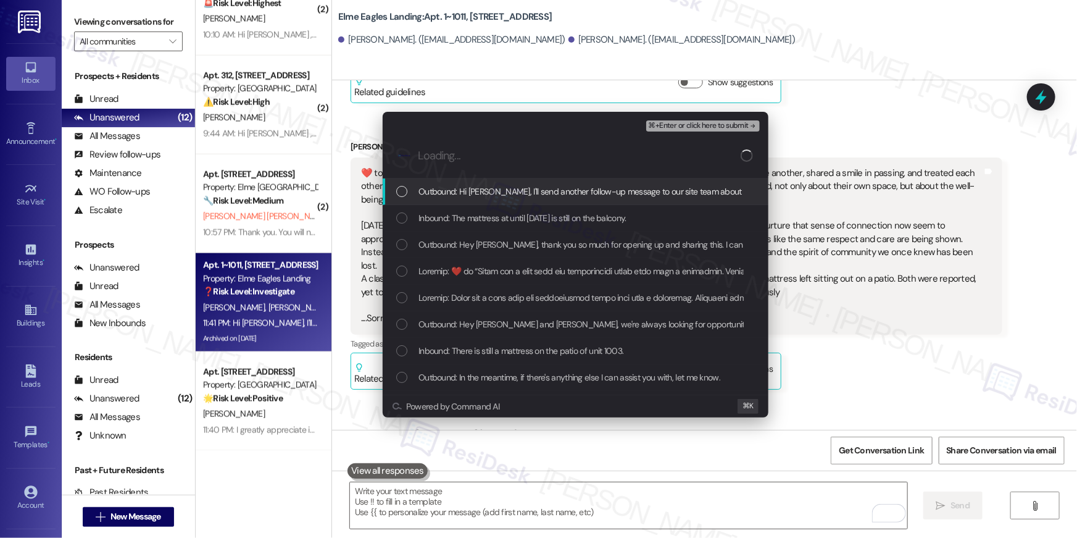
click at [511, 183] on div "Outbound: Hi Keena, I'll send another follow-up message to our site team about …" at bounding box center [576, 191] width 386 height 27
drag, startPoint x: 504, startPoint y: 215, endPoint x: 504, endPoint y: 225, distance: 9.9
click at [504, 215] on span "Inbound: The mattress at until 1003 is still on the balcony." at bounding box center [523, 218] width 208 height 14
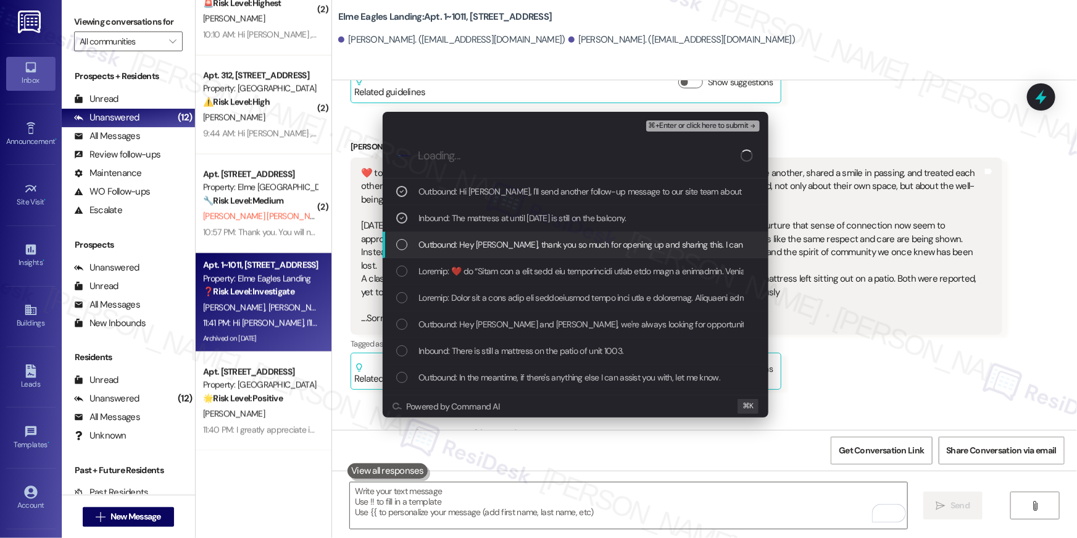
click at [503, 235] on div "Outbound: Hey Troy, thank you so much for opening up and sharing this. I can he…" at bounding box center [576, 244] width 386 height 27
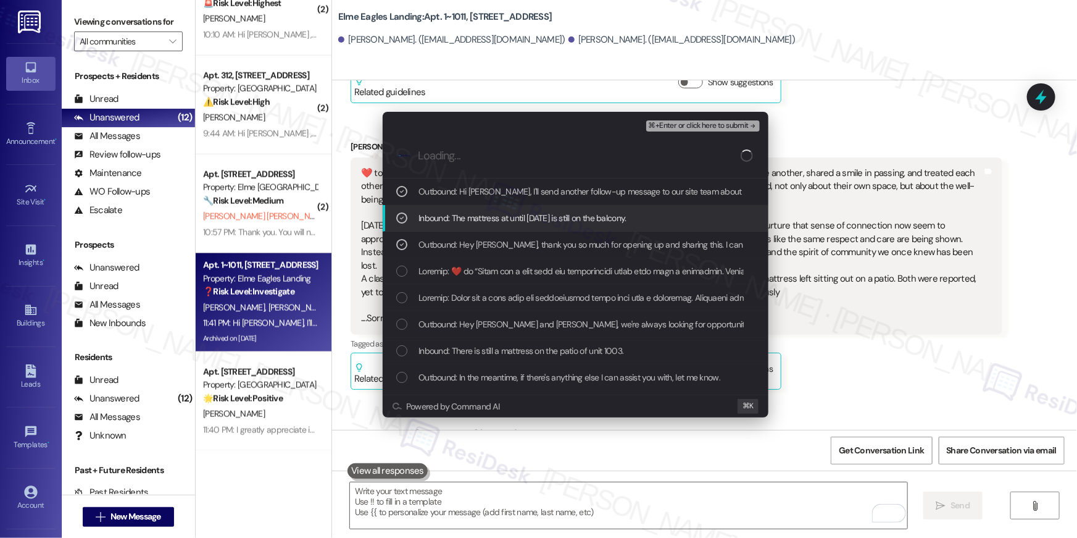
click at [528, 230] on div "Inbound: The mattress at until 1003 is still on the balcony." at bounding box center [576, 218] width 386 height 27
click at [591, 224] on span "Inbound: The mattress at until 1003 is still on the balcony." at bounding box center [523, 218] width 208 height 14
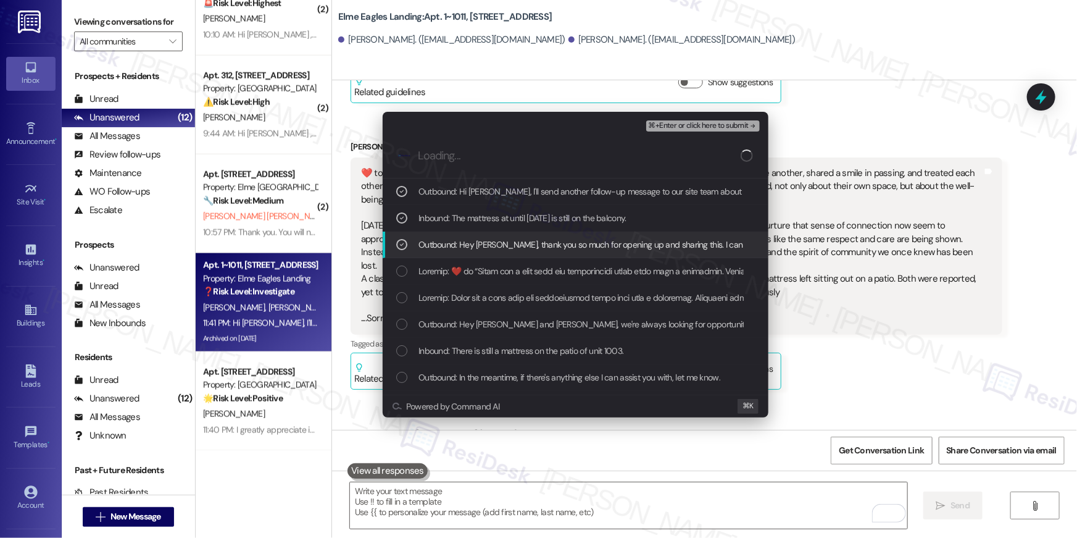
click at [589, 245] on span "Outbound: Hey Troy, thank you so much for opening up and sharing this. I can he…" at bounding box center [1017, 245] width 1197 height 14
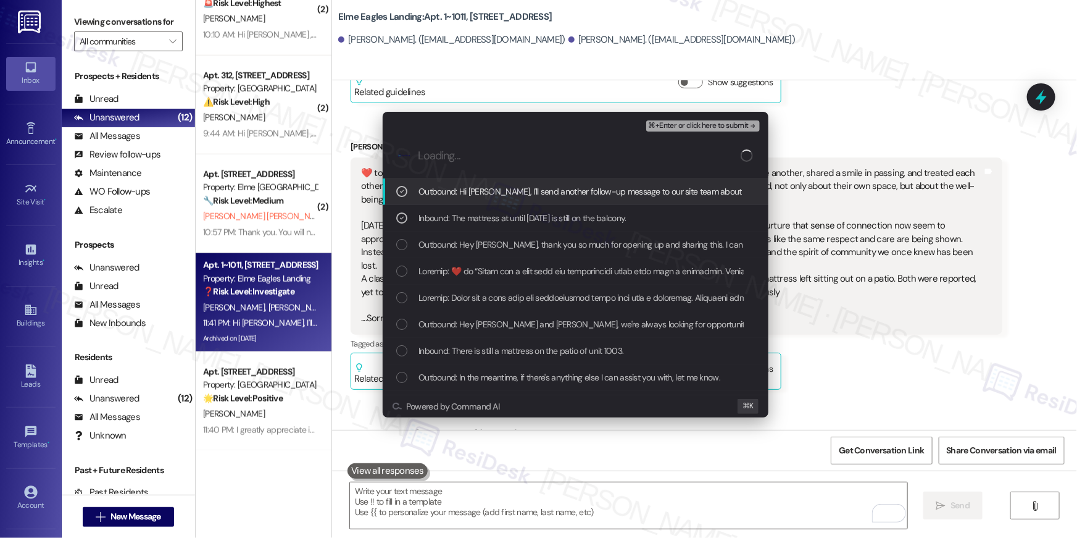
click at [712, 129] on span "⌘+Enter or click here to submit" at bounding box center [699, 126] width 100 height 9
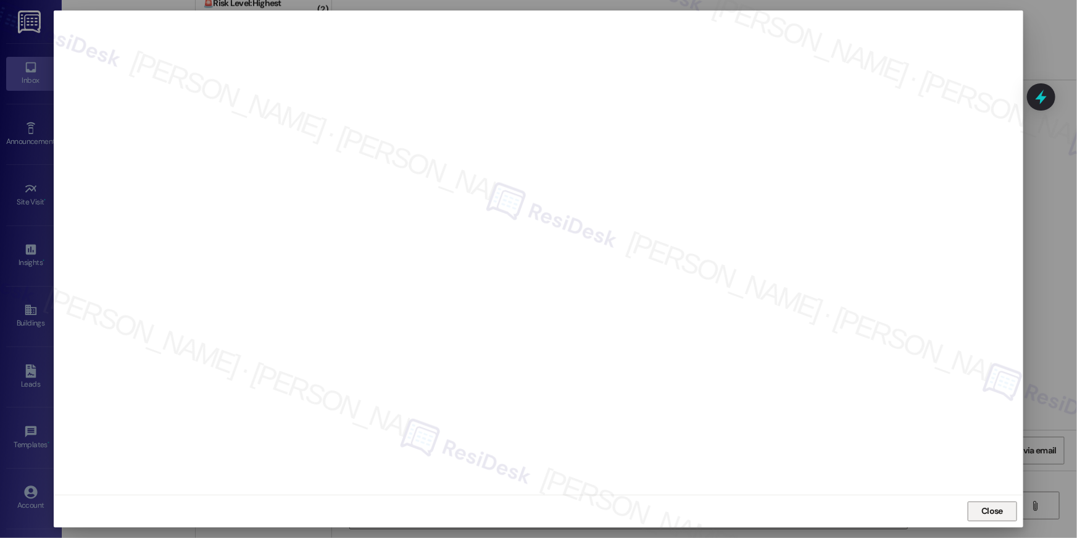
click at [991, 503] on span "Close" at bounding box center [992, 511] width 27 height 19
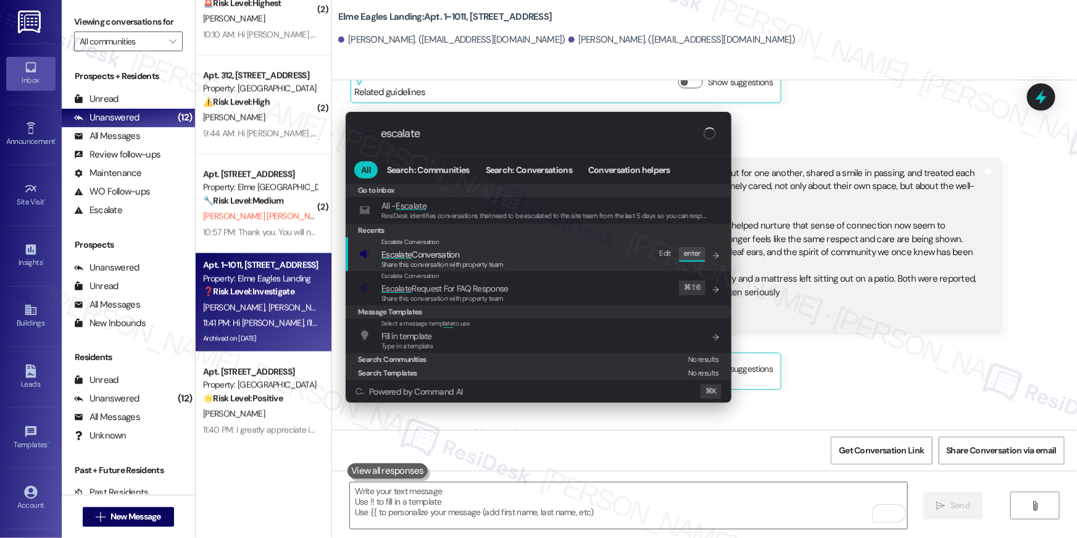
type input "escalate"
click at [530, 262] on div "Escalate Conversation Escalate Conversation Share this conversation with proper…" at bounding box center [539, 253] width 361 height 33
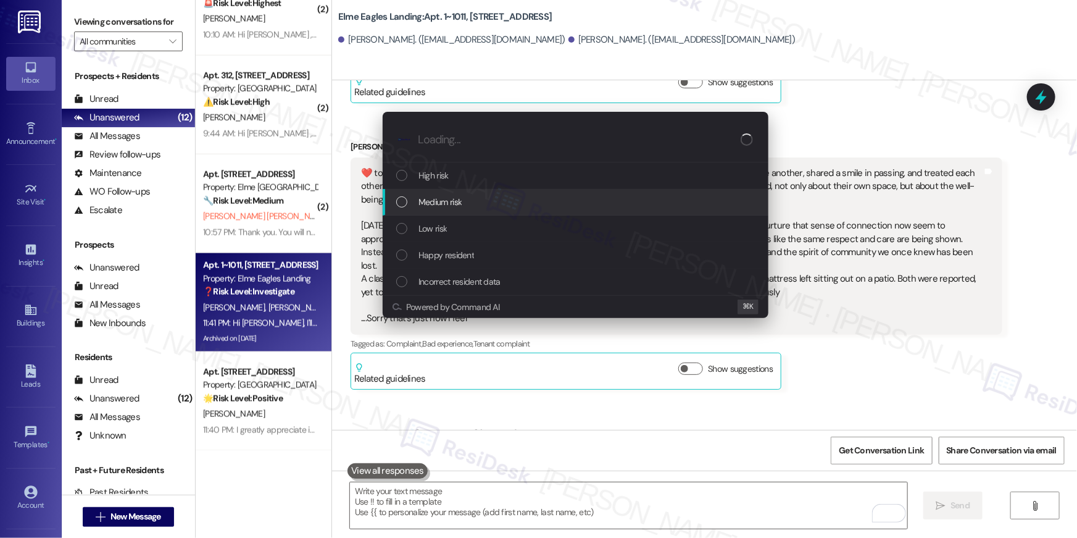
click at [519, 195] on div "Medium risk" at bounding box center [576, 202] width 361 height 14
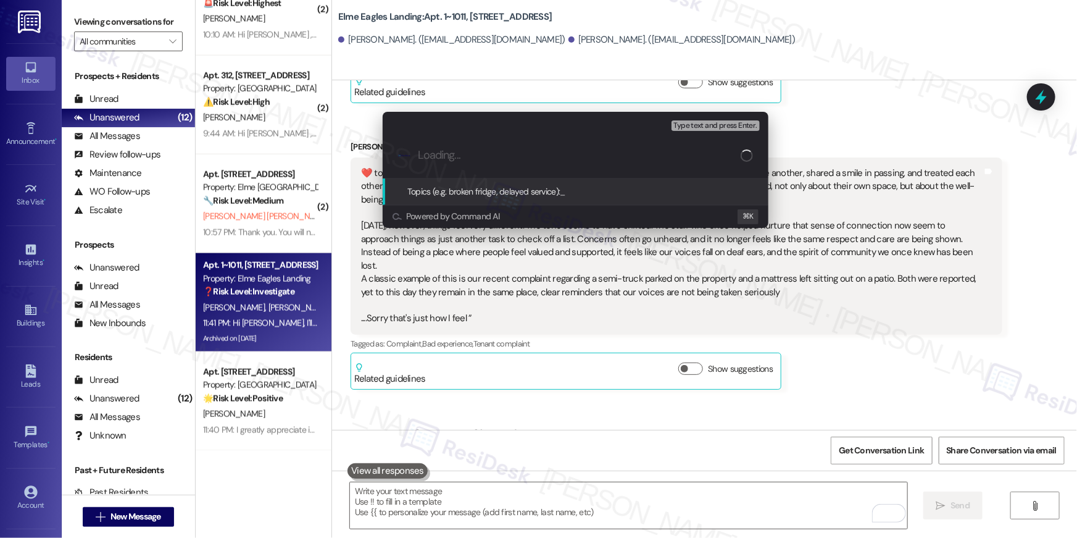
paste input "Mattress removal follow-up"
type input "Mattress removal follow-up"
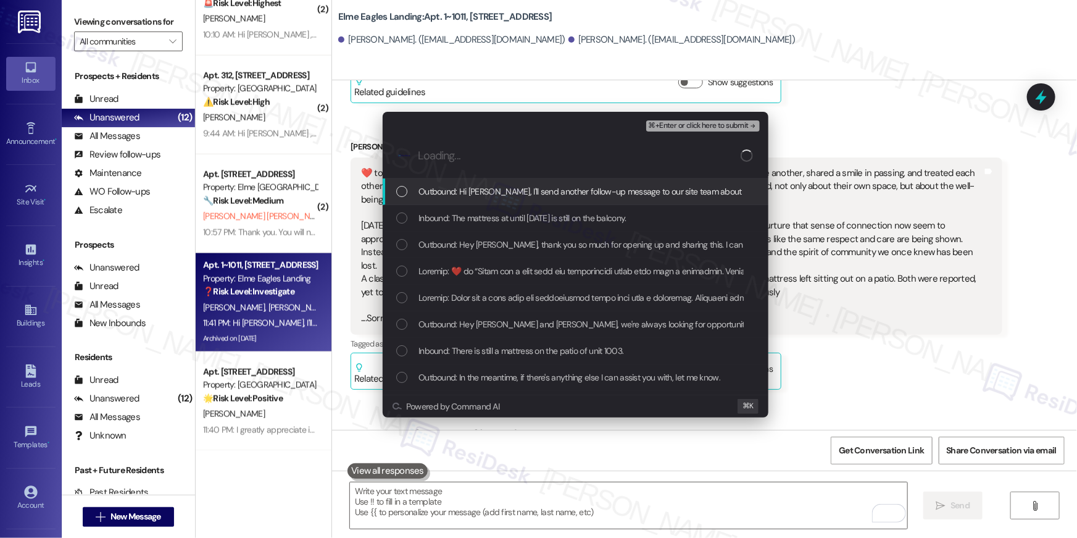
drag, startPoint x: 441, startPoint y: 197, endPoint x: 441, endPoint y: 221, distance: 24.1
click at [441, 197] on span "Outbound: Hi Keena, I'll send another follow-up message to our site team about …" at bounding box center [690, 192] width 543 height 14
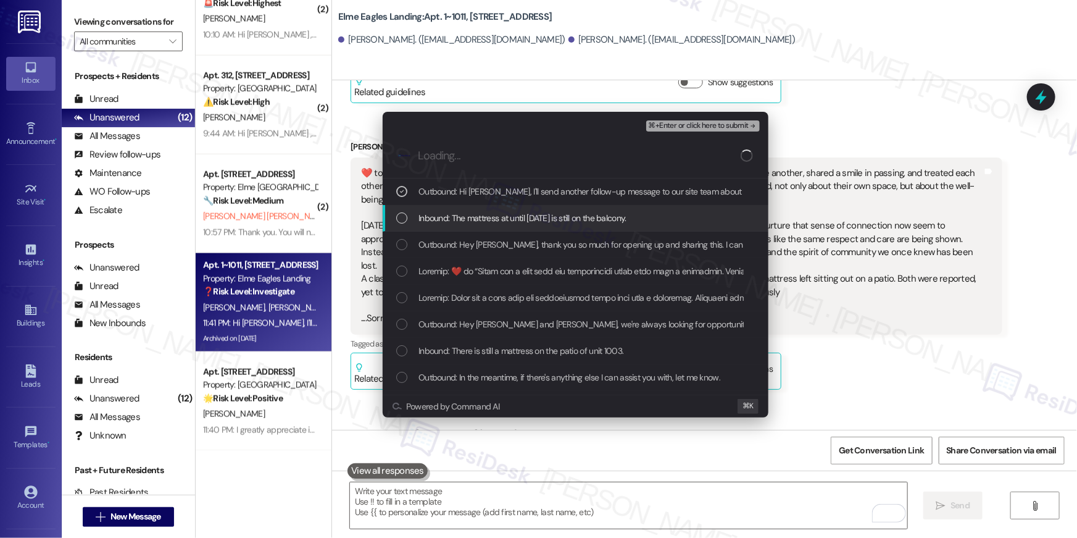
click at [441, 222] on span "Inbound: The mattress at until 1003 is still on the balcony." at bounding box center [523, 218] width 208 height 14
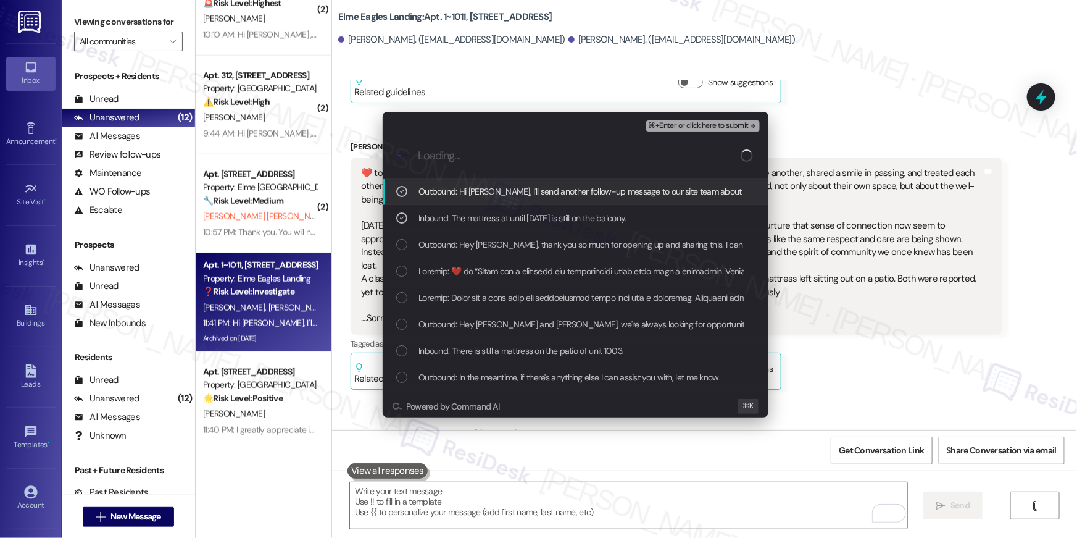
click at [711, 128] on span "⌘+Enter or click here to submit" at bounding box center [699, 126] width 100 height 9
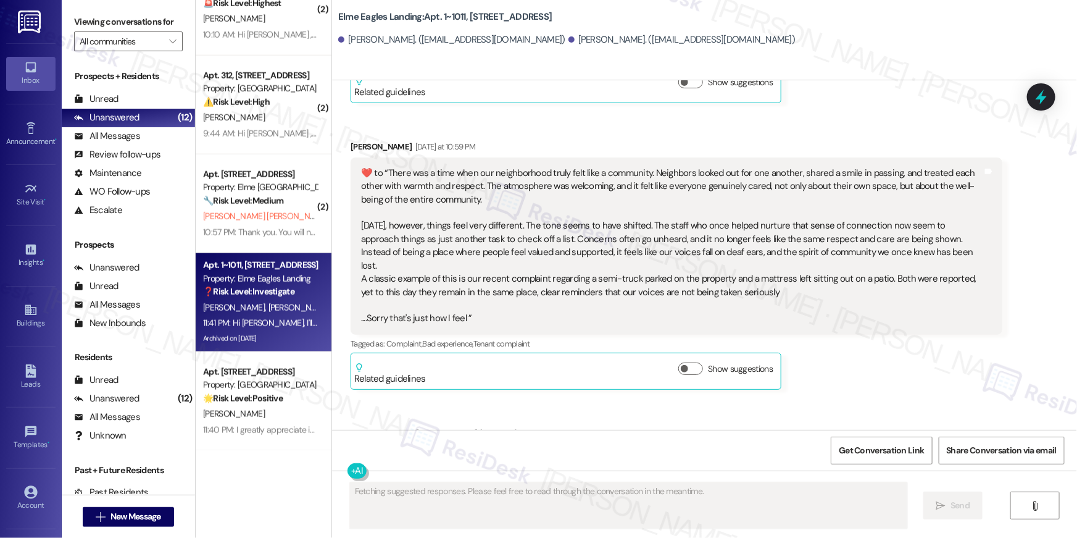
scroll to position [636, 0]
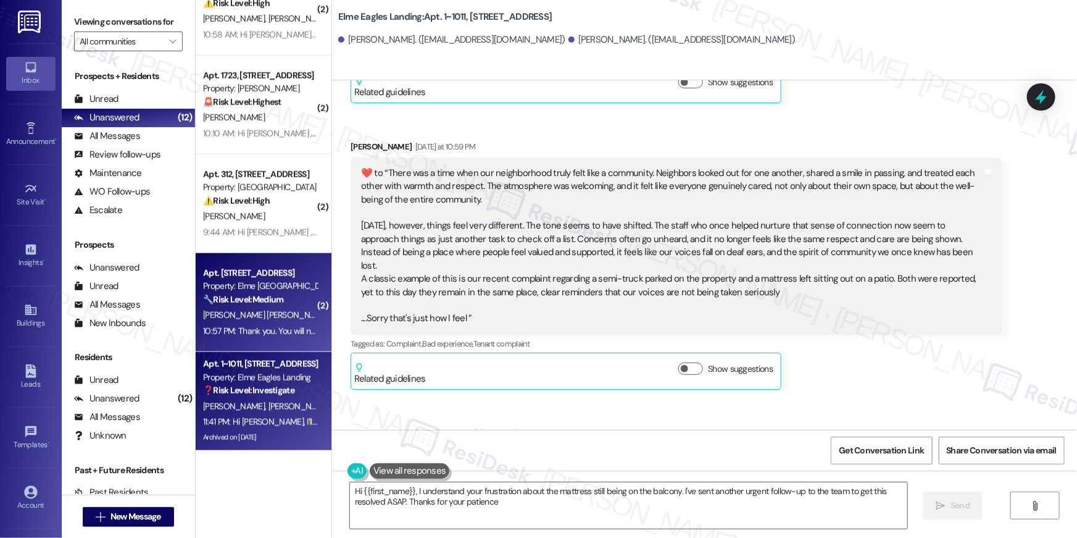
type textarea "Hi {{first_name}}, I understand your frustration about the mattress still being…"
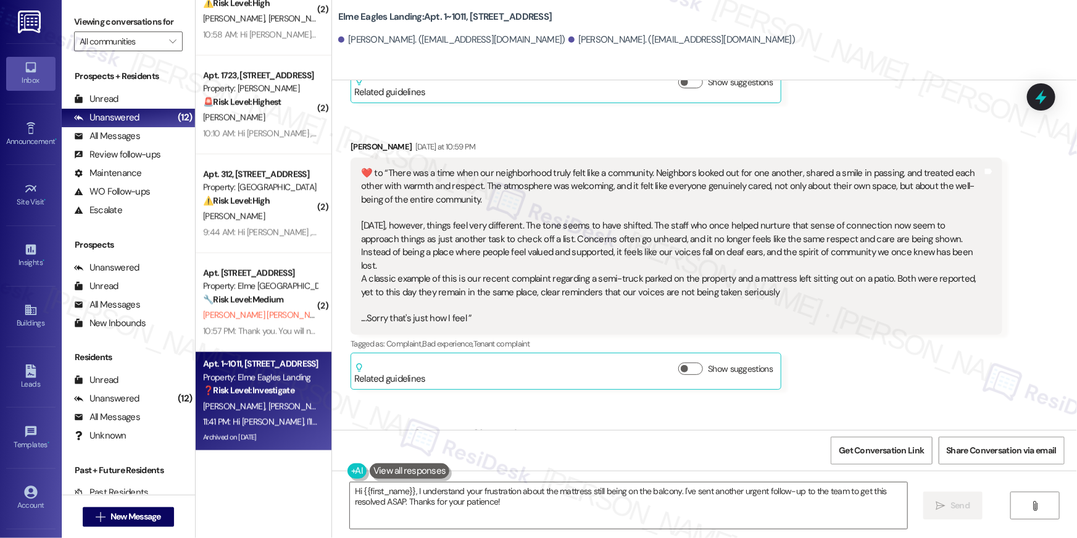
scroll to position [28254, 0]
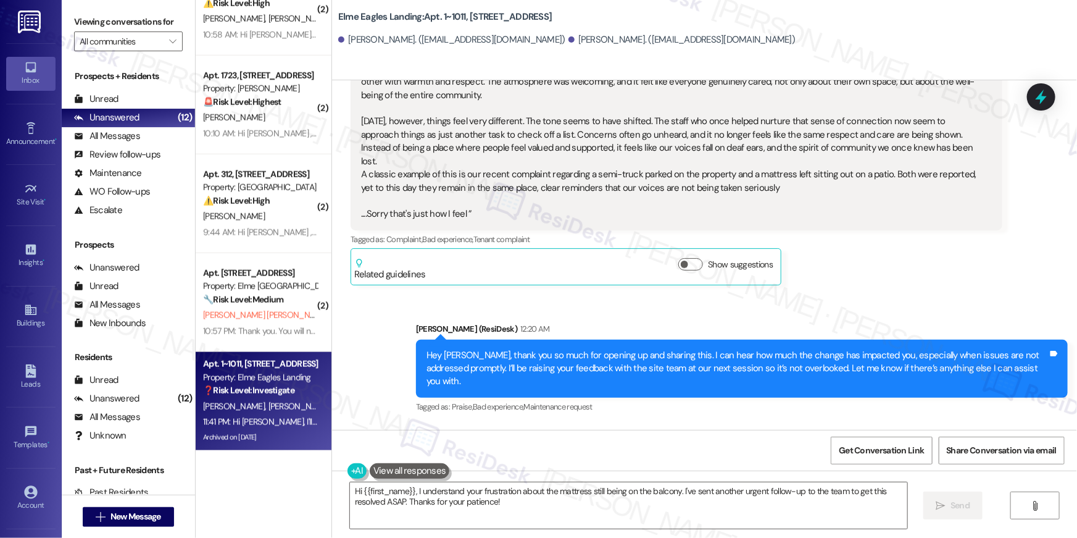
click at [260, 332] on div "10:57 PM: Thank you. You will no longer receive texts from this thread. Please …" at bounding box center [496, 330] width 587 height 11
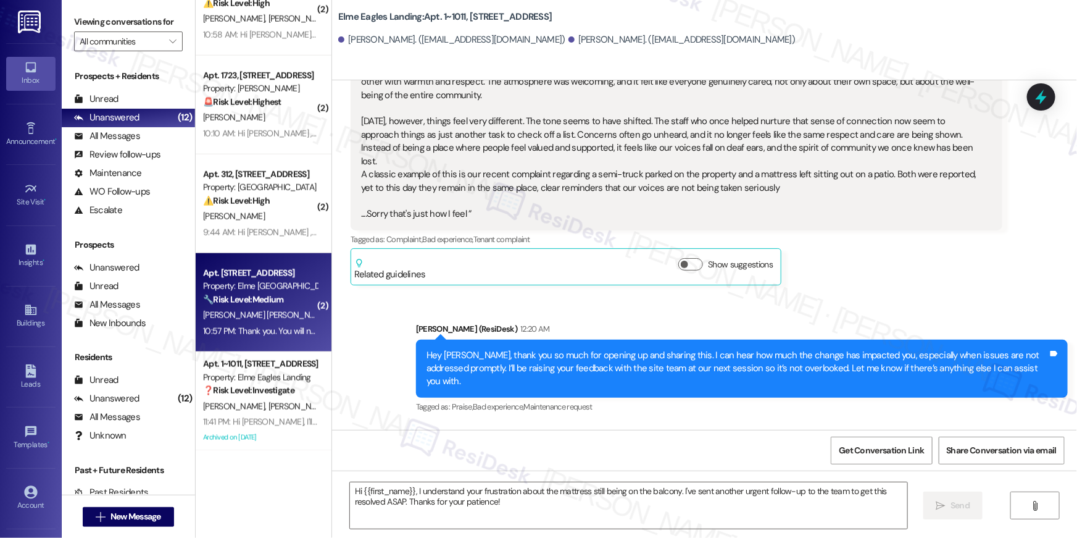
type textarea "Fetching suggested responses. Please feel free to read through the conversation…"
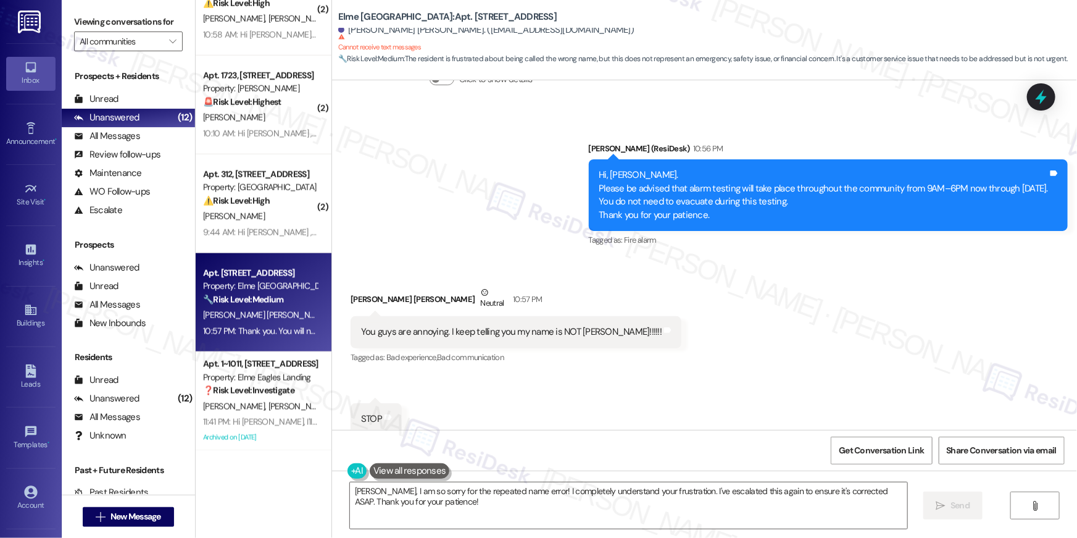
scroll to position [2395, 0]
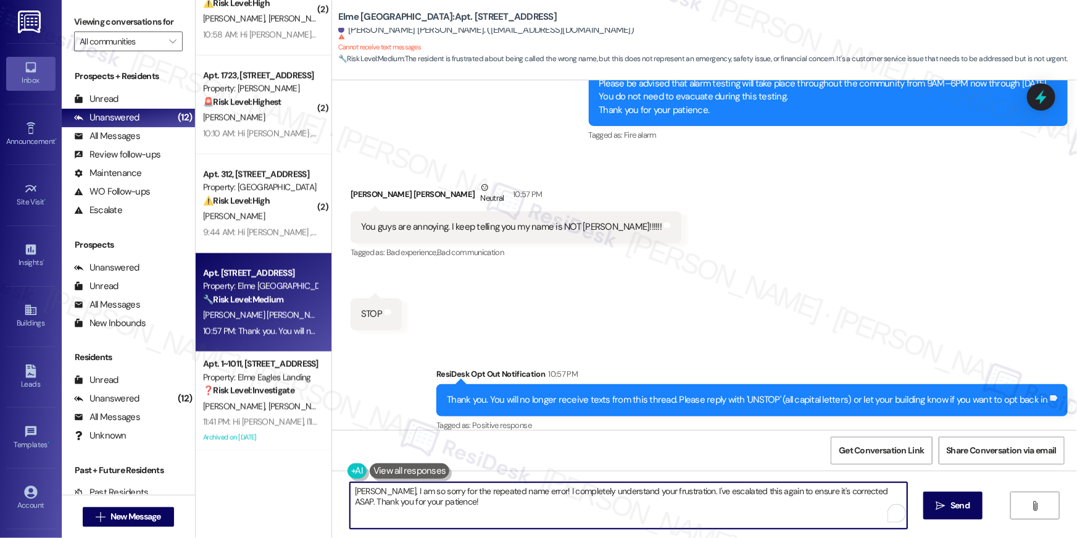
click at [677, 513] on textarea "Harold, I am so sorry for the repeated name error! I completely understand your…" at bounding box center [628, 505] width 557 height 46
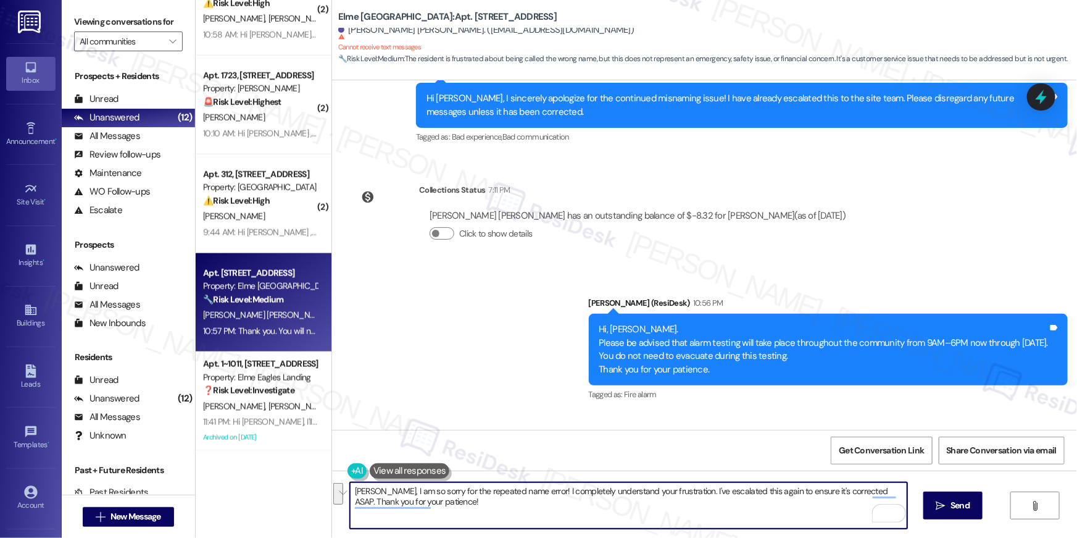
scroll to position [1917, 0]
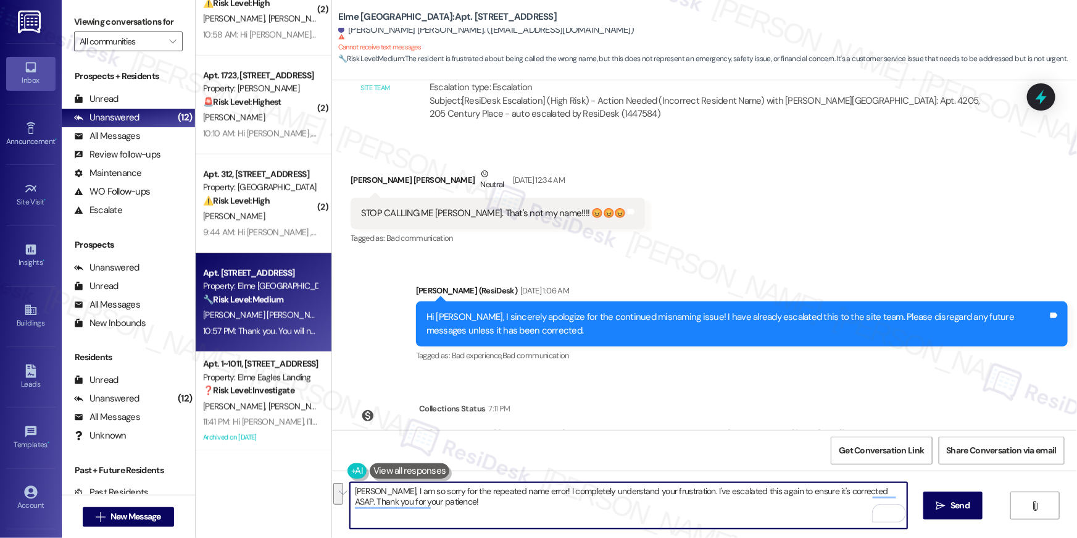
type textarea "a"
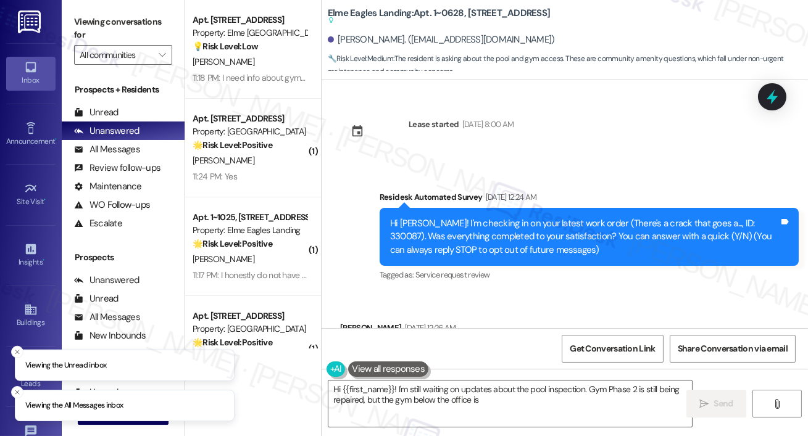
scroll to position [4055, 0]
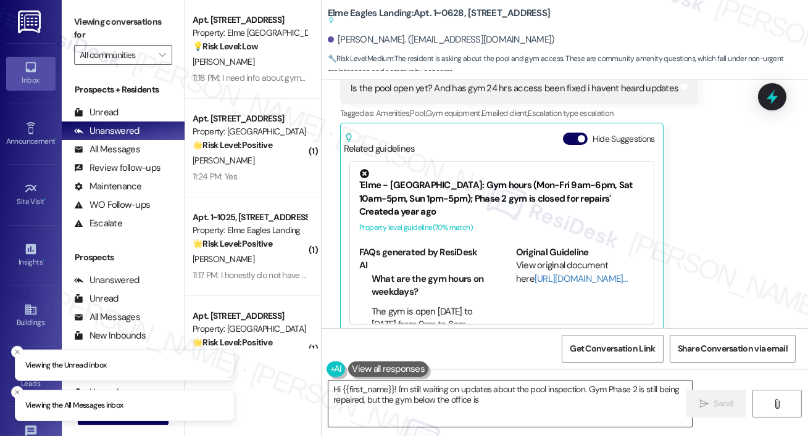
click at [422, 407] on textarea "Hi {{first_name}}! I'm still waiting on updates about the pool inspection. Gym …" at bounding box center [510, 404] width 364 height 46
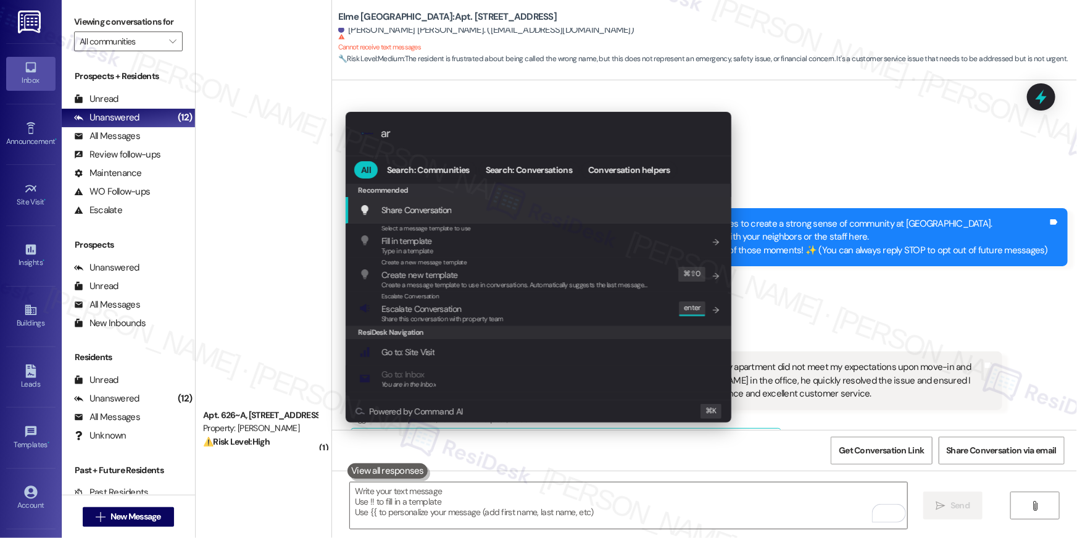
scroll to position [1917, 0]
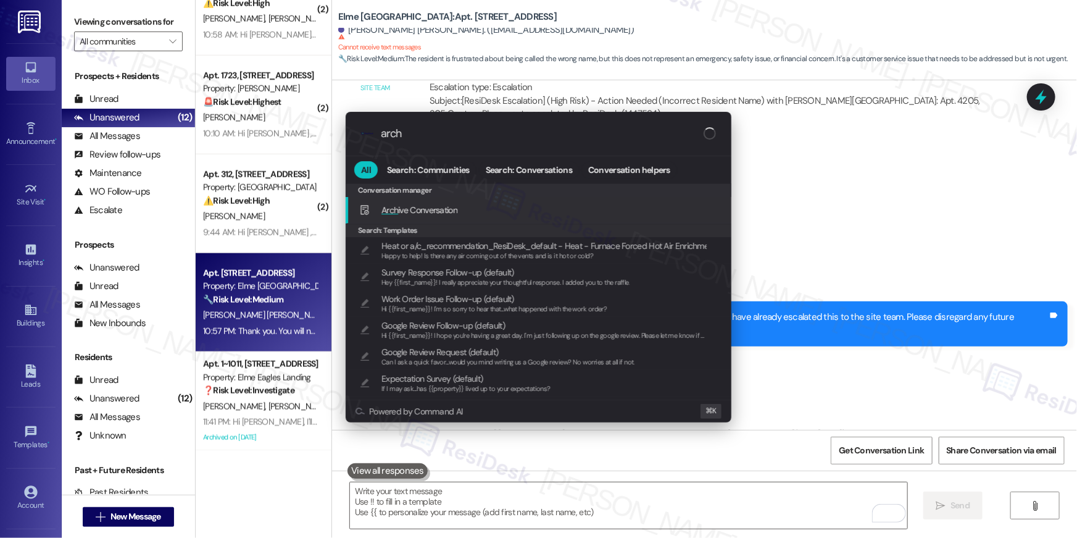
type input "archi"
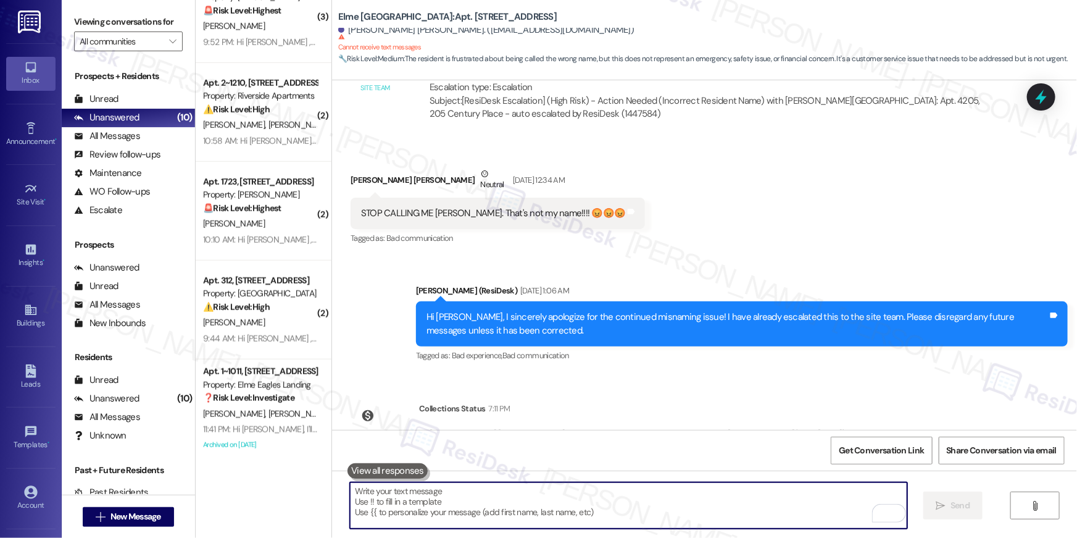
scroll to position [537, 0]
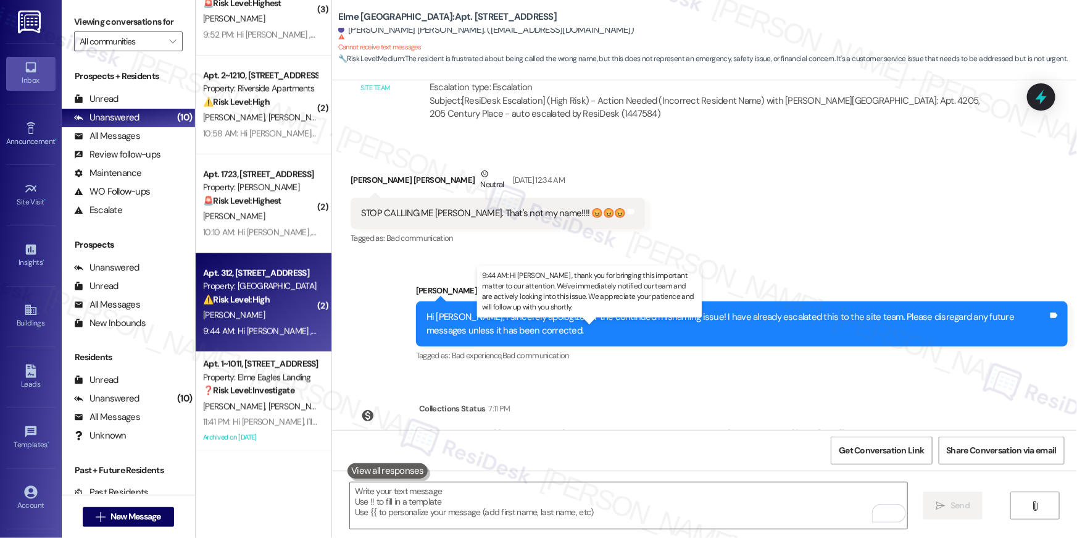
click at [256, 325] on div "9:44 AM: Hi [PERSON_NAME] , thank you for bringing this important matter to our…" at bounding box center [614, 330] width 823 height 11
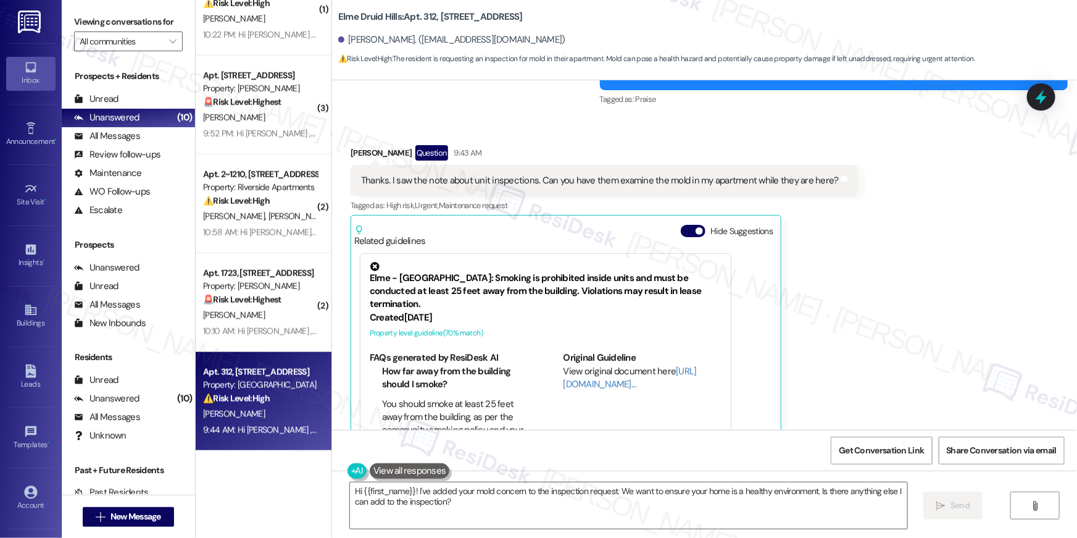
scroll to position [24663, 0]
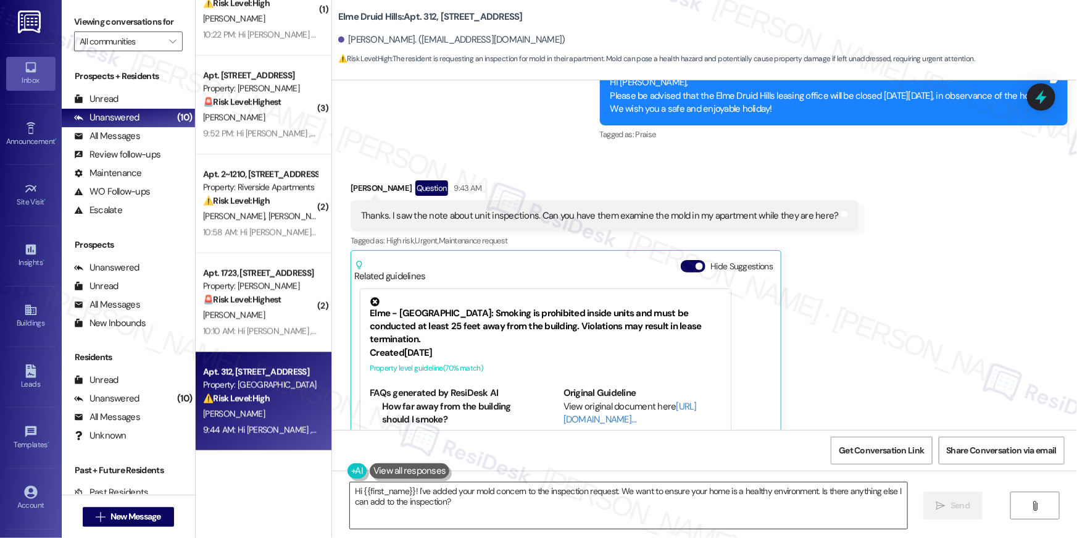
click at [462, 495] on textarea "Hi {{first_name}}! I've added your mold concern to the inspection request. We w…" at bounding box center [628, 505] width 557 height 46
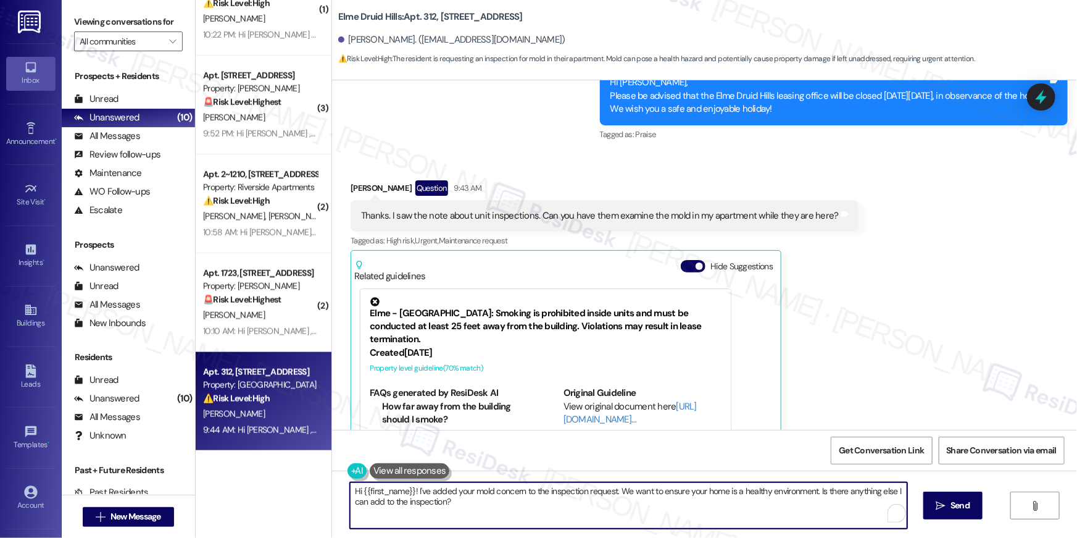
drag, startPoint x: 460, startPoint y: 501, endPoint x: 438, endPoint y: 490, distance: 24.6
click at [411, 493] on textarea "Hi {{first_name}}! I've added your mold concern to the inspection request. We w…" at bounding box center [628, 505] width 557 height 46
type textarea "Hi {{first_name}}! I will submit a new request for the organic growth you've me…"
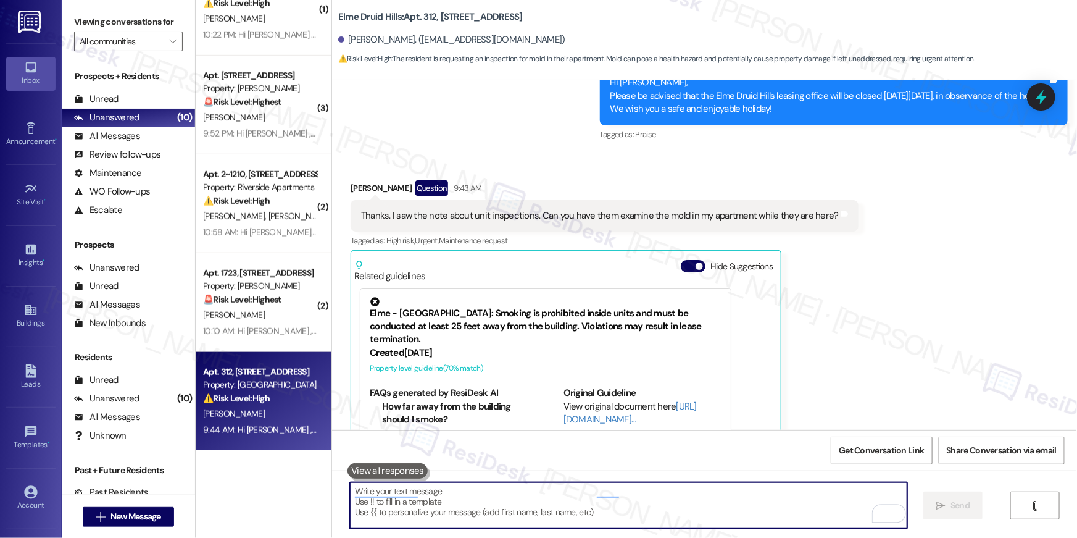
scroll to position [24669, 0]
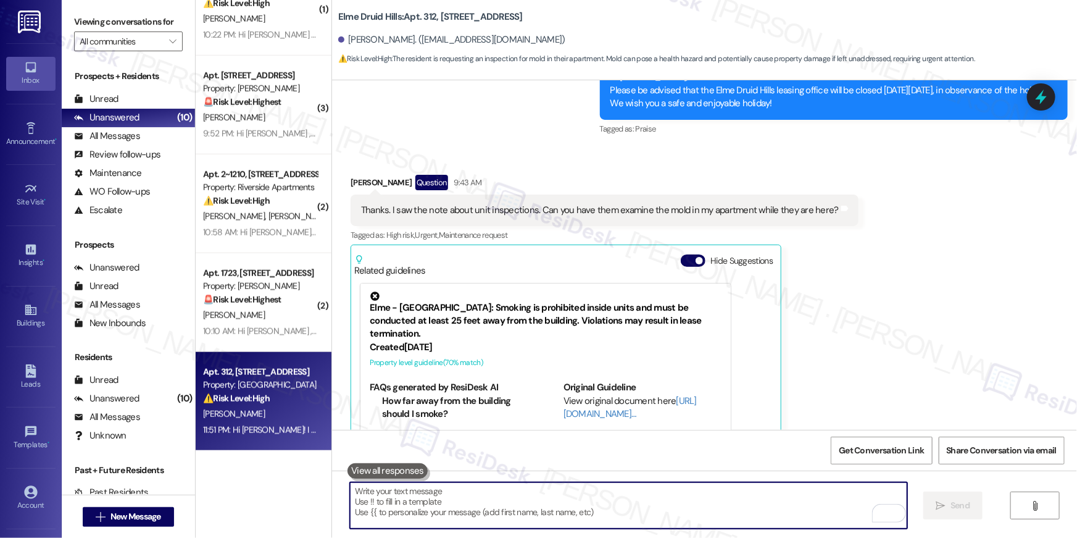
click at [872, 239] on div "Received via SMS [PERSON_NAME] Question 9:43 AM Thanks. I saw the note about un…" at bounding box center [704, 326] width 745 height 359
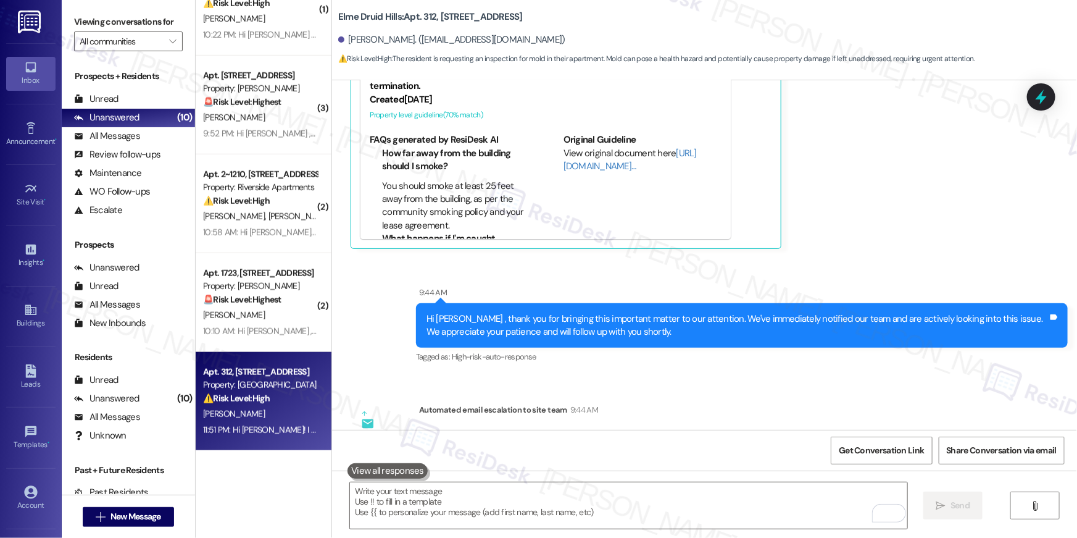
scroll to position [25025, 0]
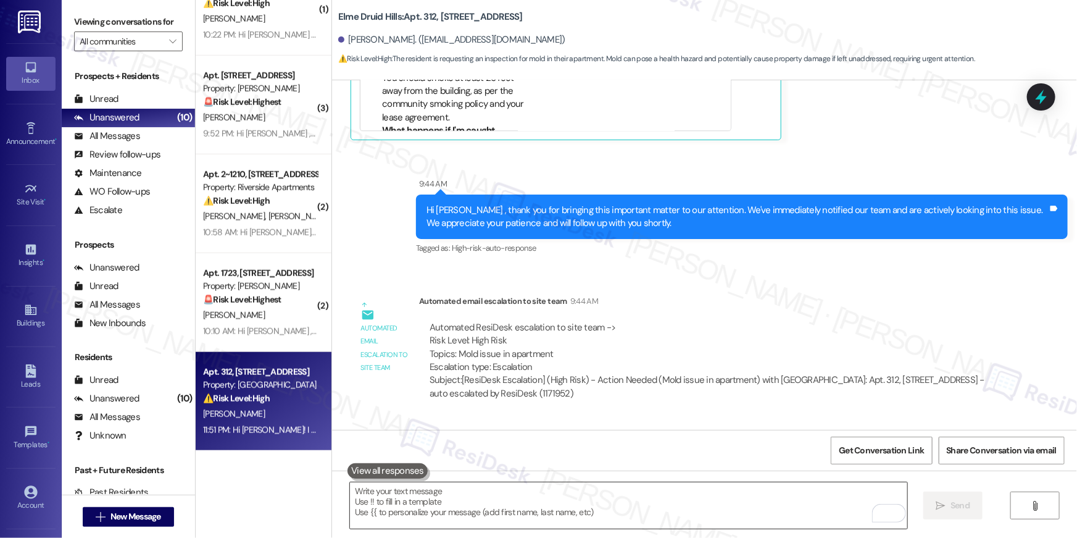
click at [701, 506] on textarea "To enrich screen reader interactions, please activate Accessibility in Grammarl…" at bounding box center [628, 505] width 557 height 46
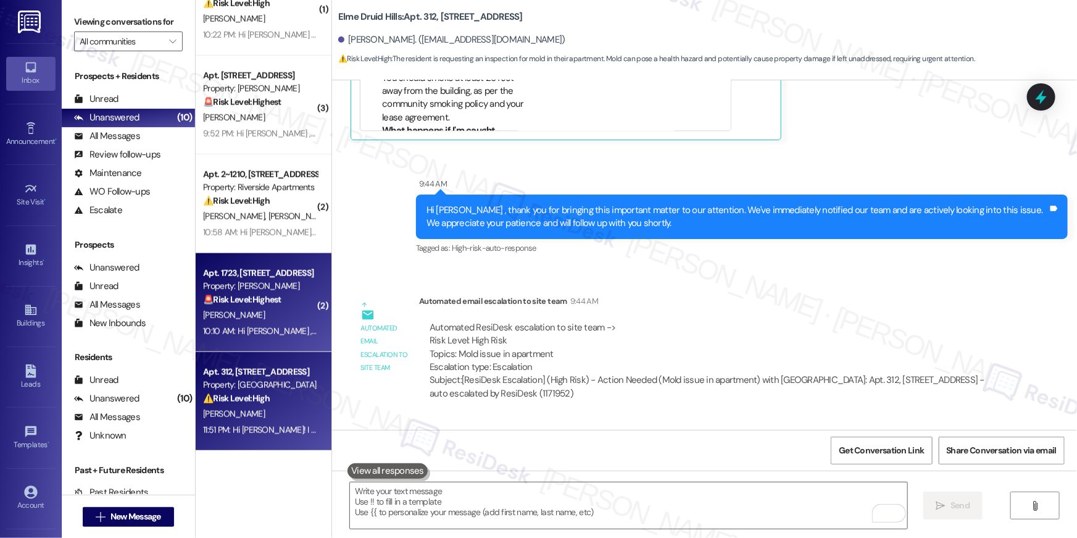
click at [249, 313] on div "[PERSON_NAME]" at bounding box center [260, 314] width 117 height 15
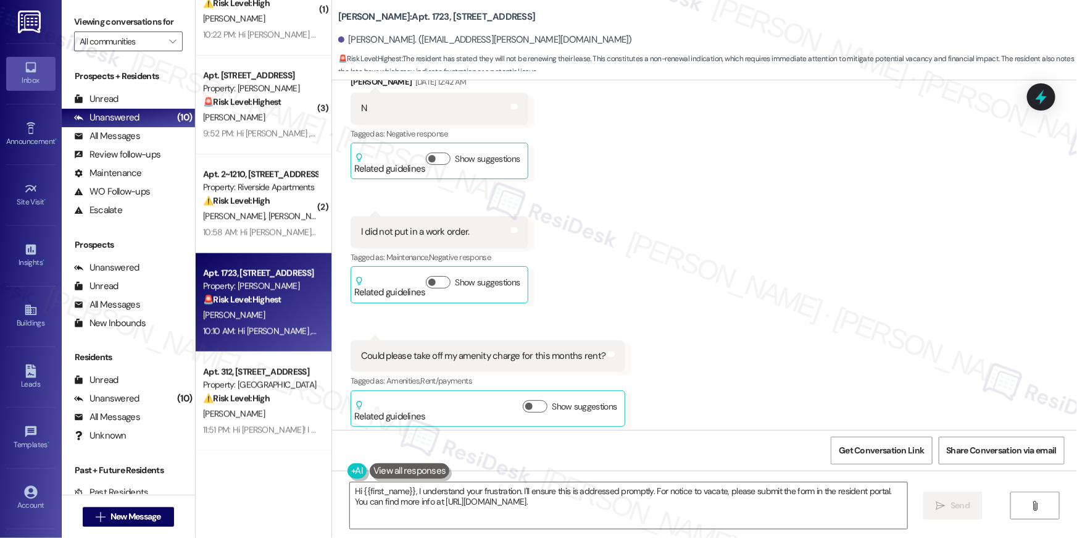
scroll to position [3068, 0]
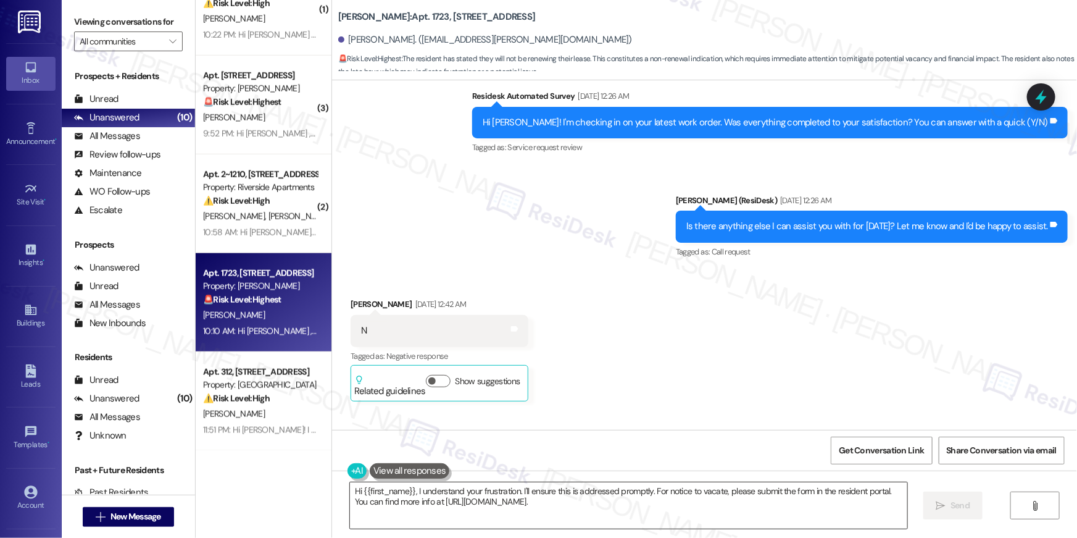
click at [603, 520] on textarea "Hi {{first_name}}, I understand your frustration. I'll ensure this is addressed…" at bounding box center [628, 505] width 557 height 46
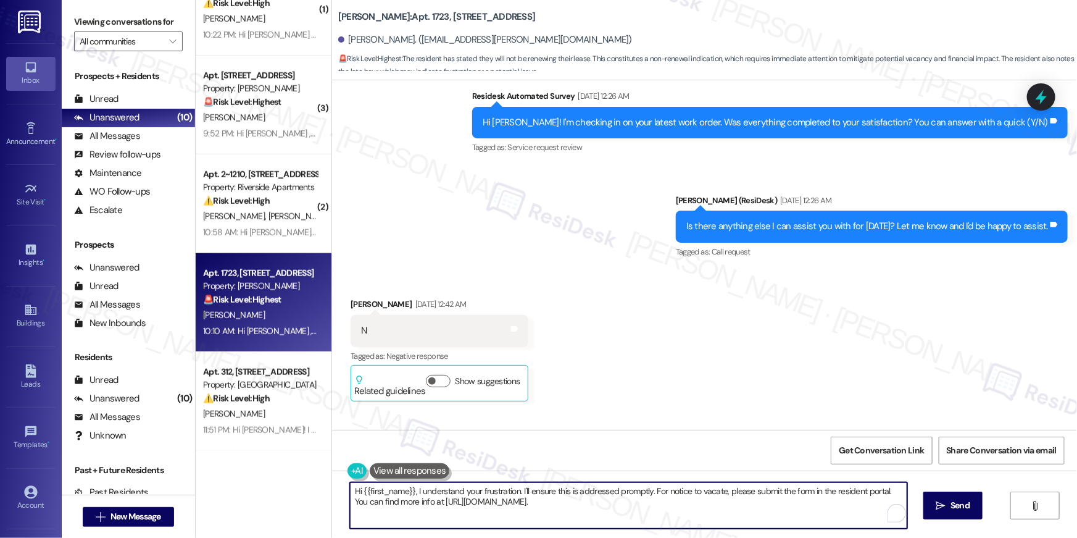
paste textarea "we’re sorry to see you go and appreciate your residency. To submit your Notice …"
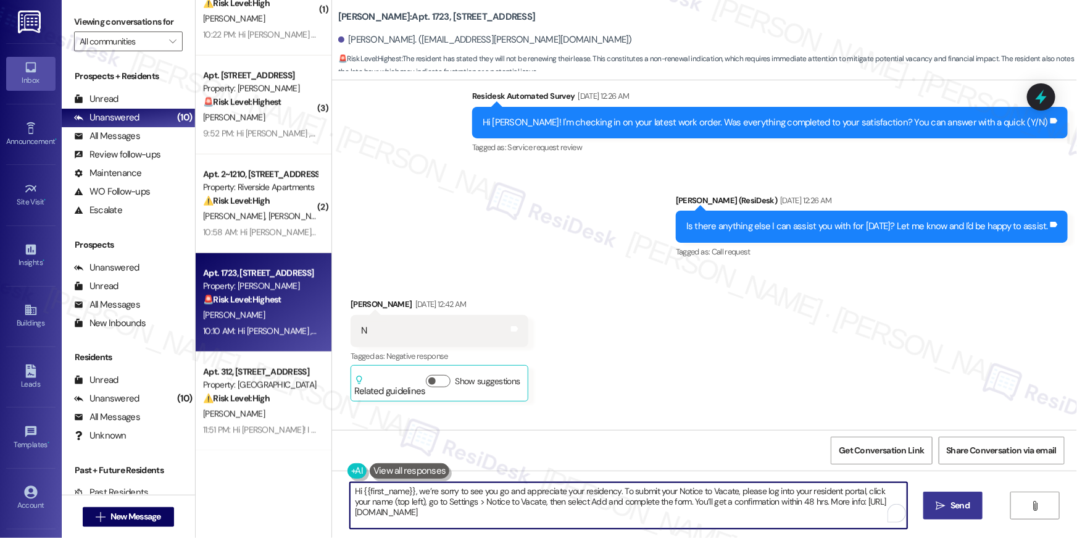
type textarea "Hi {{first_name}}, we’re sorry to see you go and appreciate your residency. To …"
click at [941, 506] on icon "" at bounding box center [940, 506] width 9 height 10
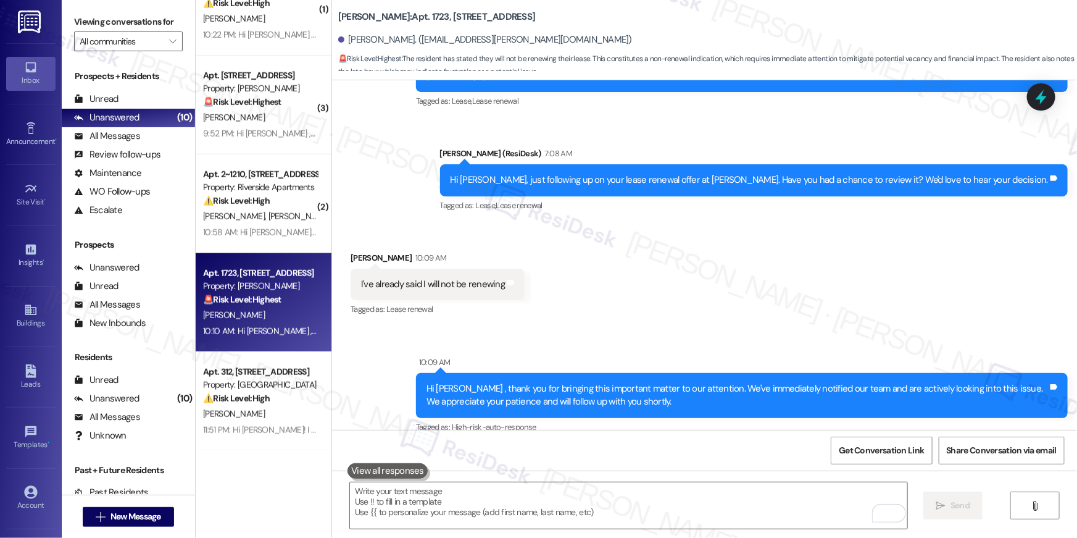
scroll to position [5514, 0]
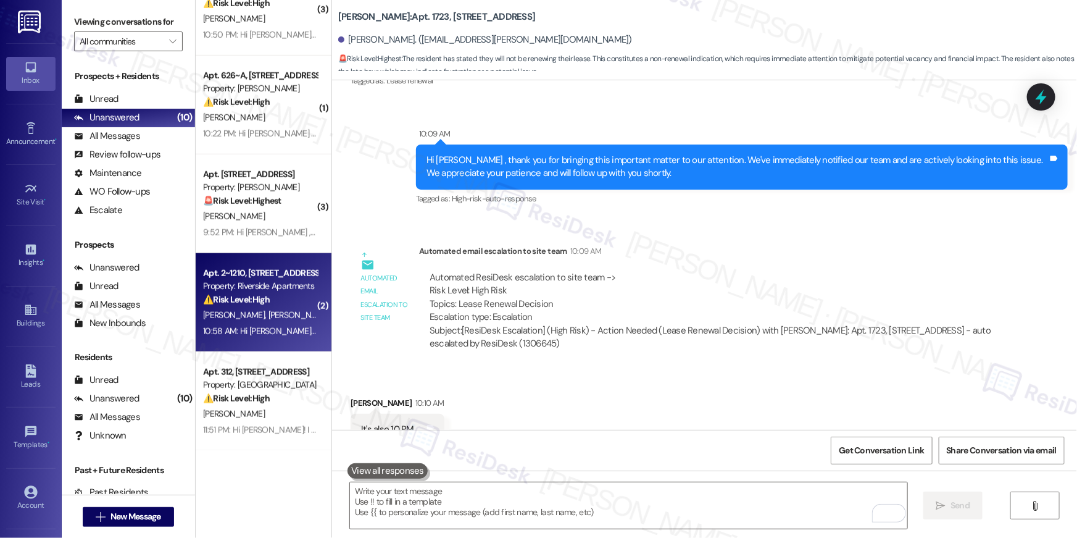
click at [256, 323] on div "10:58 AM: Hi Carla and Jaylene , thank you for bringing this important matter t…" at bounding box center [260, 330] width 117 height 15
type textarea "Fetching suggested responses. Please feel free to read through the conversation…"
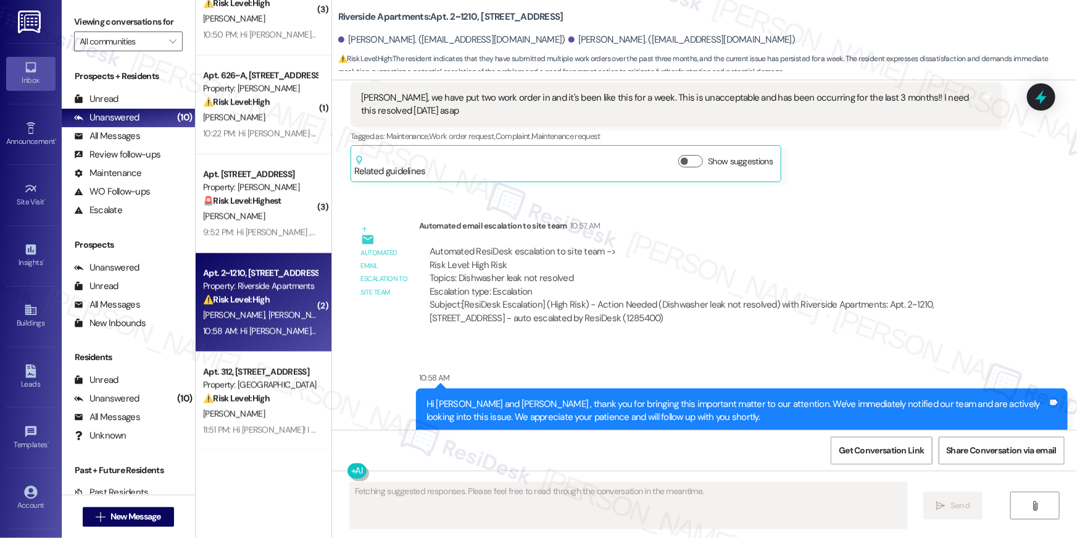
scroll to position [12201, 0]
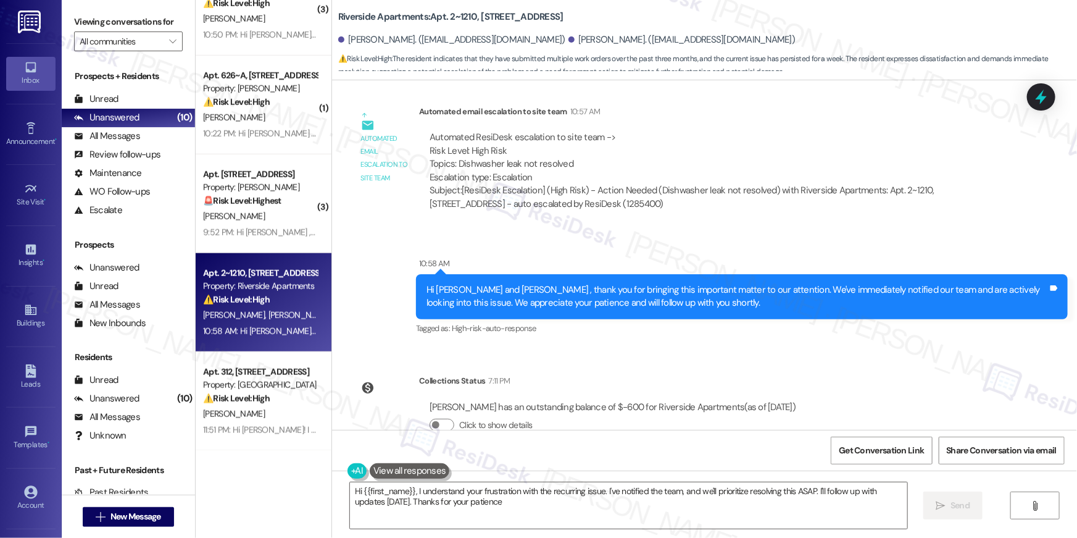
type textarea "Hi {{first_name}}, I understand your frustration with the recurring issue. I've…"
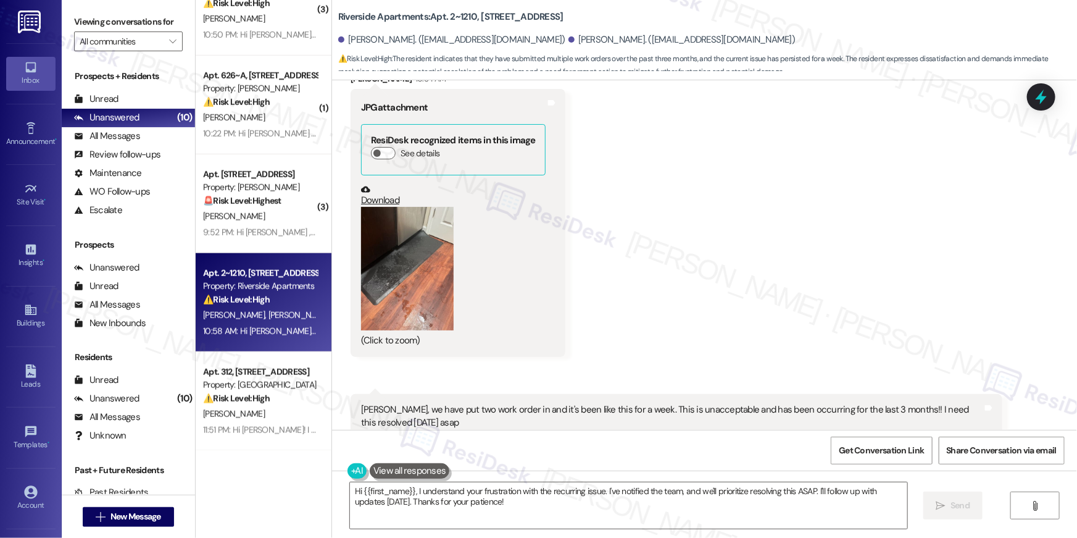
scroll to position [11763, 0]
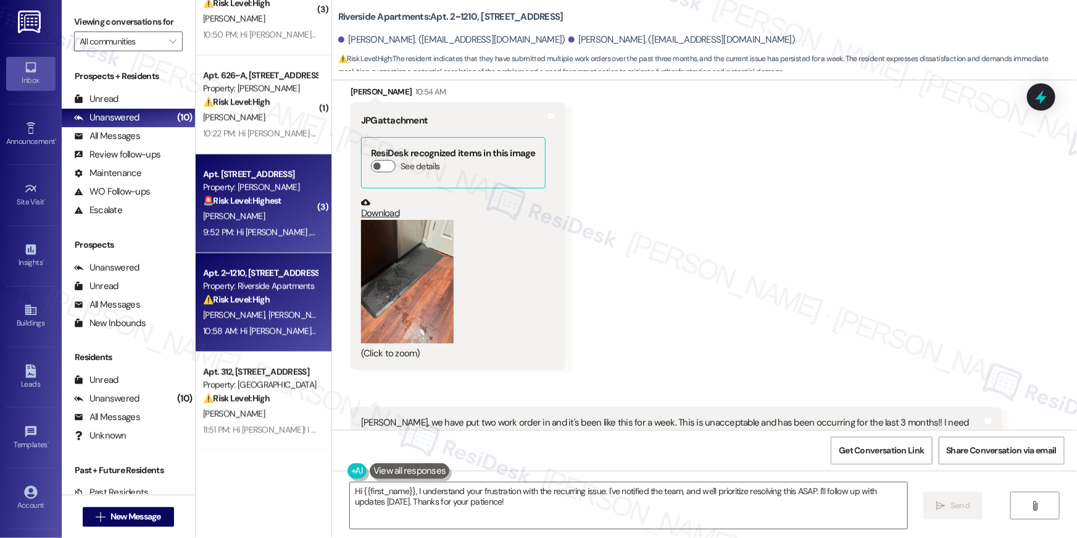
click at [266, 198] on strong "🚨 Risk Level: Highest" at bounding box center [242, 200] width 78 height 11
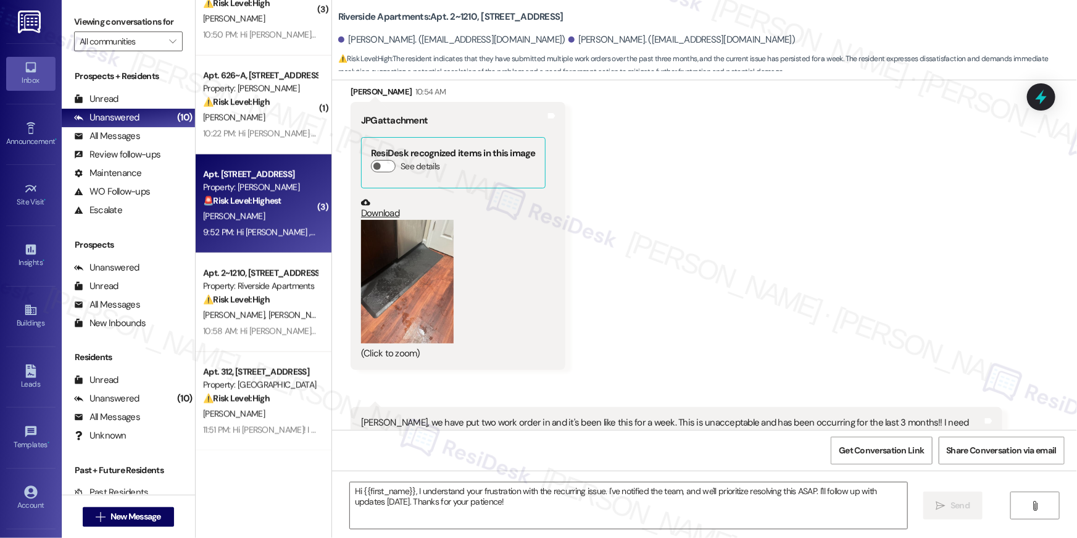
click at [266, 199] on strong "🚨 Risk Level: Highest" at bounding box center [242, 200] width 78 height 11
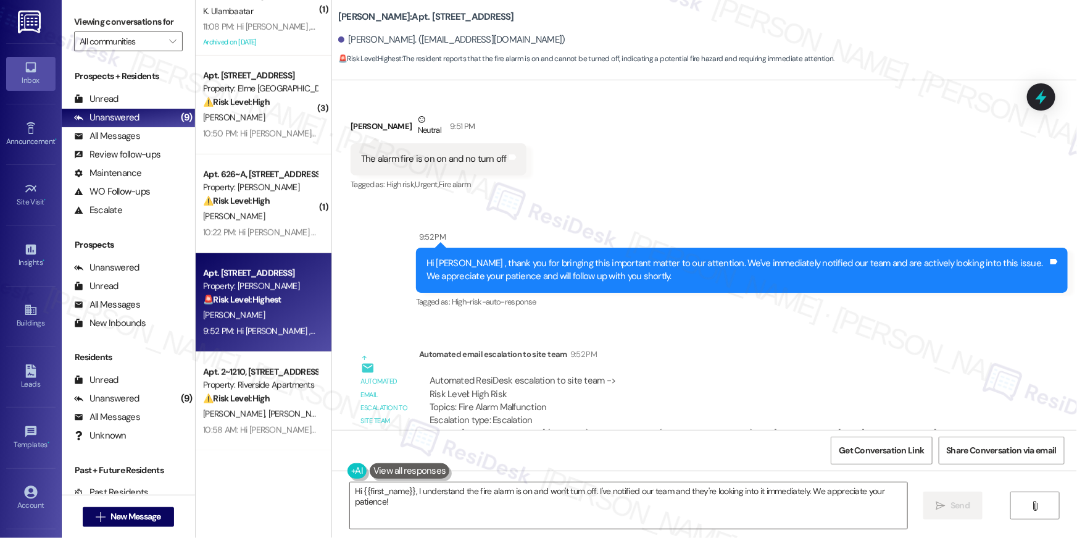
scroll to position [9255, 0]
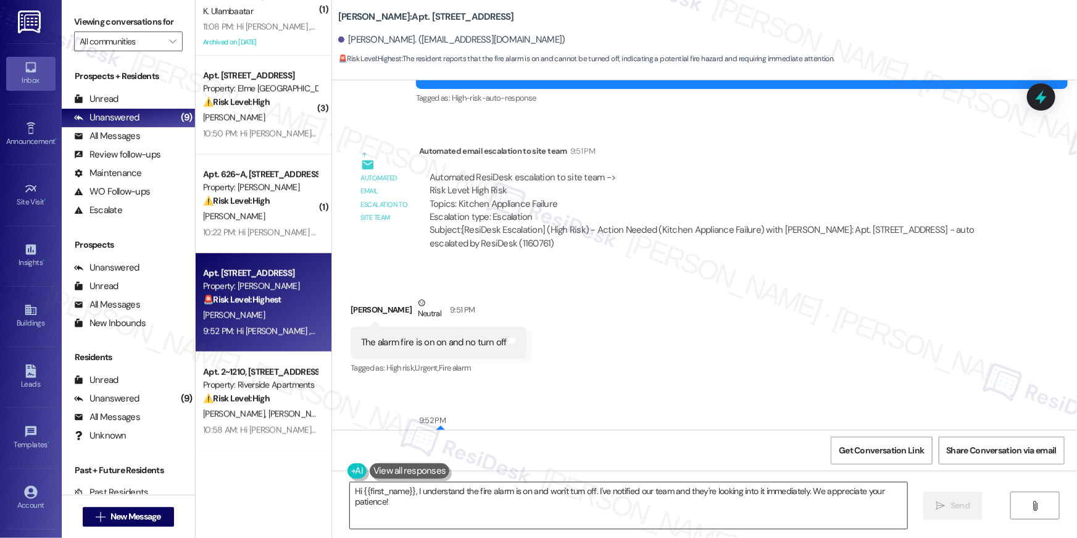
click at [423, 492] on textarea "Hi {{first_name}}, I understand the fire alarm is on and won't turn off. I've n…" at bounding box center [628, 505] width 557 height 46
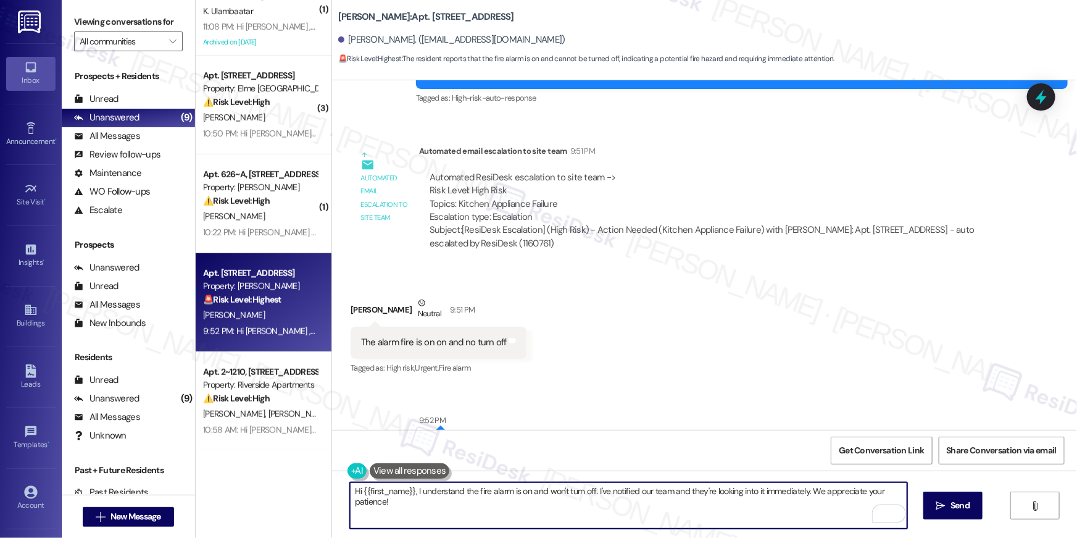
drag, startPoint x: 594, startPoint y: 493, endPoint x: 598, endPoint y: 520, distance: 27.3
click at [598, 520] on textarea "Hi {{first_name}}, I understand the fire alarm is on and won't turn off. I've n…" at bounding box center [628, 505] width 557 height 46
drag, startPoint x: 591, startPoint y: 491, endPoint x: 598, endPoint y: 511, distance: 20.9
click at [598, 511] on textarea "Hi {{first_name}}, I understand the fire alarm is on and won't turn off. I've n…" at bounding box center [628, 505] width 557 height 46
type textarea "Hi {{first_name}}, I understand the fire alarm is on and won't turn off. Let me…"
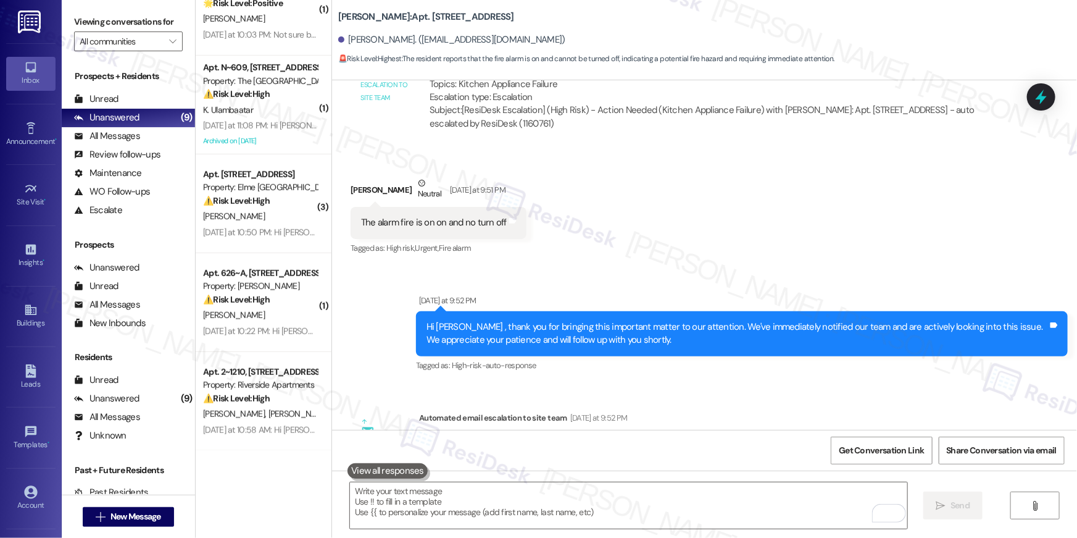
scroll to position [9377, 0]
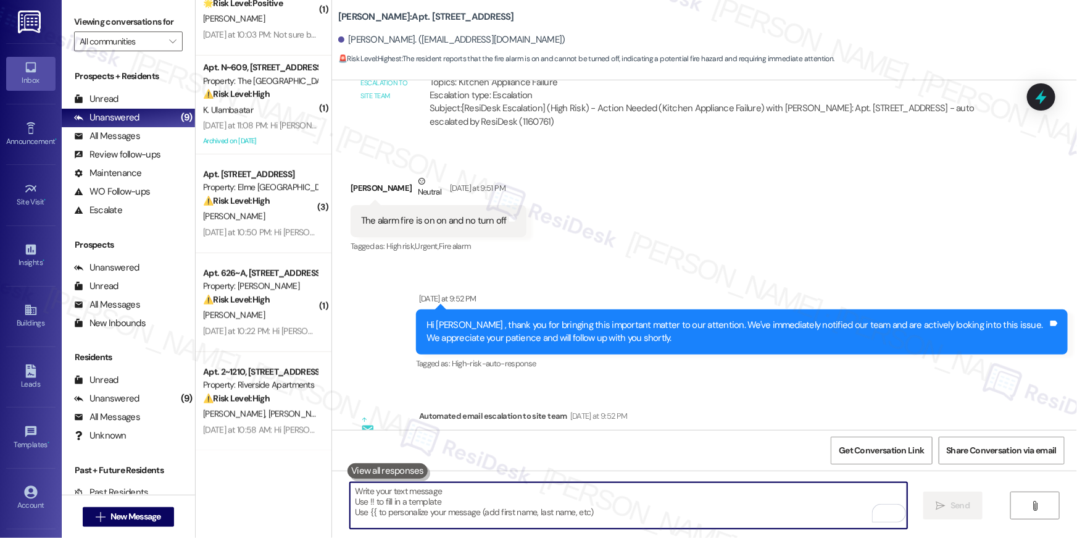
click at [618, 501] on textarea "To enrich screen reader interactions, please activate Accessibility in Grammarl…" at bounding box center [628, 505] width 557 height 46
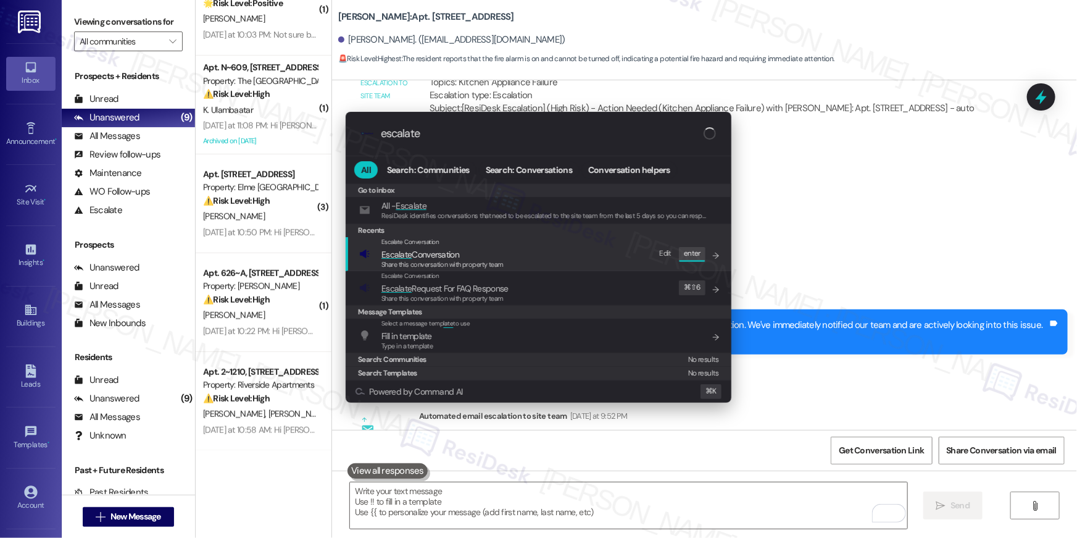
type input "escalate"
drag, startPoint x: 446, startPoint y: 240, endPoint x: 448, endPoint y: 252, distance: 12.4
click at [448, 252] on div "Escalate Conversation Escalate Conversation Share this conversation with proper…" at bounding box center [443, 253] width 122 height 33
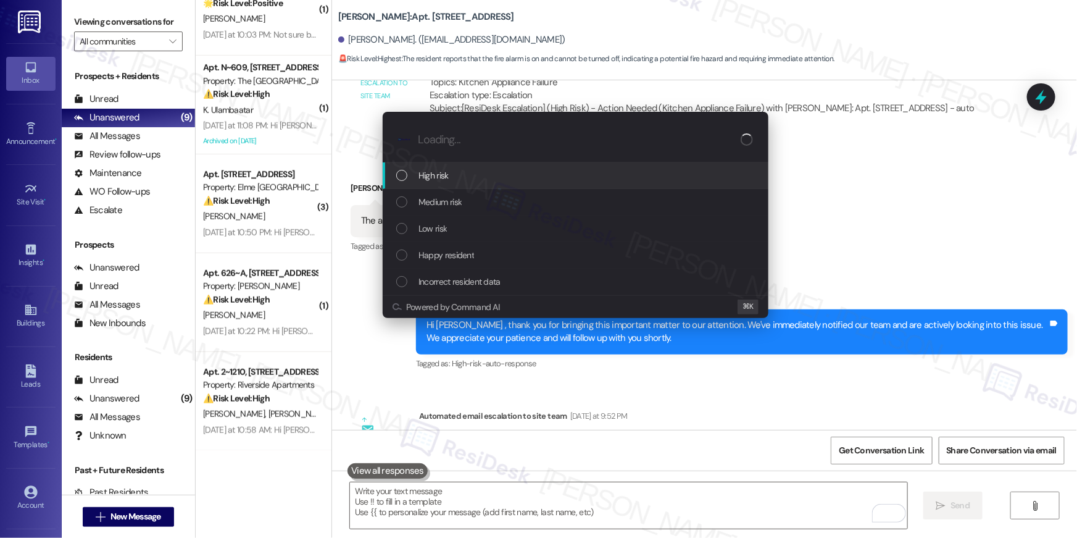
click at [433, 183] on div "High risk" at bounding box center [576, 175] width 386 height 27
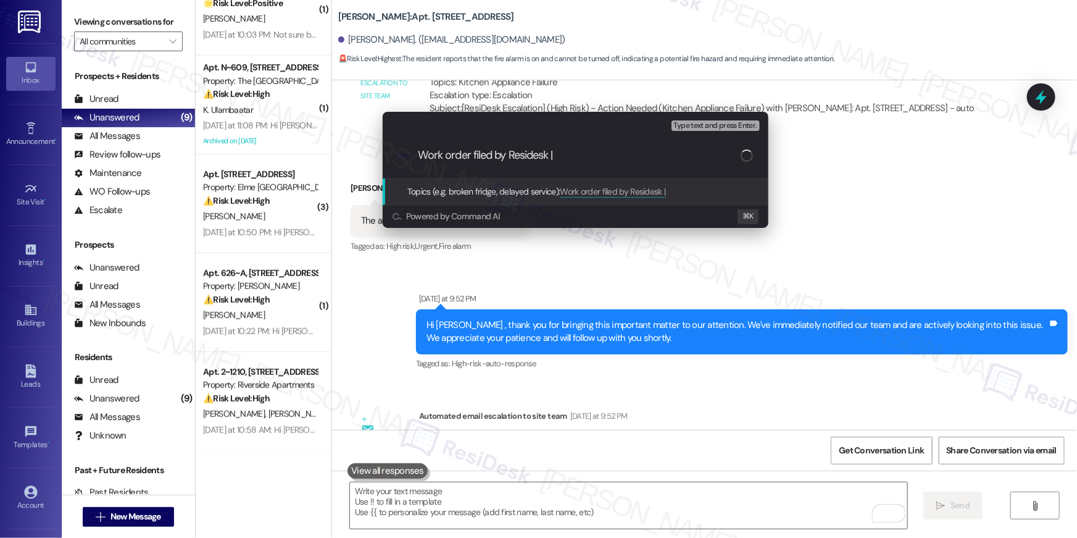
paste input "Work Order # 396537 Fire Alarm is on and won't turn off"
type input "Work order filed by Residesk | Work Order # 396537 Fire Alarm is on and won't t…"
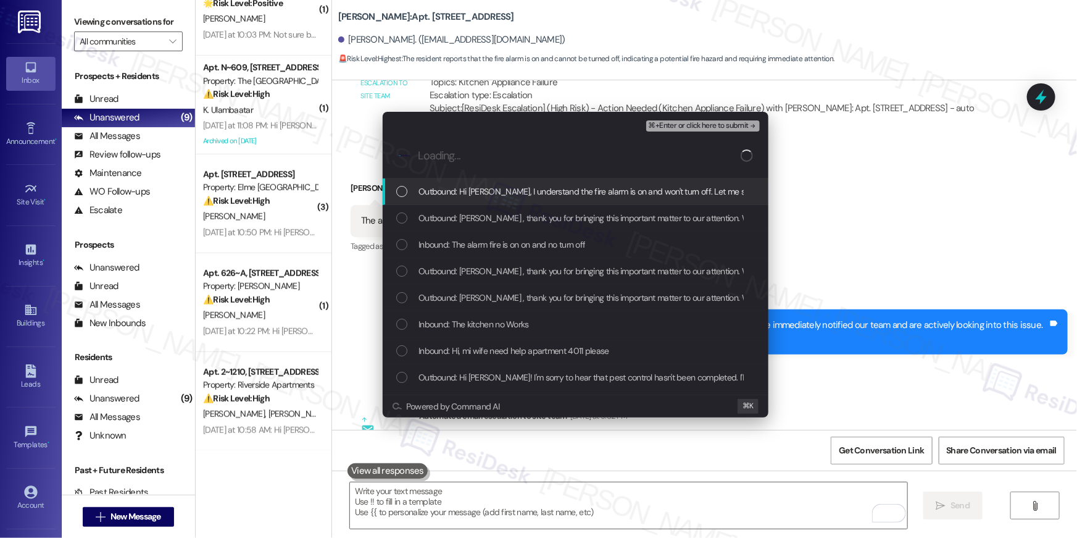
scroll to position [0, 0]
click at [465, 187] on span "Outbound: Hi Anderson, I understand the fire alarm is on and won't turn off. Le…" at bounding box center [699, 192] width 560 height 14
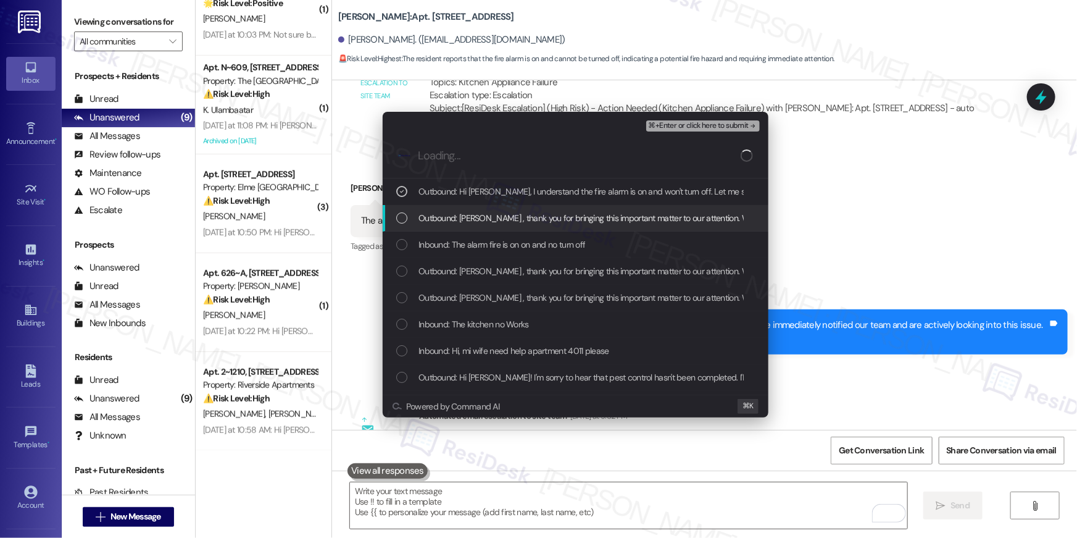
click at [467, 219] on span "Outbound: Hi Anderson , thank you for bringing this important matter to our att…" at bounding box center [829, 218] width 820 height 14
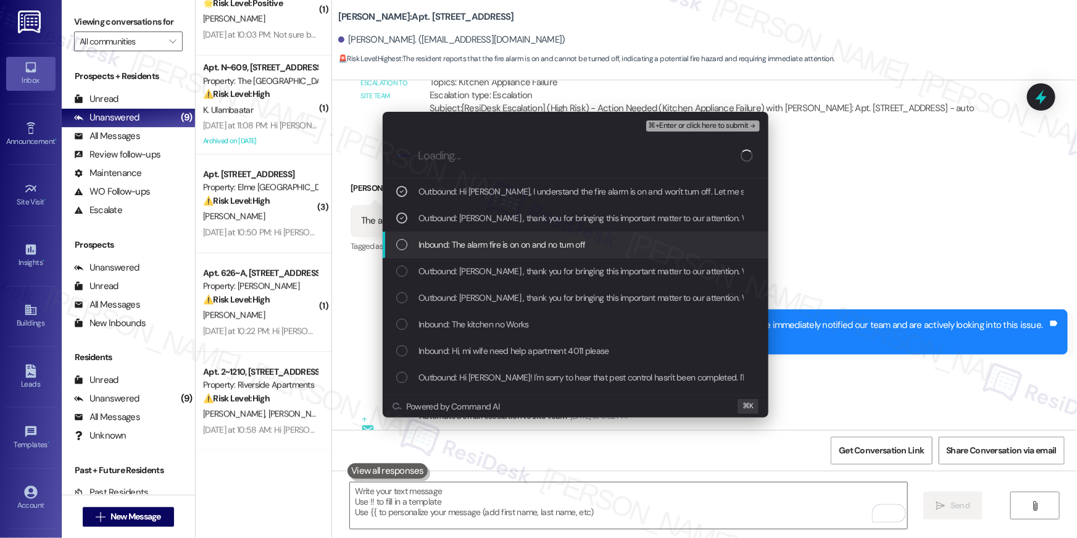
click at [468, 240] on span "Inbound: The alarm fire is on on and no turn off" at bounding box center [502, 245] width 167 height 14
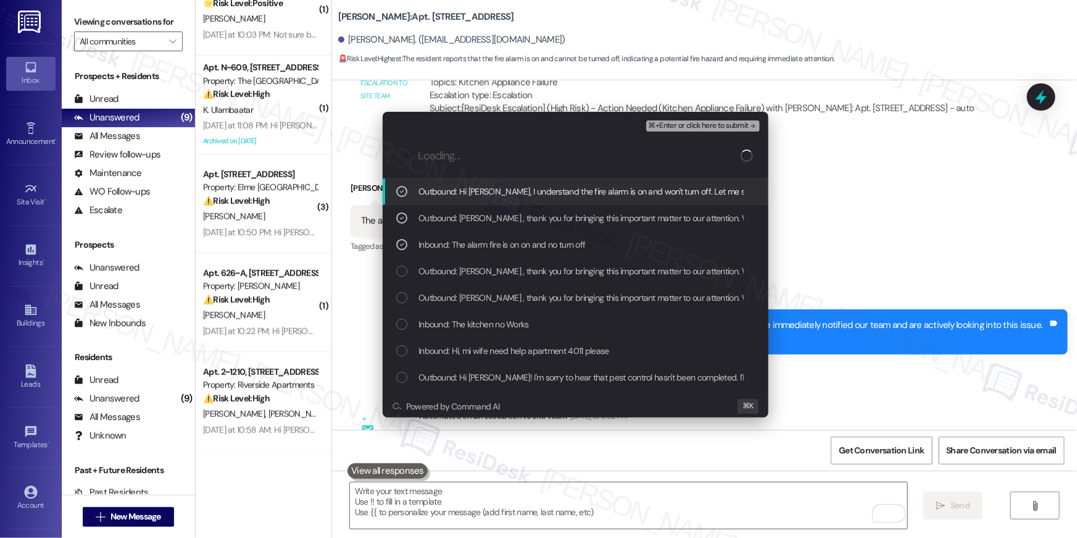
click at [696, 128] on span "⌘+Enter or click here to submit" at bounding box center [699, 126] width 100 height 9
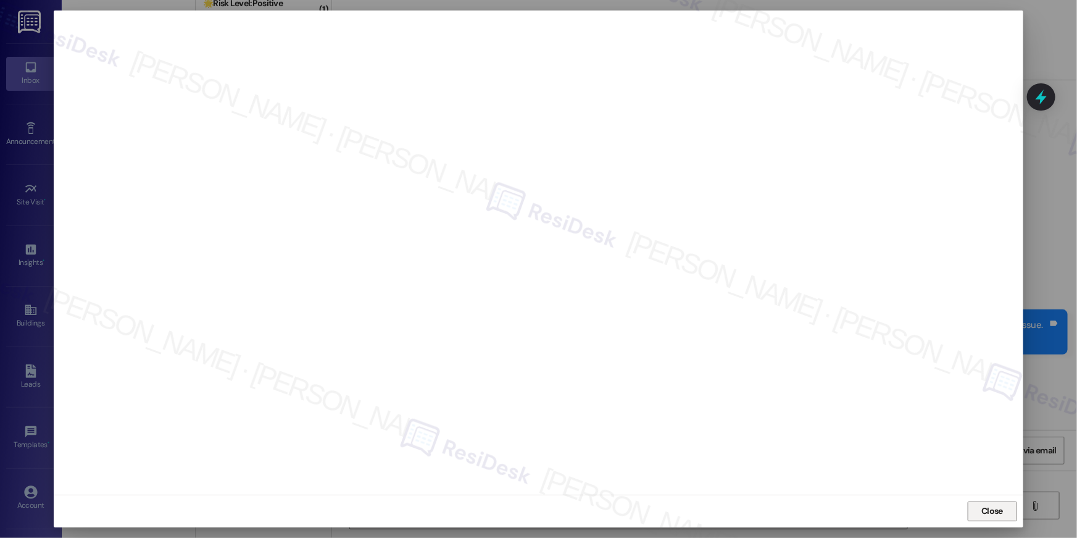
click at [1013, 515] on button "Close" at bounding box center [992, 511] width 49 height 20
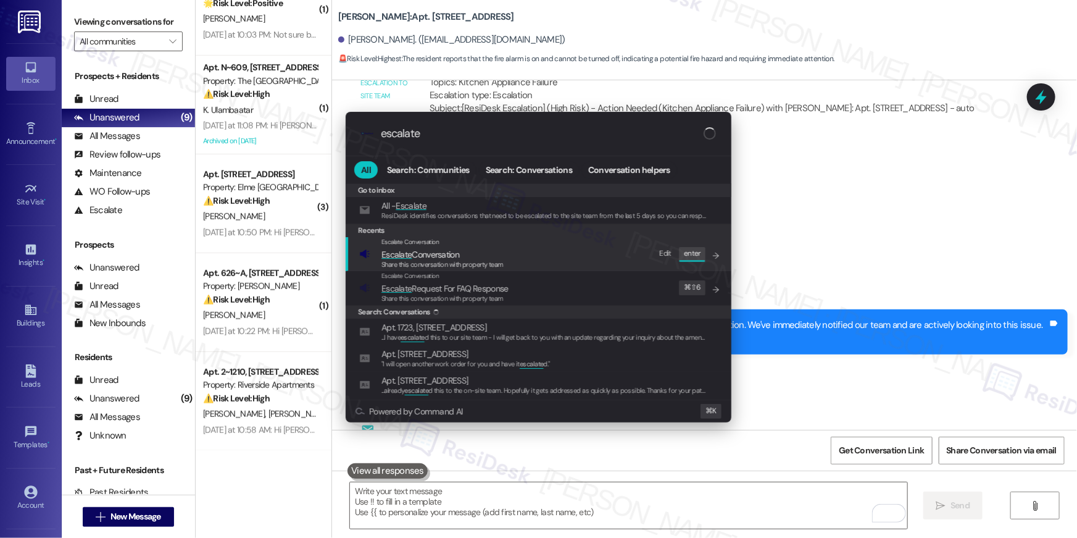
type input "escalate"
click at [460, 262] on span "Share this conversation with property team" at bounding box center [443, 264] width 122 height 9
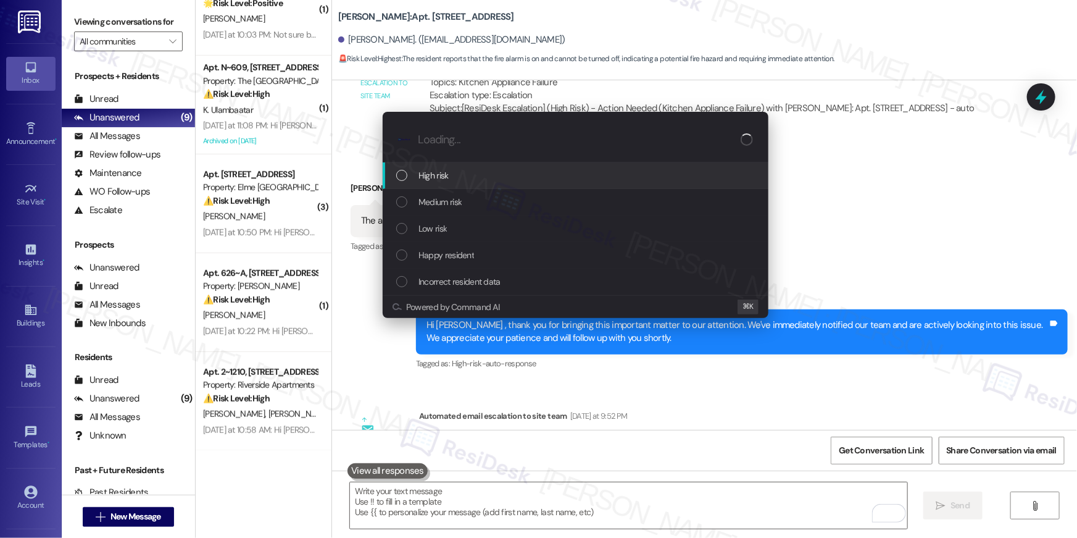
click at [444, 182] on div "High risk" at bounding box center [576, 175] width 386 height 27
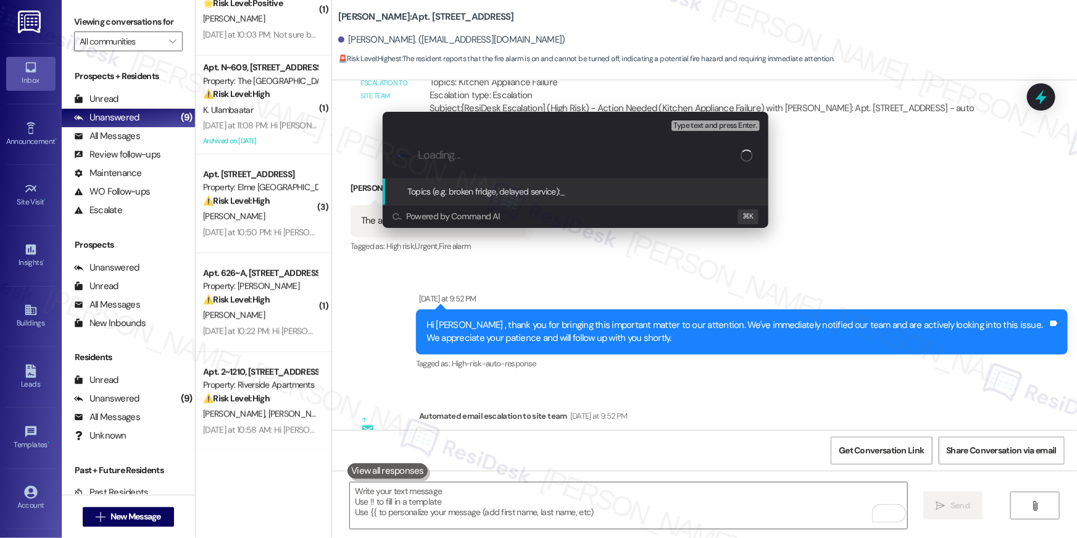
paste input "Work order filed by Residesk | Work Order # 396537 Fire Alarm is on and won't t…"
type input "Work order filed by Residesk | Work Order # 396537 Fire Alarm is on and won't t…"
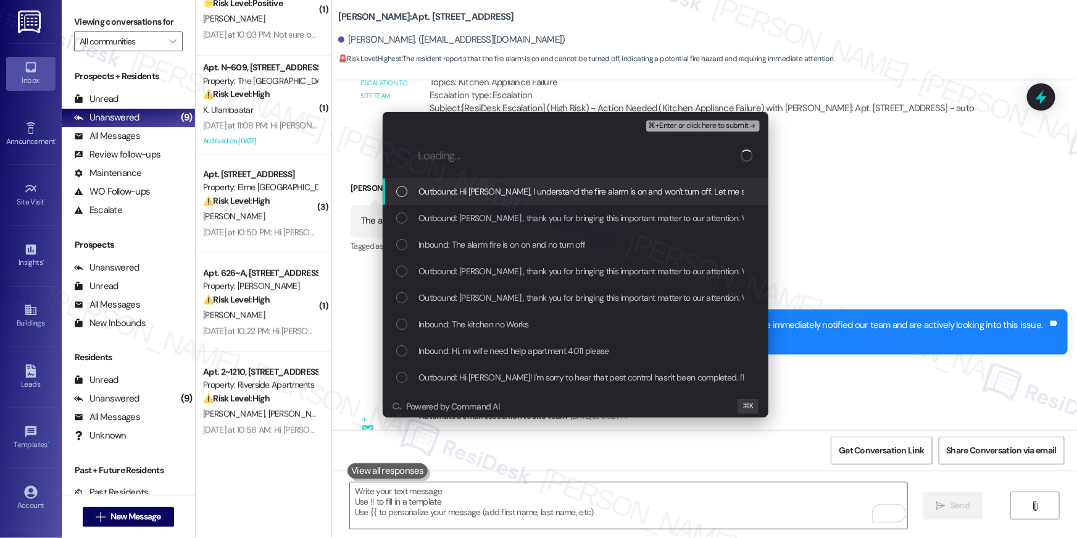
click at [504, 191] on span "Outbound: Hi Anderson, I understand the fire alarm is on and won't turn off. Le…" at bounding box center [699, 192] width 560 height 14
click at [497, 230] on div "Outbound: Hi Anderson , thank you for bringing this important matter to our att…" at bounding box center [576, 218] width 386 height 27
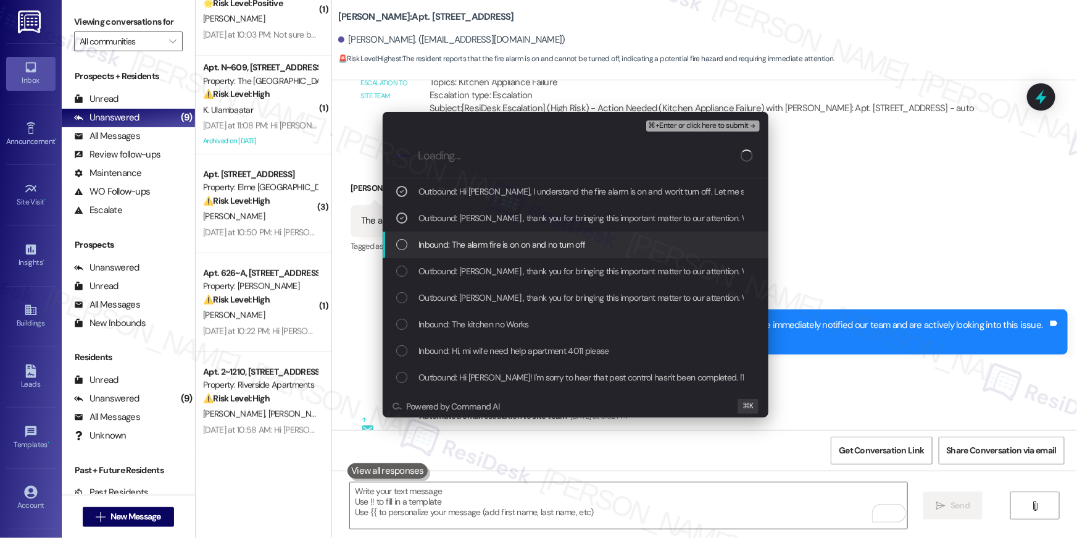
click at [496, 241] on span "Inbound: The alarm fire is on on and no turn off" at bounding box center [502, 245] width 167 height 14
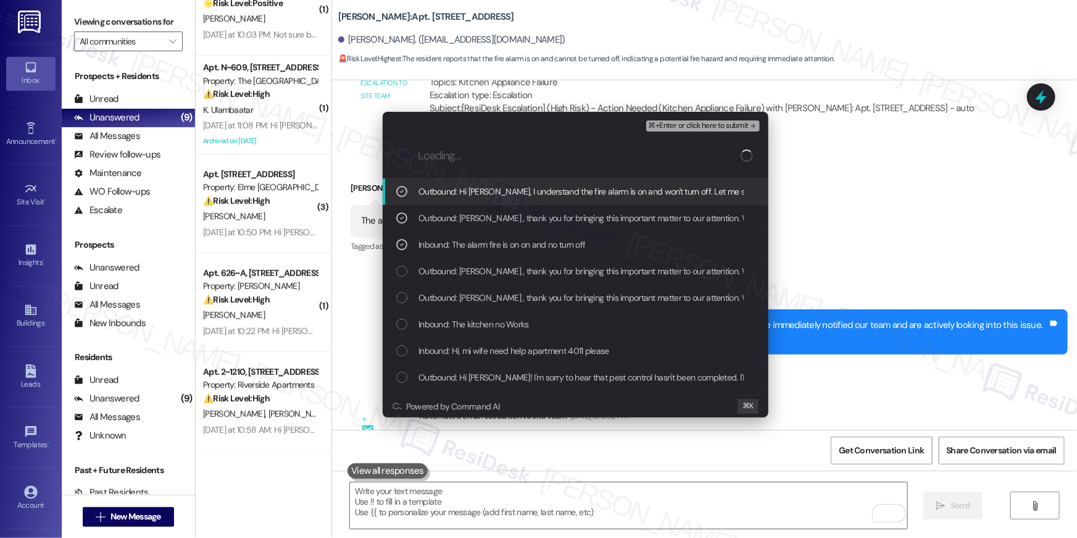
click at [688, 126] on span "⌘+Enter or click here to submit" at bounding box center [699, 126] width 100 height 9
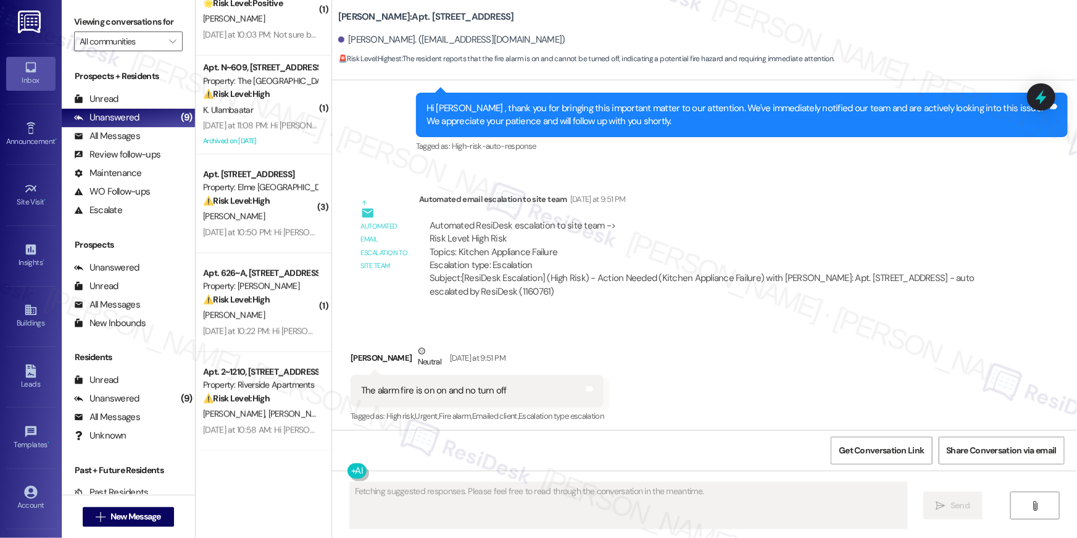
scroll to position [9168, 0]
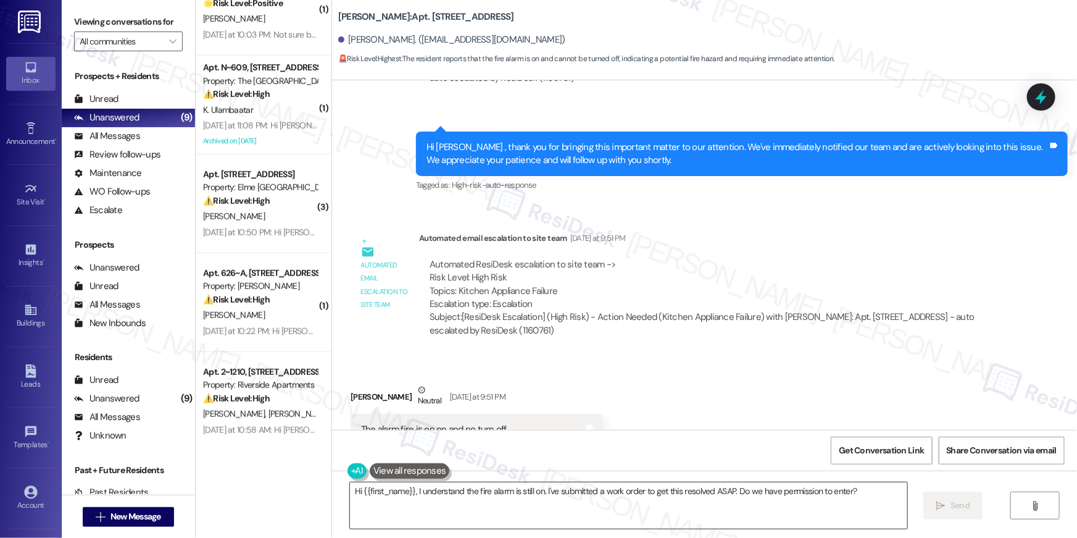
click at [451, 491] on textarea "Hi {{first_name}}, I understand the fire alarm is still on. I've submitted a wo…" at bounding box center [628, 505] width 557 height 46
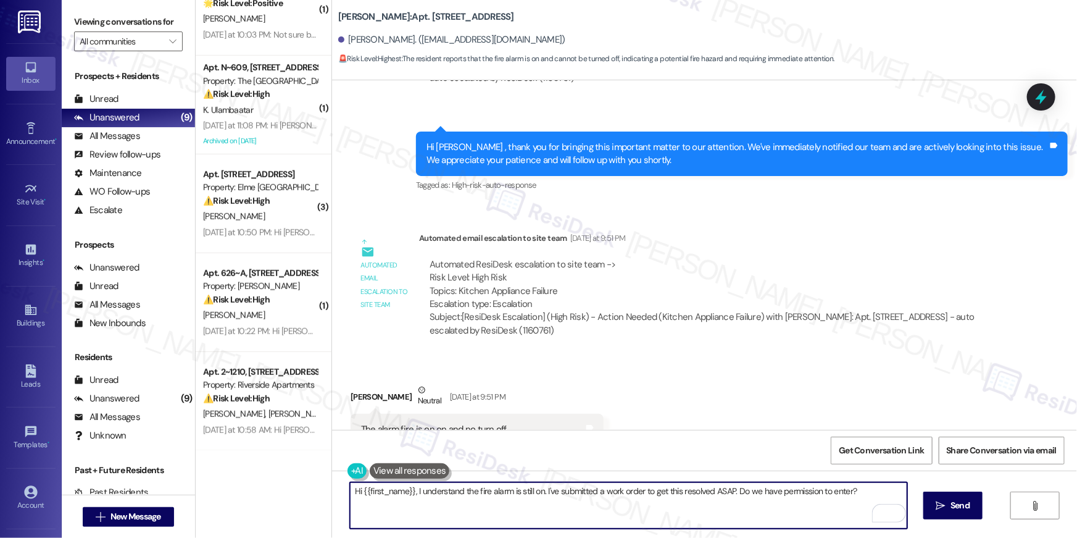
drag, startPoint x: 412, startPoint y: 490, endPoint x: 459, endPoint y: 520, distance: 56.3
click at [459, 520] on textarea "Hi {{first_name}}, I understand the fire alarm is still on. I've submitted a wo…" at bounding box center [628, 505] width 557 height 46
type textarea "The pest control is scheduled for tomorrow, Thursday, Anderson."
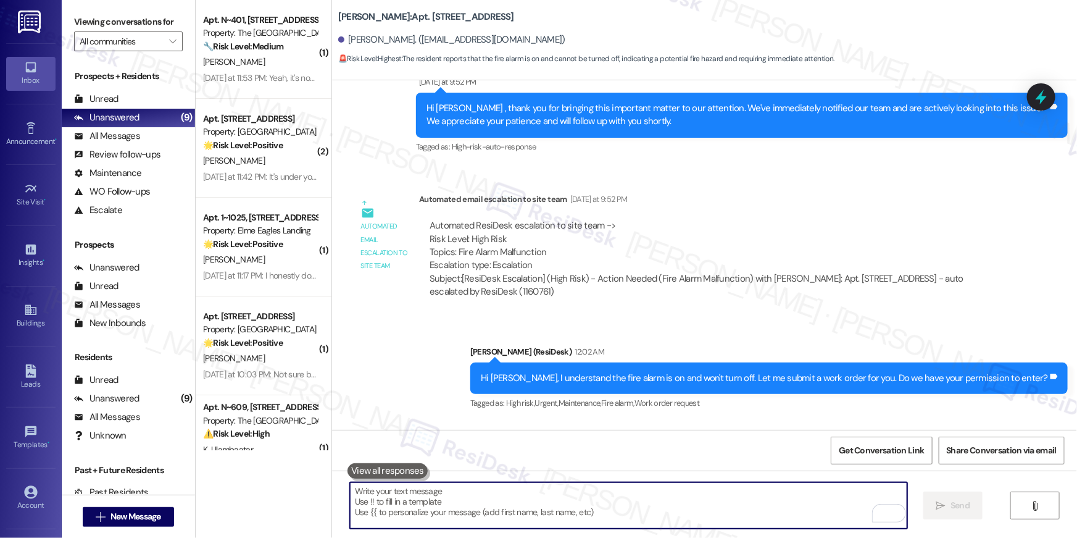
scroll to position [9628, 0]
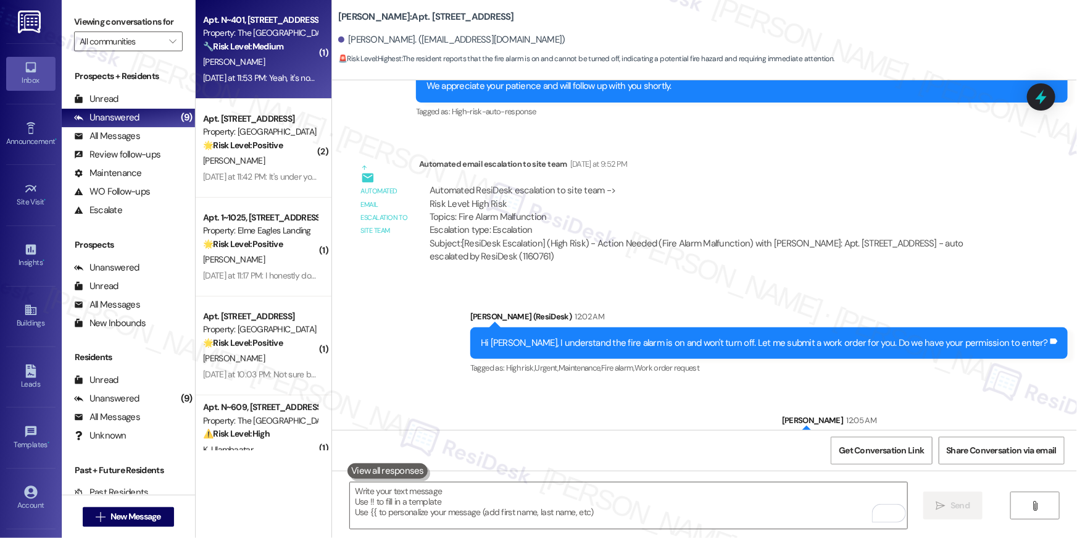
click at [217, 76] on div "Yesterday at 11:53 PM: Yeah, it's not draining. Yesterday at 11:53 PM: Yeah, it…" at bounding box center [273, 77] width 141 height 11
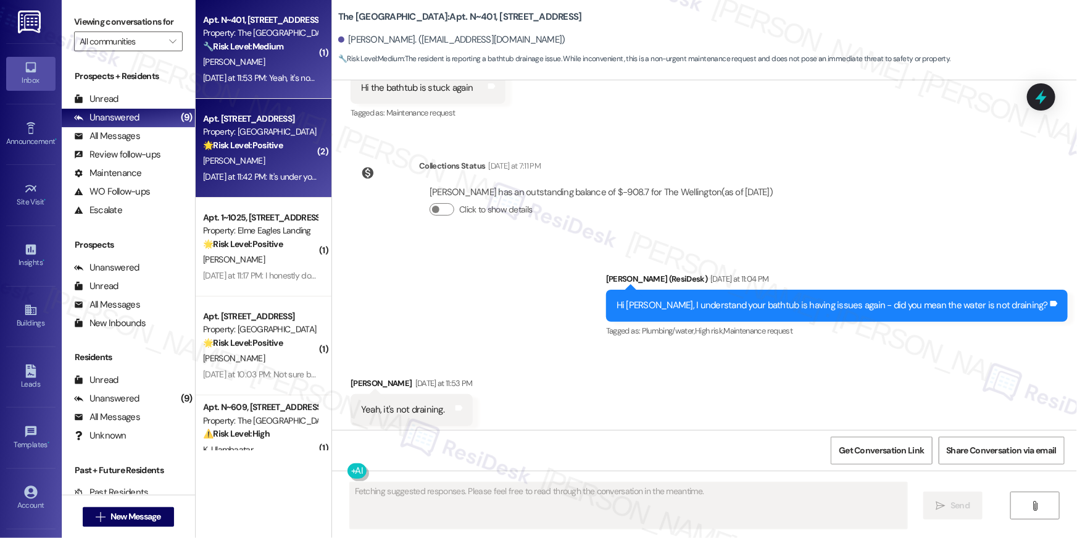
scroll to position [5334, 0]
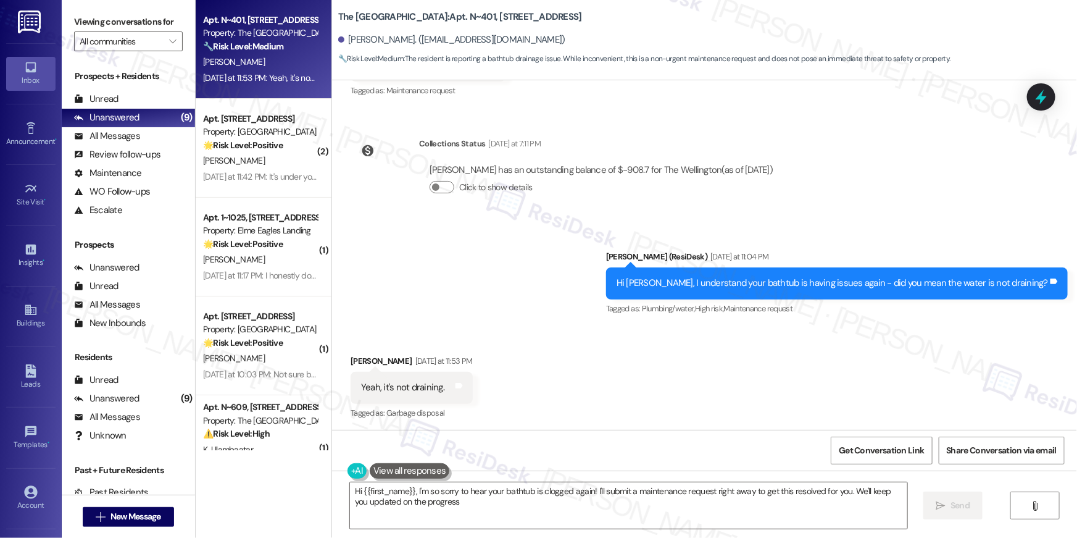
type textarea "Hi {{first_name}}, I'm so sorry to hear your bathtub is clogged again! I'll sub…"
click at [549, 349] on div "Received via SMS Chaka Dugar Yesterday at 11:53 PM Yeah, it's not draining. Tag…" at bounding box center [704, 379] width 745 height 104
click at [514, 520] on textarea "Hi {{first_name}}, I'm so sorry to hear your bathtub is clogged again! I'll sub…" at bounding box center [628, 505] width 557 height 46
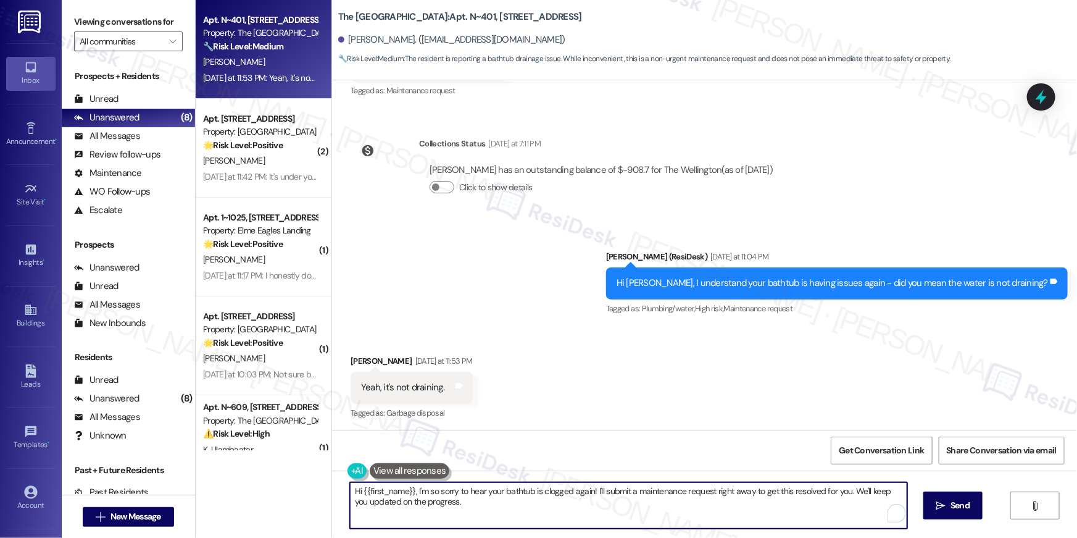
click at [514, 520] on textarea "Hi {{first_name}}, I'm so sorry to hear your bathtub is clogged again! I'll sub…" at bounding box center [628, 505] width 557 height 46
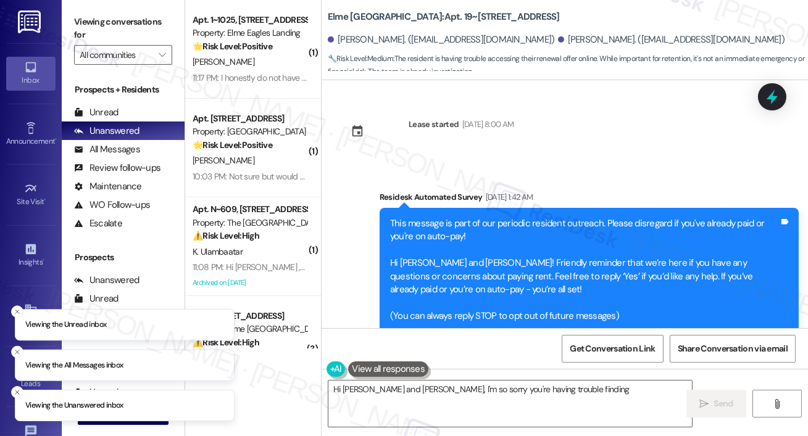
scroll to position [5895, 0]
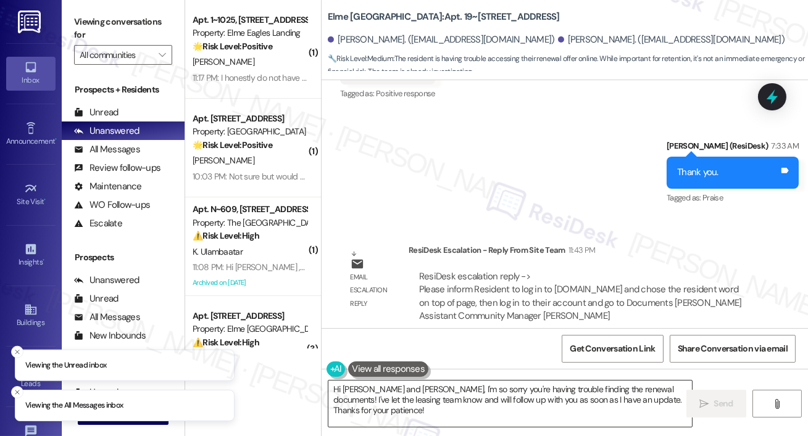
click at [469, 402] on textarea "Hi [PERSON_NAME] and [PERSON_NAME], I'm so sorry you're having trouble finding …" at bounding box center [510, 404] width 364 height 46
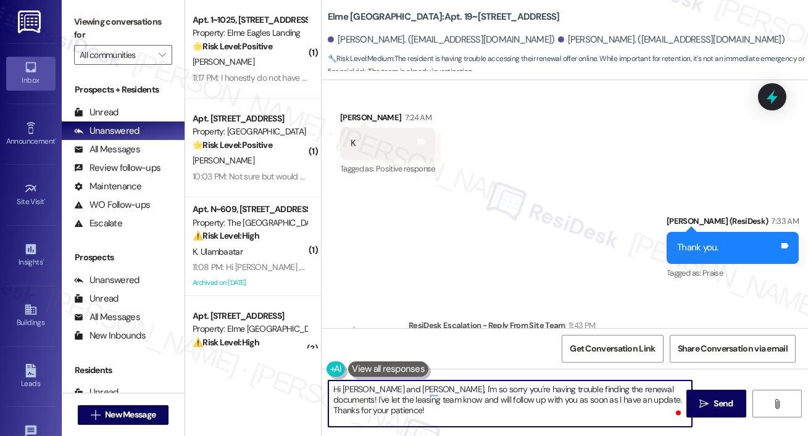
scroll to position [5817, 0]
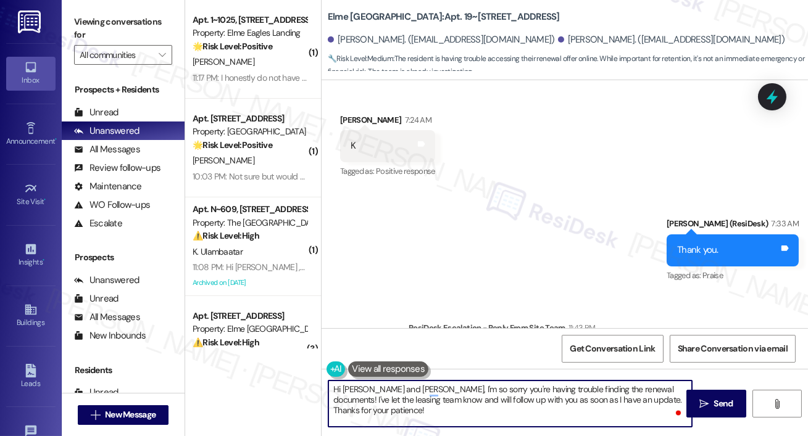
drag, startPoint x: 402, startPoint y: 390, endPoint x: 379, endPoint y: 389, distance: 22.8
click at [402, 390] on textarea "Hi [PERSON_NAME] and [PERSON_NAME], I'm so sorry you're having trouble finding …" at bounding box center [510, 404] width 364 height 46
drag, startPoint x: 373, startPoint y: 391, endPoint x: 376, endPoint y: 433, distance: 41.4
click at [376, 433] on div "Hi [PERSON_NAME] and [PERSON_NAME], I'm so sorry you're having trouble finding …" at bounding box center [565, 415] width 486 height 93
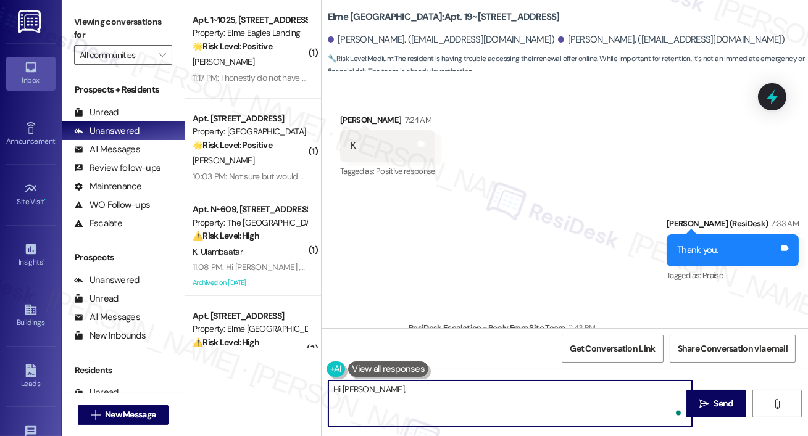
paste textarea "I just got an update from the site team! They said to please log in to [DOMAIN_…"
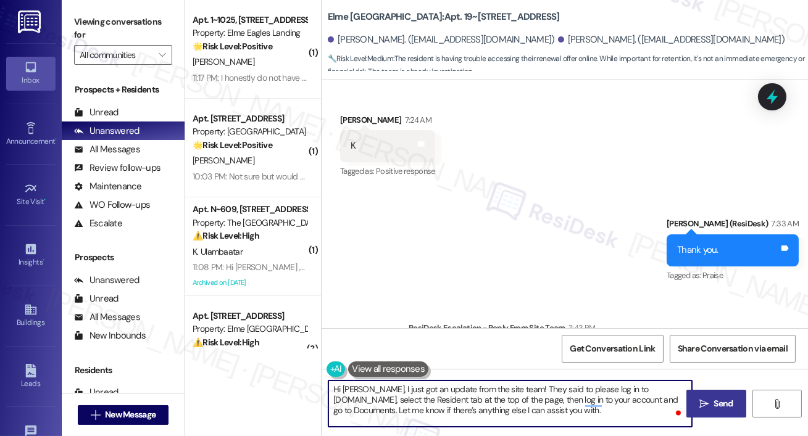
type textarea "Hi [PERSON_NAME], I just got an update from the site team! They said to please …"
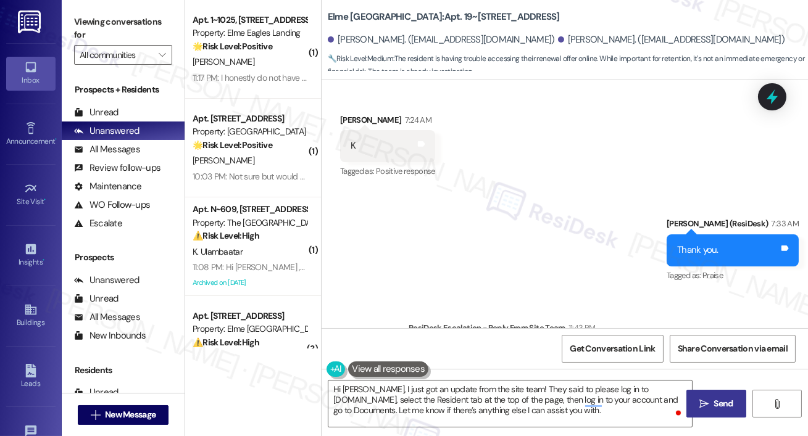
click at [716, 410] on span "Send" at bounding box center [723, 404] width 19 height 13
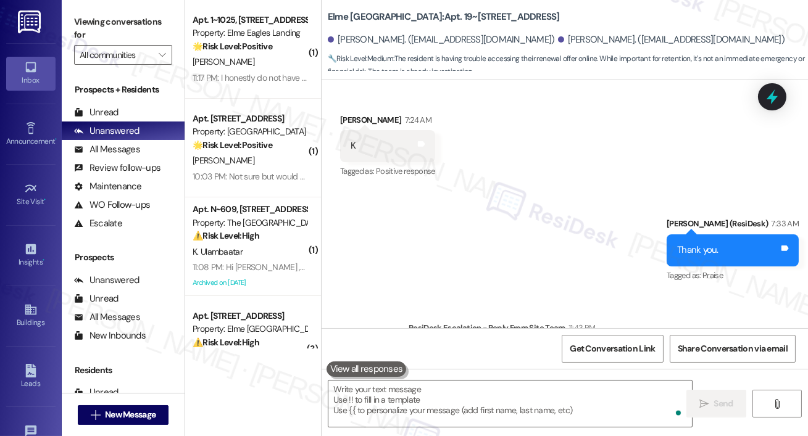
scroll to position [5664, 0]
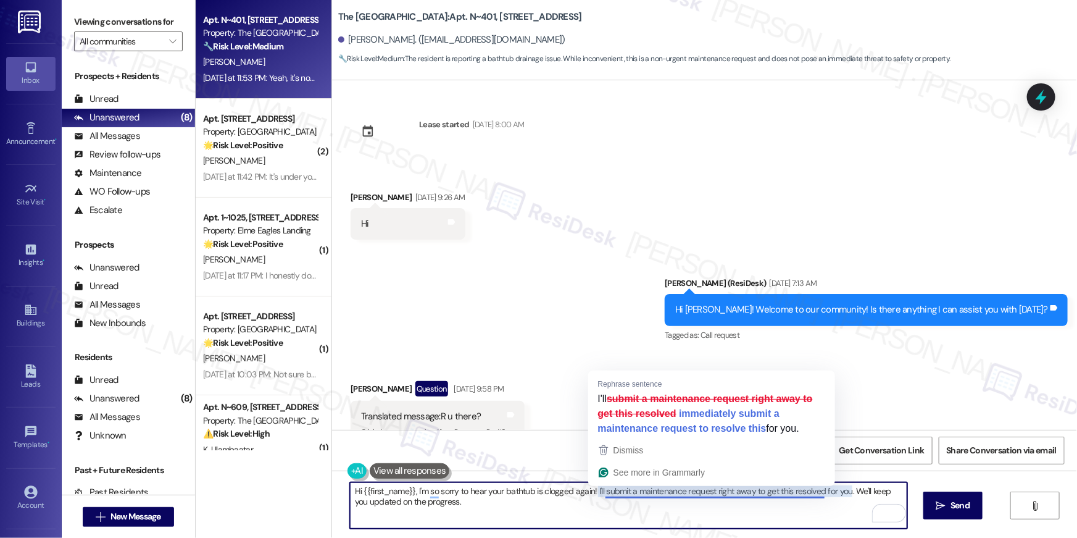
scroll to position [5334, 0]
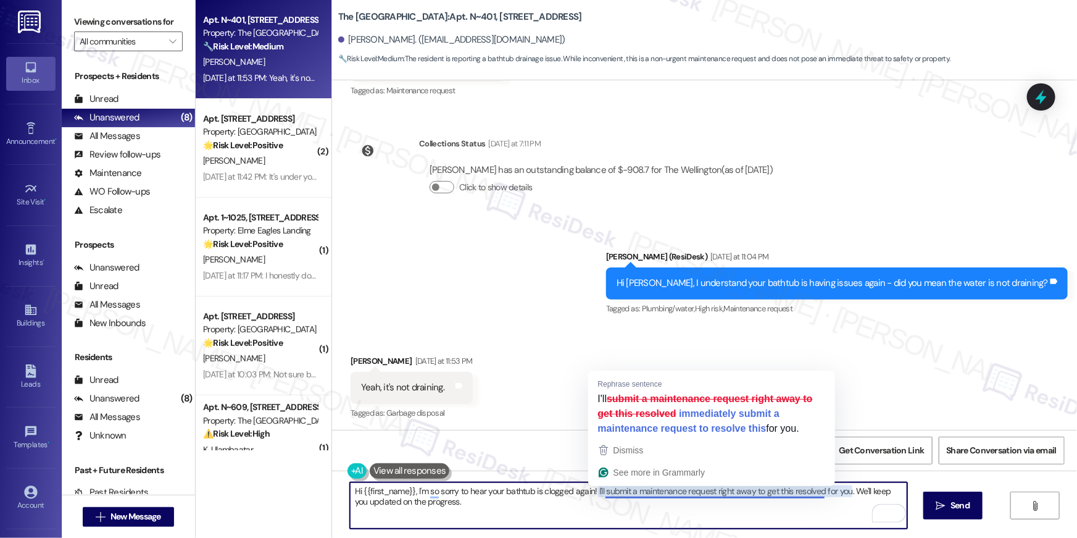
click at [723, 492] on textarea "Hi {{first_name}}, I'm so sorry to hear your bathtub is clogged again! I'll sub…" at bounding box center [628, 505] width 557 height 46
click at [809, 495] on textarea "Hi {{first_name}}, I'm so sorry to hear your bathtub is clogged again! I'll sub…" at bounding box center [628, 505] width 557 height 46
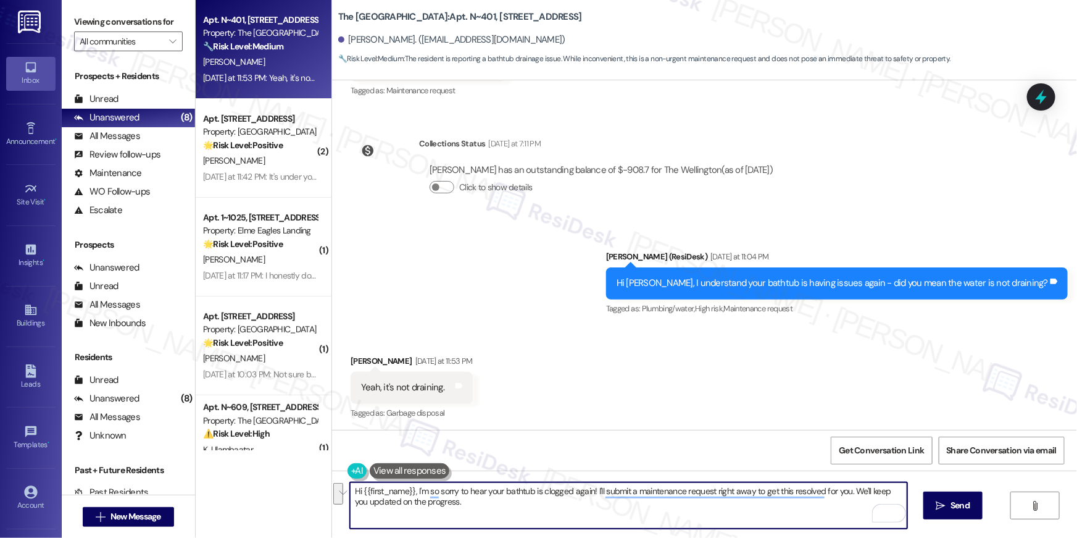
drag, startPoint x: 849, startPoint y: 490, endPoint x: 849, endPoint y: 499, distance: 9.3
click at [849, 499] on textarea "Hi {{first_name}}, I'm so sorry to hear your bathtub is clogged again! I'll sub…" at bounding box center [628, 505] width 557 height 46
type textarea "Hi {{first_name}}, I'm so sorry to hear your bathtub is clogged again! I'll sub…"
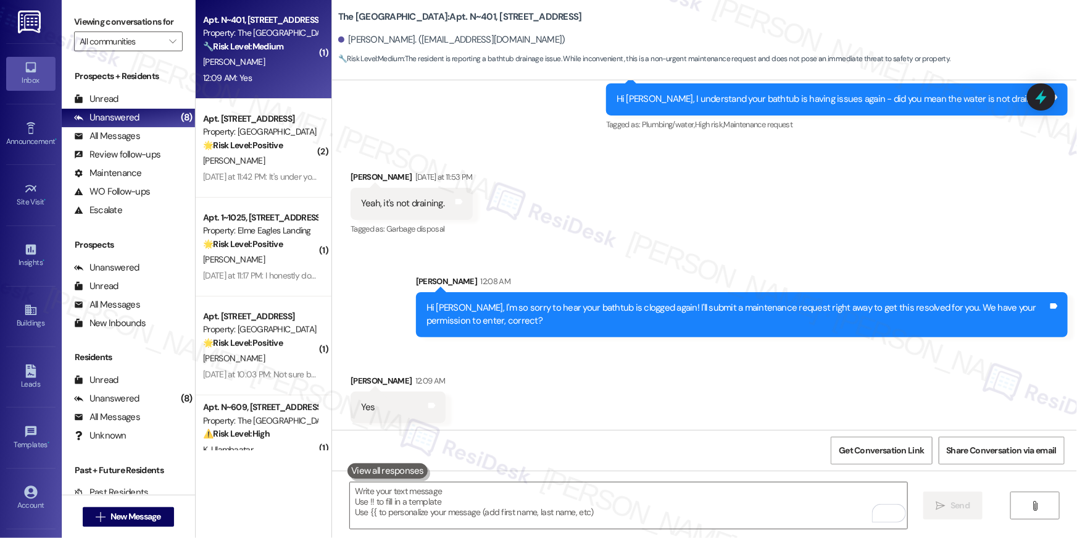
scroll to position [5519, 0]
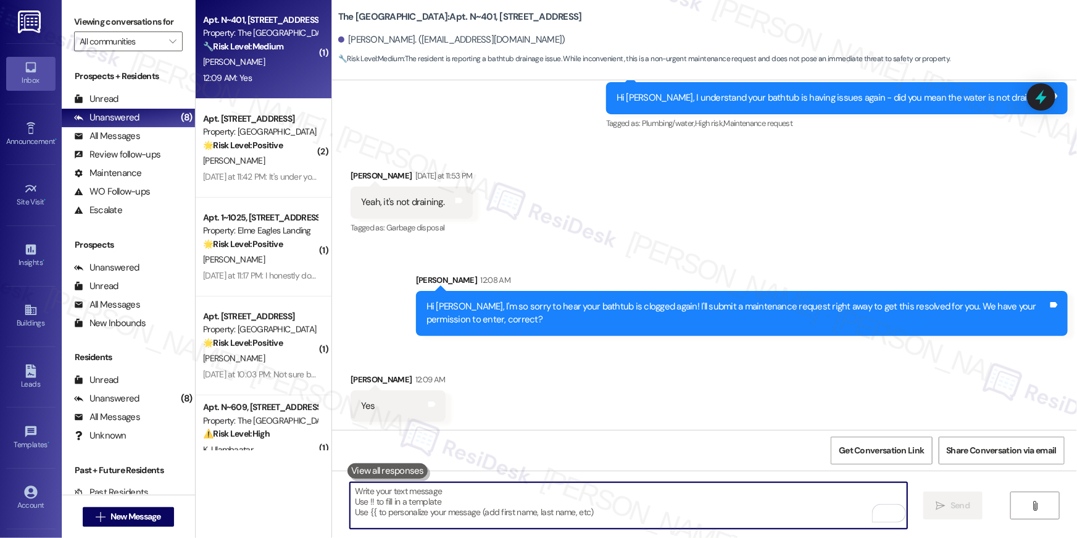
click at [707, 496] on textarea "To enrich screen reader interactions, please activate Accessibility in Grammarl…" at bounding box center [628, 505] width 557 height 46
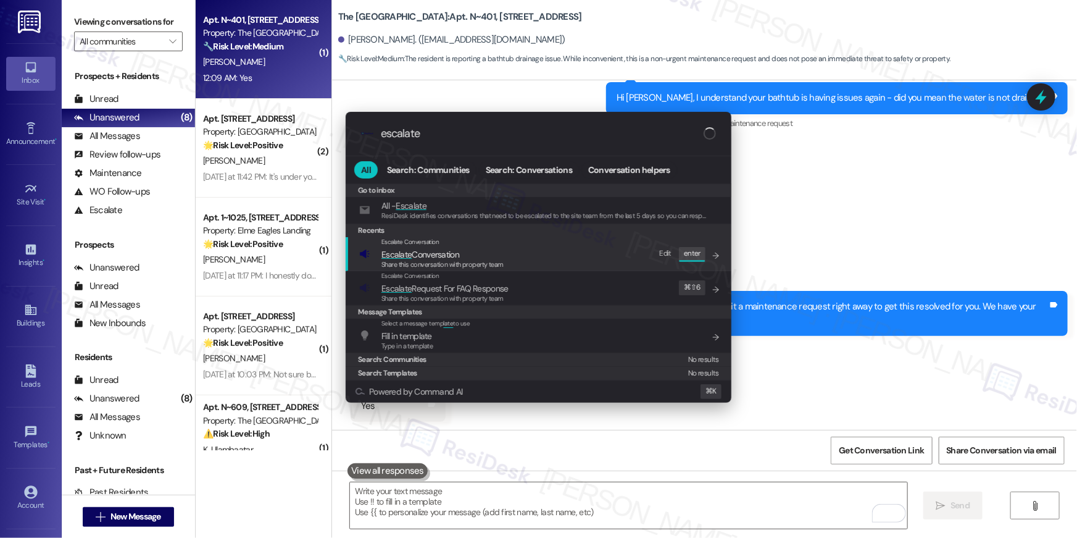
type input "escalate"
click at [490, 263] on span "Share this conversation with property team" at bounding box center [443, 264] width 122 height 9
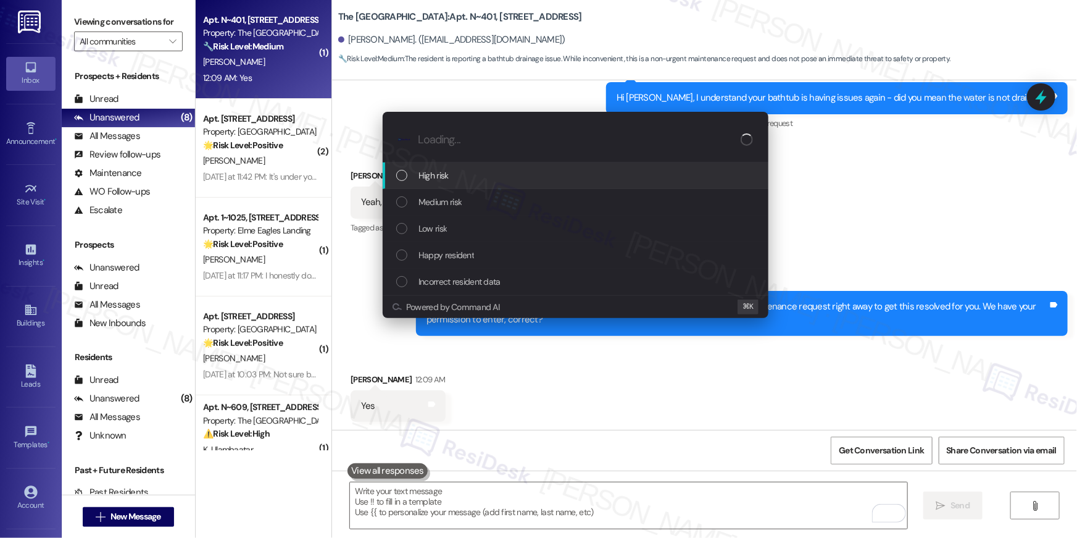
click at [449, 181] on div "High risk" at bounding box center [576, 176] width 361 height 14
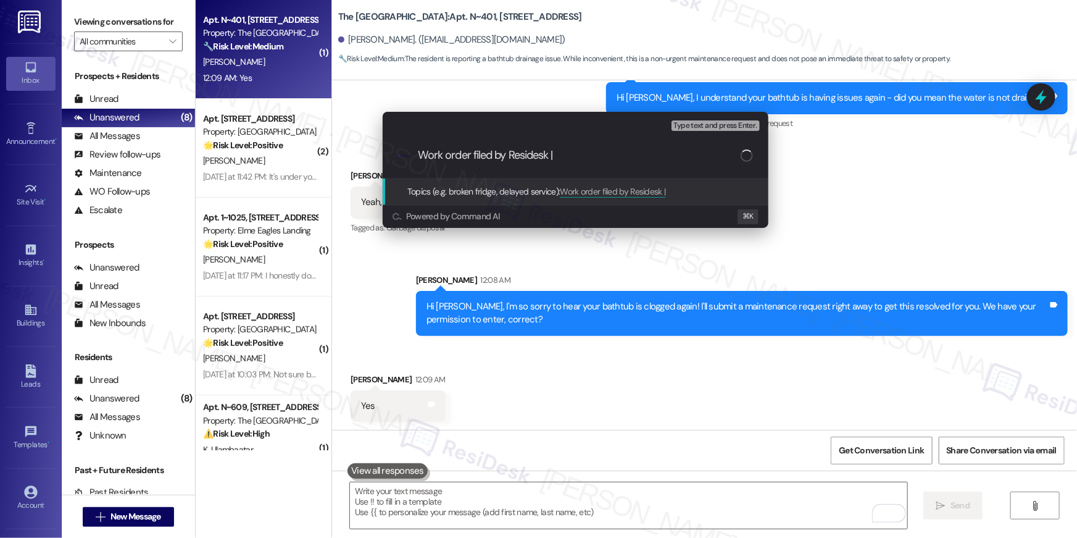
paste input "Work Order # 396544 Clogged bath tub"
type input "Work order filed by Residesk | Work Order # 396544 Clogged bath tub"
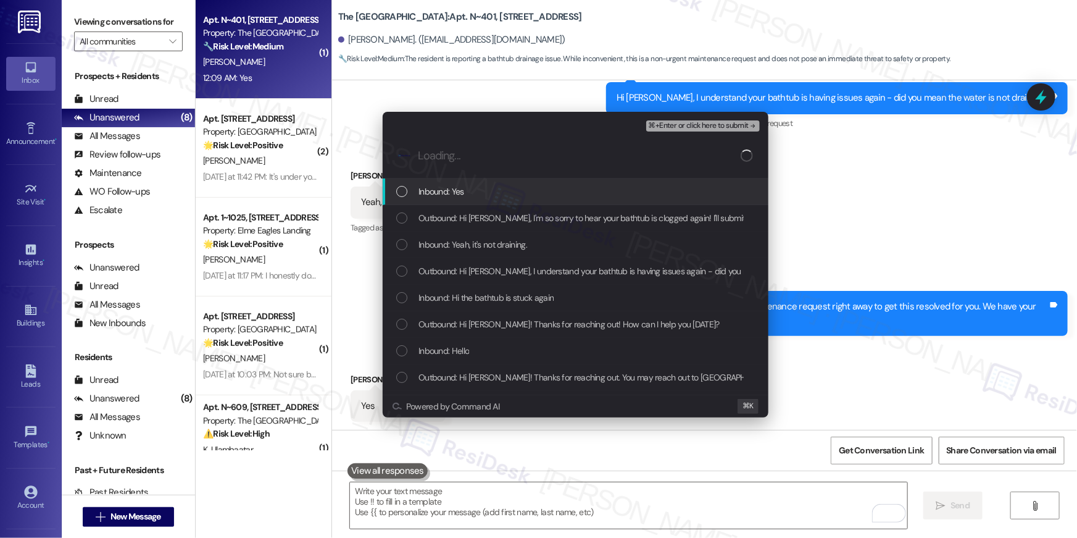
scroll to position [0, 0]
click at [423, 200] on div "Inbound: Yes" at bounding box center [576, 191] width 386 height 27
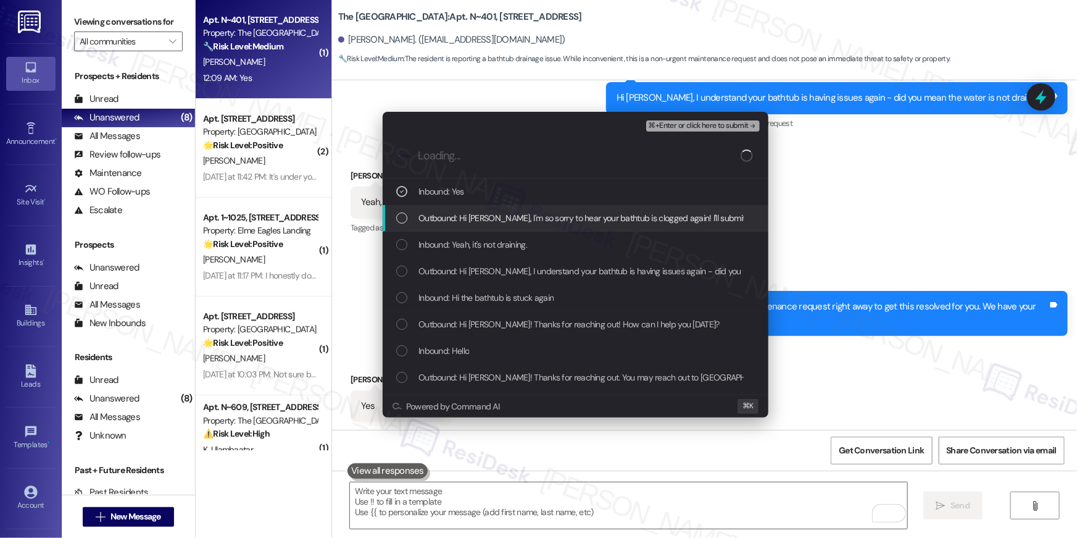
click at [432, 219] on span "Outbound: Hi Chaka, I'm so sorry to hear your bathtub is clogged again! I'll su…" at bounding box center [772, 218] width 706 height 14
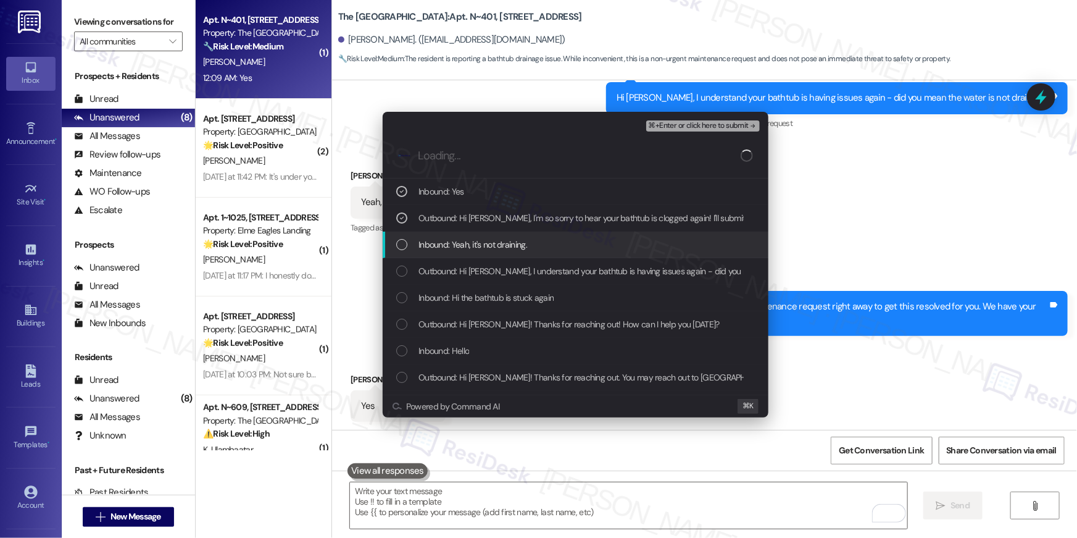
click at [444, 244] on span "Inbound: Yeah, it's not draining." at bounding box center [473, 245] width 109 height 14
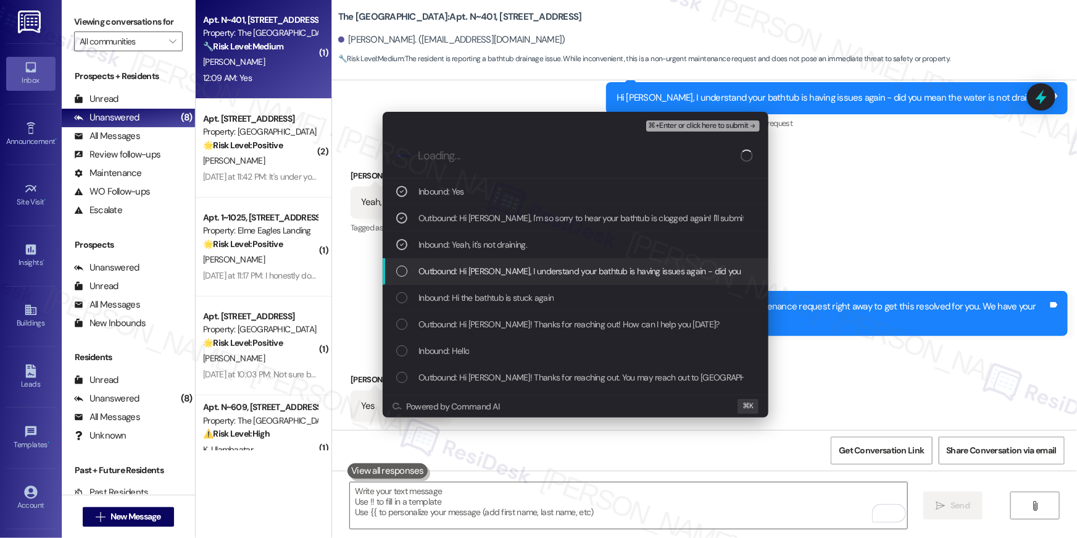
drag, startPoint x: 452, startPoint y: 267, endPoint x: 459, endPoint y: 290, distance: 24.4
click at [452, 267] on span "Outbound: Hi Chaka, I understand your bathtub is having issues again - did you …" at bounding box center [637, 271] width 437 height 14
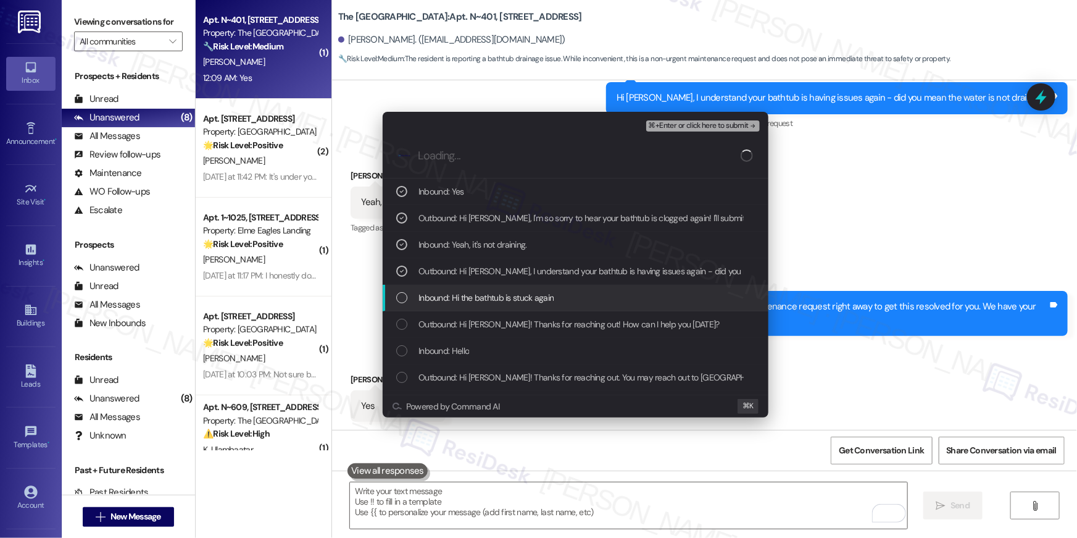
drag, startPoint x: 459, startPoint y: 290, endPoint x: 471, endPoint y: 314, distance: 27.1
click at [459, 291] on span "Inbound: Hi the bathtub is stuck again" at bounding box center [486, 298] width 135 height 14
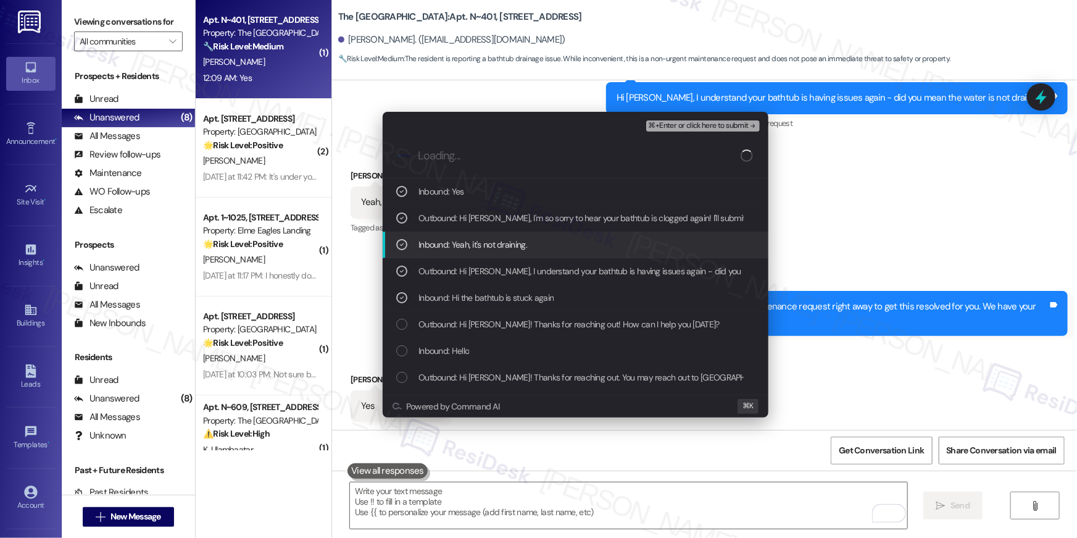
click at [681, 126] on span "⌘+Enter or click here to submit" at bounding box center [699, 126] width 100 height 9
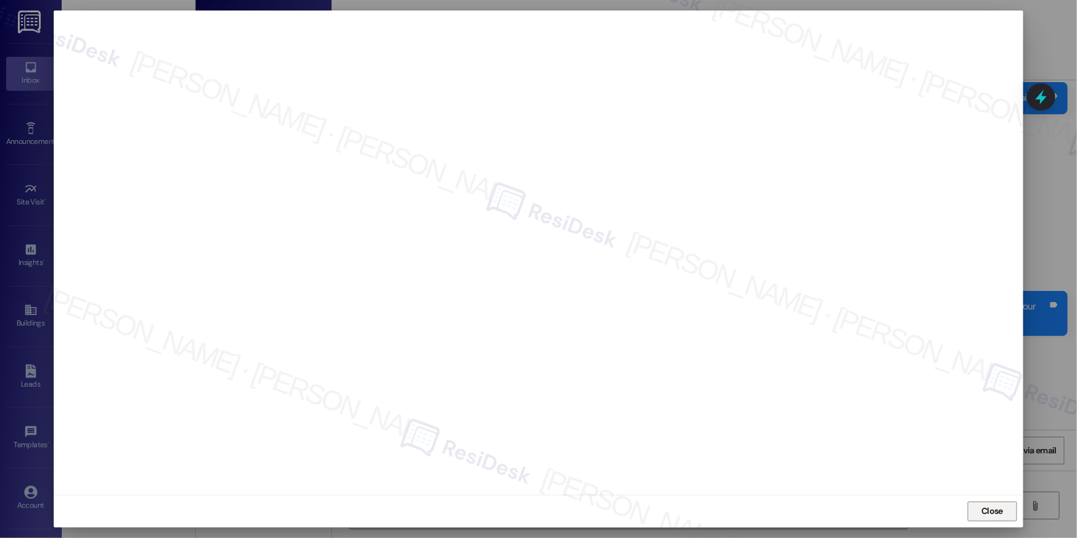
click at [983, 512] on span "Close" at bounding box center [993, 510] width 22 height 13
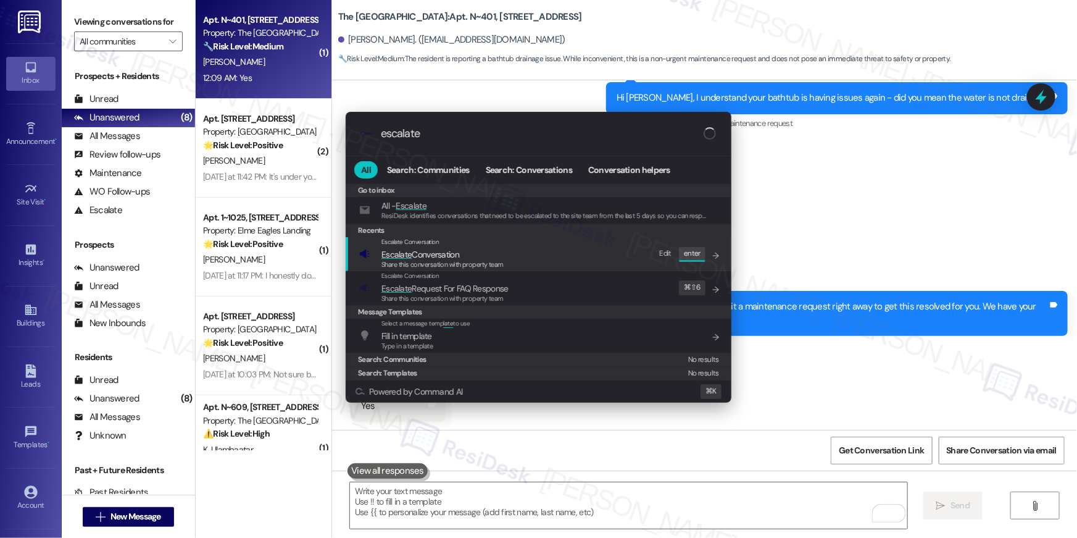
type input "escalate"
click at [541, 262] on div "Escalate Conversation Escalate Conversation Share this conversation with proper…" at bounding box center [539, 253] width 361 height 33
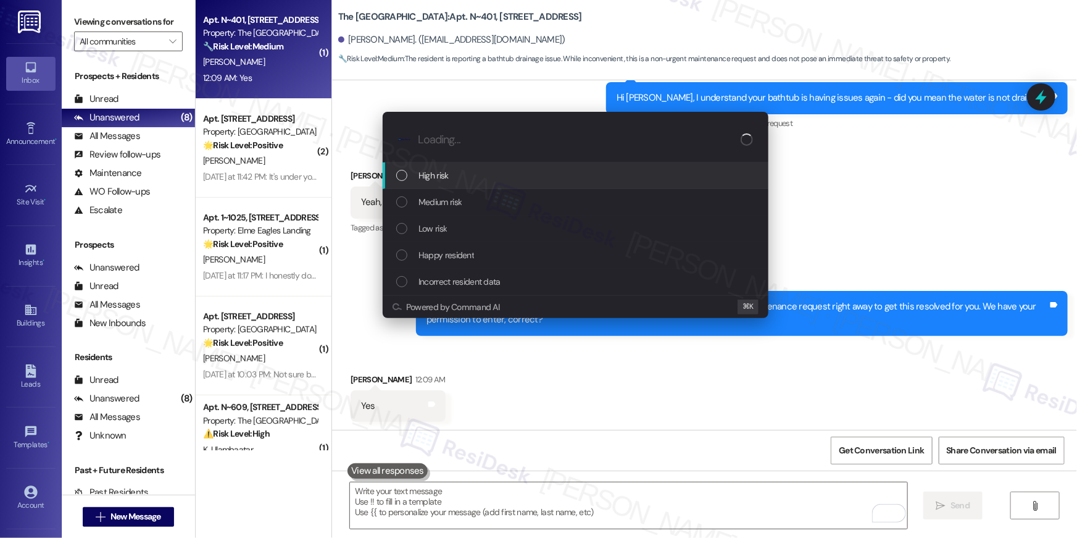
click at [488, 181] on div "High risk" at bounding box center [576, 176] width 361 height 14
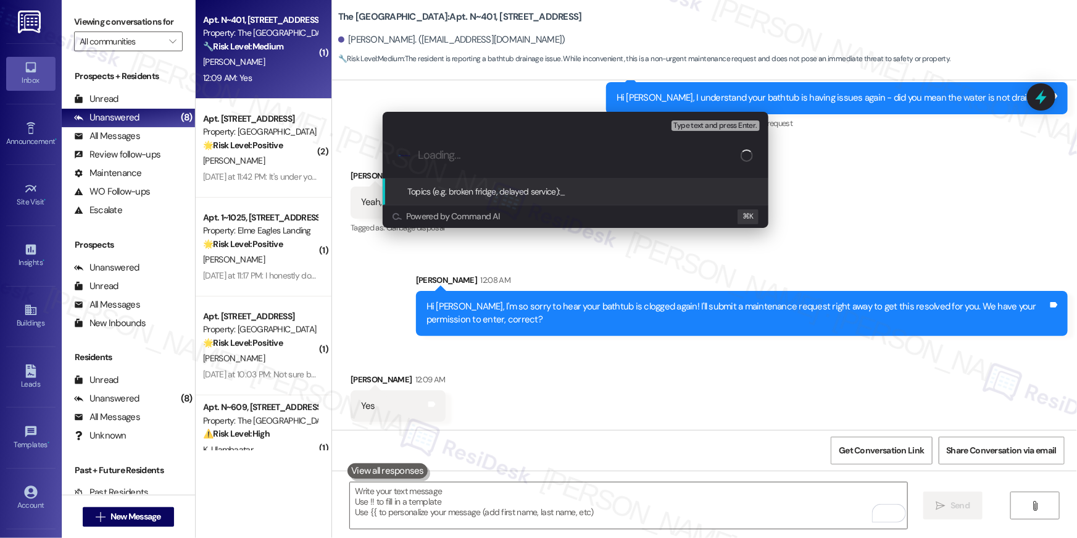
paste input "Work order filed by Residesk | Work Order # 396544 Clogged bath tub"
type input "Work order filed by Residesk | Work Order # 396544 Clogged bath tub"
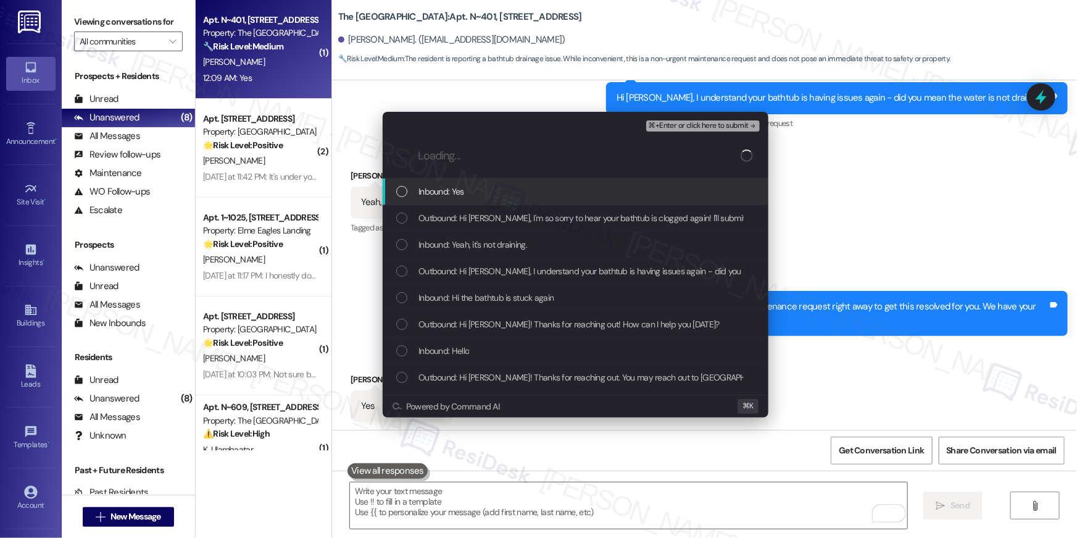
click at [469, 194] on div "Inbound: Yes" at bounding box center [576, 192] width 361 height 14
click at [460, 214] on span "Outbound: Hi Chaka, I'm so sorry to hear your bathtub is clogged again! I'll su…" at bounding box center [772, 218] width 706 height 14
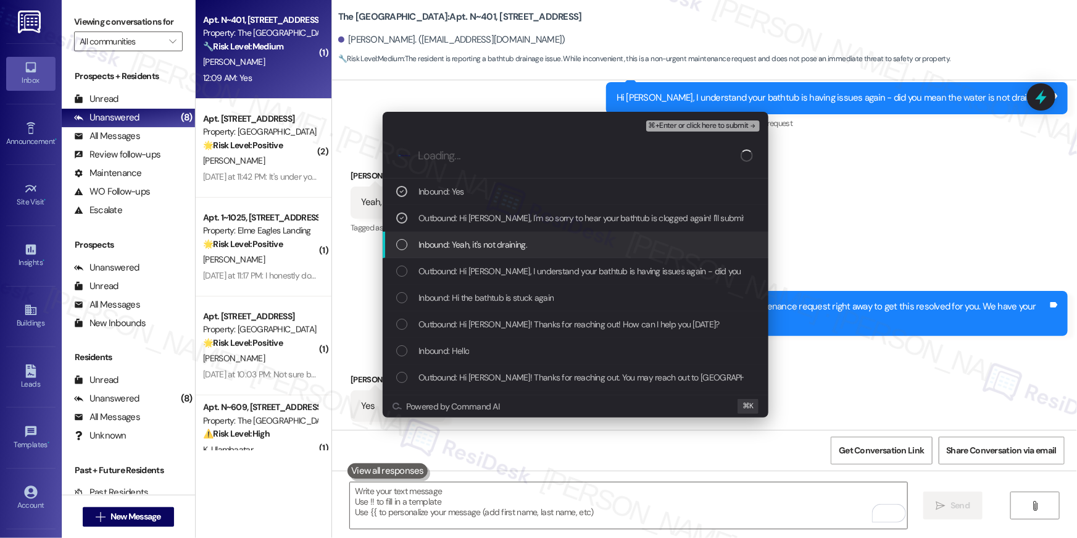
click at [455, 238] on span "Inbound: Yeah, it's not draining." at bounding box center [473, 245] width 109 height 14
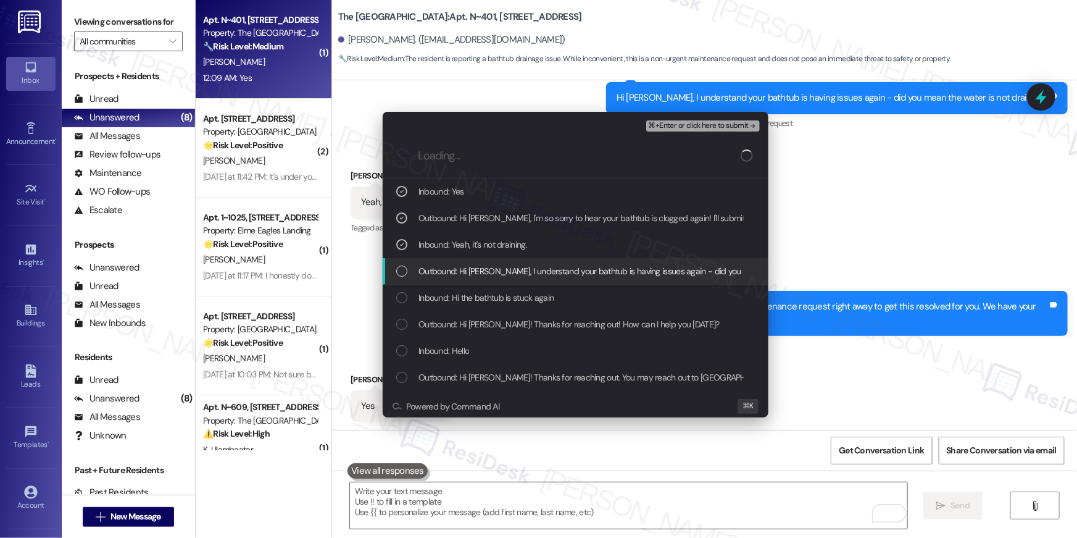
click at [458, 265] on span "Outbound: Hi Chaka, I understand your bathtub is having issues again - did you …" at bounding box center [637, 271] width 437 height 14
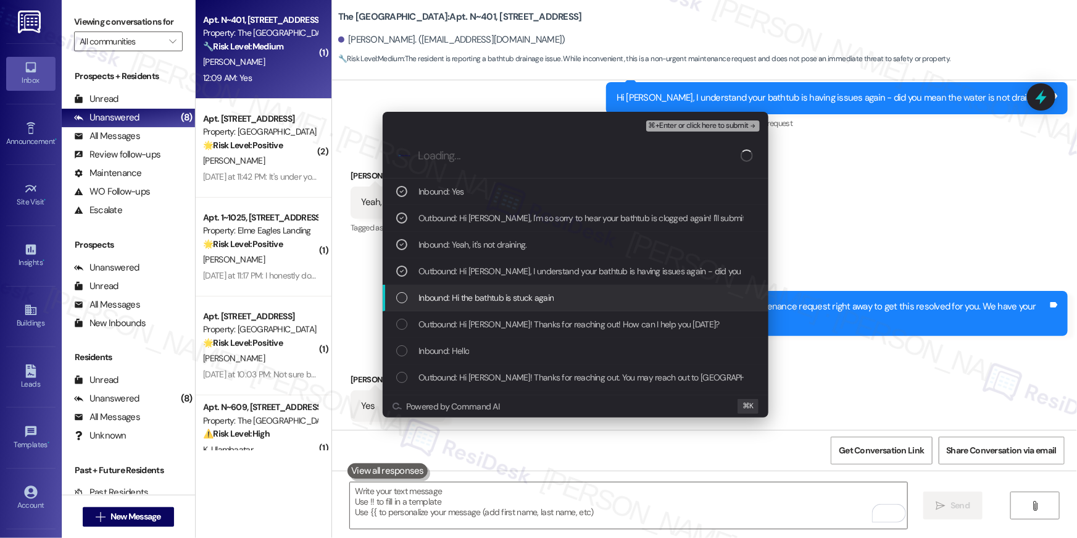
drag, startPoint x: 565, startPoint y: 302, endPoint x: 709, endPoint y: 180, distance: 188.3
click at [565, 302] on div "Inbound: Hi the bathtub is stuck again" at bounding box center [576, 298] width 361 height 14
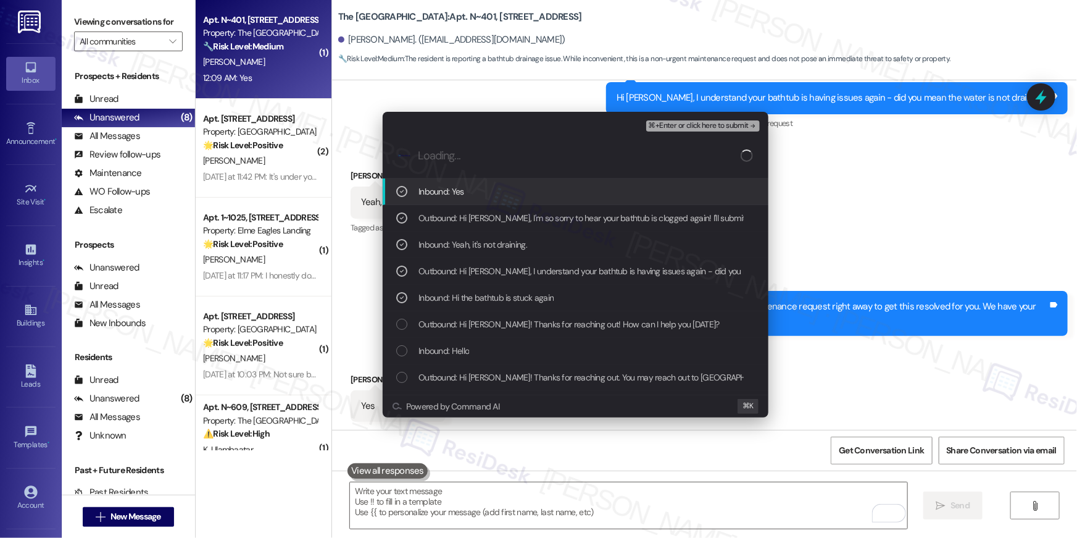
click at [707, 130] on span "⌘+Enter or click here to submit" at bounding box center [699, 126] width 100 height 9
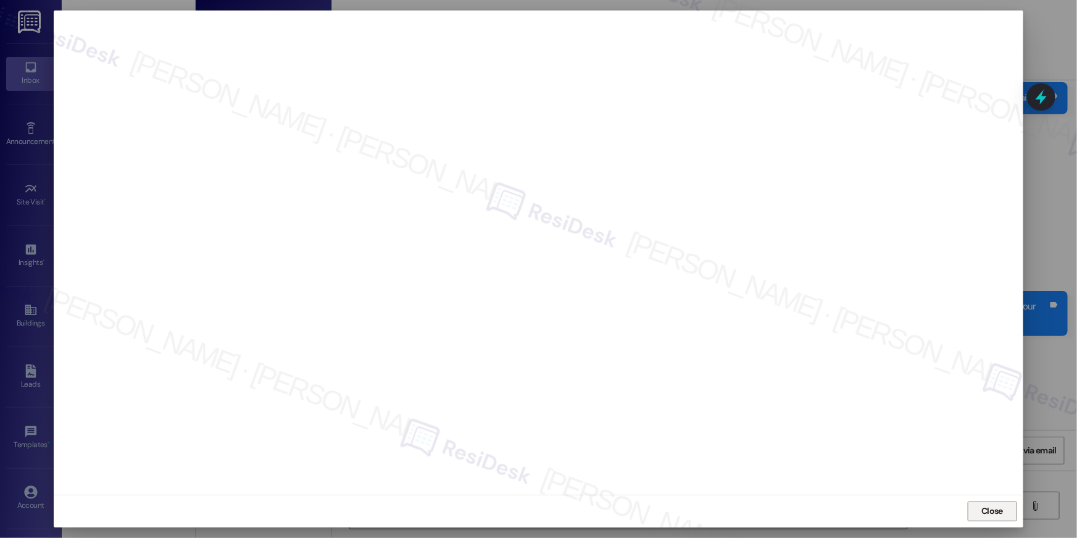
click at [988, 515] on span "Close" at bounding box center [993, 510] width 22 height 13
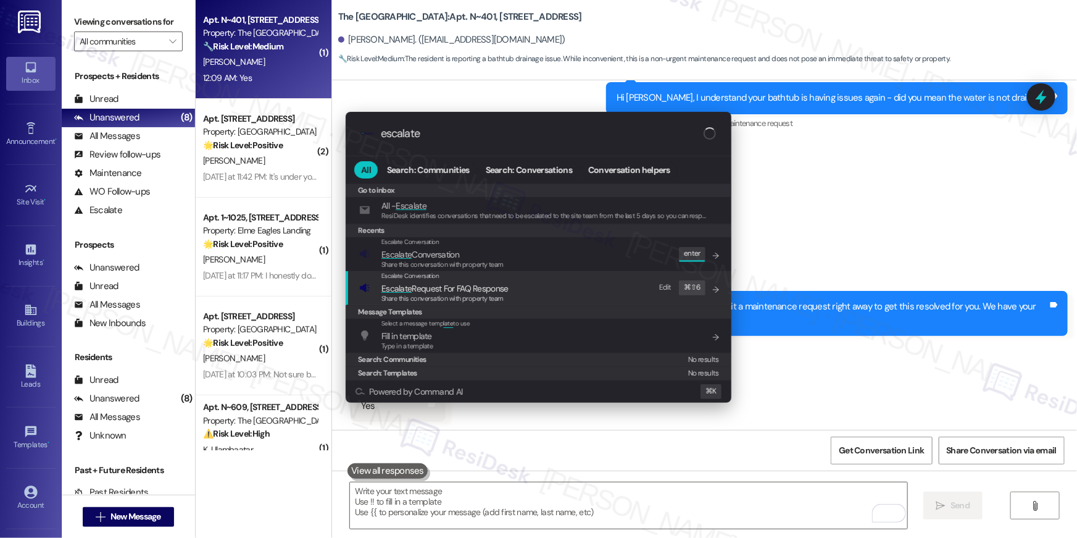
type input "escalate"
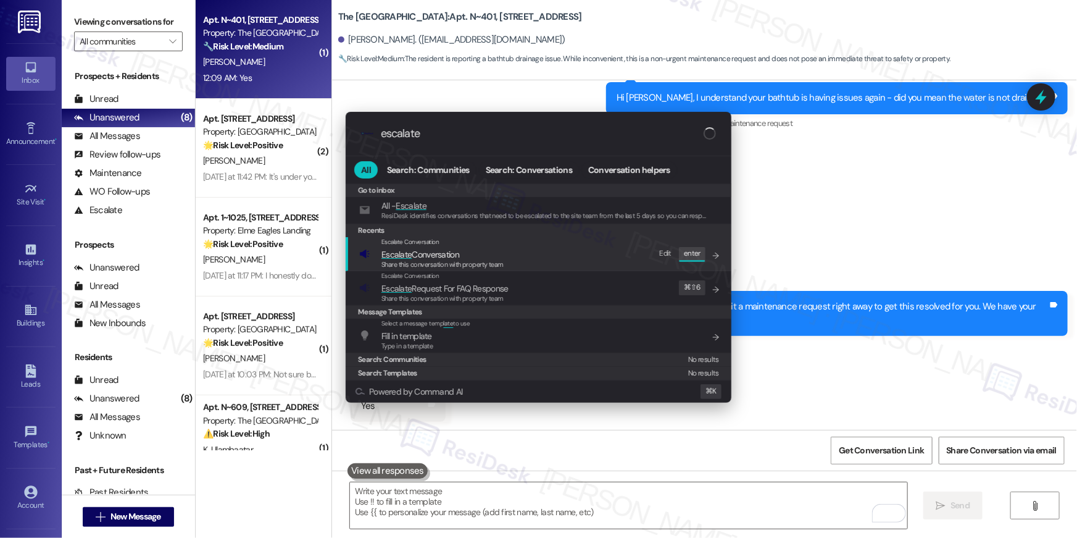
click at [509, 269] on div "Escalate Conversation Escalate Conversation Share this conversation with proper…" at bounding box center [539, 253] width 361 height 33
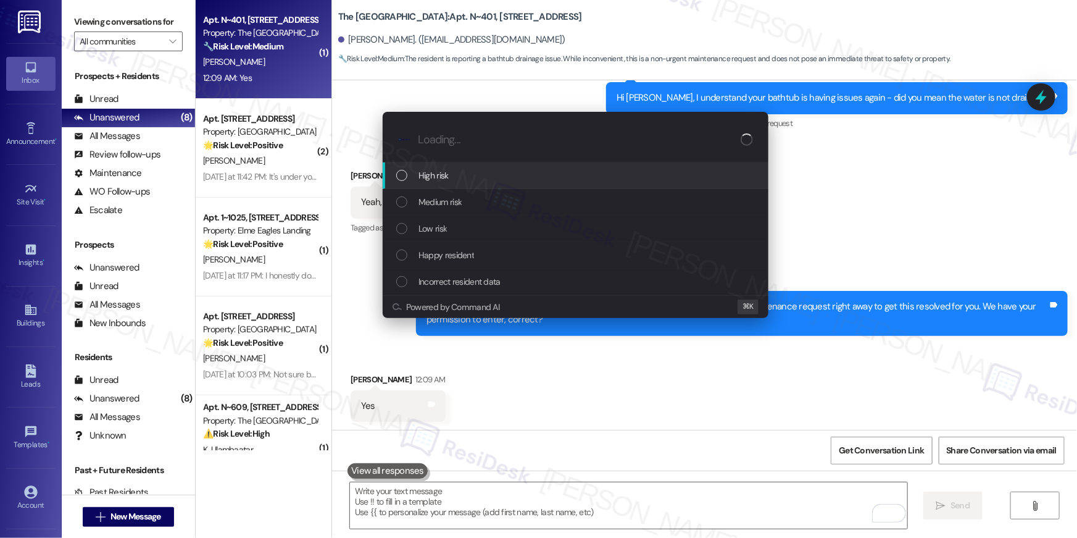
click at [475, 186] on div "High risk" at bounding box center [576, 175] width 386 height 27
paste input "Work order filed by Residesk | Work Order # 396544 Clogged bath tub"
type input "Work order filed by Residesk | Work Order # 396544 Clogged bath tub"
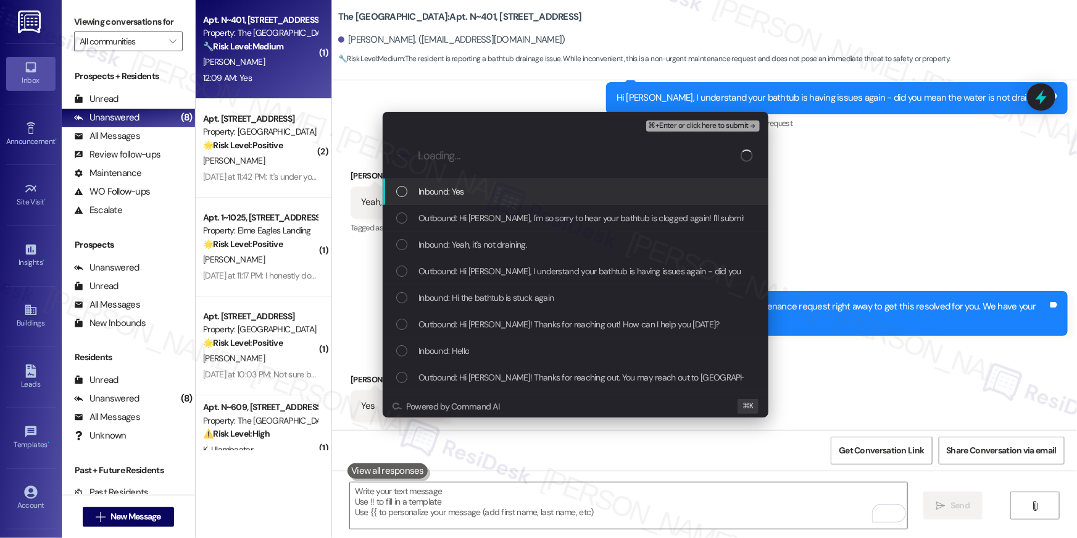
click at [457, 194] on span "Inbound: Yes" at bounding box center [442, 192] width 46 height 14
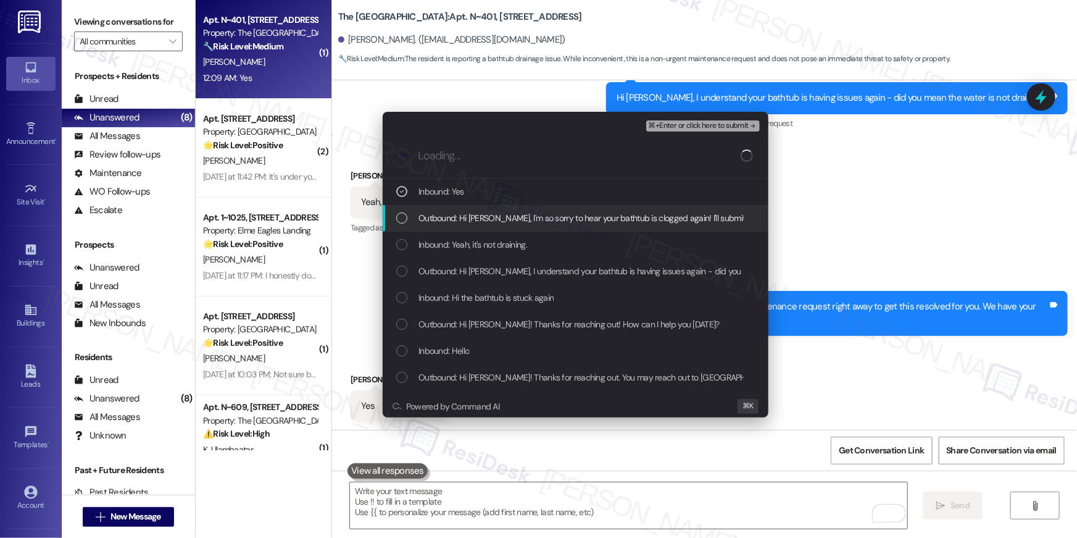
click at [456, 211] on span "Outbound: Hi Chaka, I'm so sorry to hear your bathtub is clogged again! I'll su…" at bounding box center [772, 218] width 706 height 14
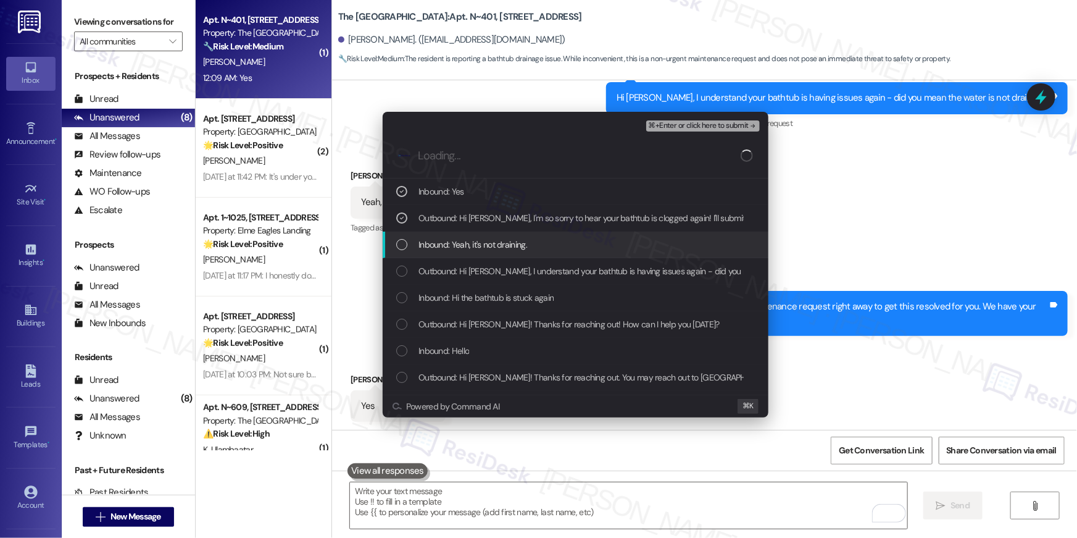
click at [456, 236] on div "Inbound: Yeah, it's not draining." at bounding box center [576, 244] width 386 height 27
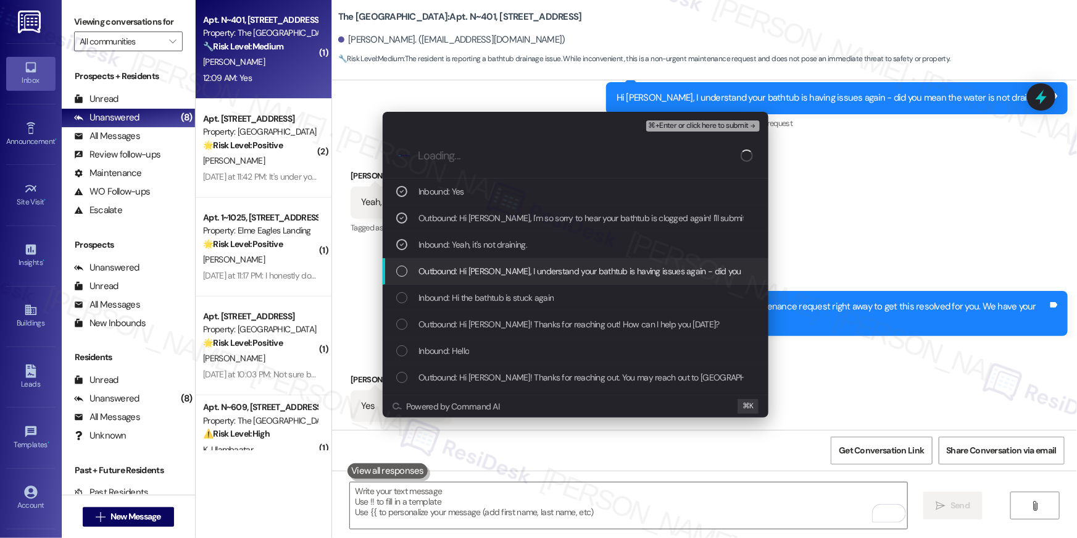
drag, startPoint x: 459, startPoint y: 260, endPoint x: 462, endPoint y: 268, distance: 8.6
click at [459, 261] on div "Outbound: Hi Chaka, I understand your bathtub is having issues again - did you …" at bounding box center [576, 271] width 386 height 27
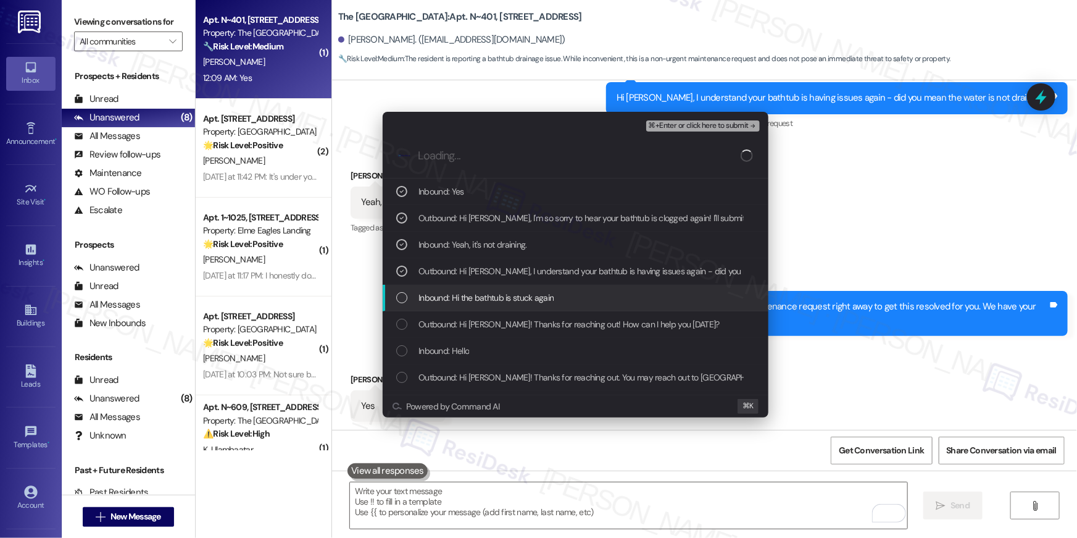
click at [469, 295] on span "Inbound: Hi the bathtub is stuck again" at bounding box center [486, 298] width 135 height 14
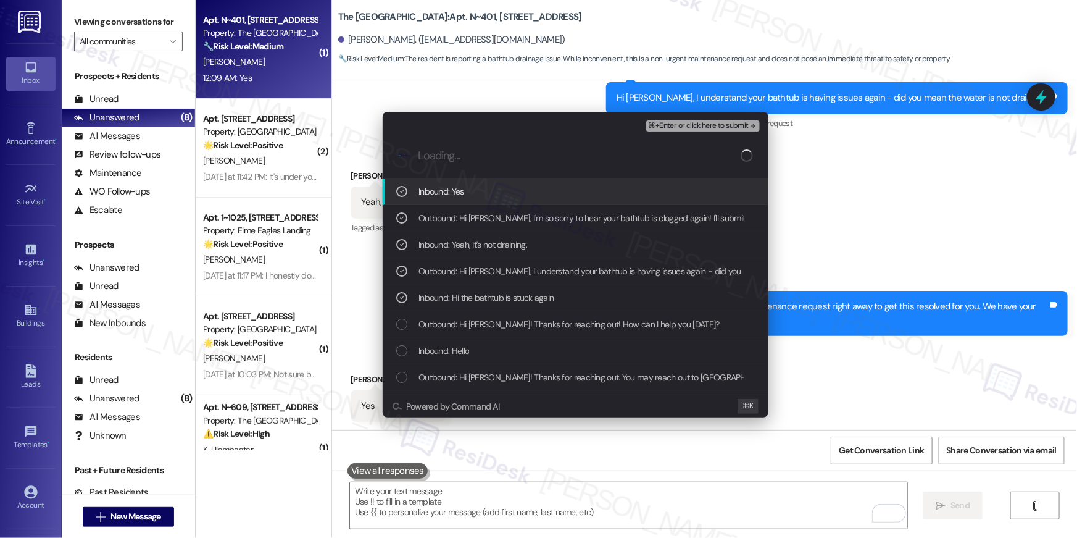
click at [655, 124] on span "⌘+Enter or click here to submit" at bounding box center [699, 126] width 100 height 9
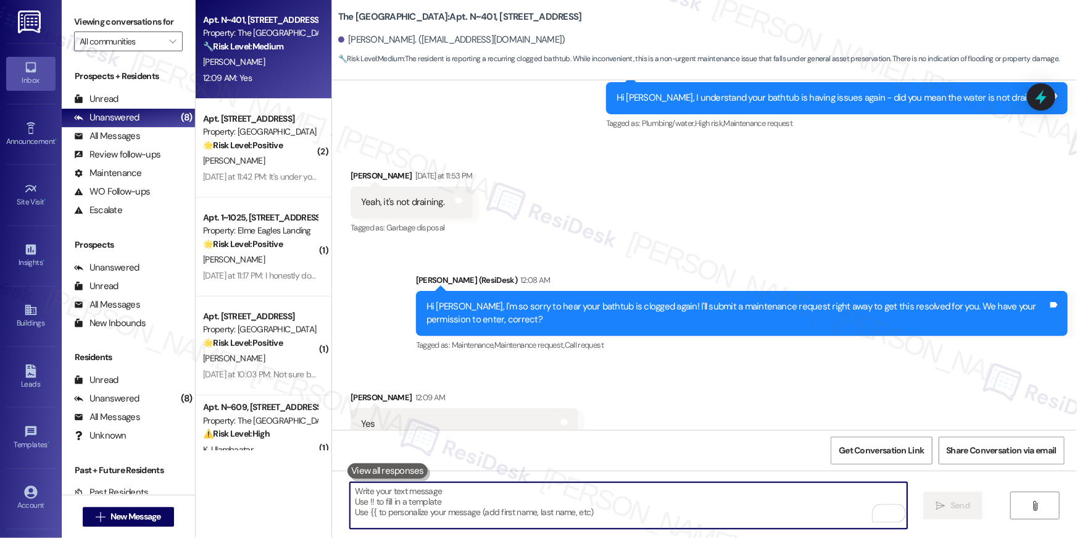
scroll to position [5556, 0]
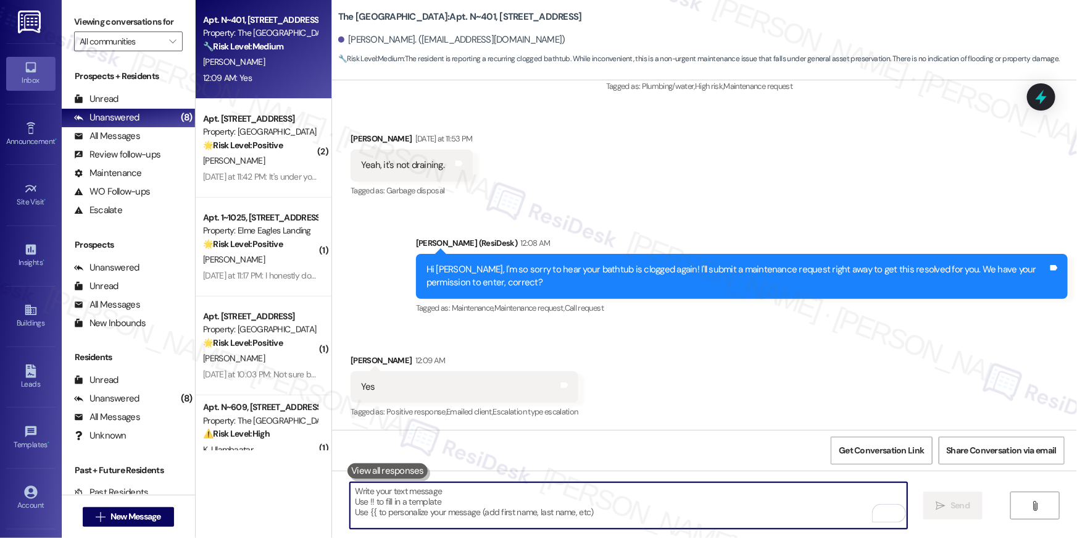
click at [748, 511] on textarea "To enrich screen reader interactions, please activate Accessibility in Grammarl…" at bounding box center [628, 505] width 557 height 46
paste textarea "Thank you, {{first_name}}! I’ve submitted your request, and our maintenance tea…"
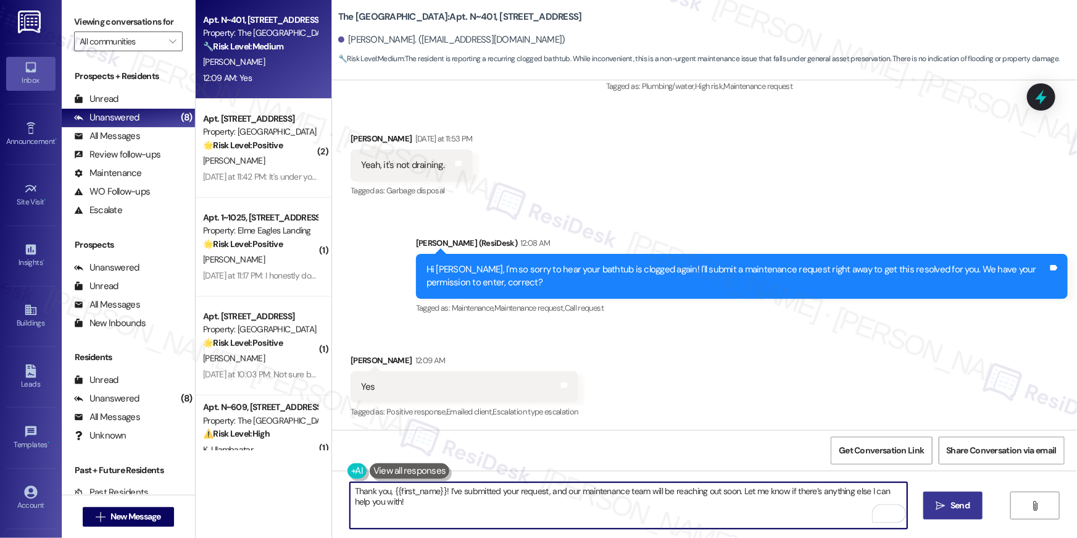
type textarea "Thank you, {{first_name}}! I’ve submitted your request, and our maintenance tea…"
click at [936, 506] on icon "" at bounding box center [940, 506] width 9 height 10
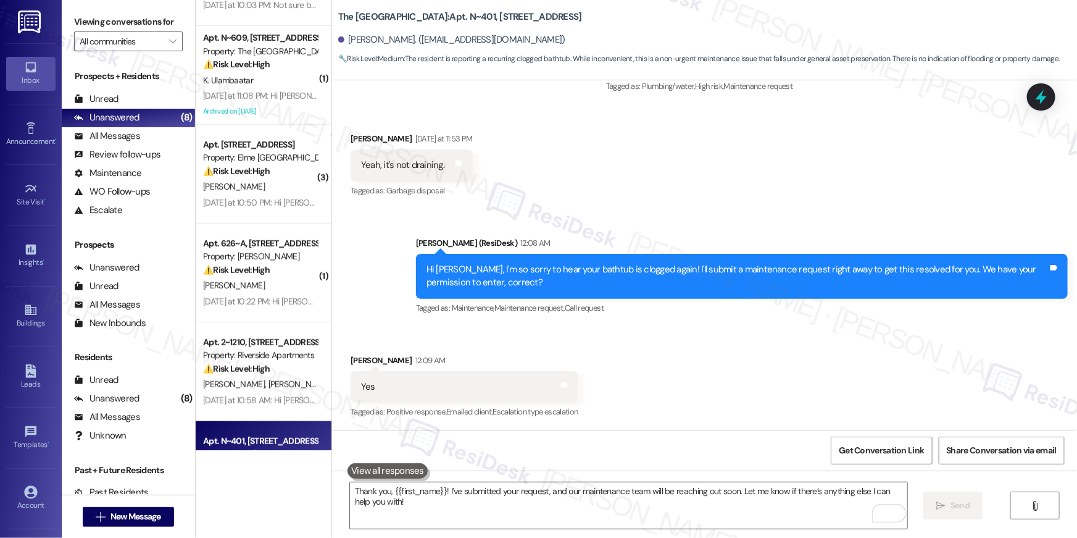
scroll to position [438, 0]
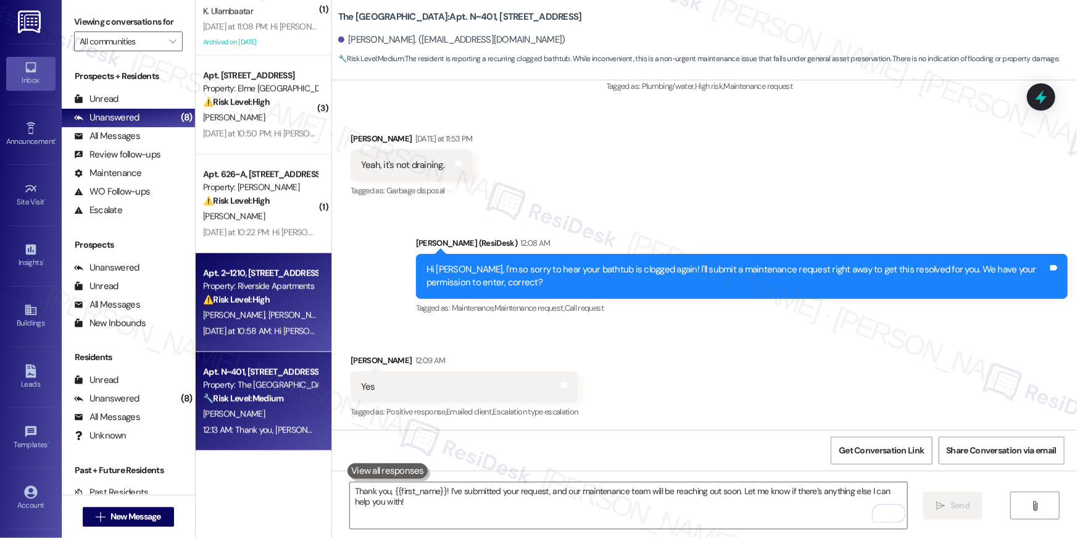
click at [267, 341] on div "Apt. 2~1210, 5860 Cameron Run Terrace Property: Riverside Apartments ⚠️ Risk Le…" at bounding box center [264, 302] width 136 height 99
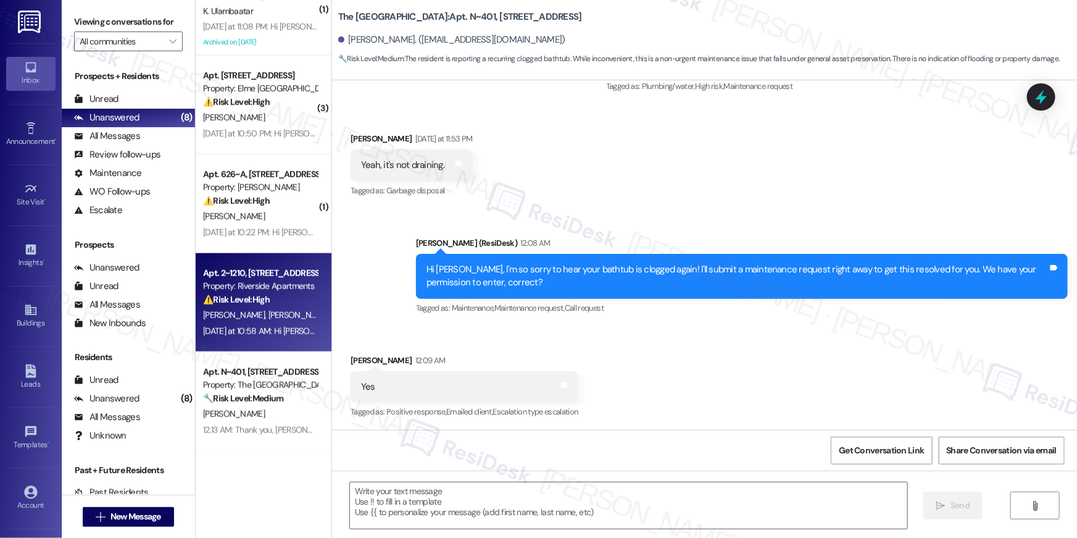
type textarea "Fetching suggested responses. Please feel free to read through the conversation…"
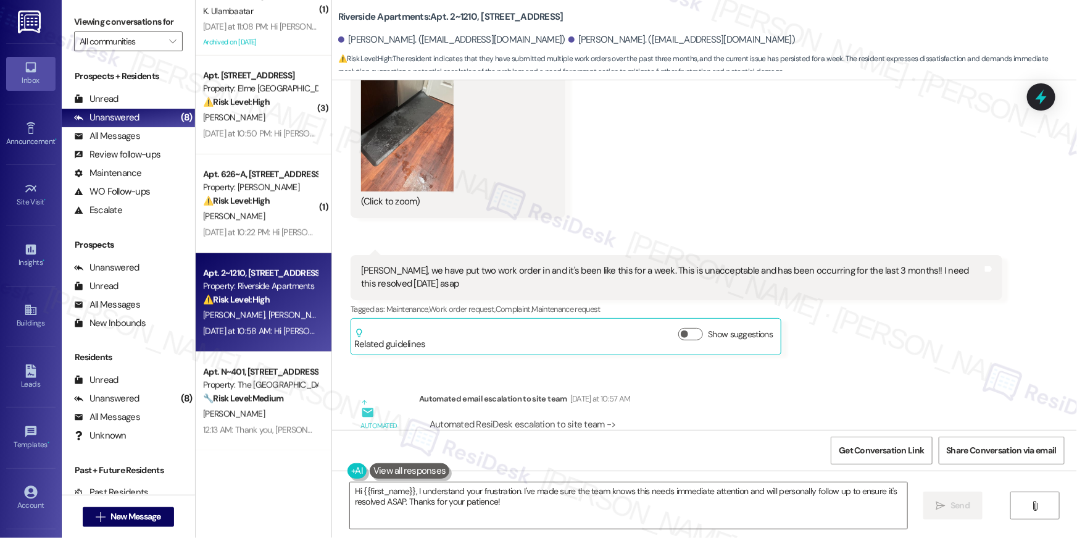
scroll to position [11898, 0]
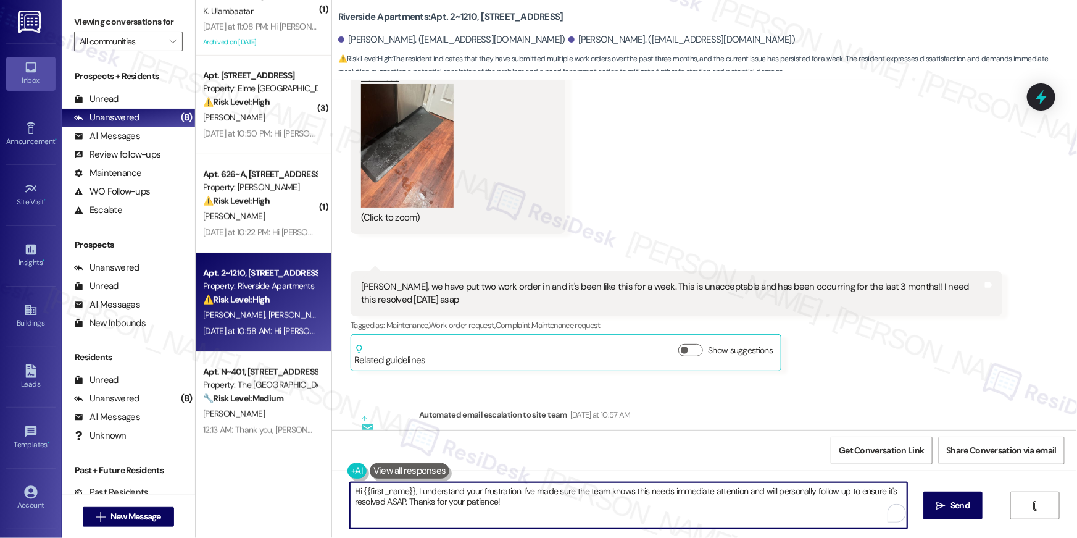
drag, startPoint x: 519, startPoint y: 510, endPoint x: 532, endPoint y: 504, distance: 13.8
click at [519, 510] on textarea "Hi {{first_name}}, I understand your frustration. I've made sure the team knows…" at bounding box center [628, 505] width 557 height 46
drag, startPoint x: 530, startPoint y: 502, endPoint x: 525, endPoint y: 493, distance: 10.2
click at [525, 493] on textarea "Hi {{first_name}}, I understand your frustration. I've made sure the team knows…" at bounding box center [628, 505] width 557 height 46
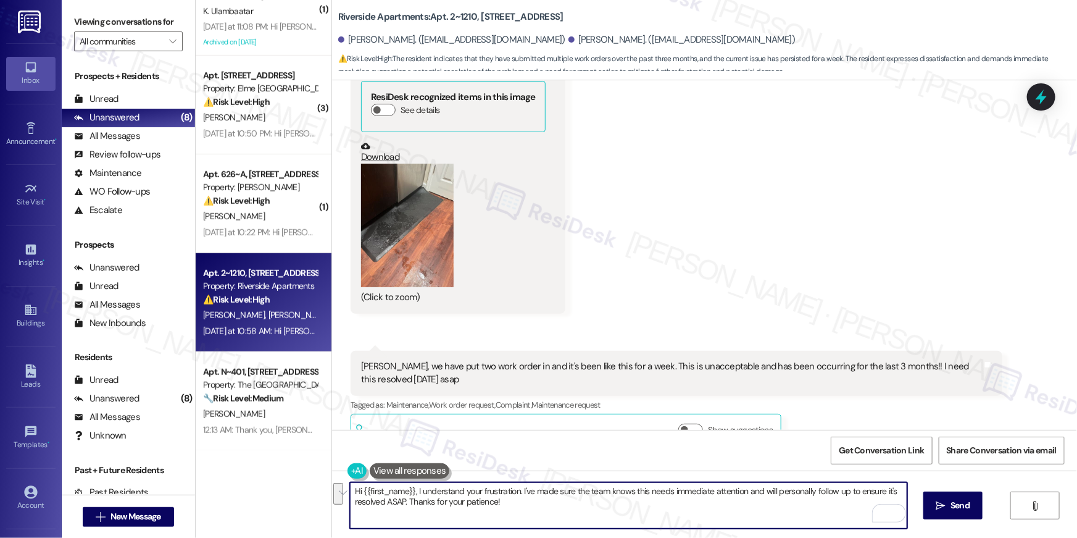
scroll to position [11698, 0]
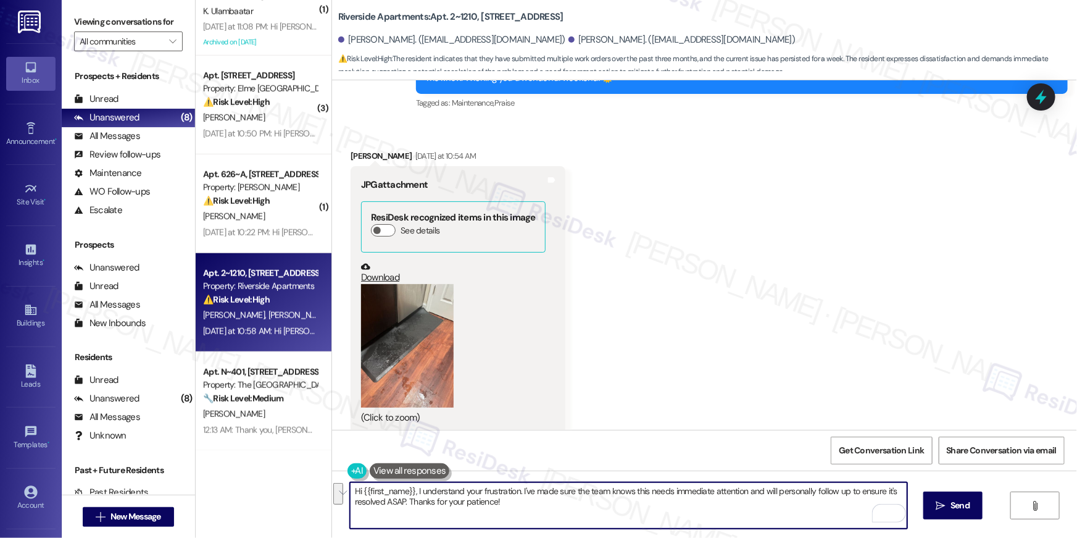
click at [378, 490] on textarea "Hi {{first_name}}, I understand your frustration. I've made sure the team knows…" at bounding box center [628, 505] width 557 height 46
click at [591, 516] on textarea "Hi Carla, I understand your frustration. I've made sure the team knows this nee…" at bounding box center [628, 505] width 557 height 46
click at [714, 510] on textarea "Hi Carla, I understand your frustration. I've made sure the team knows this nee…" at bounding box center [628, 505] width 557 height 46
click at [358, 499] on textarea "Hi Carla, I understand your frustration. I've made sure the team knows this nee…" at bounding box center [628, 505] width 557 height 46
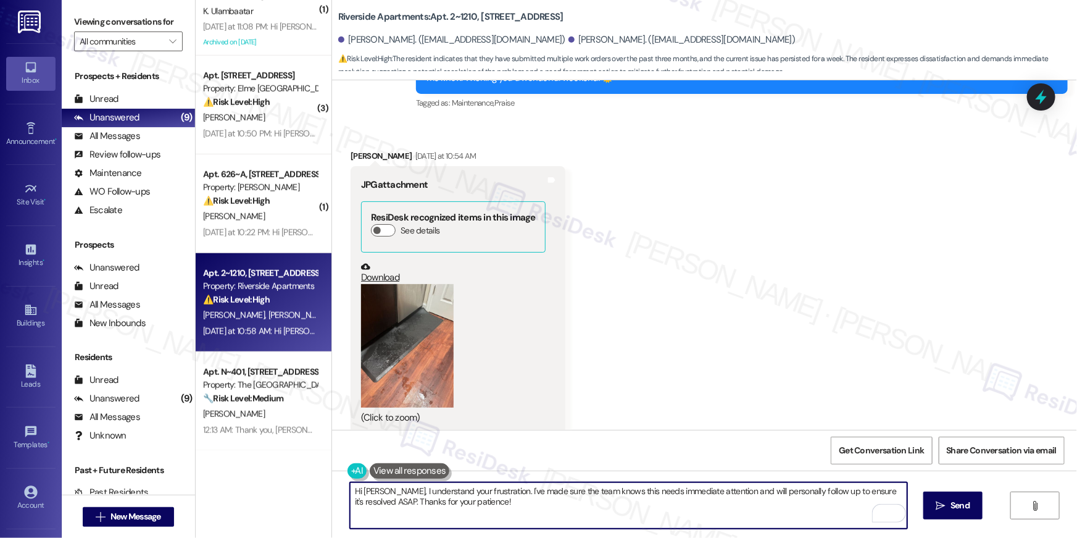
click at [358, 499] on textarea "Hi Carla, I understand your frustration. I've made sure the team knows this nee…" at bounding box center [628, 505] width 557 height 46
type textarea "Hi Carla, I understand your frustration. I've made sure the team knows this nee…"
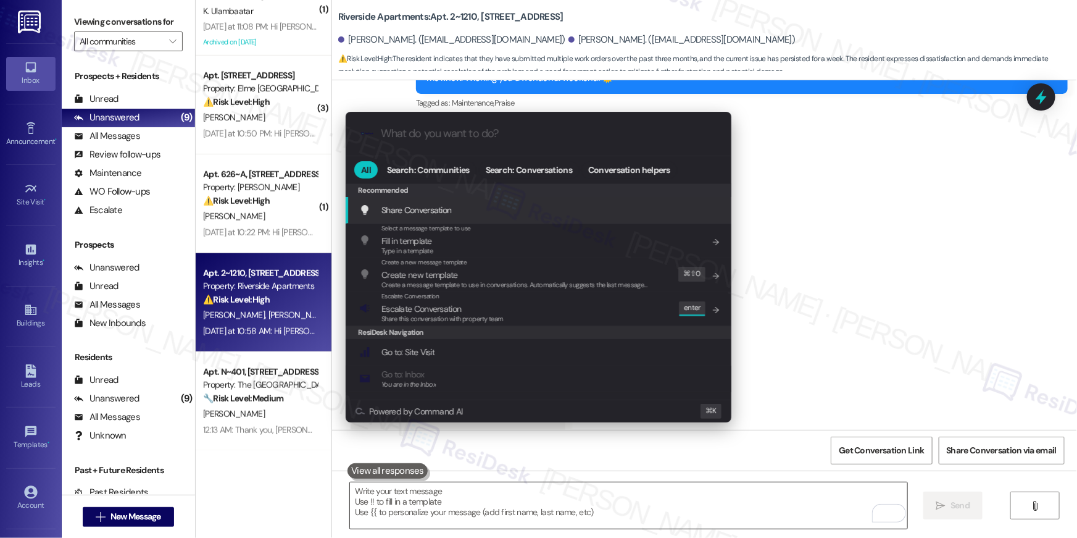
scroll to position [11818, 0]
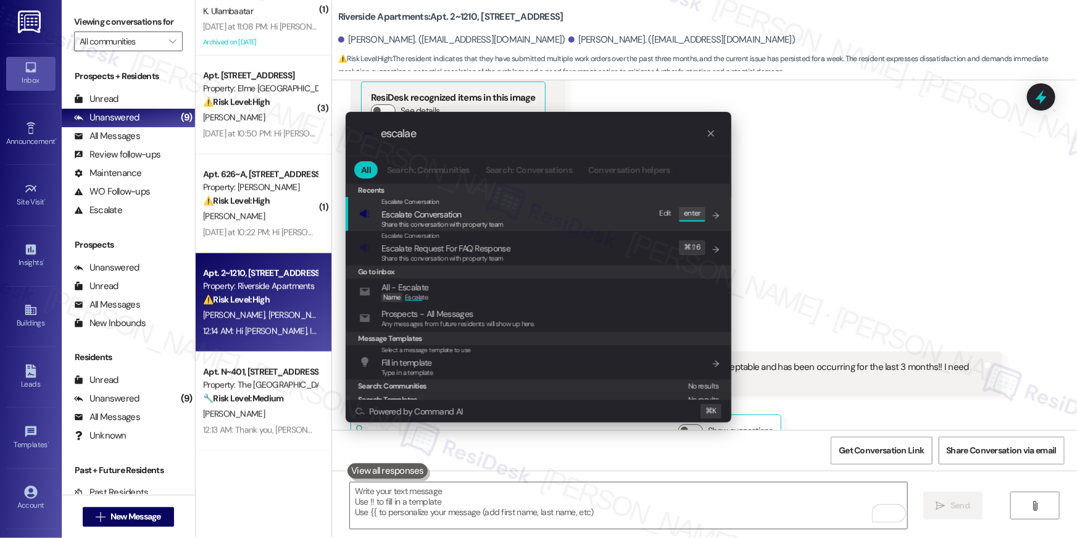
type input "escalae"
click at [440, 210] on span "Escalate Conversation" at bounding box center [422, 214] width 80 height 11
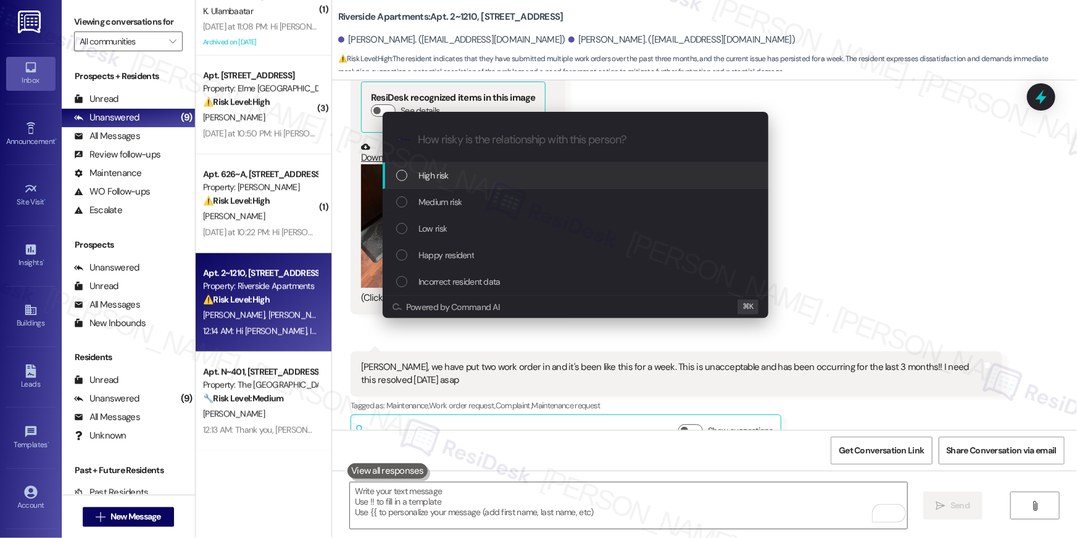
click at [440, 180] on span "High risk" at bounding box center [434, 176] width 30 height 14
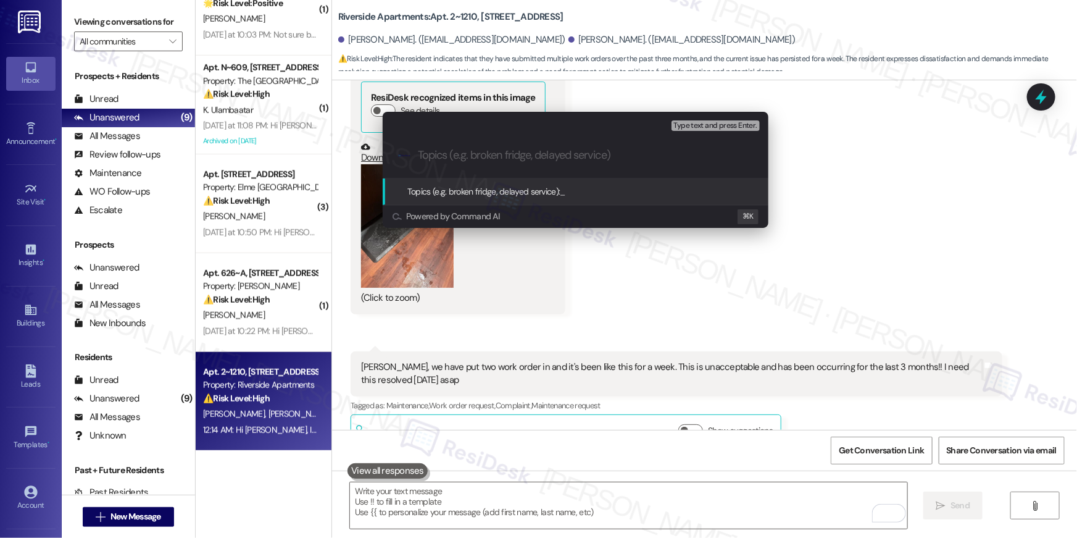
click at [502, 162] on input "Topics (e.g. broken fridge, delayed service)" at bounding box center [585, 155] width 335 height 13
paste input "Thank you, {{first_name}}! I’ve submitted your request, and our maintenance tea…"
type input "Thank you, {{first_name}}! I’ve submitted your request, and our maintenance tea…"
type input "Work order follow-up"
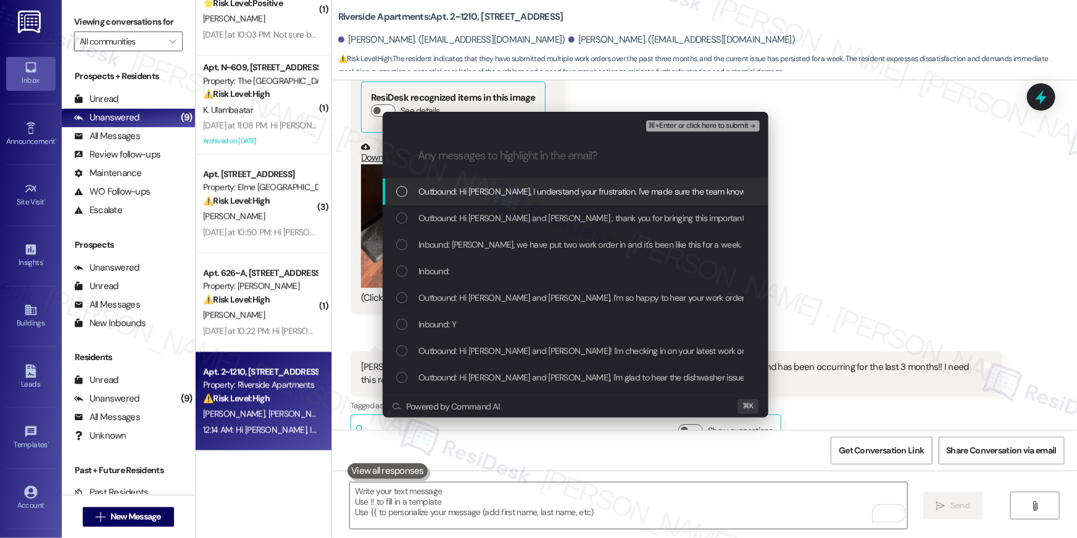
click at [505, 186] on span "Outbound: Hi Carla, I understand your frustration. I've made sure the team know…" at bounding box center [779, 192] width 720 height 14
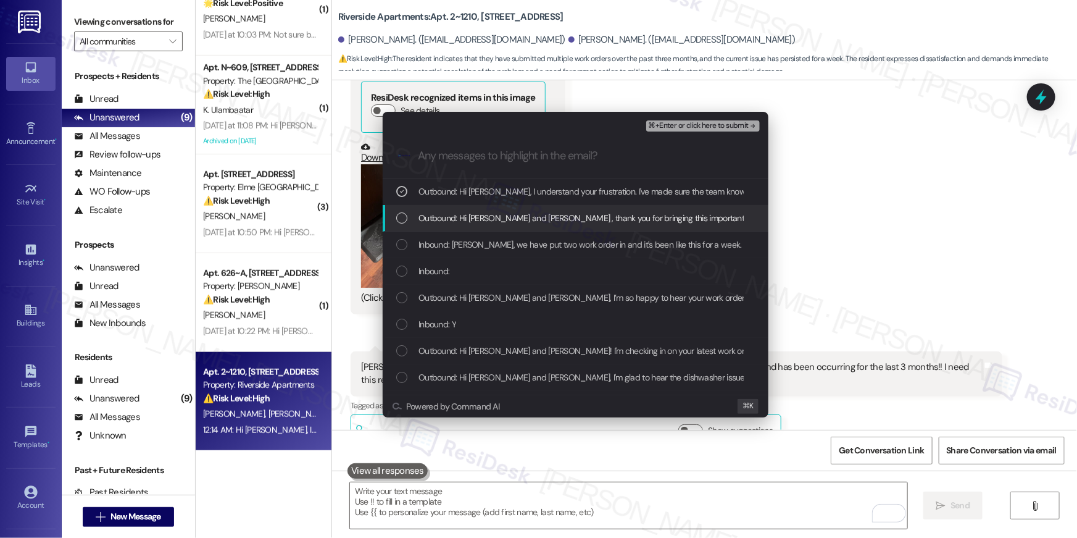
drag, startPoint x: 501, startPoint y: 210, endPoint x: 502, endPoint y: 238, distance: 27.8
click at [501, 211] on div "Outbound: Hi Carla and Jaylene , thank you for bringing this important matter t…" at bounding box center [576, 218] width 386 height 27
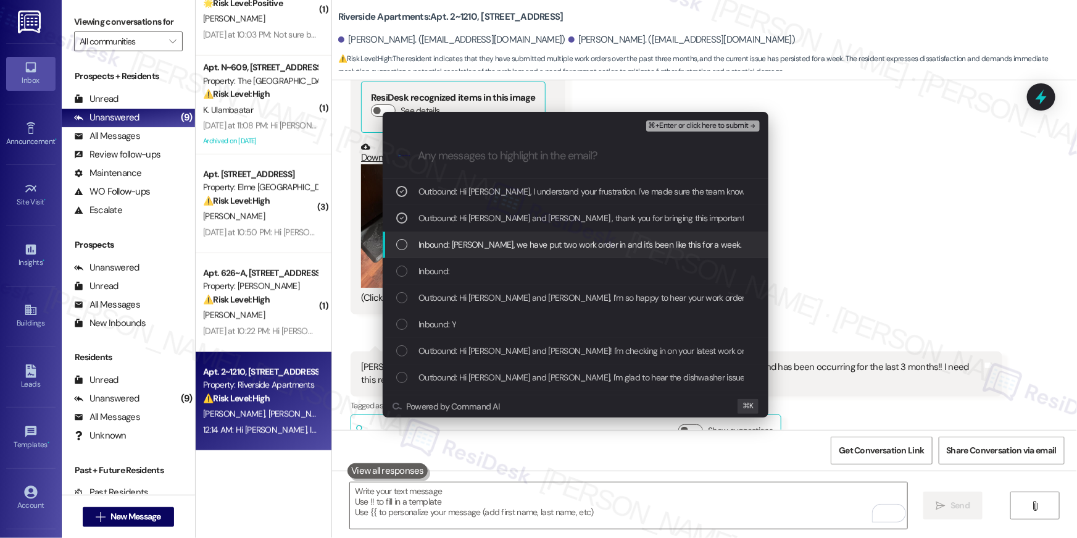
click at [502, 238] on span "Inbound: Ella, we have put two work order in and it's been like this for a week…" at bounding box center [760, 245] width 683 height 14
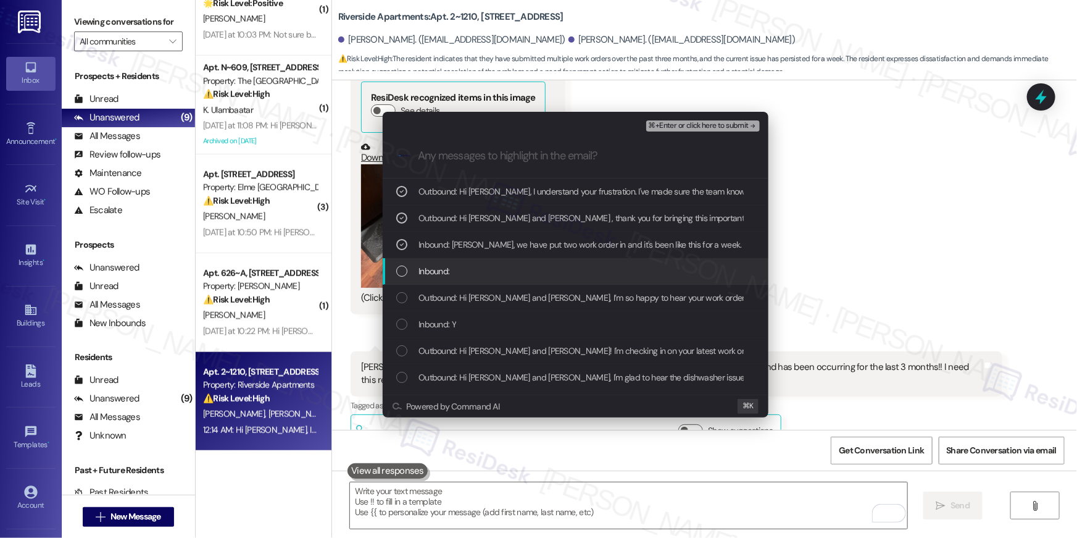
click at [494, 262] on div "Inbound:" at bounding box center [576, 271] width 386 height 27
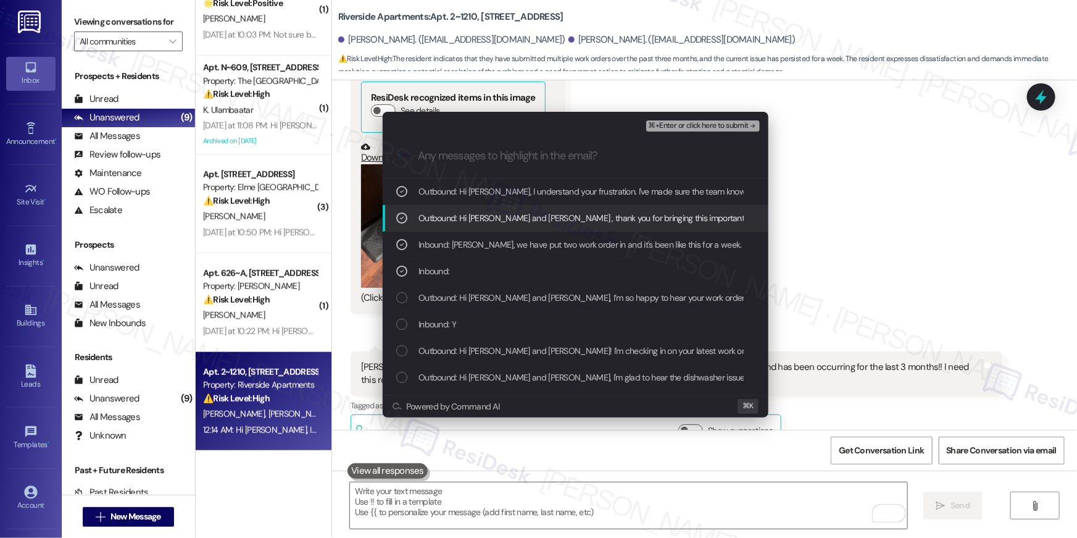
click at [686, 125] on span "⌘+Enter or click here to submit" at bounding box center [699, 126] width 100 height 9
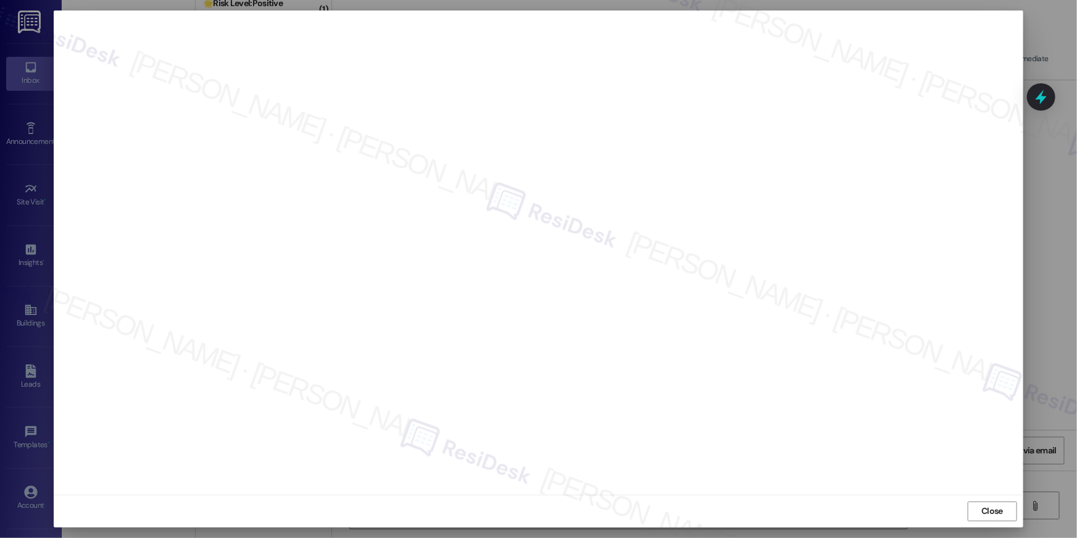
click at [972, 499] on div "Close" at bounding box center [539, 510] width 970 height 33
click at [992, 511] on span "Close" at bounding box center [993, 510] width 22 height 13
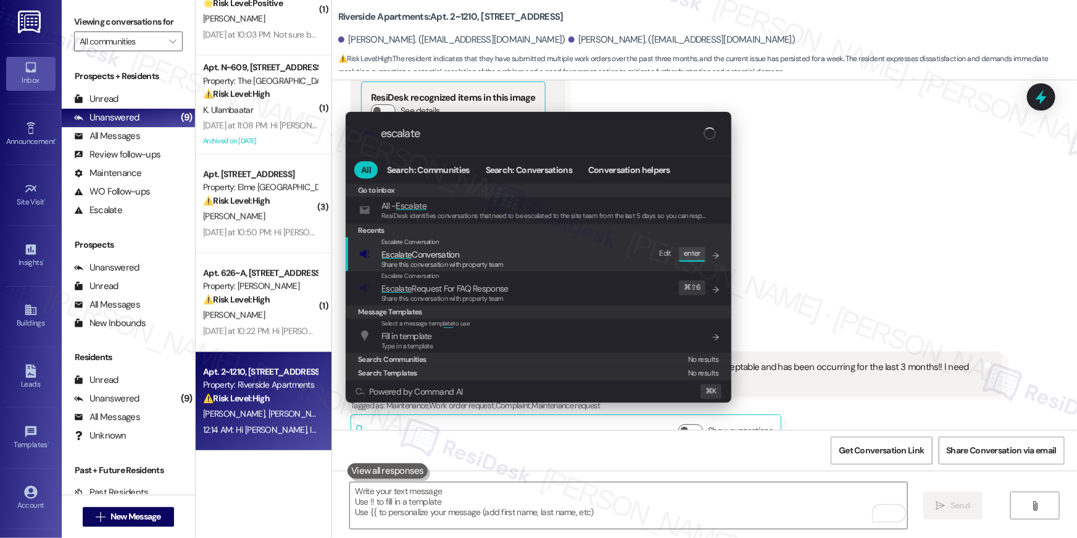
type input "escalate"
click at [557, 261] on div "Escalate Conversation Escalate Conversation Share this conversation with proper…" at bounding box center [539, 253] width 361 height 33
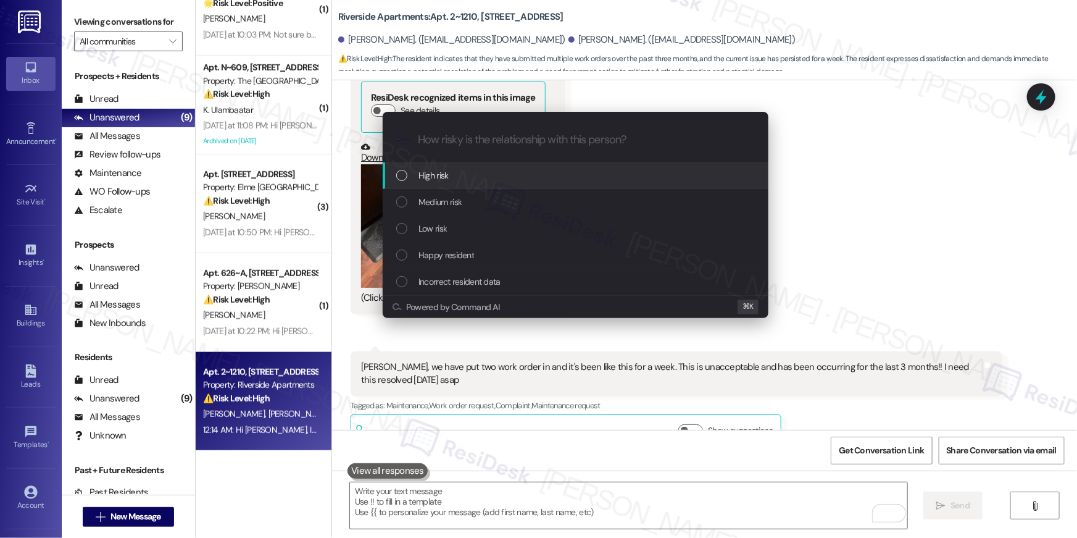
click at [484, 186] on div "High risk" at bounding box center [576, 175] width 386 height 27
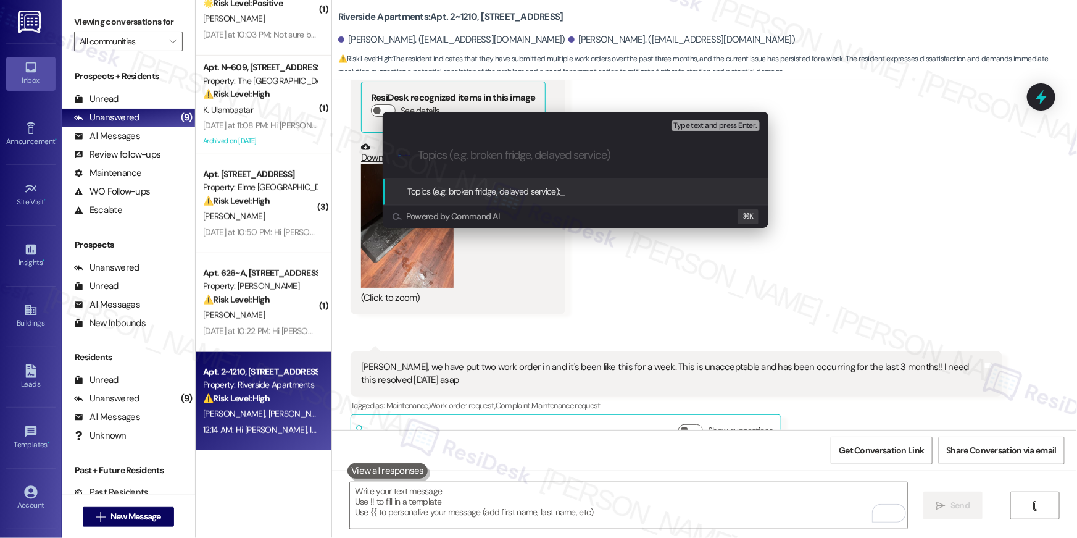
paste input "Work order follow-up"
type input "Work order follow-up"
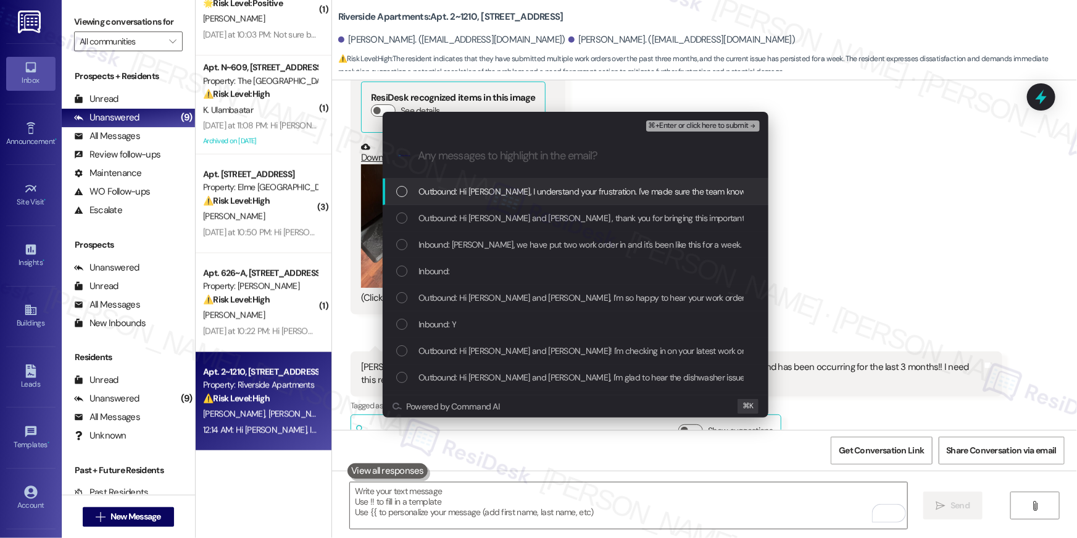
click at [534, 188] on span "Outbound: Hi Carla, I understand your frustration. I've made sure the team know…" at bounding box center [779, 192] width 720 height 14
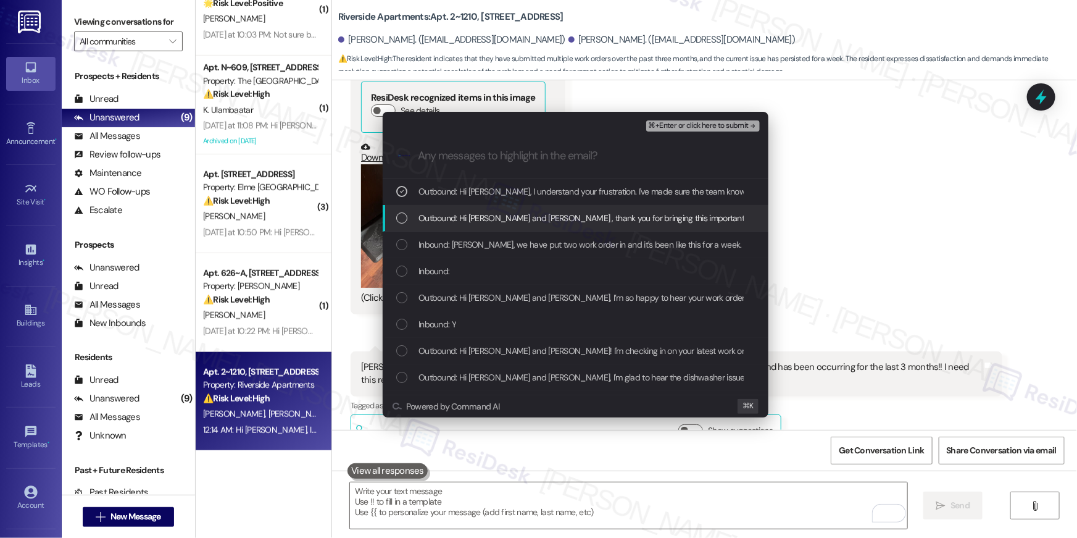
click at [529, 211] on span "Outbound: Hi Carla and Jaylene , thank you for bringing this important matter t…" at bounding box center [873, 218] width 909 height 14
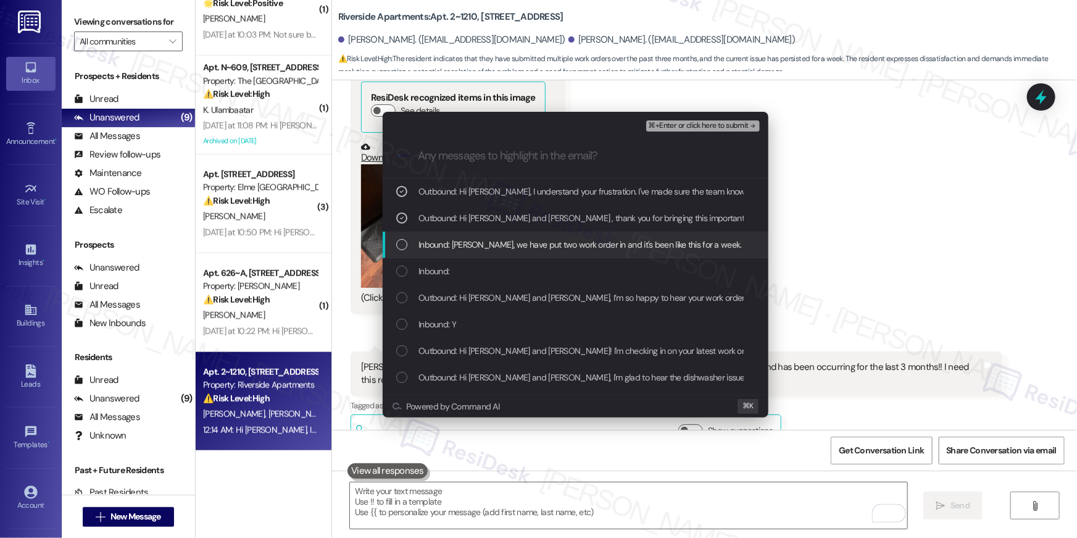
click at [529, 244] on span "Inbound: Ella, we have put two work order in and it's been like this for a week…" at bounding box center [760, 245] width 683 height 14
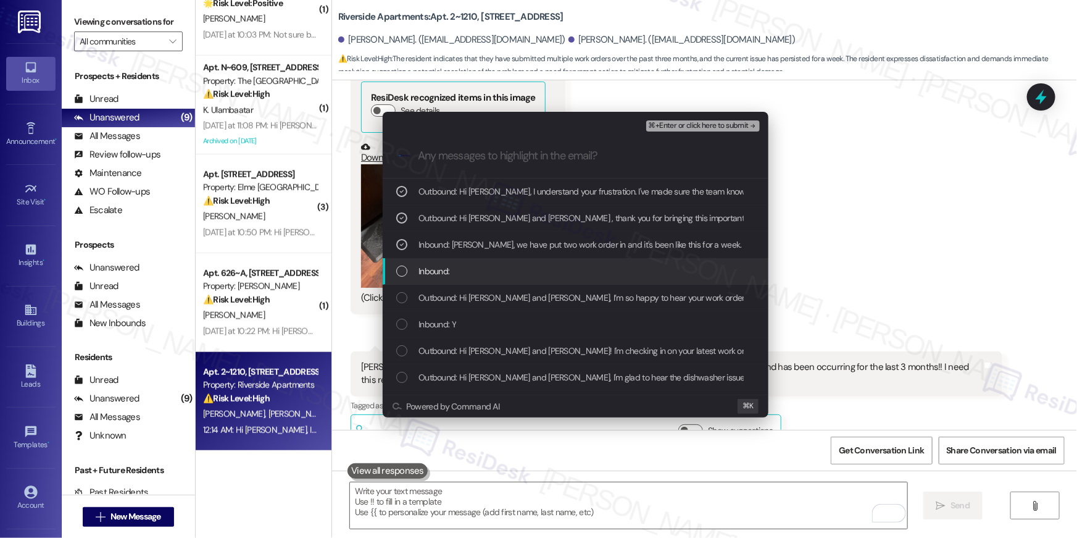
click at [525, 269] on div "Inbound:" at bounding box center [576, 271] width 361 height 14
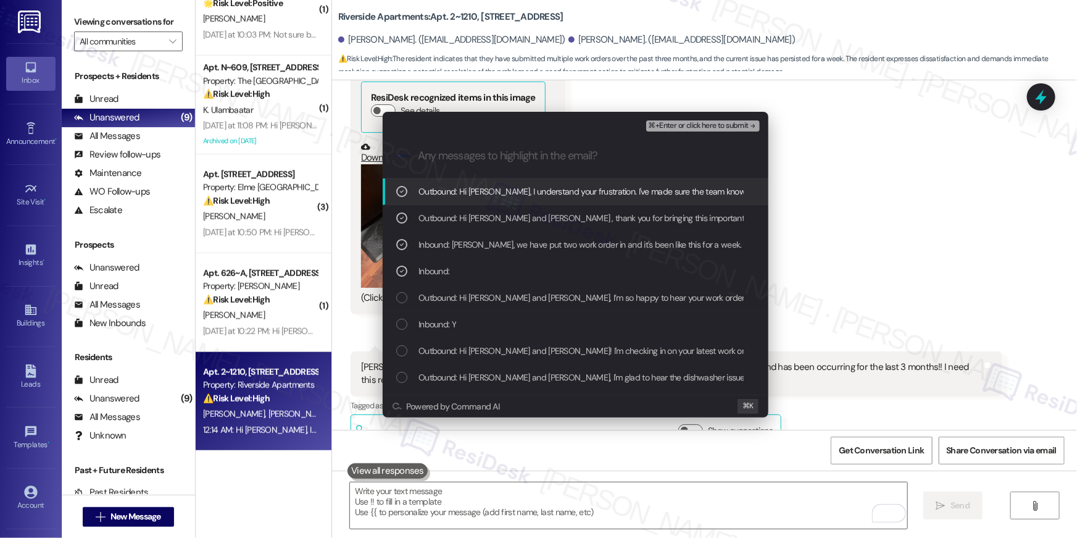
click at [683, 125] on span "⌘+Enter or click here to submit" at bounding box center [699, 126] width 100 height 9
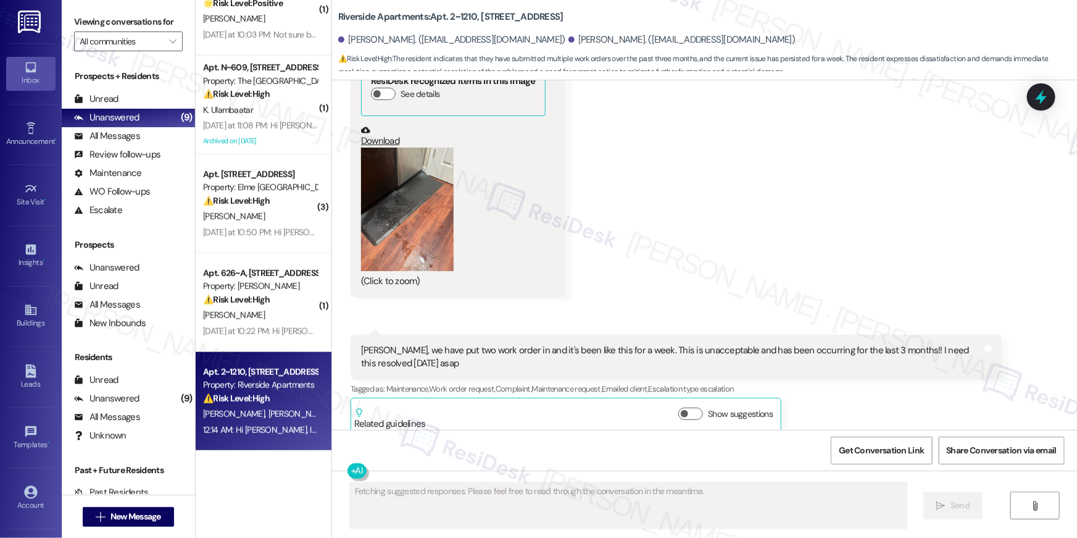
scroll to position [11818, 0]
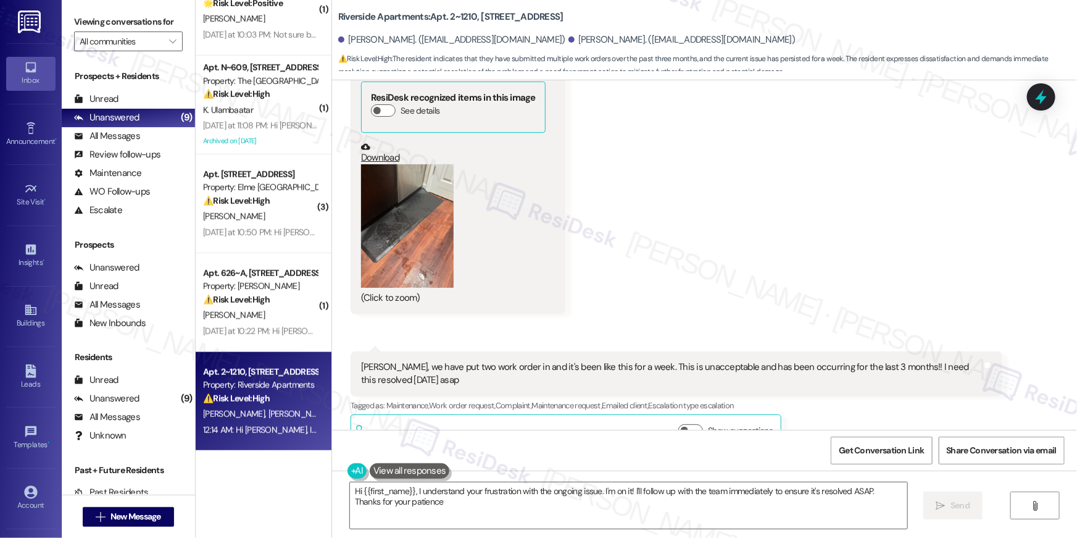
type textarea "Hi {{first_name}}, I understand your frustration with the ongoing issue. I'm on…"
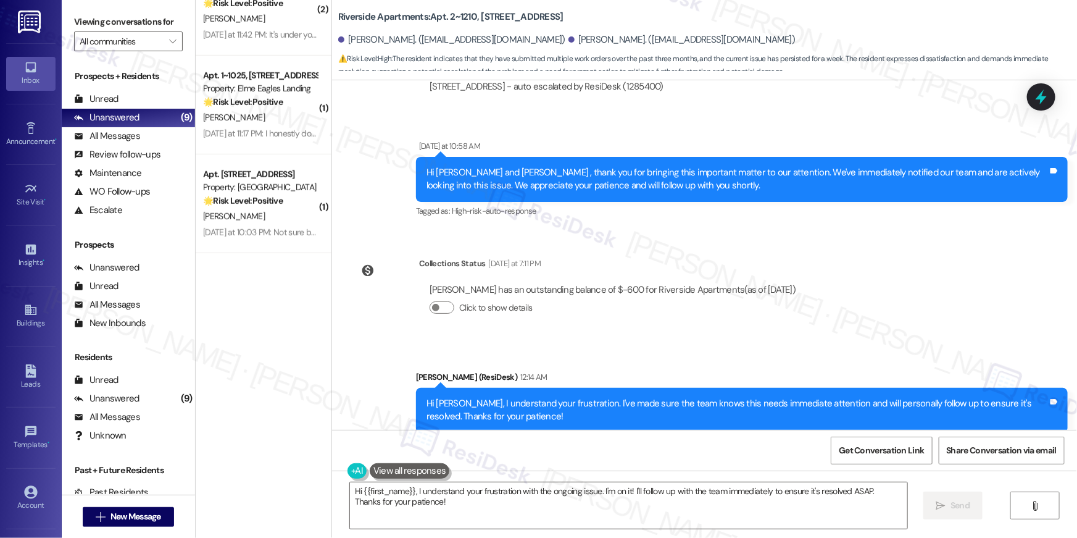
scroll to position [0, 0]
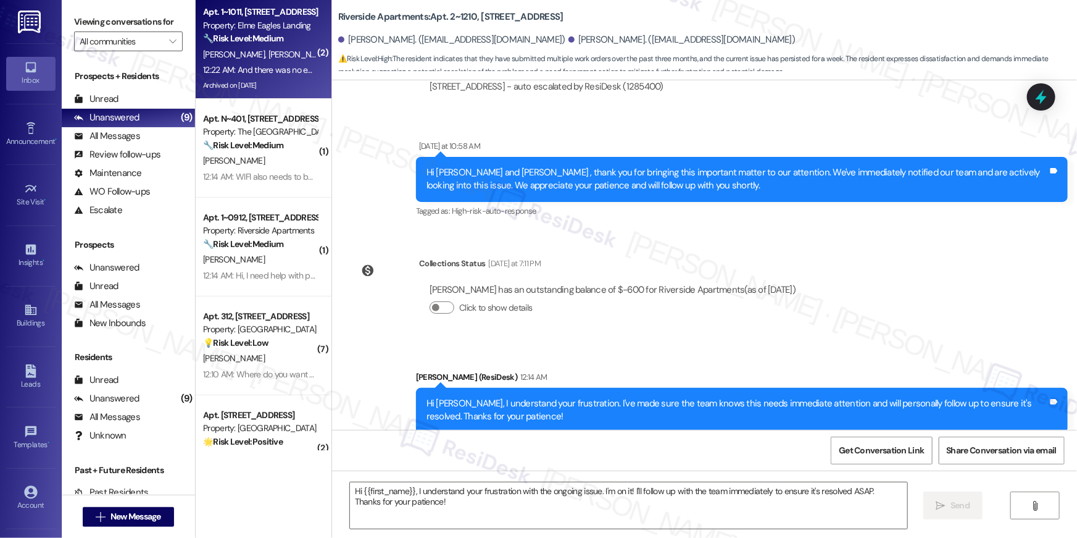
type textarea "Fetching suggested responses. Please feel free to read through the conversation…"
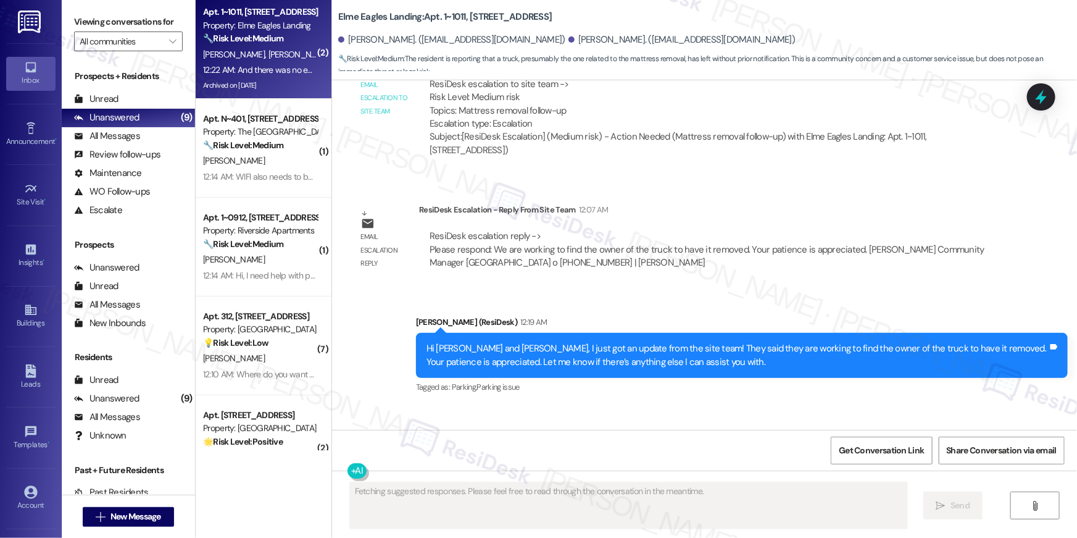
scroll to position [28864, 0]
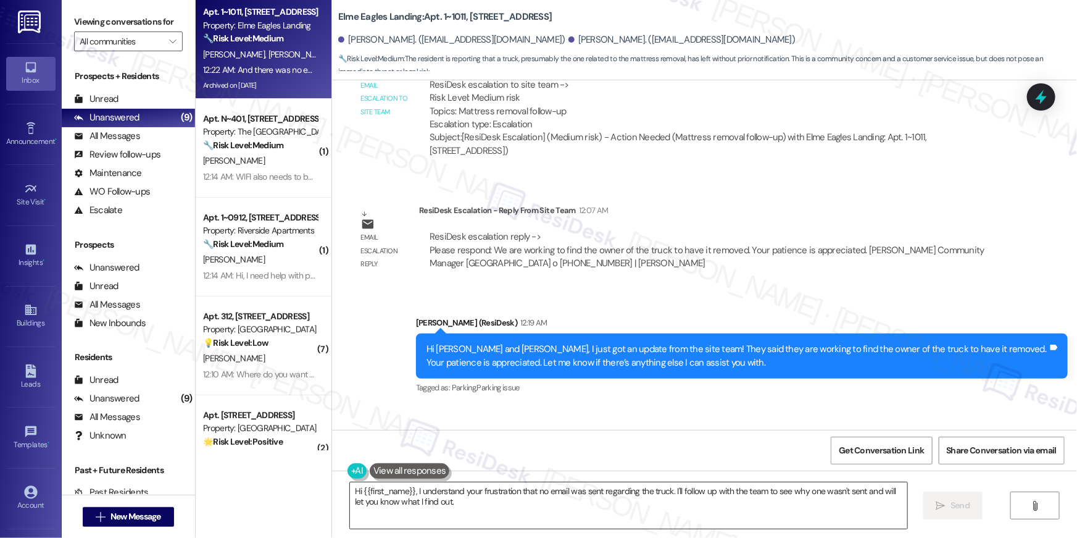
click at [427, 502] on textarea "Hi {{first_name}}, I understand your frustration that no email was sent regardi…" at bounding box center [628, 505] width 557 height 46
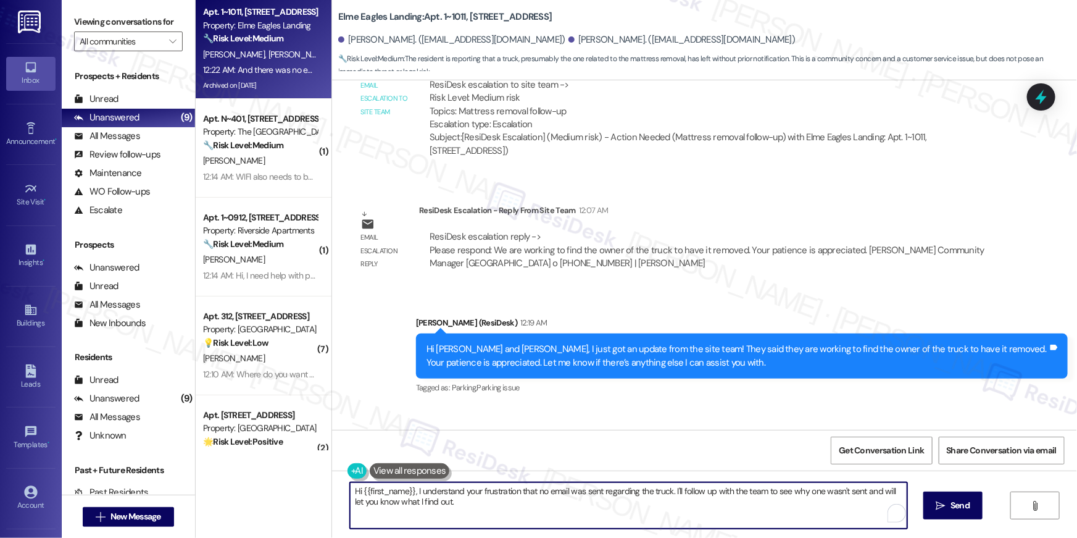
click at [427, 502] on textarea "Hi {{first_name}}, I understand your frustration that no email was sent regardi…" at bounding box center [628, 505] width 557 height 46
click at [646, 406] on div "Received via SMS Keena Frye 12:20 AM The truck left this morning Tags and notes…" at bounding box center [704, 520] width 745 height 228
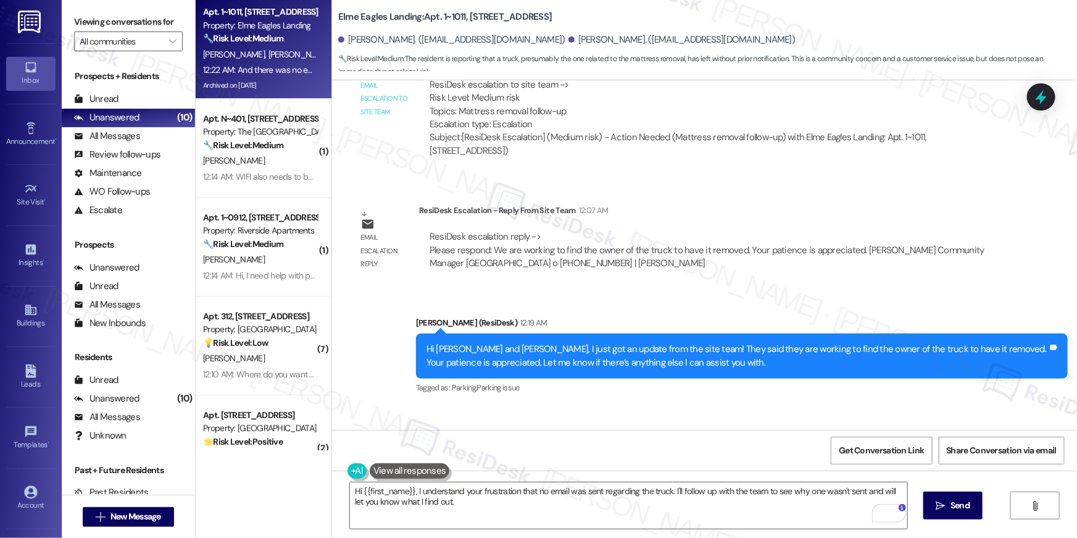
click at [571, 406] on div "Received via SMS Keena Frye 12:20 AM The truck left this morning Tags and notes…" at bounding box center [704, 520] width 745 height 228
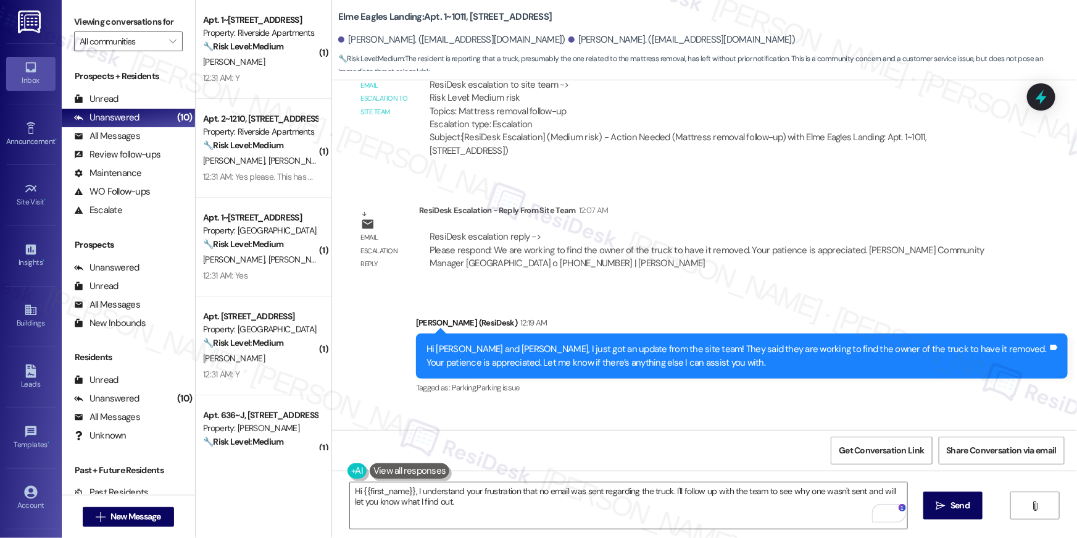
scroll to position [28864, 0]
click at [648, 406] on div "Received via SMS Keena Frye 12:20 AM The truck left this morning Tags and notes…" at bounding box center [704, 520] width 745 height 228
click at [565, 495] on textarea "Hi {{first_name}}, I understand your frustration that no email was sent regardi…" at bounding box center [628, 505] width 557 height 46
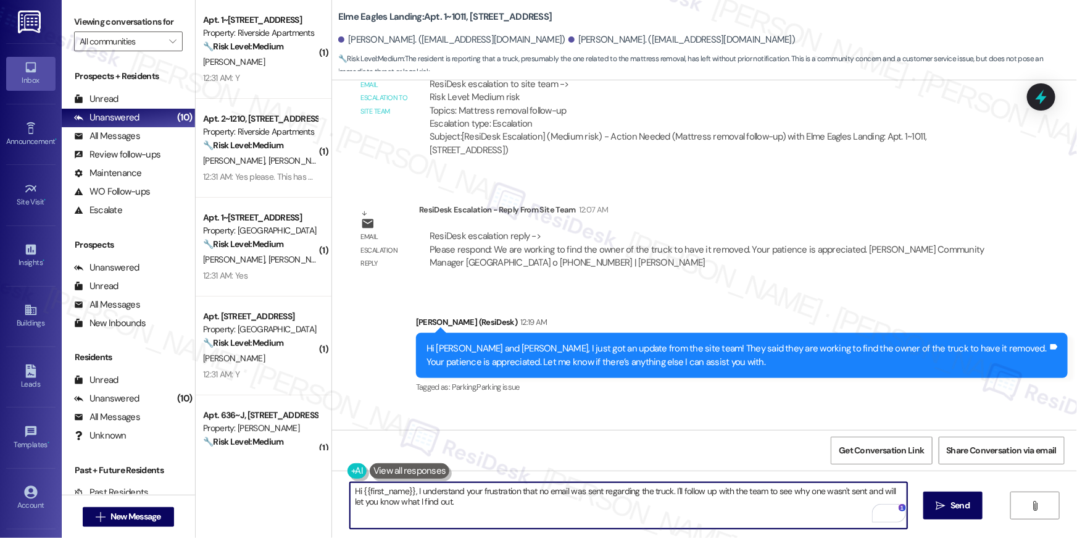
click at [565, 491] on textarea "Hi {{first_name}}, I understand your frustration that no email was sent regardi…" at bounding box center [628, 505] width 557 height 46
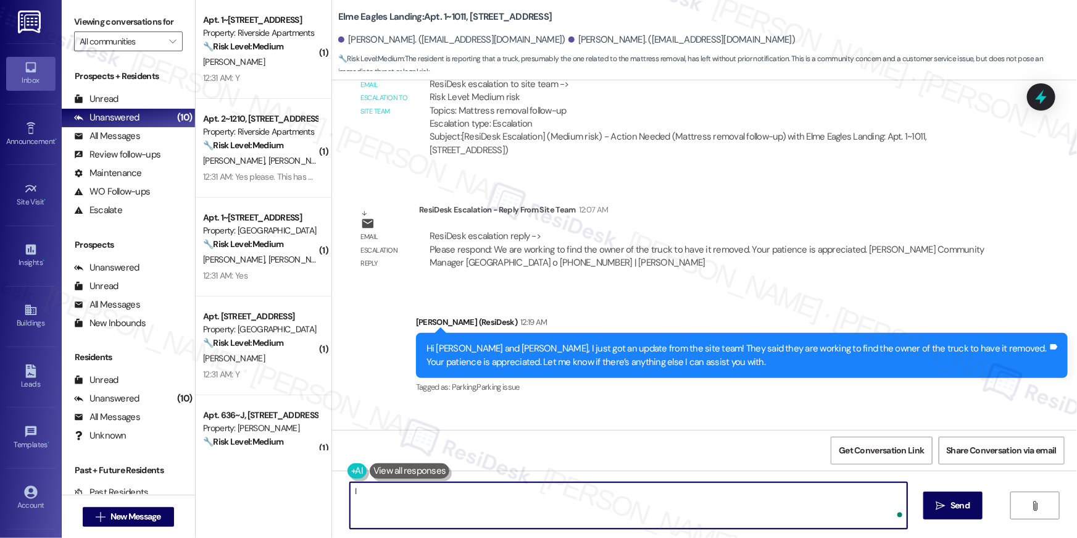
type textarea "I"
type textarea "I have raised this with the site team, Keena. I will let you know when I receiv…"
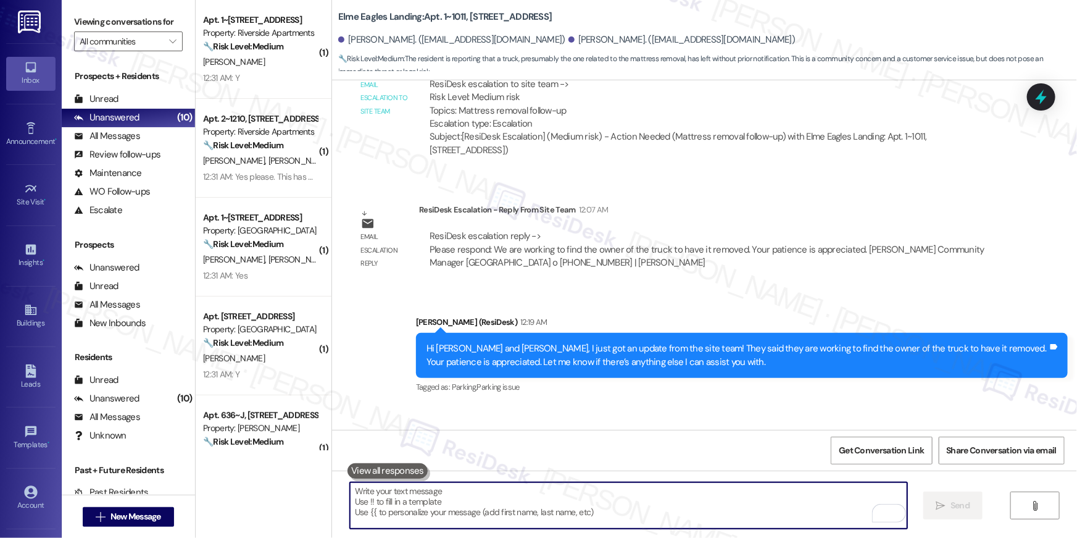
scroll to position [28864, 0]
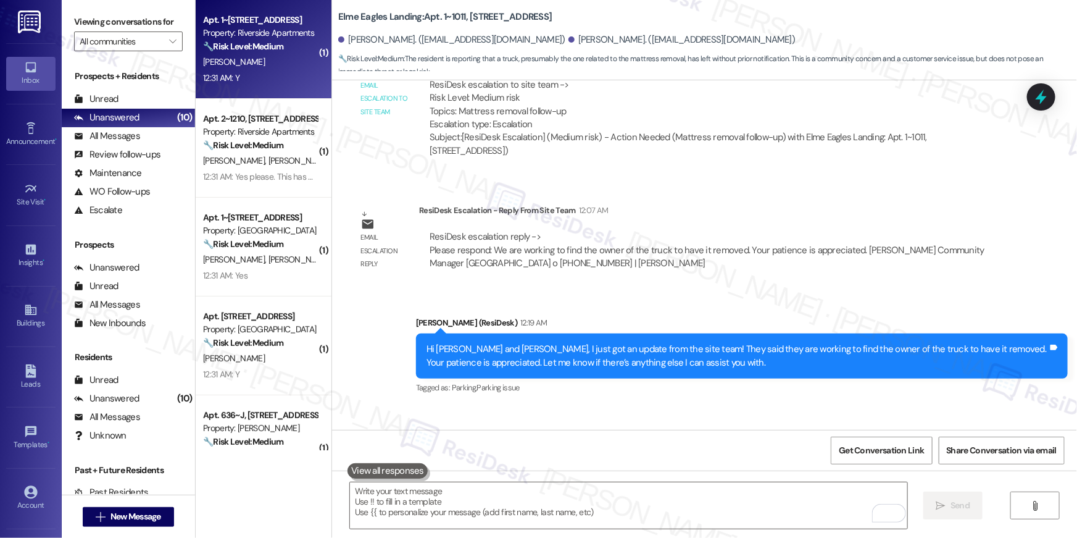
click at [251, 46] on strong "🔧 Risk Level: Medium" at bounding box center [243, 46] width 80 height 11
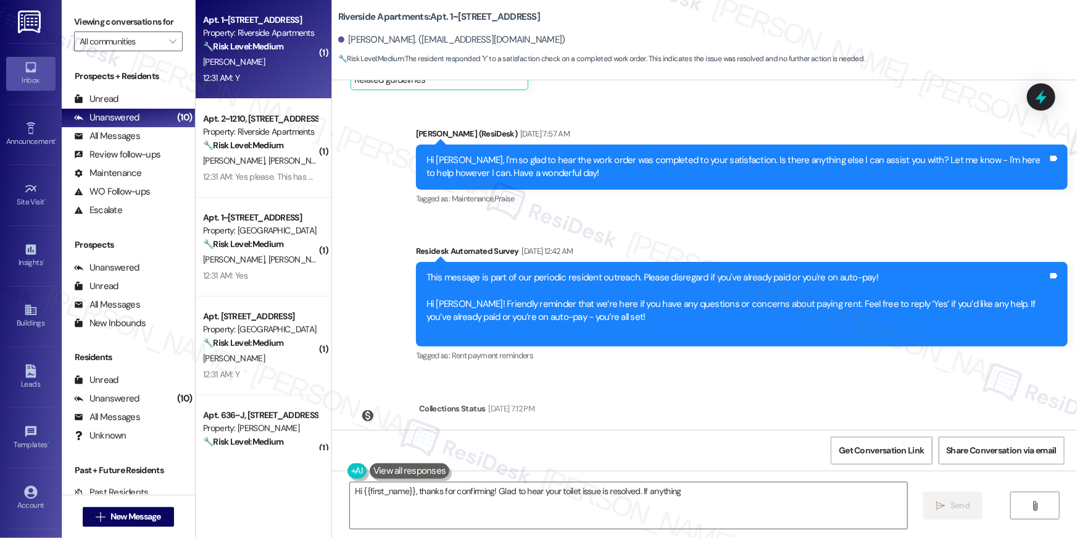
scroll to position [1559, 0]
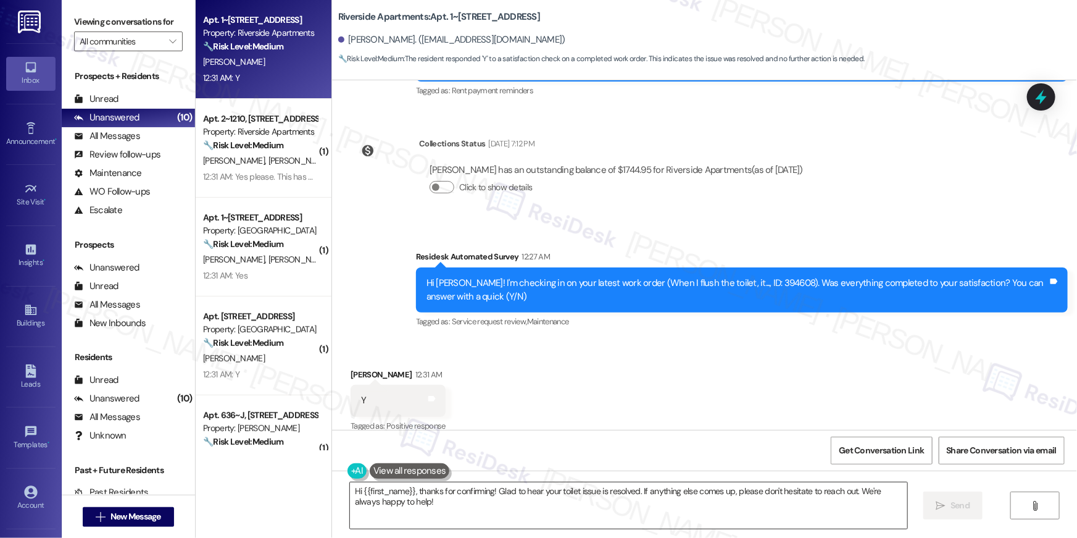
click at [547, 507] on textarea "Hi {{first_name}}, thanks for confirming! Glad to hear your toilet issue is res…" at bounding box center [628, 505] width 557 height 46
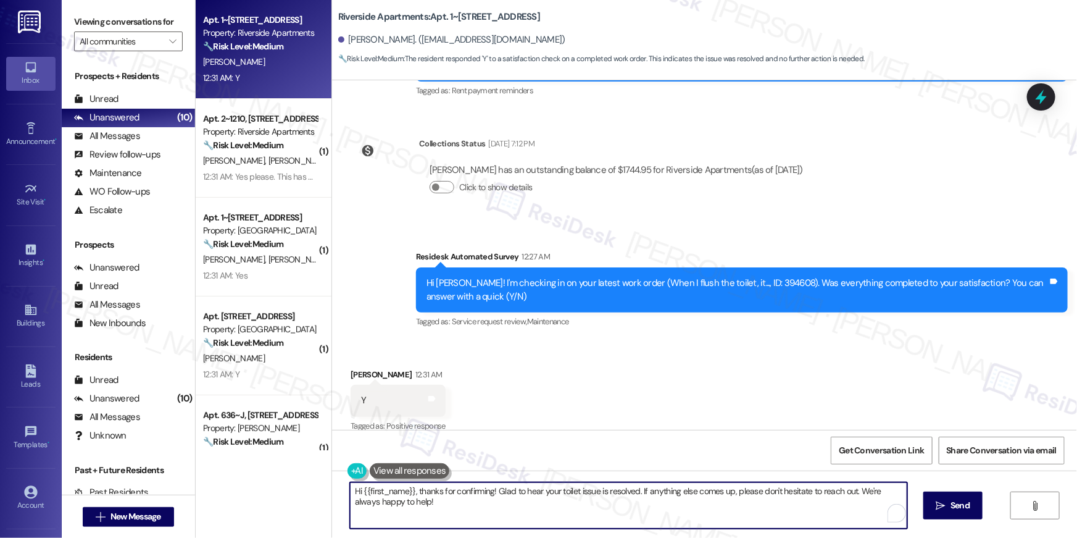
click at [547, 507] on textarea "Hi {{first_name}}, thanks for confirming! Glad to hear your toilet issue is res…" at bounding box center [628, 505] width 557 height 46
paste textarea "I’m truly delighted to hear that your work order has been successfully complete…"
type textarea "Hi {{first_name}}, I’m truly delighted to hear that your work order has been su…"
click at [964, 498] on button " Send" at bounding box center [954, 505] width 60 height 28
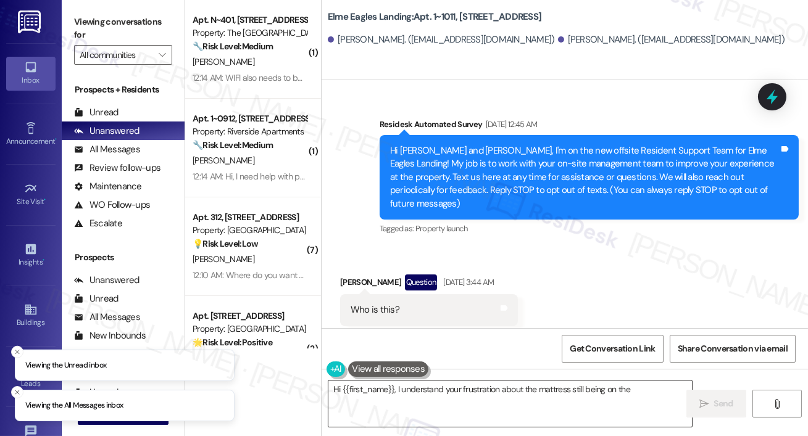
scroll to position [30579, 0]
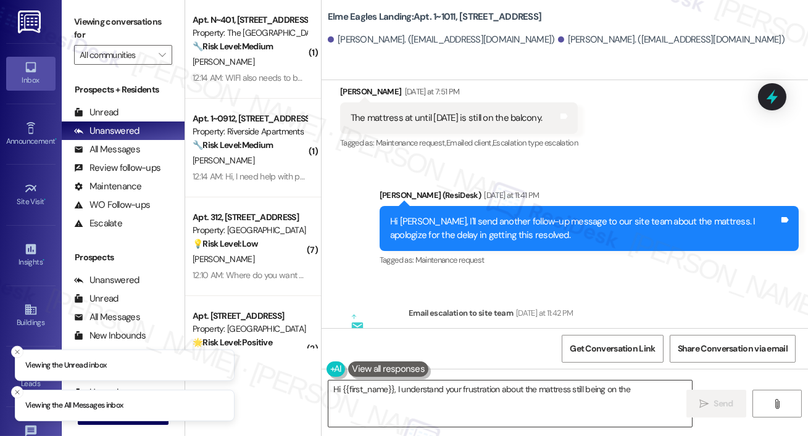
click at [403, 399] on textarea "Hi {{first_name}}, I understand your frustration about the mattress still being…" at bounding box center [510, 404] width 364 height 46
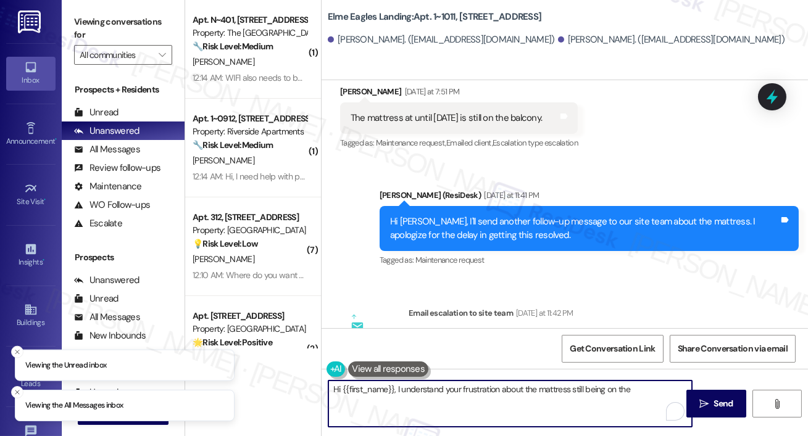
drag, startPoint x: 402, startPoint y: 388, endPoint x: 413, endPoint y: 430, distance: 43.4
drag, startPoint x: 401, startPoint y: 387, endPoint x: 407, endPoint y: 403, distance: 17.2
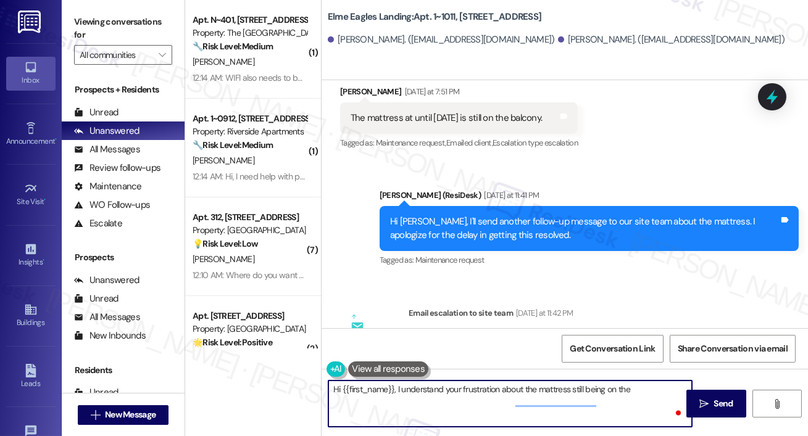
drag, startPoint x: 398, startPoint y: 388, endPoint x: 420, endPoint y: 421, distance: 39.2
click at [420, 421] on textarea "Hi {{first_name}}, I understand your frustration about the mattress still being…" at bounding box center [510, 404] width 364 height 46
drag, startPoint x: 399, startPoint y: 393, endPoint x: 413, endPoint y: 435, distance: 44.1
click at [413, 435] on div "Hi {{first_name}}, I understand your frustration about the mattress still being…" at bounding box center [565, 415] width 486 height 93
paste textarea "I just got an update from the site team! They said they are working to find the…"
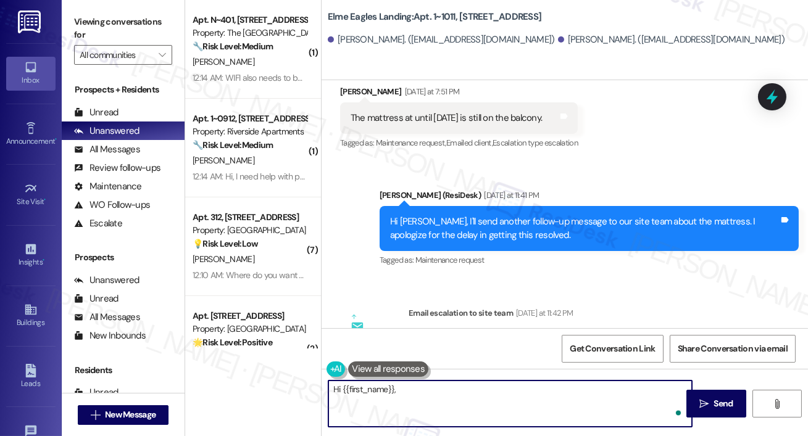
type textarea "Hi {{first_name}}, I just got an update from the site team! They said they are …"
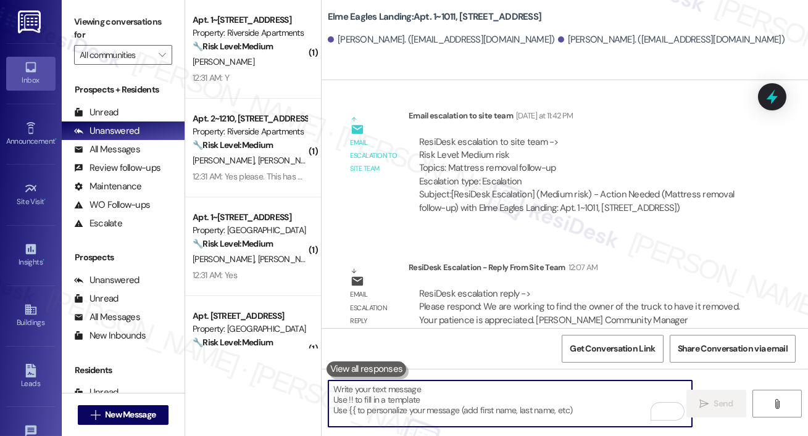
scroll to position [30856, 0]
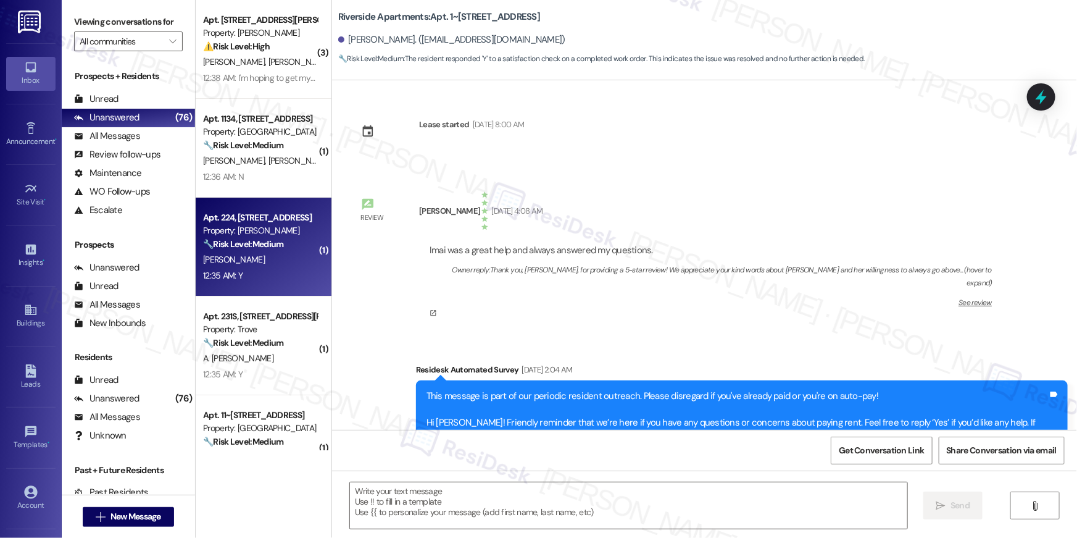
click at [259, 232] on div "Property: [PERSON_NAME]" at bounding box center [260, 230] width 114 height 13
type textarea "Fetching suggested responses. Please feel free to read through the conversation…"
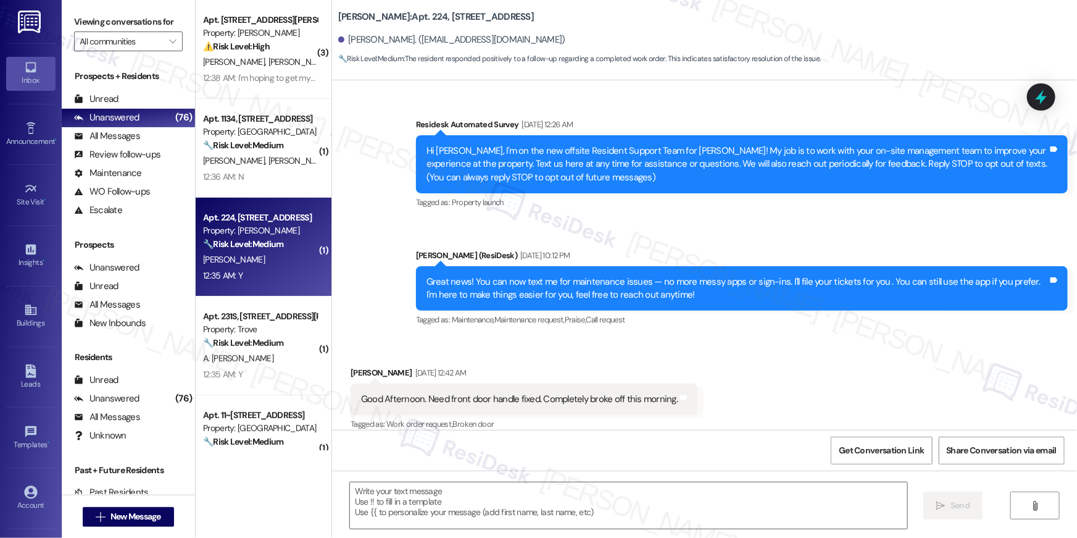
scroll to position [3308, 0]
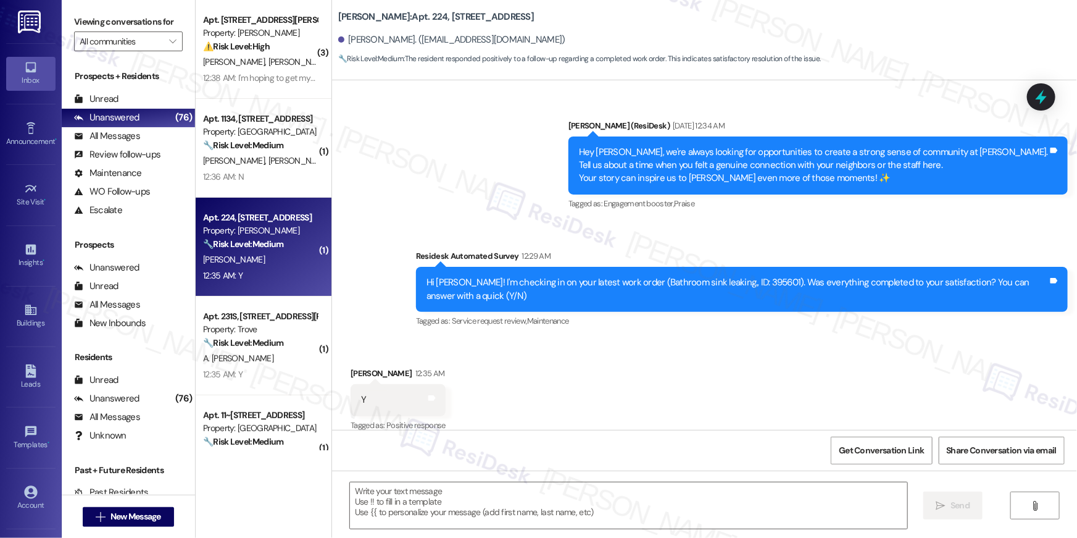
type textarea "Fetching suggested responses. Please feel free to read through the conversation…"
click at [767, 498] on textarea at bounding box center [628, 505] width 557 height 46
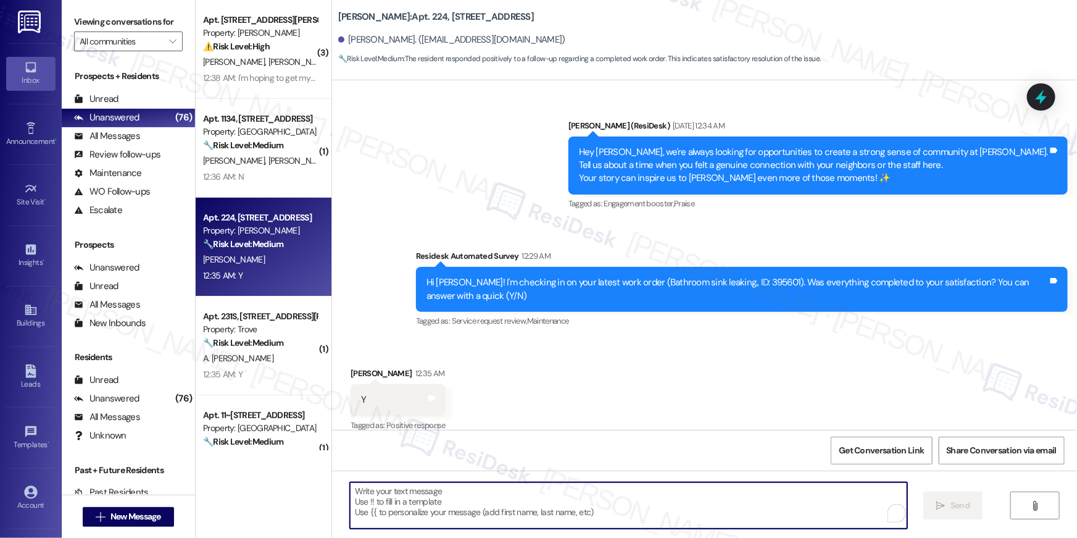
click at [767, 498] on textarea "To enrich screen reader interactions, please activate Accessibility in Grammarl…" at bounding box center [628, 505] width 557 height 46
paste textarea "Hi {{first_name}}, I’m truly delighted to hear that your work order has been su…"
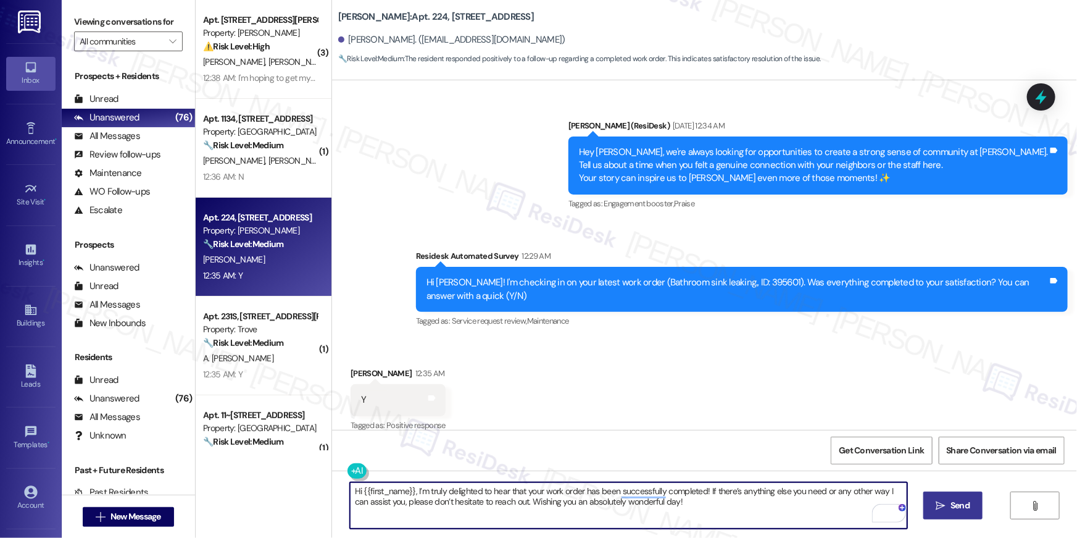
type textarea "Hi {{first_name}}, I’m truly delighted to hear that your work order has been su…"
click at [940, 504] on icon "" at bounding box center [940, 506] width 9 height 10
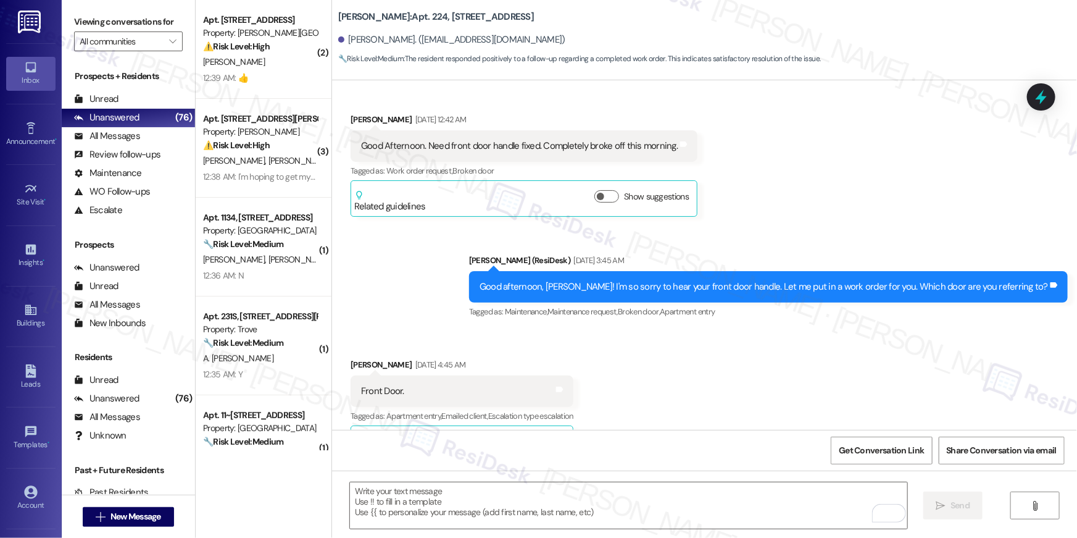
scroll to position [396, 0]
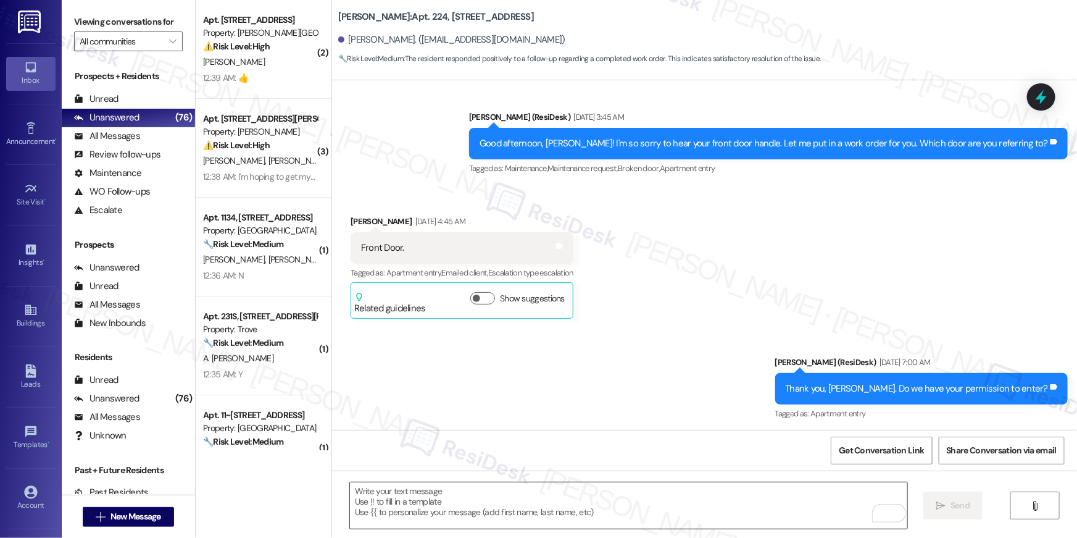
click at [808, 504] on textarea "To enrich screen reader interactions, please activate Accessibility in Grammarl…" at bounding box center [628, 505] width 557 height 46
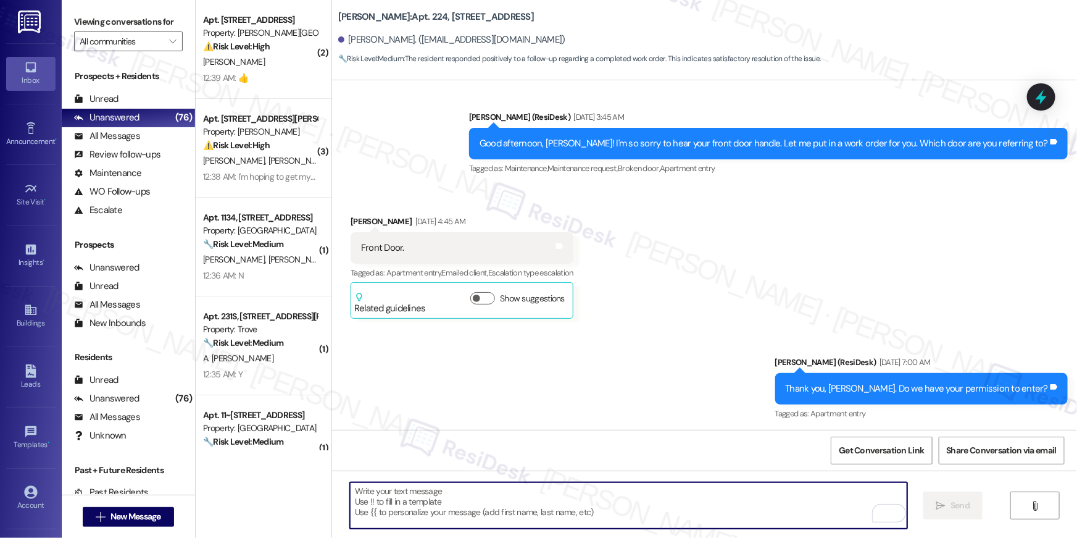
click at [808, 504] on textarea "To enrich screen reader interactions, please activate Accessibility in Grammarl…" at bounding box center [628, 505] width 557 height 46
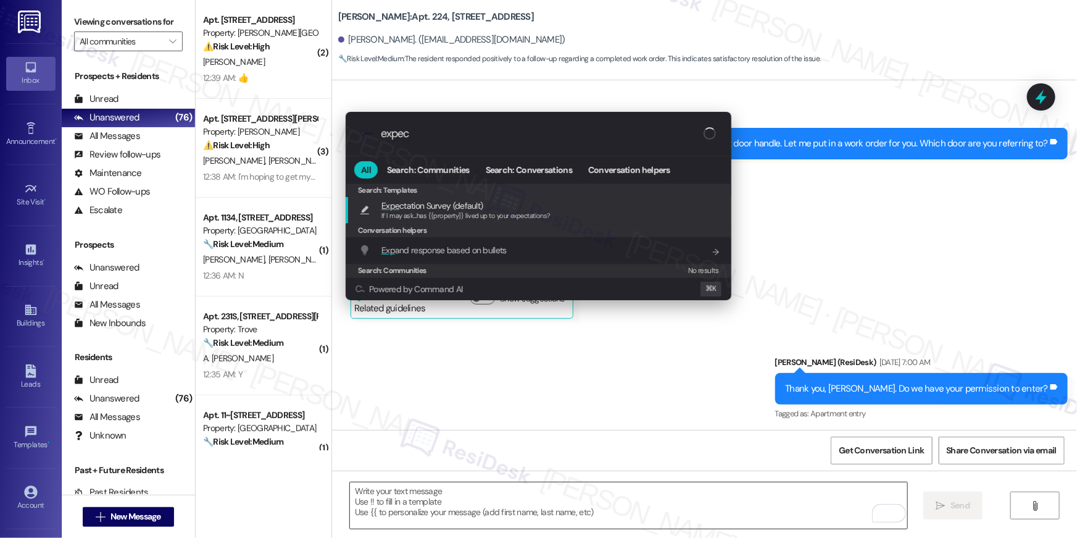
type input "expect"
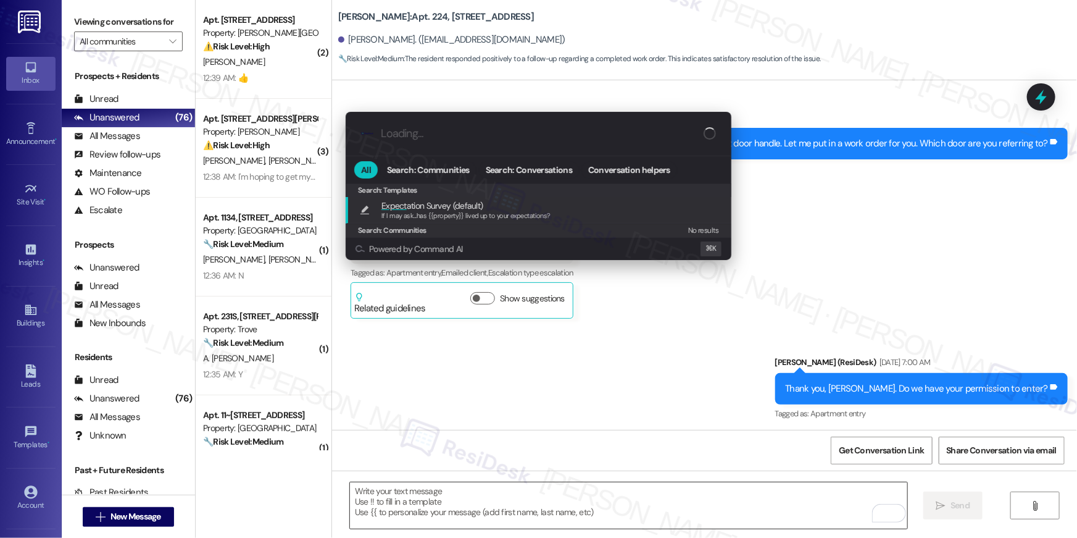
type textarea "If I may ask...has {{property}} lived up to your expectations?"
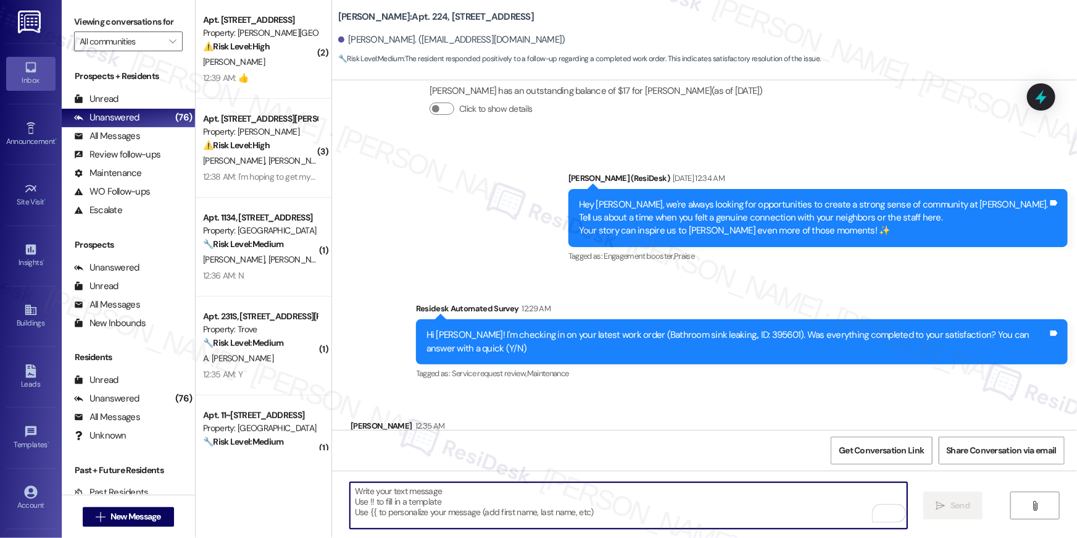
scroll to position [3308, 0]
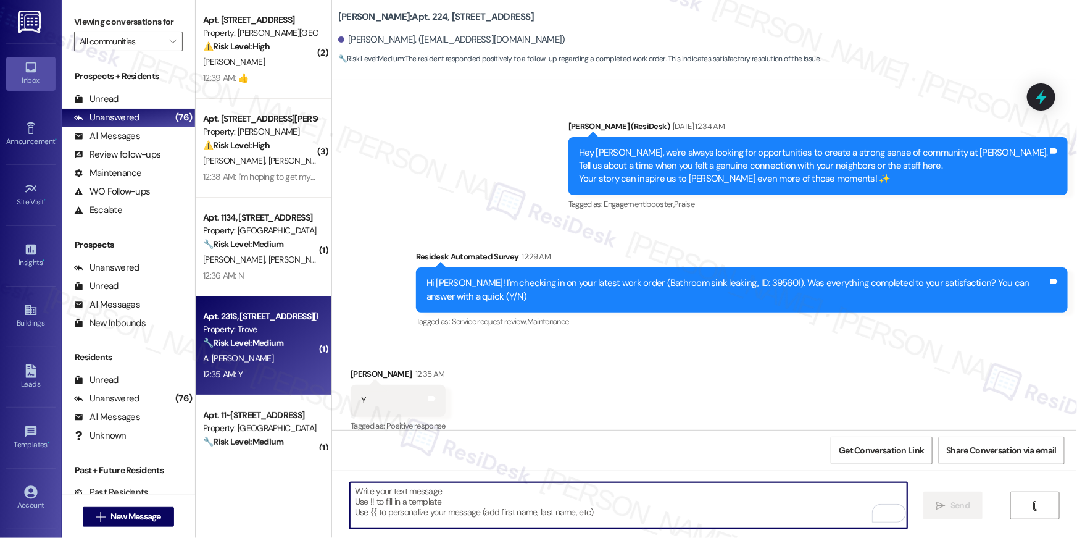
click at [298, 384] on div "Apt. 231S, [STREET_ADDRESS][PERSON_NAME] Property: Trove 🔧 Risk Level: Medium T…" at bounding box center [264, 345] width 136 height 99
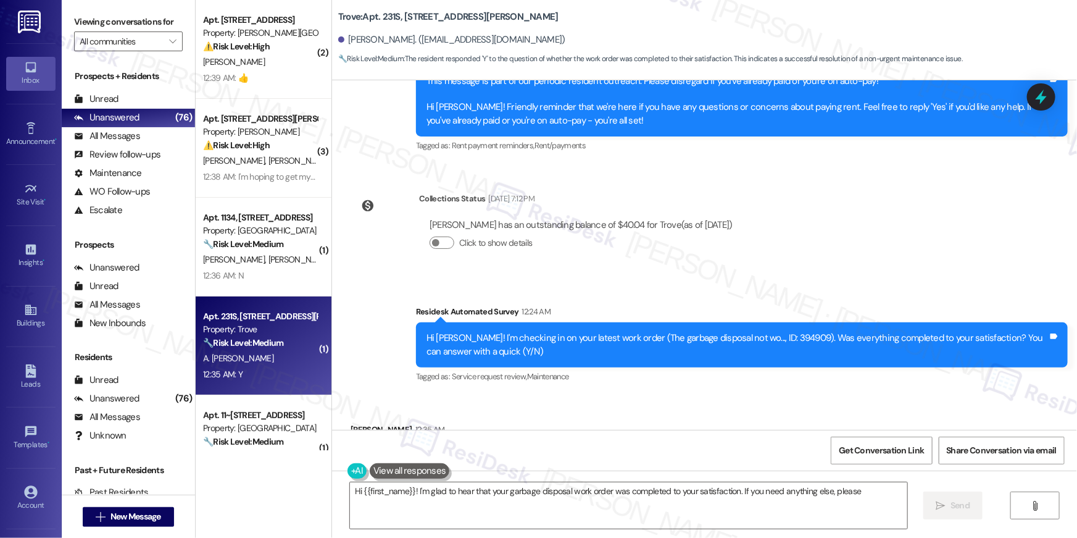
scroll to position [928, 0]
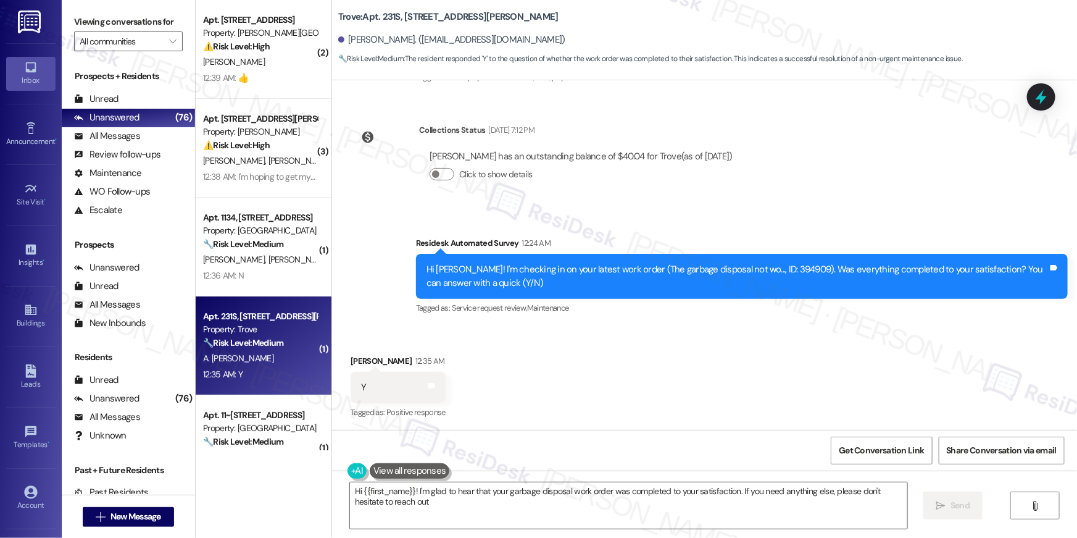
type textarea "Hi {{first_name}}! I'm glad to hear that your garbage disposal work order was c…"
